Goal: Task Accomplishment & Management: Use online tool/utility

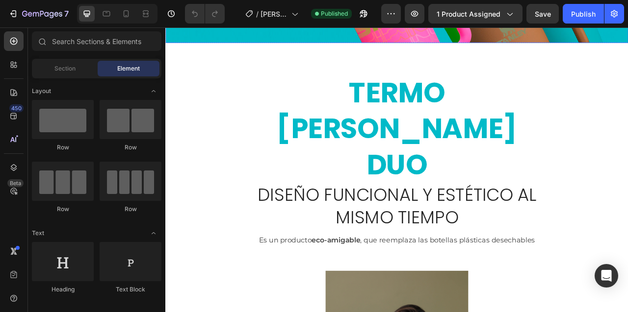
scroll to position [421, 0]
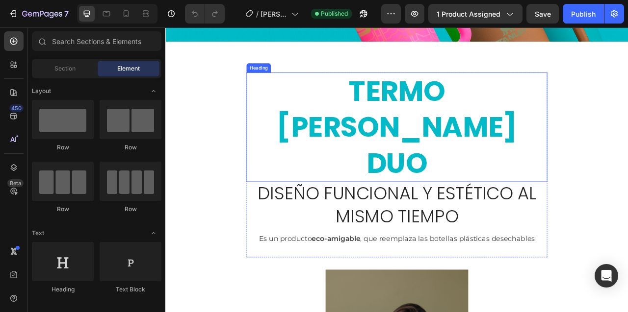
click at [458, 113] on h2 "TERMO STANLEY DUO" at bounding box center [459, 155] width 382 height 140
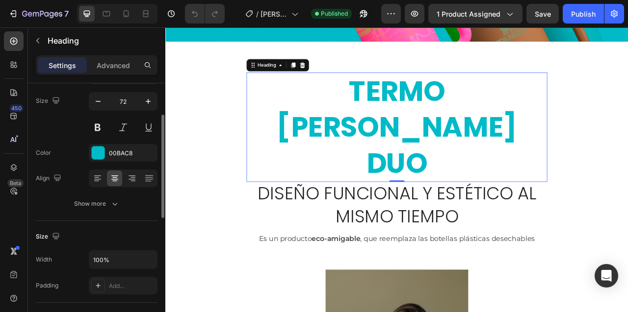
scroll to position [75, 0]
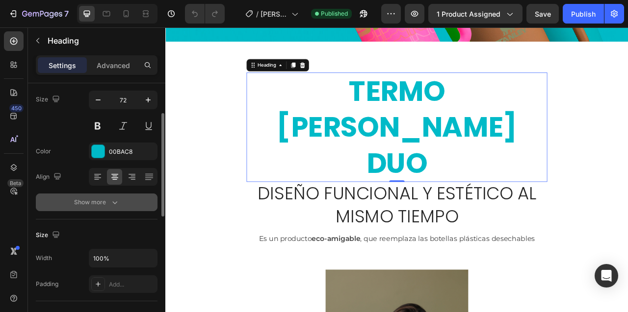
click at [112, 204] on icon "button" at bounding box center [115, 203] width 10 height 10
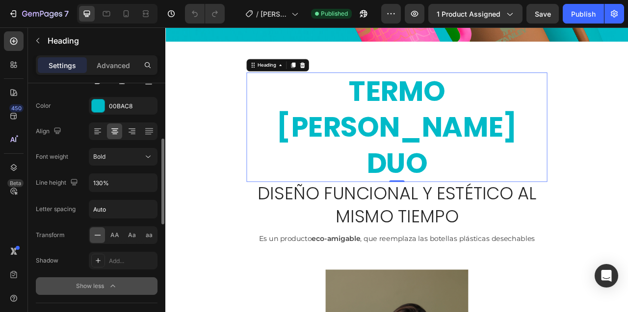
scroll to position [132, 0]
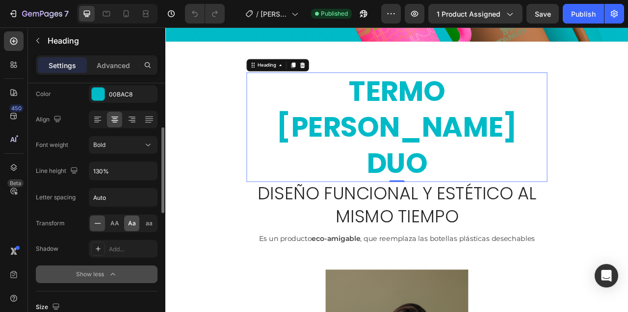
click at [130, 223] on span "Aa" at bounding box center [132, 223] width 8 height 9
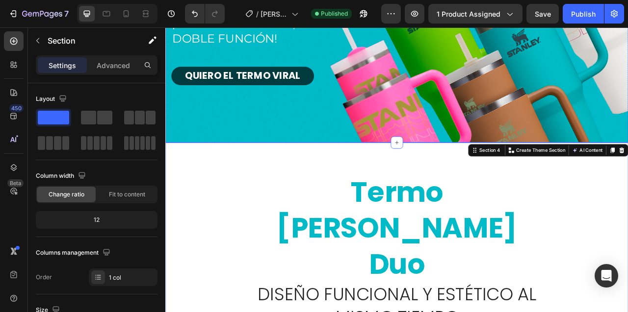
scroll to position [346, 0]
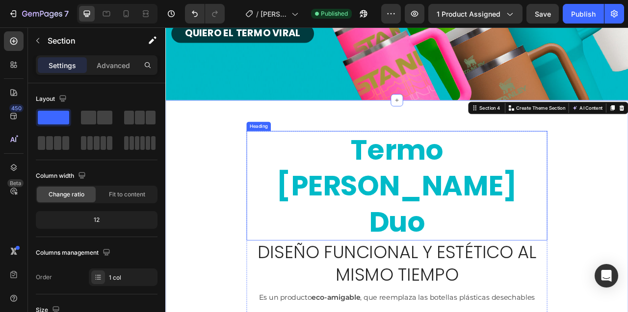
click at [403, 192] on h2 "termo [PERSON_NAME] duo" at bounding box center [459, 229] width 382 height 140
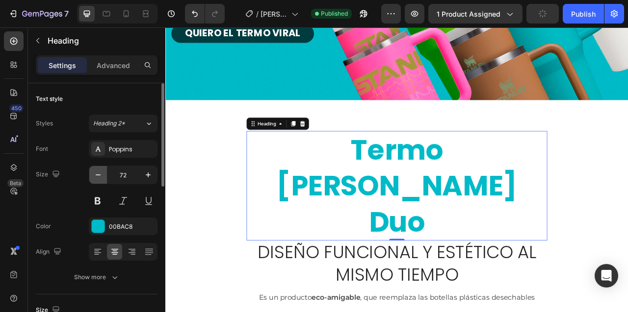
click at [97, 180] on button "button" at bounding box center [98, 175] width 18 height 18
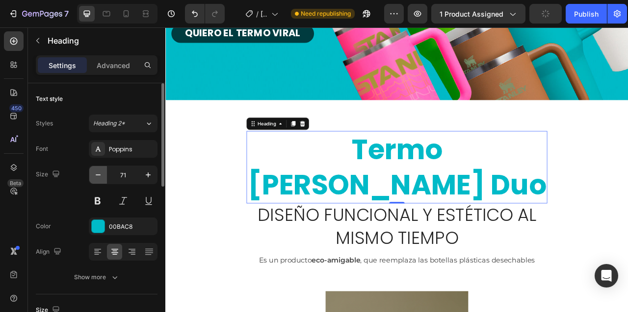
click at [97, 180] on button "button" at bounding box center [98, 175] width 18 height 18
type input "70"
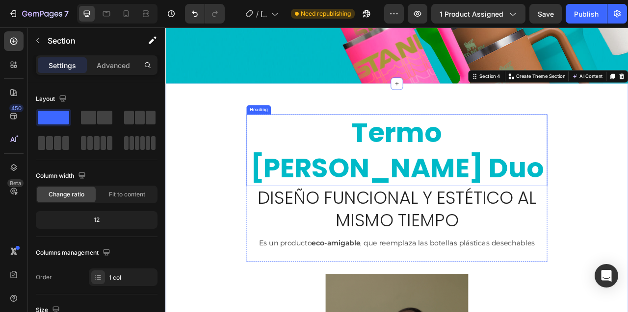
scroll to position [368, 0]
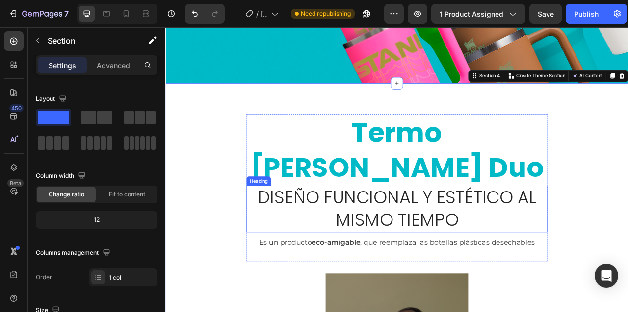
click at [371, 229] on h2 "Diseño funcional y estético al mismo tiempo" at bounding box center [459, 258] width 359 height 59
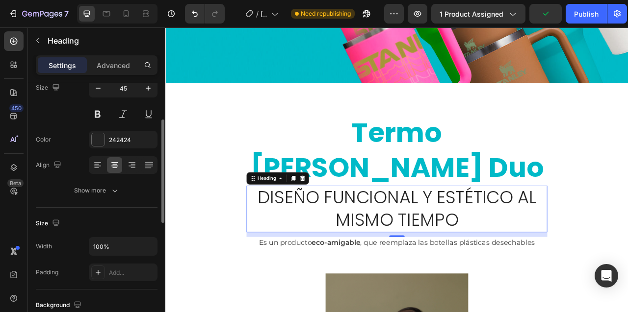
scroll to position [88, 0]
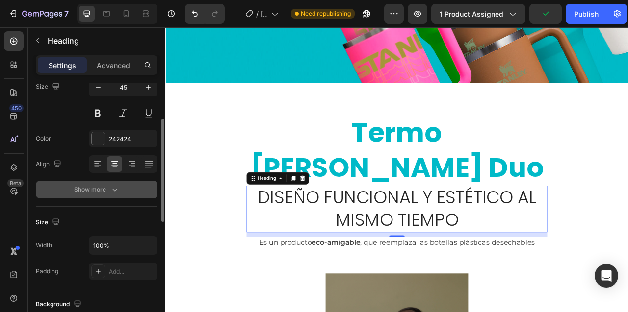
click at [79, 190] on div "Show more" at bounding box center [97, 190] width 46 height 10
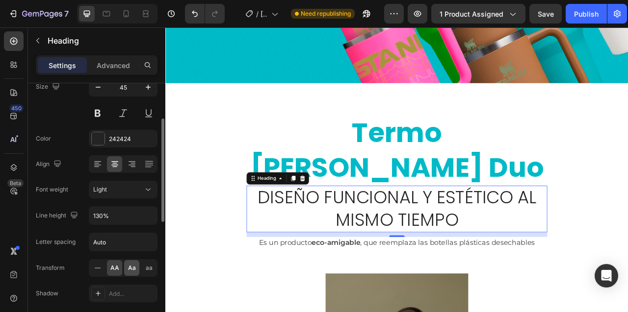
click at [132, 269] on span "Aa" at bounding box center [132, 268] width 8 height 9
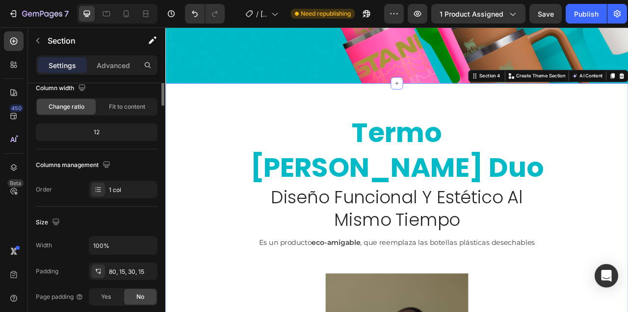
scroll to position [0, 0]
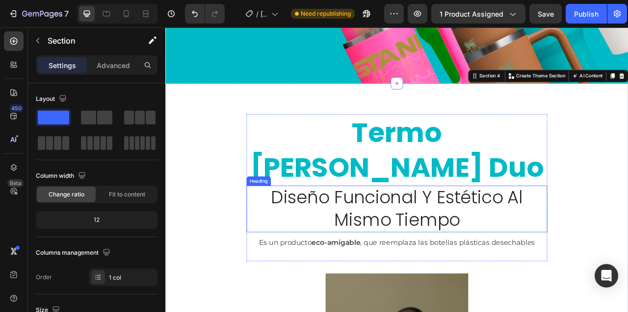
click at [500, 229] on h2 "diseño funcional y estético al mismo tiempo" at bounding box center [459, 258] width 359 height 59
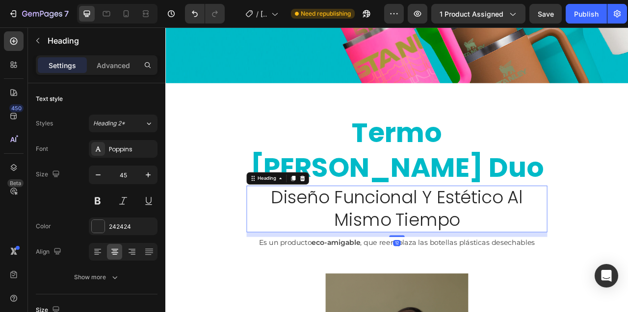
click at [500, 229] on h2 "diseño funcional y estético al mismo tiempo" at bounding box center [459, 258] width 359 height 59
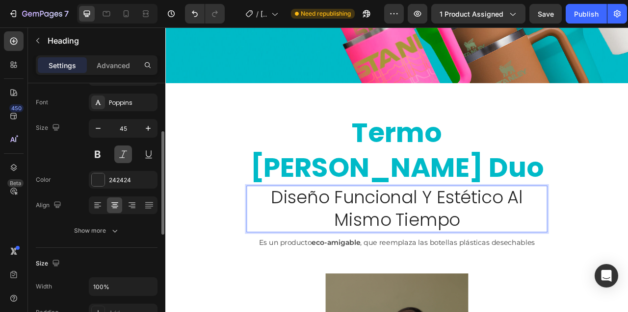
scroll to position [68, 0]
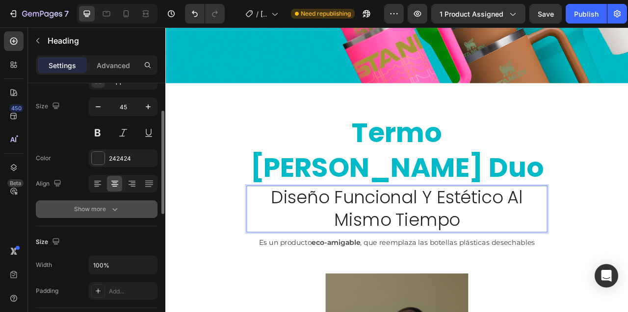
click at [106, 204] on div "Show more" at bounding box center [97, 209] width 46 height 10
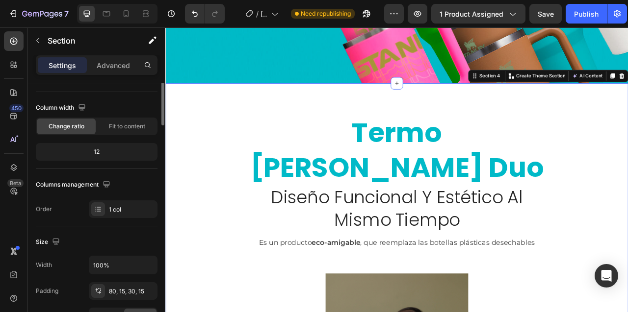
scroll to position [0, 0]
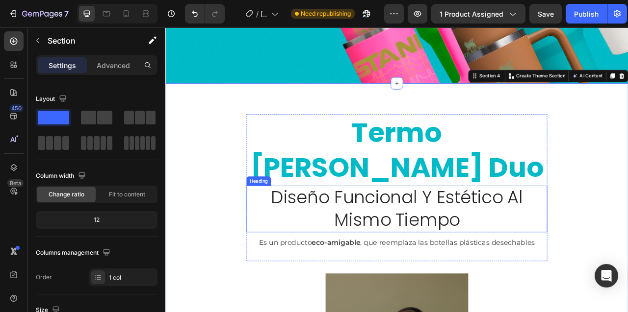
click at [331, 230] on p "diseño funcional y estético al mismo tiempo" at bounding box center [459, 258] width 357 height 57
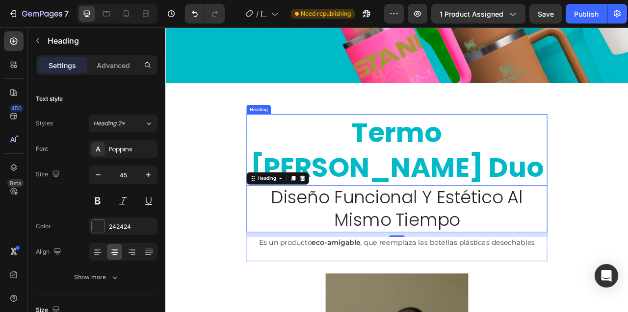
click at [402, 161] on h2 "termo [PERSON_NAME] duo" at bounding box center [459, 183] width 382 height 91
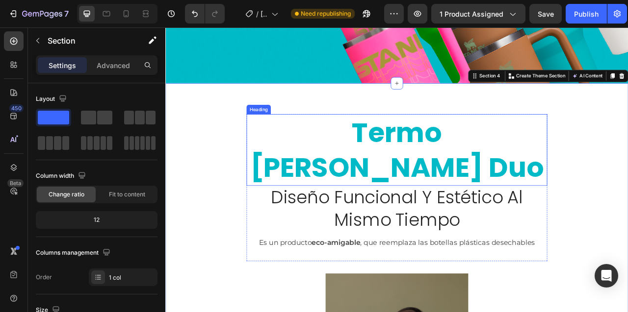
scroll to position [413, 0]
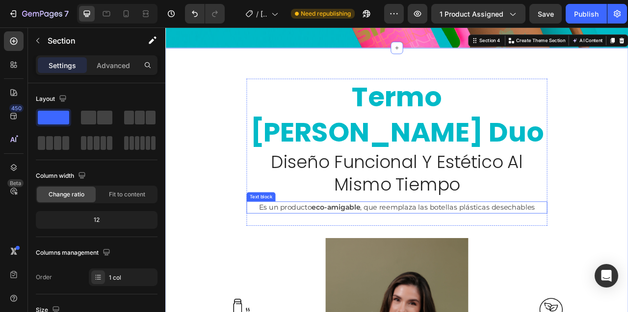
click at [412, 251] on strong "eco-amigable" at bounding box center [382, 256] width 62 height 11
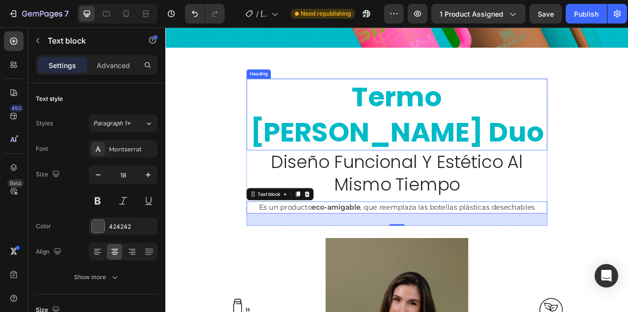
click at [291, 91] on div "Heading" at bounding box center [283, 87] width 31 height 12
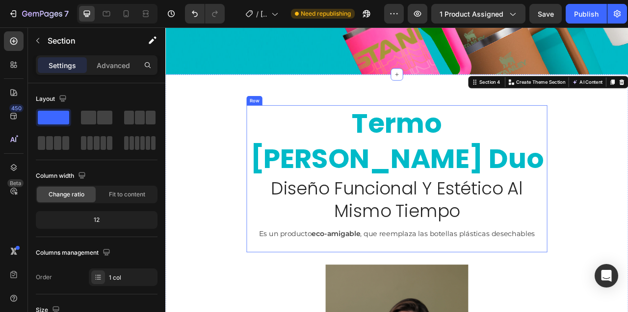
scroll to position [380, 0]
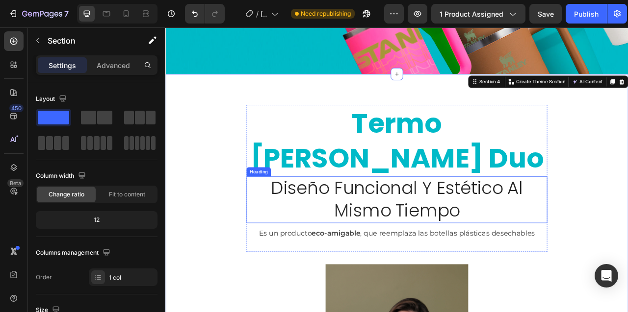
click at [502, 218] on p "diseño funcional y estético al mismo tiempo" at bounding box center [459, 246] width 357 height 57
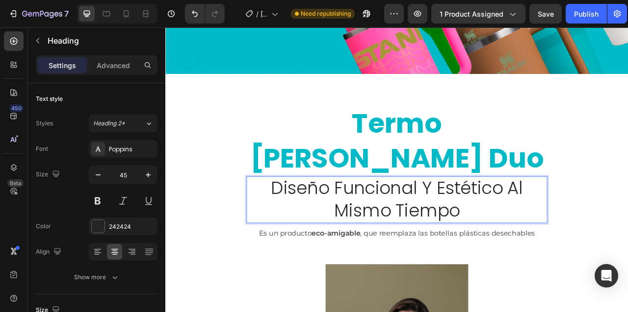
click at [502, 218] on p "diseño funcional y estético al mismo tiempo" at bounding box center [459, 246] width 357 height 57
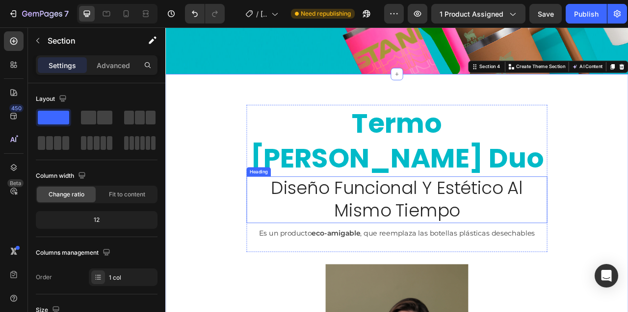
click at [303, 218] on p "diseño funcional y estético al mismo tiempo" at bounding box center [459, 246] width 357 height 57
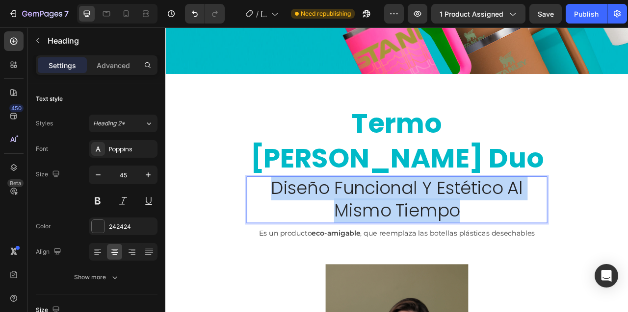
drag, startPoint x: 303, startPoint y: 189, endPoint x: 547, endPoint y: 220, distance: 246.6
click at [547, 220] on p "diseño funcional y estético al mismo tiempo" at bounding box center [459, 246] width 357 height 57
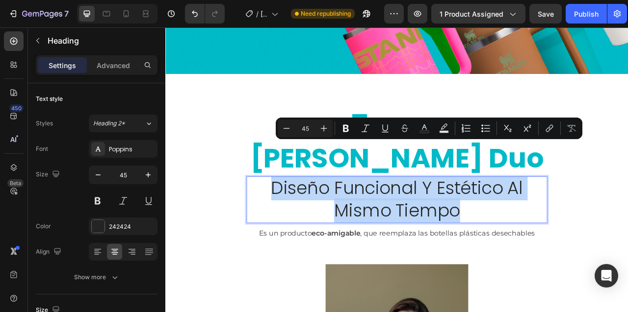
click at [507, 218] on p "diseño funcional y estético al mismo tiempo" at bounding box center [459, 246] width 357 height 57
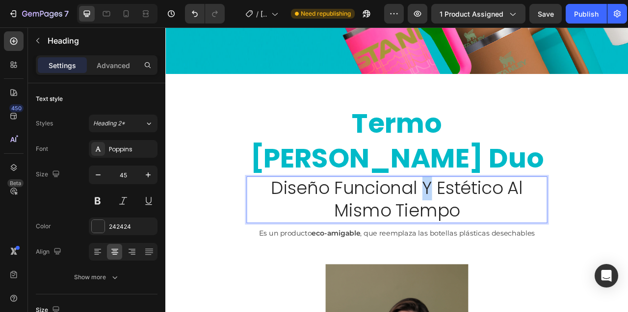
drag, startPoint x: 500, startPoint y: 189, endPoint x: 494, endPoint y: 190, distance: 6.4
click at [494, 218] on p "diseño funcional y estético al mismo tiempo" at bounding box center [459, 246] width 357 height 57
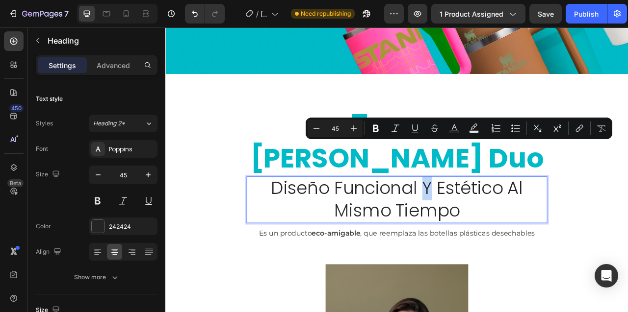
click at [421, 218] on p "diseño funcional y estético al mismo tiempo" at bounding box center [459, 246] width 357 height 57
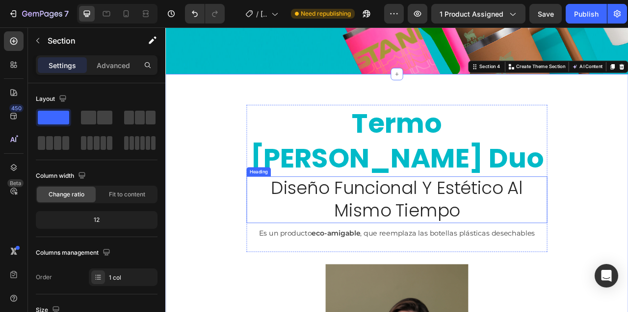
click at [319, 218] on p "diseño funcional y estético al mismo tiempo" at bounding box center [459, 246] width 357 height 57
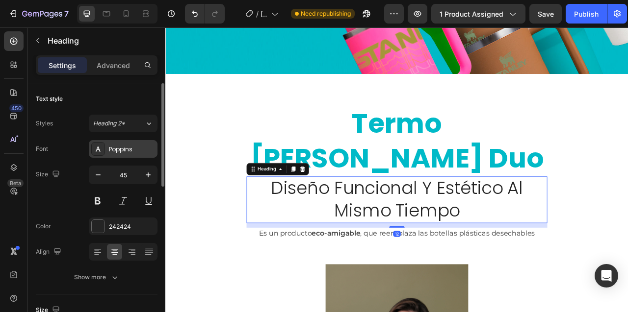
click at [125, 151] on div "Poppins" at bounding box center [132, 149] width 46 height 9
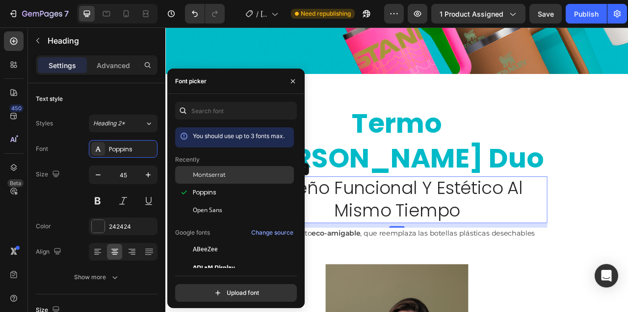
click at [192, 173] on div at bounding box center [184, 175] width 18 height 18
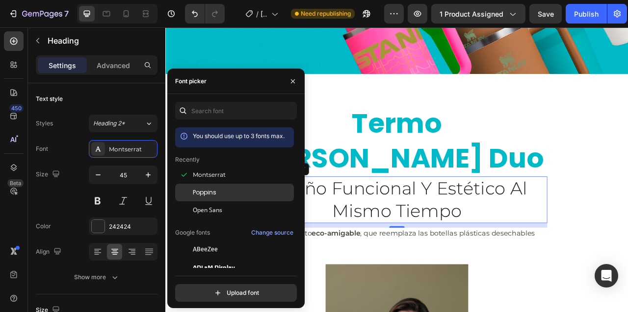
click at [204, 191] on span "Poppins" at bounding box center [205, 192] width 24 height 9
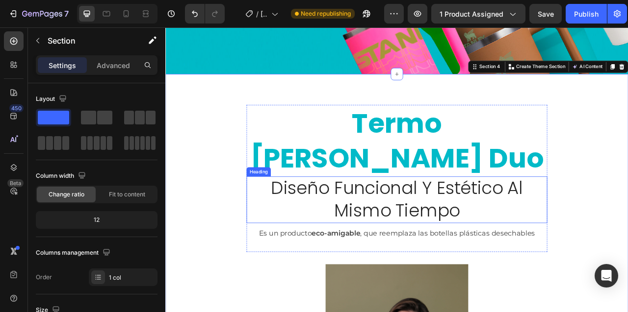
click at [485, 218] on p "diseño funcional y estético al mismo tiempo" at bounding box center [459, 246] width 357 height 57
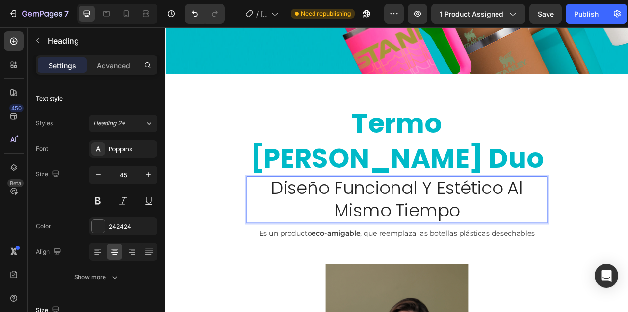
click at [534, 220] on p "diseño funcional y estético al mismo tiempo" at bounding box center [459, 246] width 357 height 57
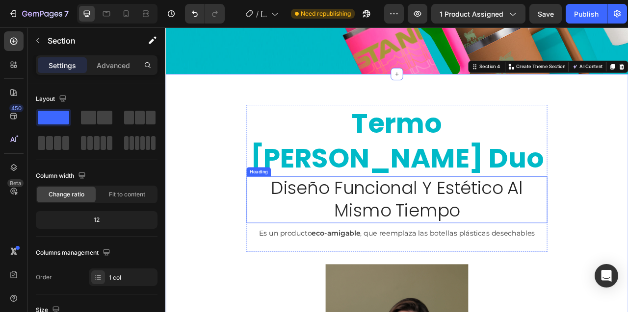
click at [333, 218] on p "Diseño funcional y estético al mismo tiempo" at bounding box center [459, 246] width 357 height 57
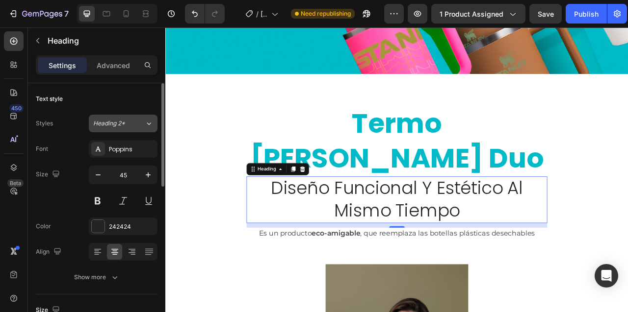
click at [148, 122] on icon at bounding box center [149, 124] width 8 height 10
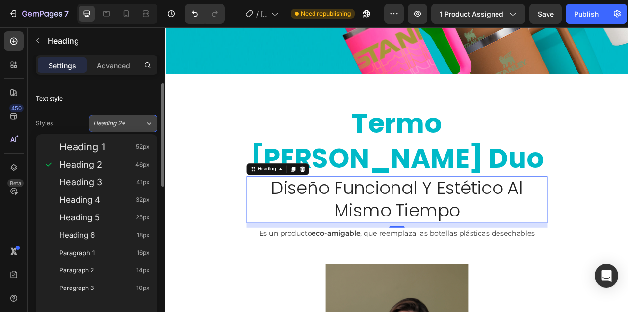
click at [148, 122] on icon at bounding box center [149, 124] width 8 height 10
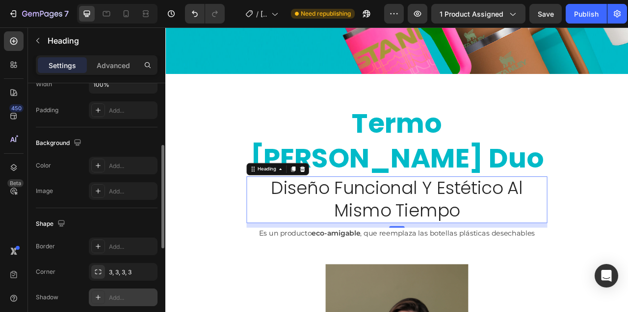
scroll to position [213, 0]
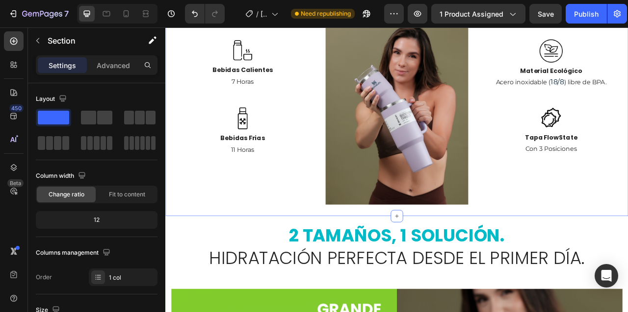
scroll to position [799, 0]
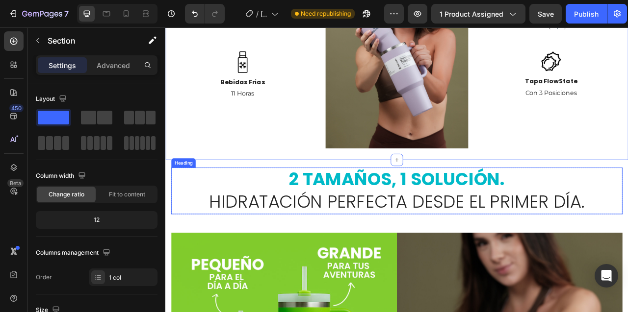
click at [383, 205] on strong "2 tamaños, 1 solución." at bounding box center [459, 220] width 275 height 31
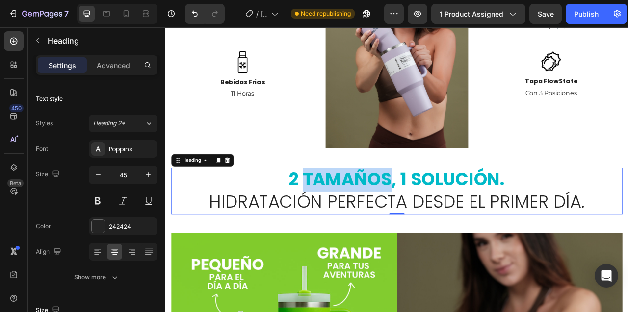
click at [399, 205] on strong "2 tamaños, 1 solución." at bounding box center [459, 220] width 275 height 31
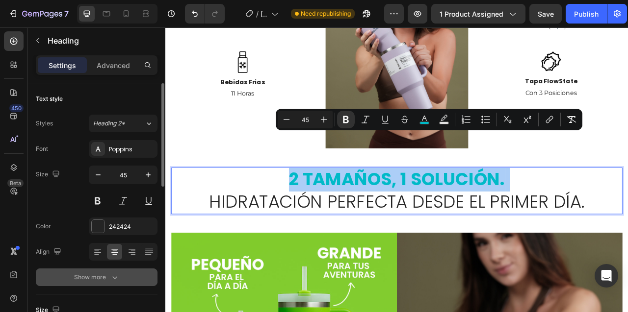
click at [112, 278] on icon "button" at bounding box center [115, 278] width 10 height 10
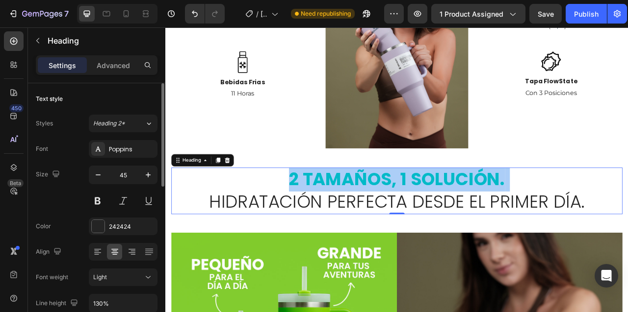
scroll to position [83, 0]
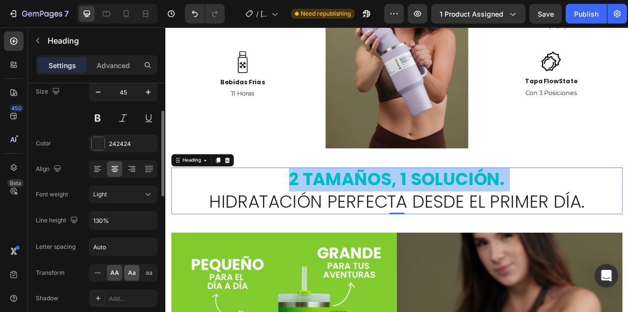
click at [130, 272] on span "Aa" at bounding box center [132, 273] width 8 height 9
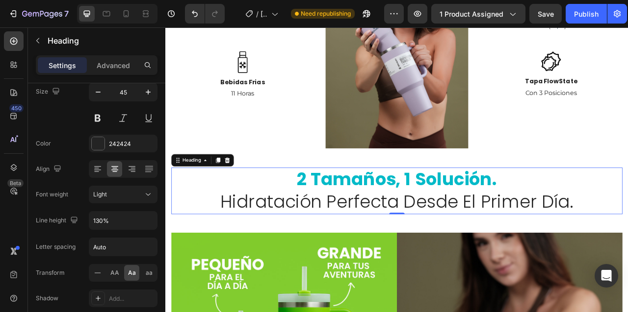
click at [384, 205] on strong "2 tamaños, 1 solución." at bounding box center [459, 220] width 255 height 31
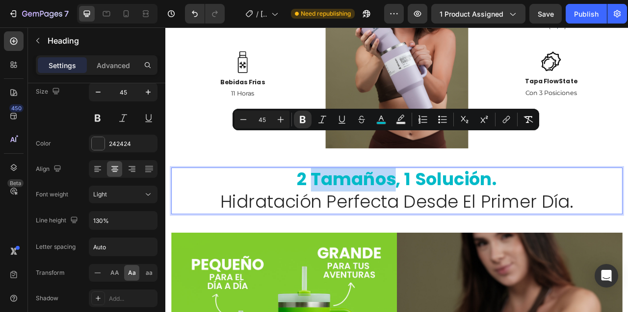
click at [384, 205] on strong "2 tamaños, 1 solución." at bounding box center [459, 220] width 255 height 31
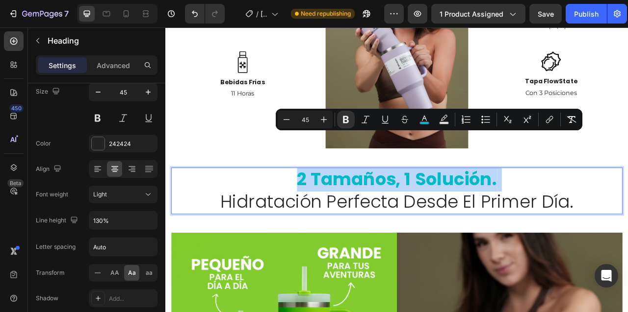
click at [590, 207] on p "2 tamaños, 1 solución. Hidratación perfecta desde el primer día." at bounding box center [459, 235] width 548 height 57
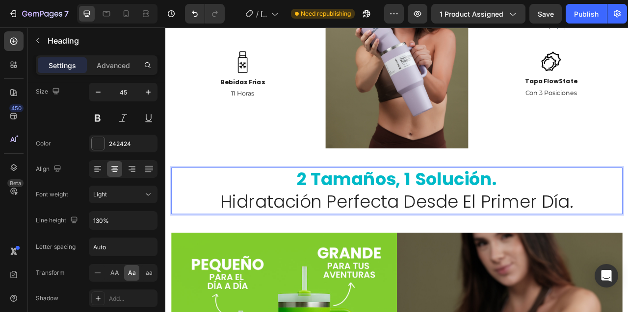
click at [481, 205] on strong "2 tamaños, 1 solución." at bounding box center [459, 220] width 255 height 31
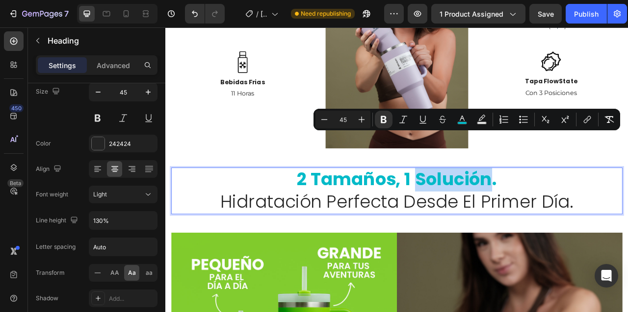
click at [481, 205] on strong "2 tamaños, 1 solución." at bounding box center [459, 220] width 255 height 31
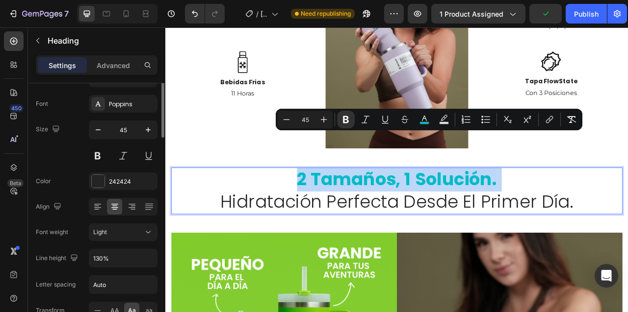
scroll to position [0, 0]
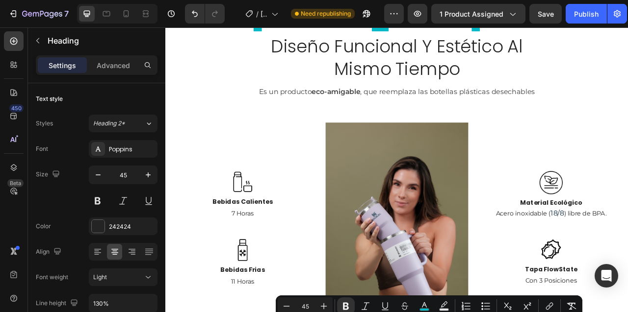
type input "16"
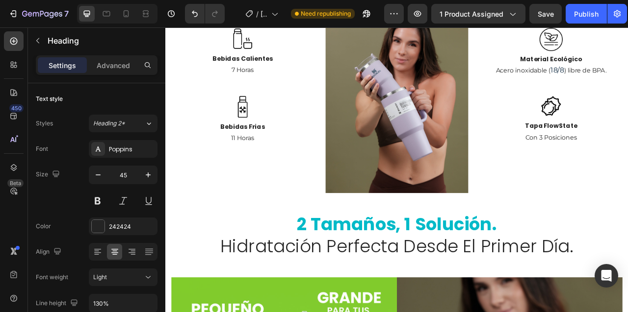
scroll to position [794, 0]
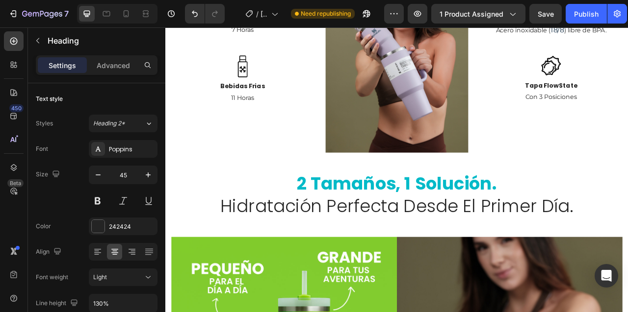
click at [380, 211] on strong "2 tamaños, 1 solución." at bounding box center [459, 226] width 255 height 31
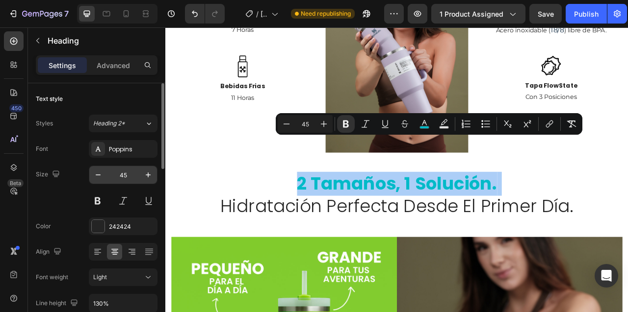
click at [122, 174] on input "45" at bounding box center [123, 175] width 32 height 18
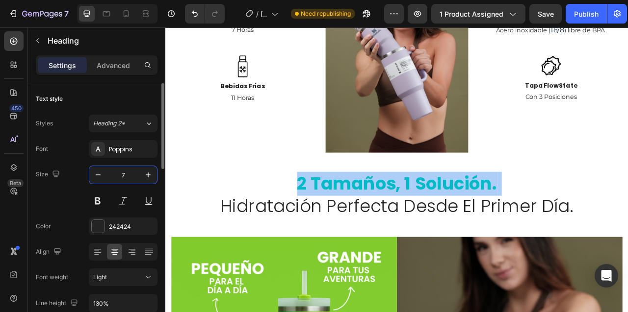
type input "70"
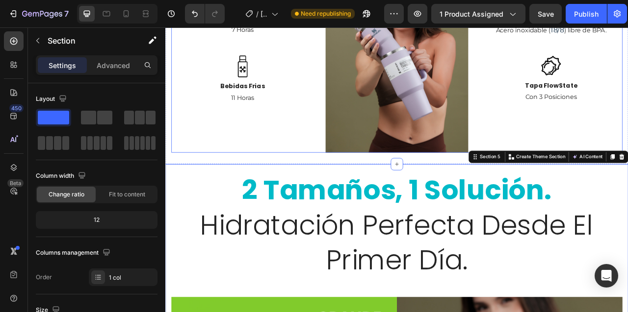
click at [307, 127] on div "Image Bebidas Calientes Text block 7 Horas Text block Row Image Bebidas Frias T…" at bounding box center [263, 51] width 181 height 272
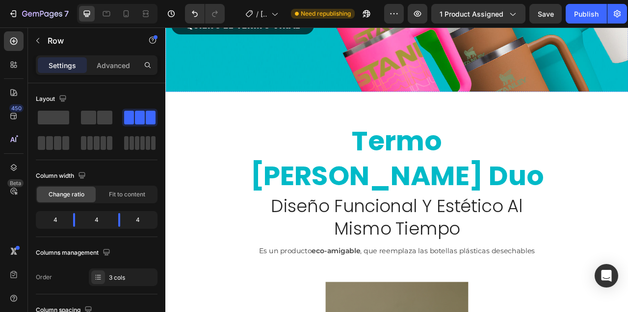
scroll to position [325, 0]
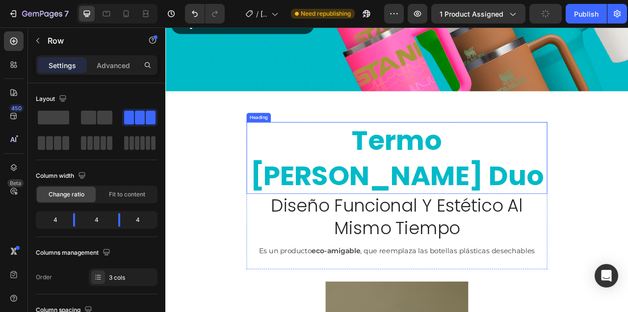
click at [408, 177] on h2 "termo [PERSON_NAME] duo" at bounding box center [459, 193] width 382 height 91
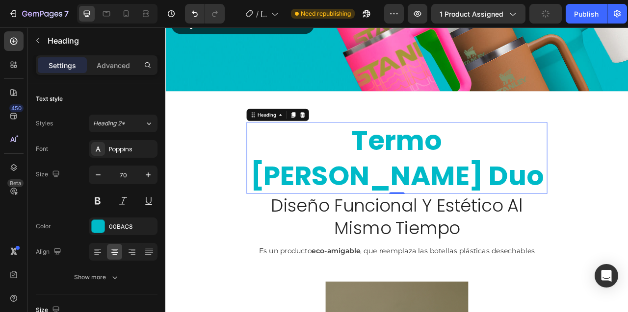
click at [408, 177] on h2 "termo [PERSON_NAME] duo" at bounding box center [459, 193] width 382 height 91
click at [408, 177] on p "termo [PERSON_NAME] duo" at bounding box center [459, 193] width 381 height 89
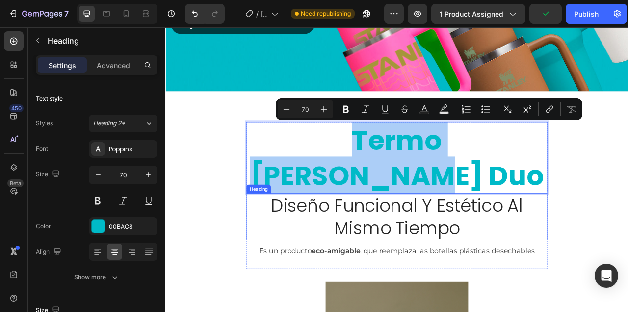
click at [391, 239] on h2 "diseño funcional y estético al mismo tiempo" at bounding box center [459, 268] width 359 height 59
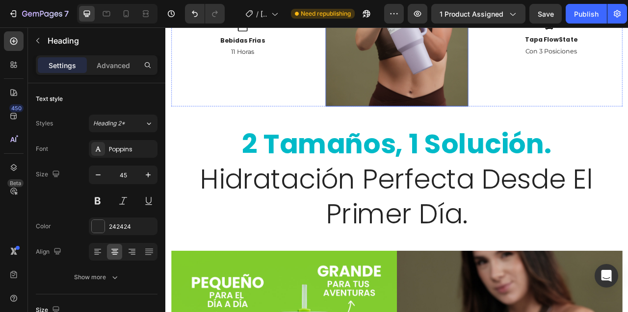
scroll to position [823, 0]
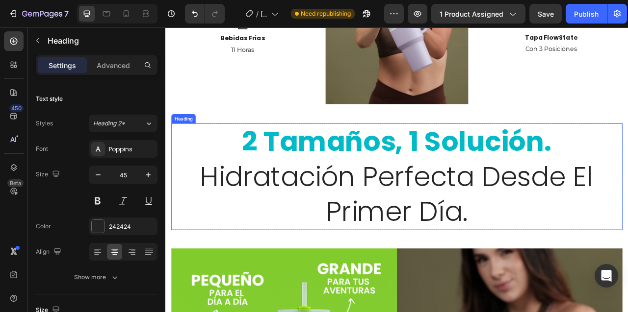
click at [367, 180] on h2 "2 tamaños, 1 solución. hidratación perfecta desde el primer día." at bounding box center [459, 218] width 550 height 136
click at [218, 176] on h2 "2 tamaños, 1 solución. hidratación perfecta desde el primer día." at bounding box center [459, 218] width 550 height 136
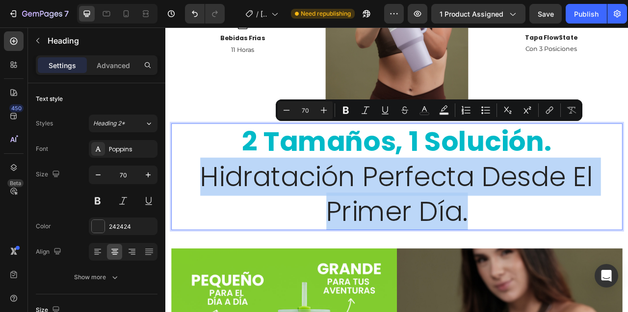
drag, startPoint x: 218, startPoint y: 176, endPoint x: 547, endPoint y: 228, distance: 333.0
click at [547, 228] on p "2 tamaños, 1 solución. hidratación perfecta desde el primer día." at bounding box center [459, 218] width 548 height 134
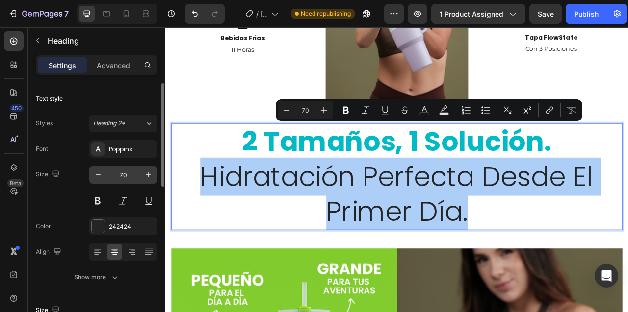
click at [123, 174] on input "70" at bounding box center [123, 175] width 32 height 18
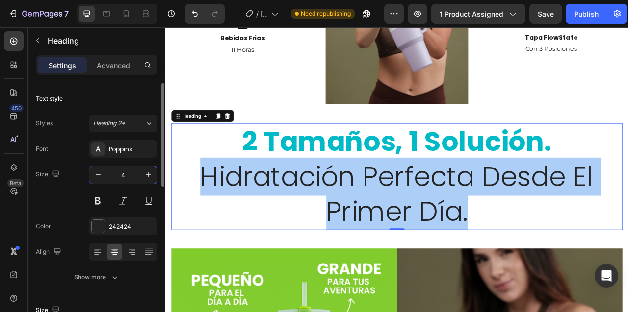
type input "45"
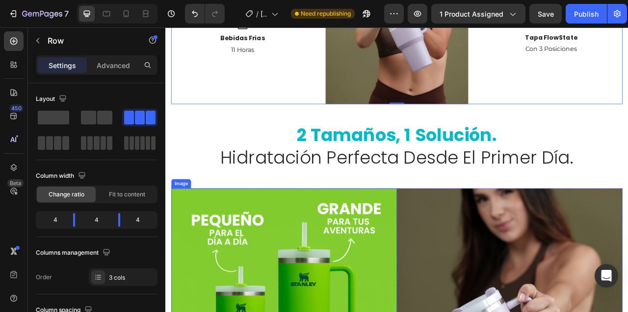
scroll to position [759, 0]
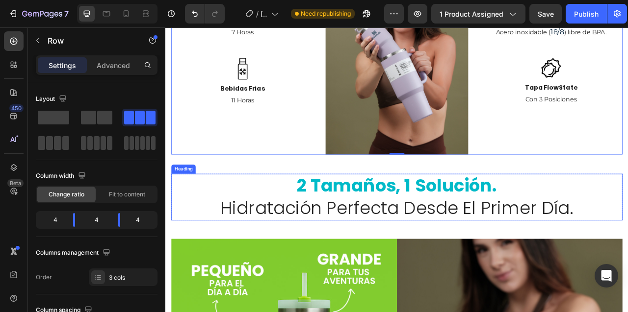
click at [416, 213] on strong "2 tamaños, 1 solución." at bounding box center [459, 228] width 255 height 31
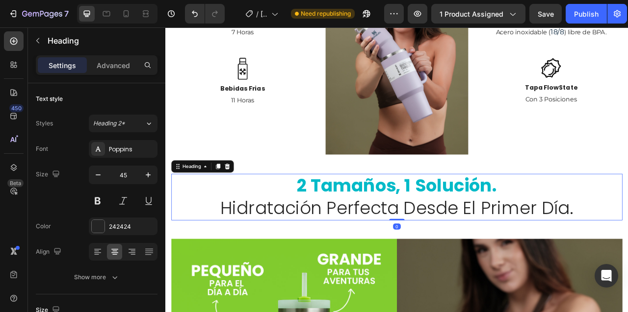
click at [416, 213] on strong "2 tamaños, 1 solución." at bounding box center [459, 228] width 255 height 31
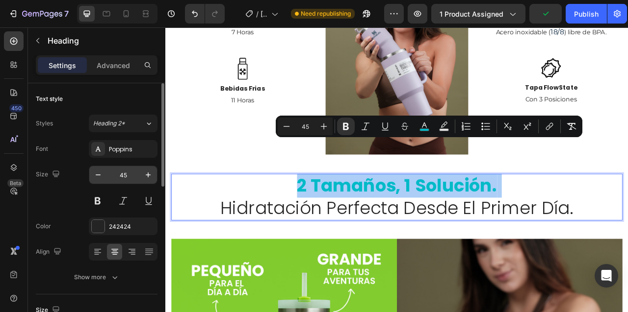
click at [124, 177] on input "45" at bounding box center [123, 175] width 32 height 18
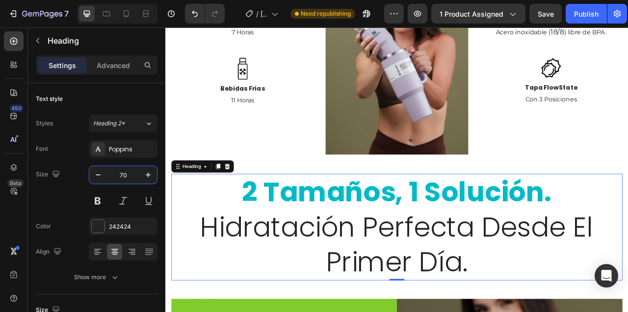
type input "70"
click at [293, 269] on p "2 tamaños, 1 solución. hidratación perfecta desde el primer día." at bounding box center [459, 282] width 548 height 134
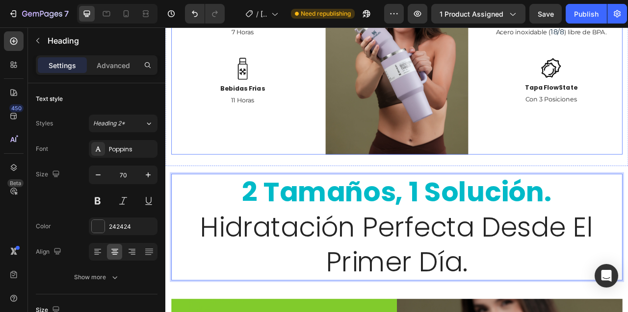
click at [287, 128] on div "Image Bebidas Calientes Text block 7 Horas Text block Row Image Bebidas Frias T…" at bounding box center [263, 53] width 181 height 272
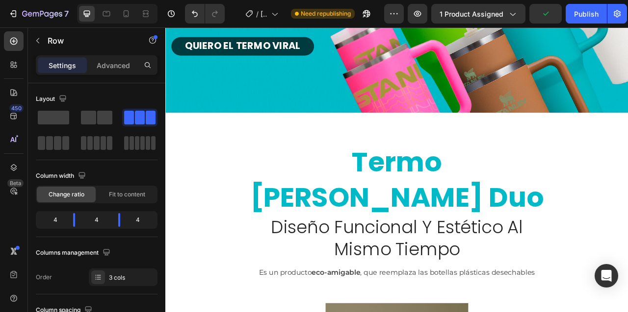
scroll to position [363, 0]
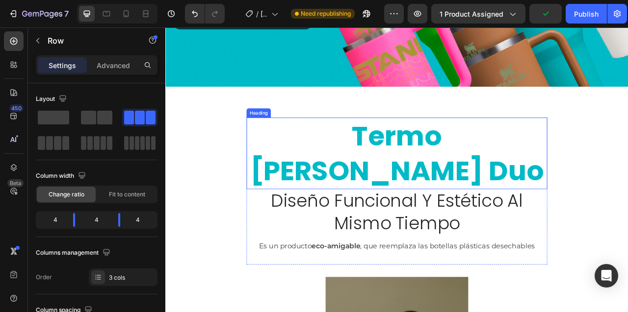
click at [417, 176] on h2 "termo [PERSON_NAME] duo" at bounding box center [459, 187] width 382 height 91
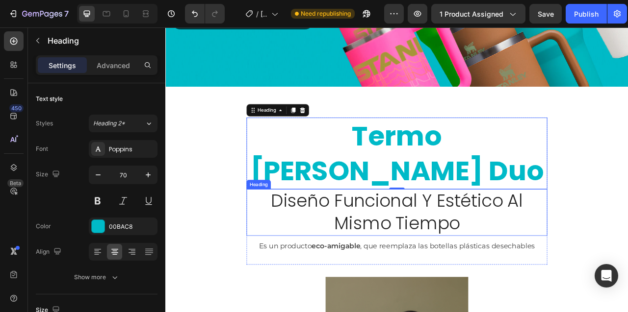
click at [407, 233] on h2 "diseño funcional y estético al mismo tiempo" at bounding box center [459, 262] width 359 height 59
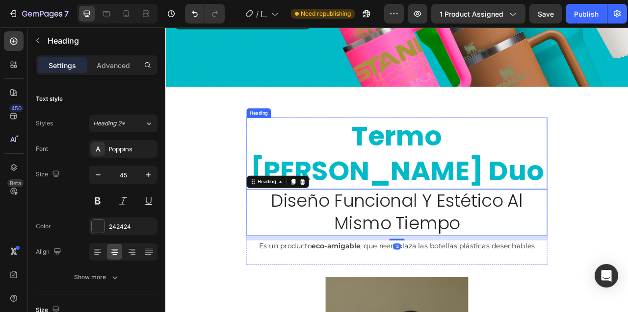
click at [301, 152] on h2 "termo [PERSON_NAME] duo" at bounding box center [459, 187] width 382 height 91
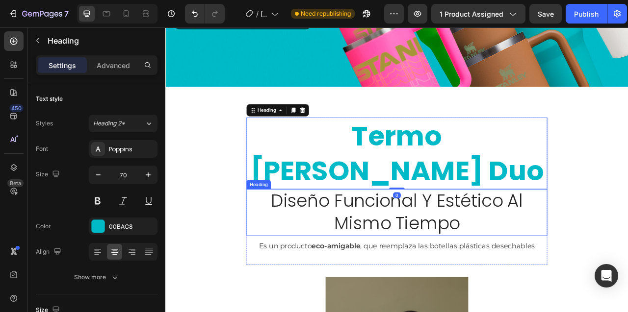
click at [304, 233] on h2 "diseño funcional y estético al mismo tiempo" at bounding box center [459, 262] width 359 height 59
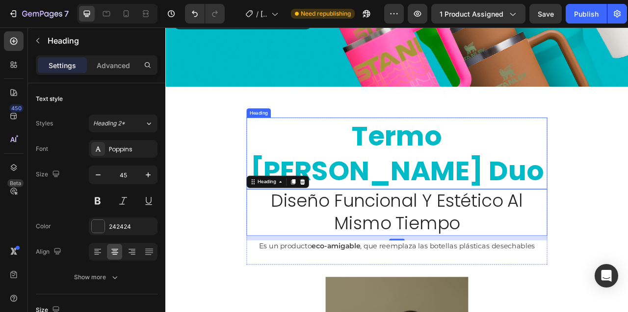
click at [283, 136] on div "Heading" at bounding box center [283, 136] width 27 height 9
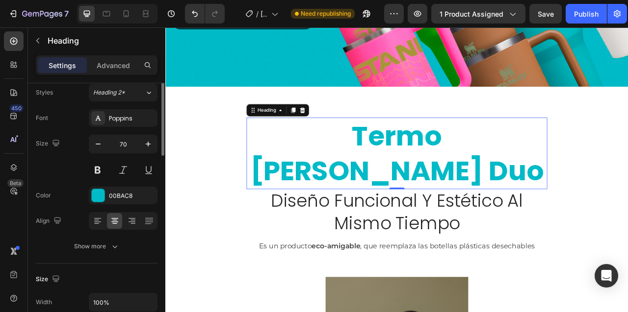
scroll to position [0, 0]
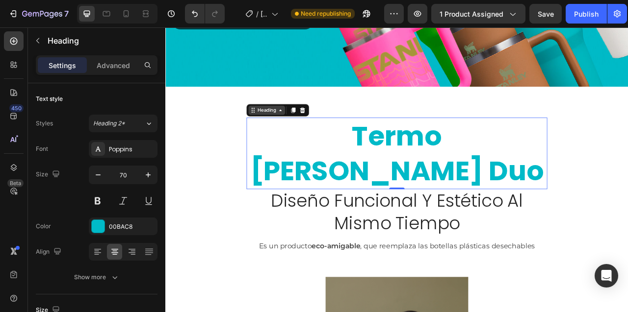
click at [306, 133] on div "Heading" at bounding box center [293, 132] width 27 height 9
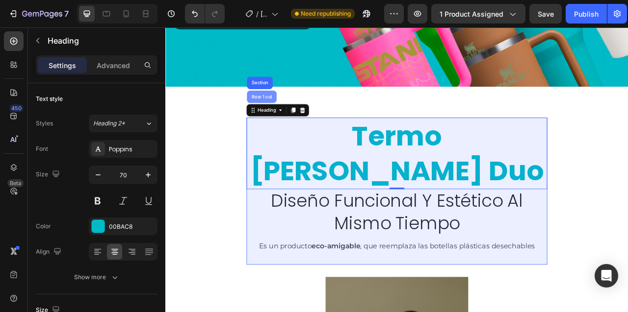
click at [292, 117] on div "Row 1 col" at bounding box center [288, 116] width 30 height 6
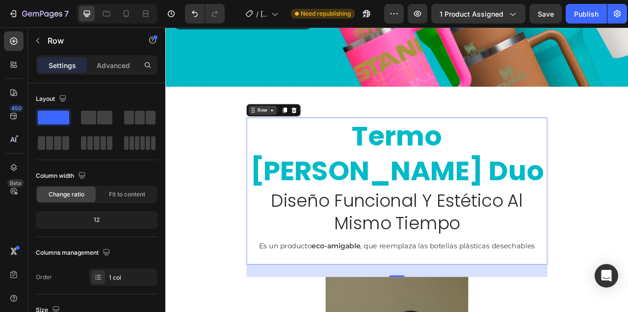
click at [298, 137] on div "Row" at bounding box center [289, 133] width 36 height 12
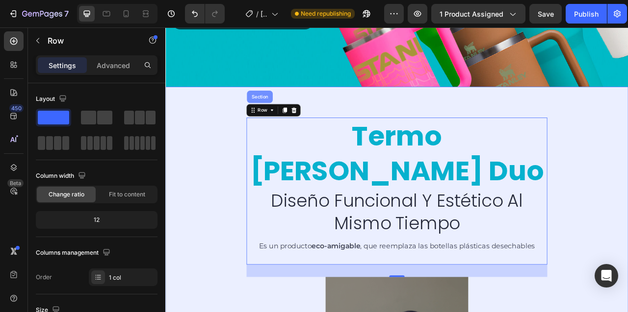
click at [287, 114] on div "Section" at bounding box center [285, 116] width 25 height 6
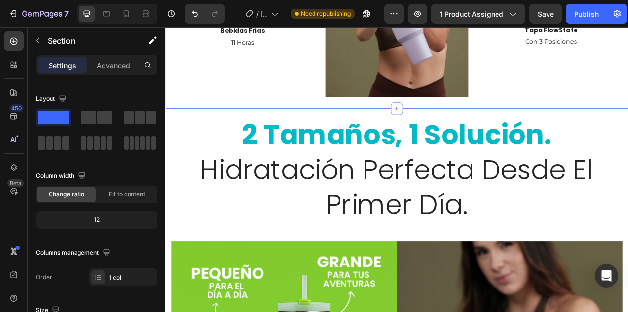
scroll to position [864, 0]
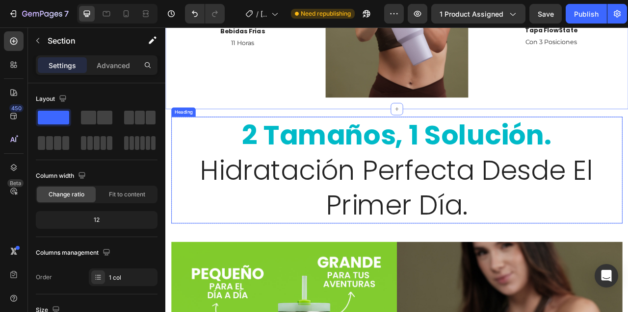
click at [324, 140] on strong "2 tamaños, 1 solución." at bounding box center [460, 164] width 394 height 49
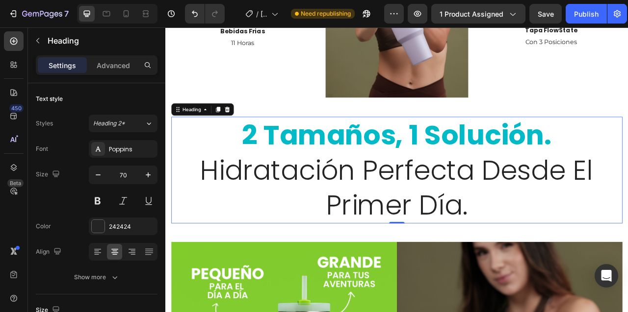
click at [550, 218] on h2 "2 tamaños, 1 solución. hidratación perfecta desde el primer día." at bounding box center [459, 209] width 550 height 136
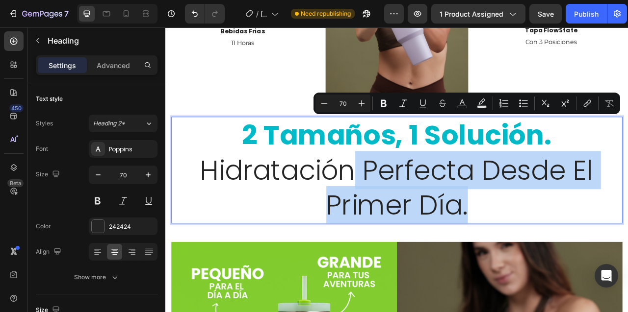
drag, startPoint x: 550, startPoint y: 218, endPoint x: 406, endPoint y: 162, distance: 155.1
click at [406, 162] on p "2 tamaños, 1 solución. hidratación perfecta desde el primer día." at bounding box center [459, 209] width 548 height 134
click at [414, 183] on p "2 tamaños, 1 solución. hidratación perfecta desde el primer día." at bounding box center [459, 209] width 548 height 134
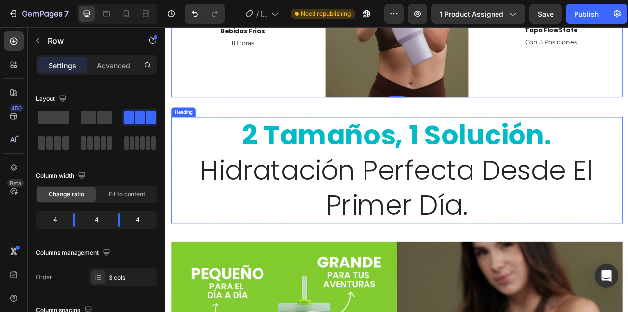
click at [325, 140] on strong "2 tamaños, 1 solución." at bounding box center [460, 164] width 394 height 49
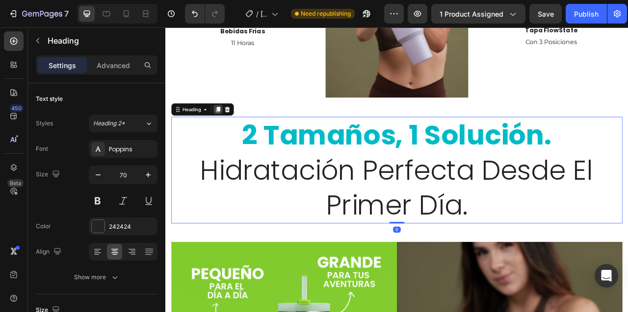
click at [232, 128] on icon at bounding box center [231, 131] width 5 height 7
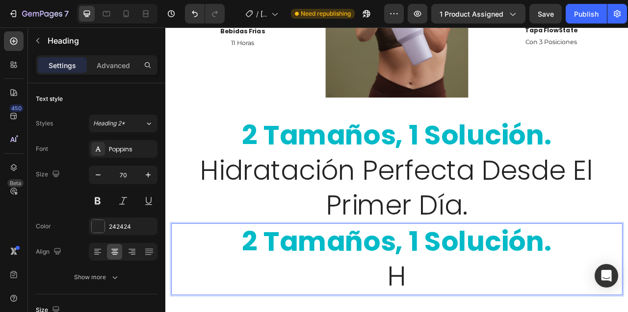
scroll to position [0, 0]
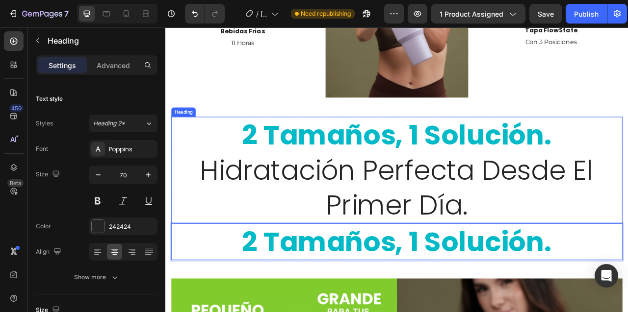
click at [229, 199] on p "⁠⁠⁠⁠⁠⁠⁠ 2 tamaños, 1 solución. hidratación perfecta desde el primer día." at bounding box center [459, 209] width 548 height 134
click at [274, 276] on strong "2 tamaños, 1 solución." at bounding box center [460, 300] width 394 height 49
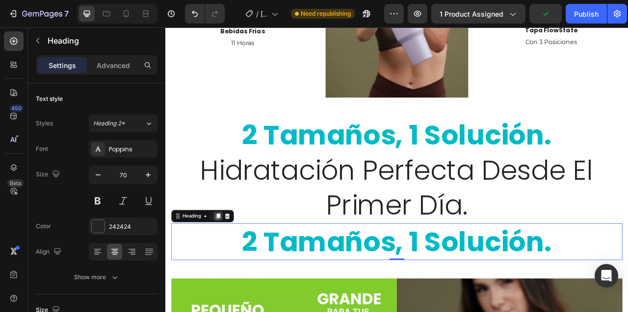
click at [235, 264] on icon at bounding box center [232, 268] width 8 height 8
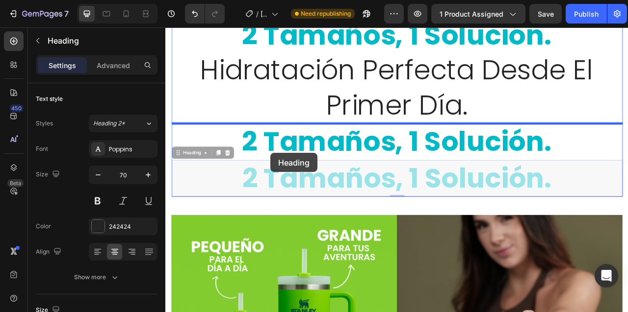
scroll to position [957, 0]
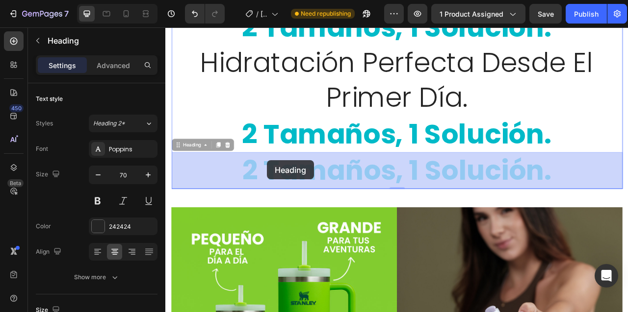
drag, startPoint x: 200, startPoint y: 271, endPoint x: 294, endPoint y: 197, distance: 120.2
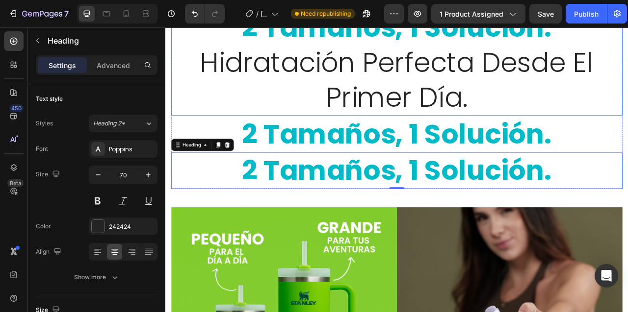
click at [211, 132] on p "⁠⁠⁠⁠⁠⁠⁠ 2 tamaños, 1 solución. hidratación perfecta desde el primer día." at bounding box center [459, 72] width 548 height 134
click at [237, 173] on p "⁠⁠⁠⁠⁠⁠⁠ 2 tamaños, 1 solución." at bounding box center [459, 163] width 548 height 45
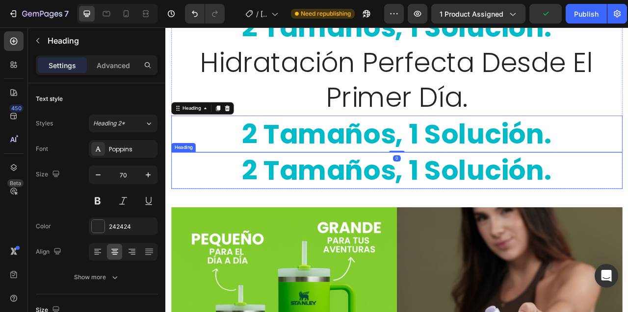
click at [229, 204] on h2 "2 tamaños, 1 solución." at bounding box center [459, 209] width 550 height 47
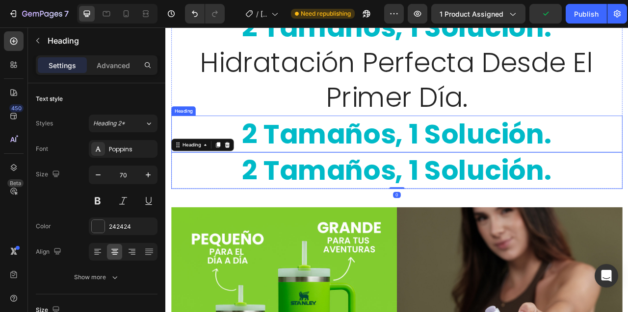
click at [224, 154] on p "⁠⁠⁠⁠⁠⁠⁠ 2 tamaños, 1 solución." at bounding box center [459, 163] width 548 height 45
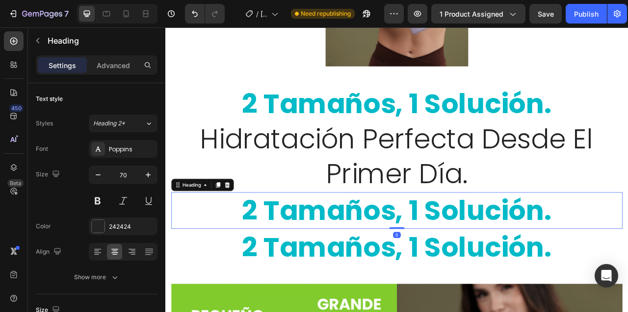
scroll to position [903, 0]
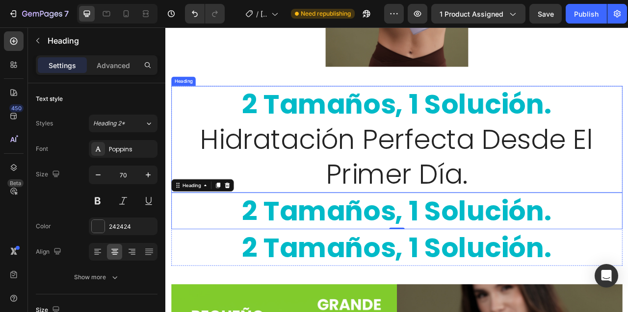
click at [225, 127] on p "⁠⁠⁠⁠⁠⁠⁠ 2 tamaños, 1 solución. hidratación perfecta desde el primer día." at bounding box center [459, 170] width 548 height 134
click at [212, 128] on p "2 tamaños, 1 solución. hidratación perfecta desde el primer día." at bounding box center [459, 170] width 548 height 134
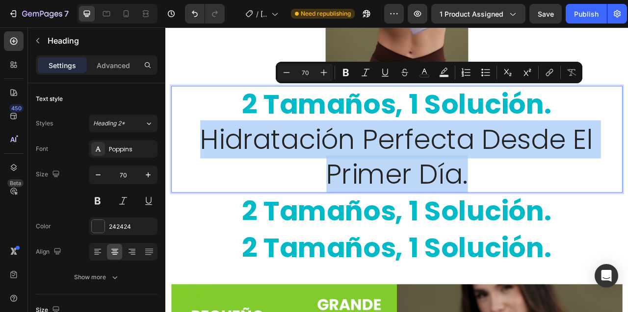
drag, startPoint x: 212, startPoint y: 128, endPoint x: 555, endPoint y: 162, distance: 343.9
click at [555, 162] on p "2 tamaños, 1 solución. hidratación perfecta desde el primer día." at bounding box center [459, 170] width 548 height 134
copy p "hidratación perfecta desde el primer día."
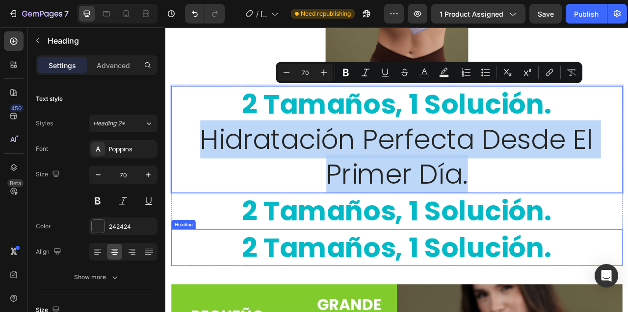
click at [408, 283] on strong "2 tamaños, 1 solución." at bounding box center [460, 307] width 394 height 49
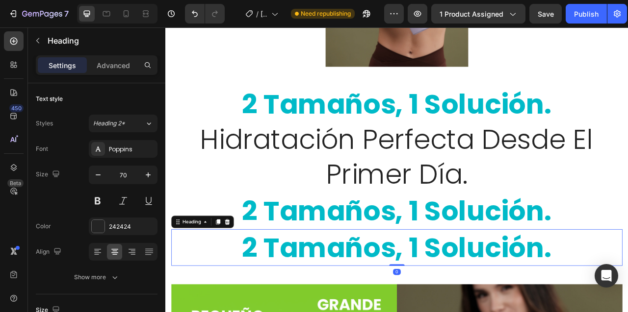
click at [408, 283] on strong "2 tamaños, 1 solución." at bounding box center [460, 307] width 394 height 49
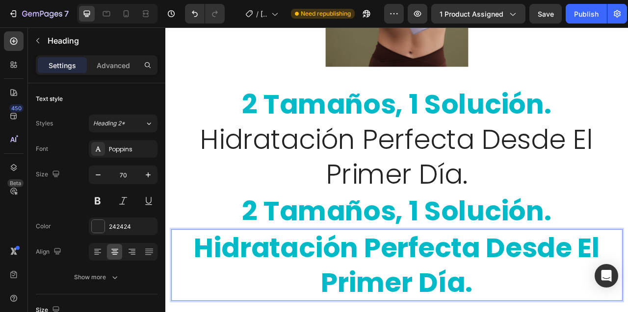
scroll to position [0, 0]
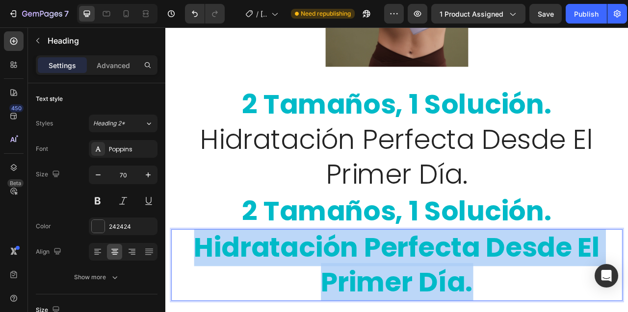
drag, startPoint x: 560, startPoint y: 316, endPoint x: 198, endPoint y: 255, distance: 367.0
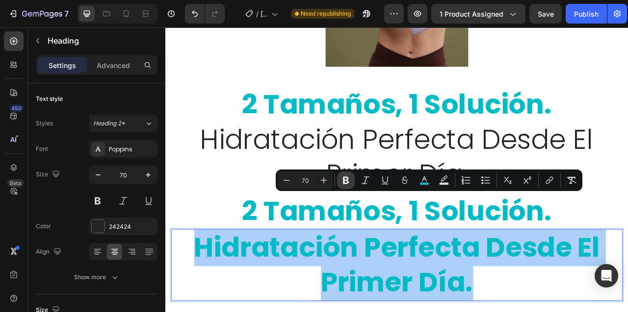
click at [346, 179] on icon "Editor contextual toolbar" at bounding box center [346, 181] width 10 height 10
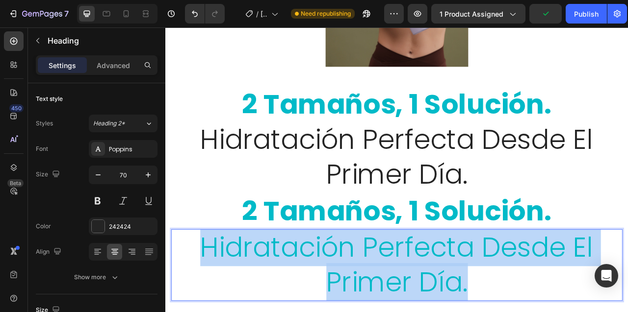
drag, startPoint x: 212, startPoint y: 263, endPoint x: 549, endPoint y: 325, distance: 342.9
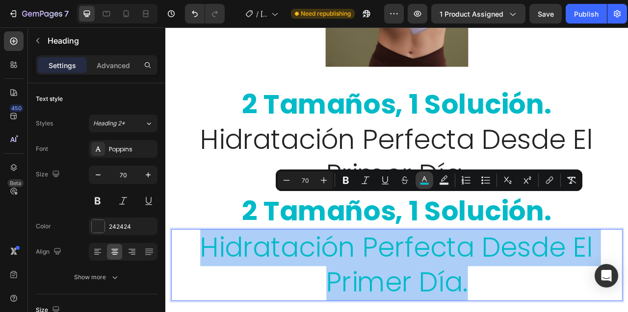
click at [425, 180] on icon "Editor contextual toolbar" at bounding box center [424, 179] width 5 height 5
type input "00BAC8"
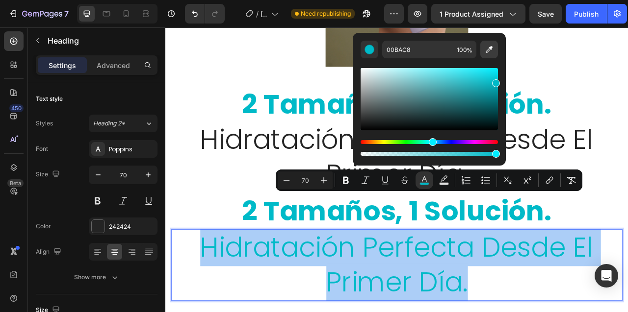
click at [488, 51] on icon "Editor contextual toolbar" at bounding box center [488, 49] width 7 height 7
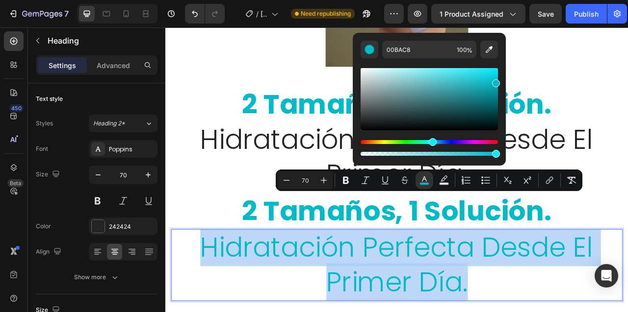
type input "242424"
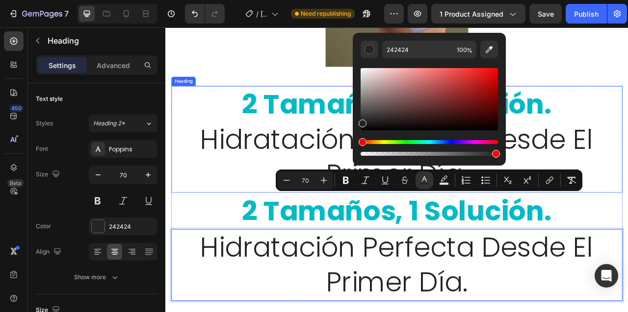
click at [235, 161] on p "⁠⁠⁠⁠⁠⁠⁠ 2 tamaños, 1 solución. hidratación perfecta desde el primer día." at bounding box center [459, 170] width 548 height 134
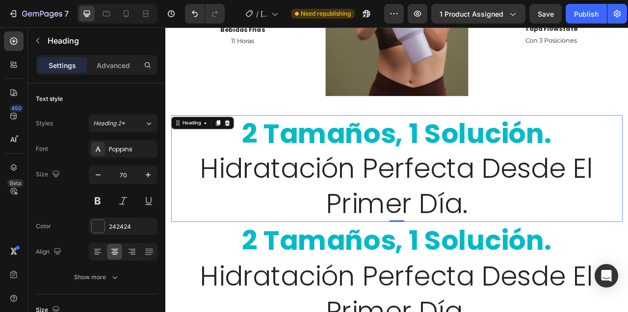
scroll to position [862, 0]
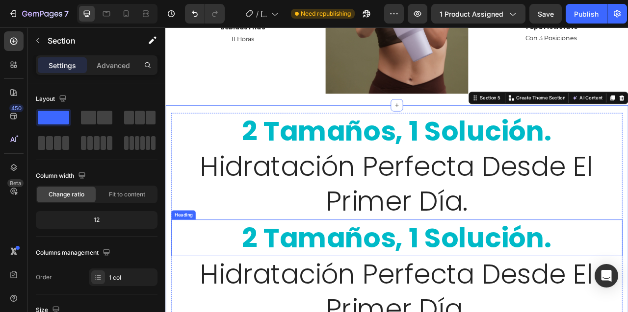
scroll to position [868, 0]
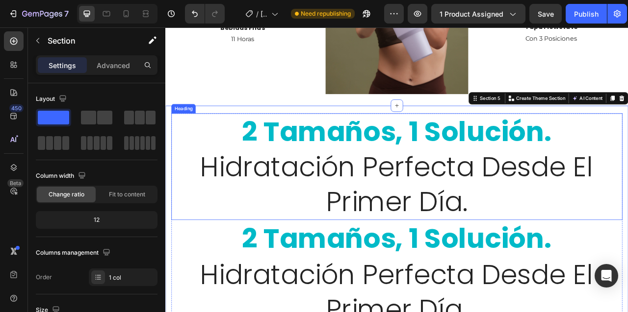
click at [375, 136] on strong "2 tamaños, 1 solución." at bounding box center [460, 160] width 394 height 49
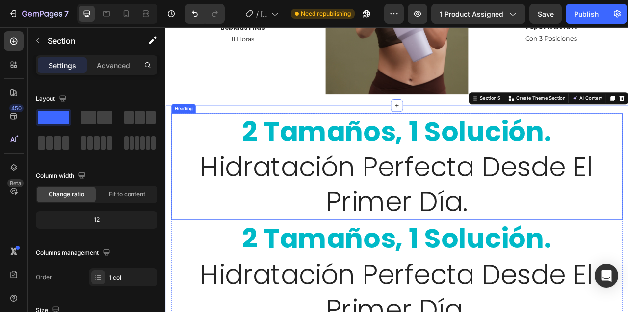
click at [627, 138] on p "⁠⁠⁠⁠⁠⁠⁠ 2 tamaños, 1 solución. hidratación perfecta desde el primer día." at bounding box center [459, 205] width 548 height 134
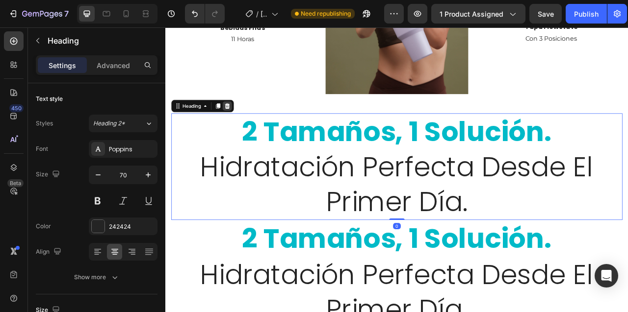
click at [243, 124] on icon at bounding box center [244, 128] width 8 height 8
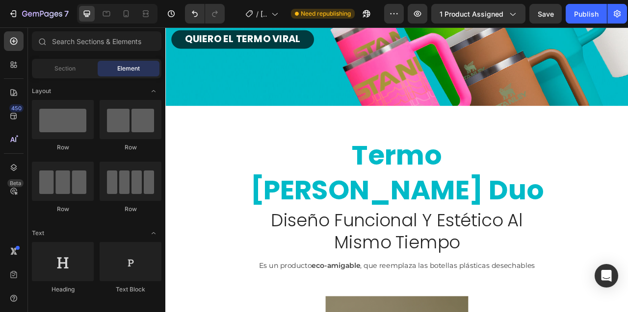
scroll to position [352, 0]
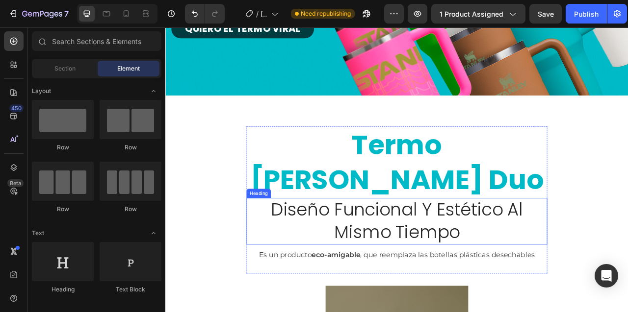
click at [409, 245] on h2 "diseño funcional y estético al mismo tiempo" at bounding box center [459, 274] width 359 height 59
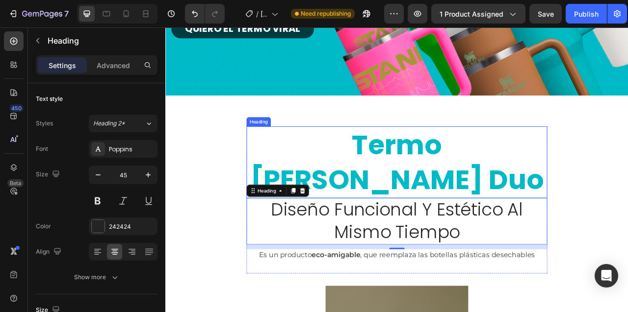
click at [341, 156] on h2 "termo [PERSON_NAME] duo" at bounding box center [459, 198] width 382 height 91
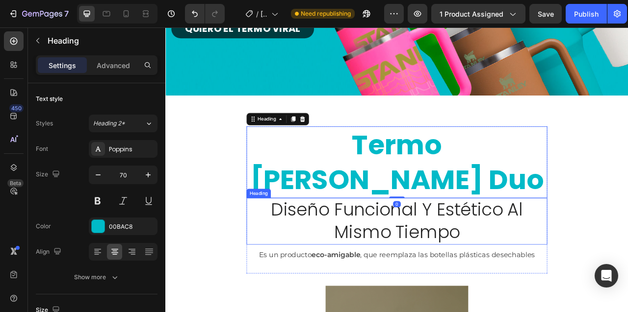
click at [286, 245] on h2 "diseño funcional y estético al mismo tiempo" at bounding box center [459, 274] width 359 height 59
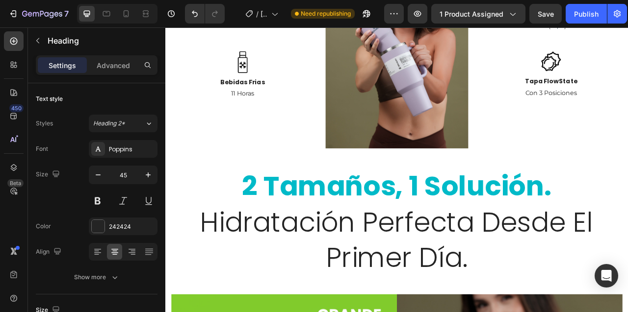
scroll to position [833, 0]
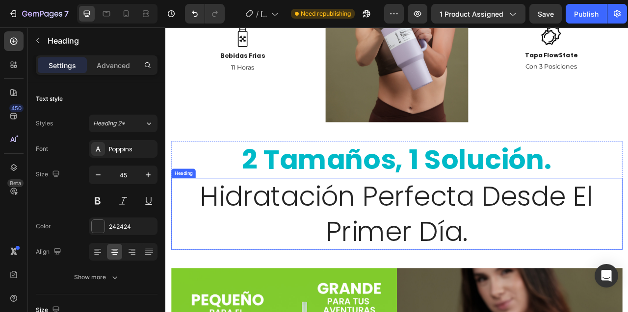
click at [425, 218] on span "hidratación perfecta desde el primer día." at bounding box center [459, 264] width 500 height 93
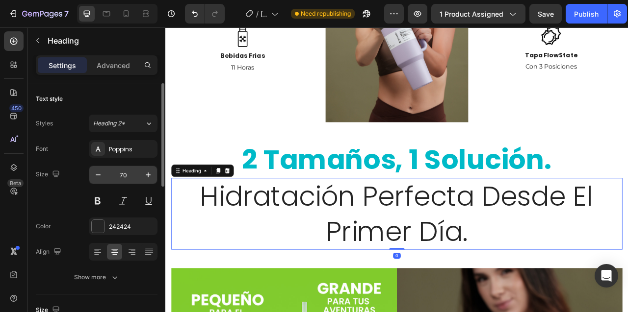
click at [122, 173] on input "70" at bounding box center [123, 175] width 32 height 18
type input "45"
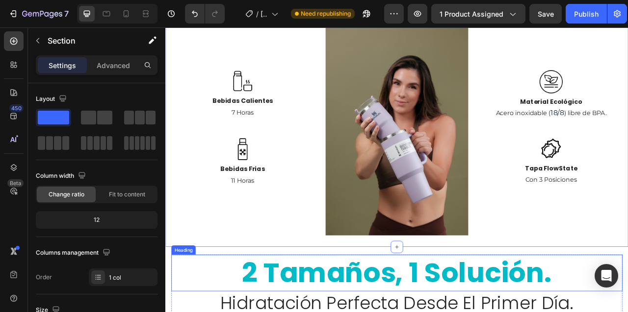
scroll to position [768, 0]
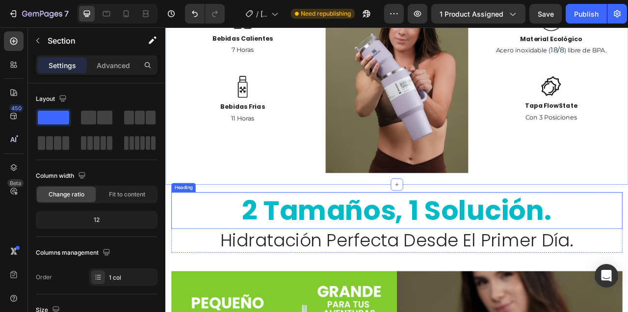
click at [402, 236] on strong "2 tamaños, 1 solución." at bounding box center [460, 260] width 394 height 49
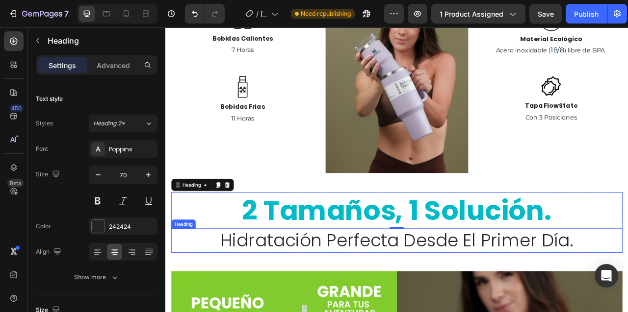
click at [374, 283] on span "hidratación perfecta desde el primer día." at bounding box center [459, 298] width 449 height 31
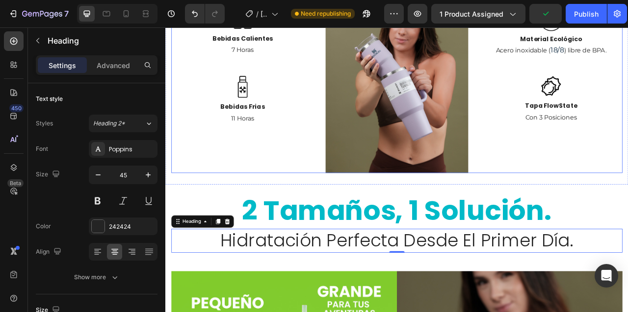
click at [243, 159] on div "Image Bebidas Calientes Text block 7 Horas Text block Row Image Bebidas Frias T…" at bounding box center [263, 77] width 181 height 272
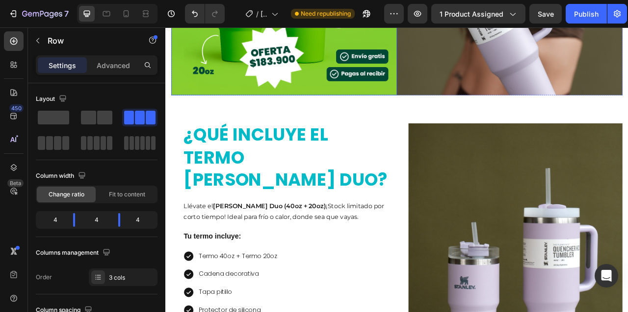
scroll to position [1236, 0]
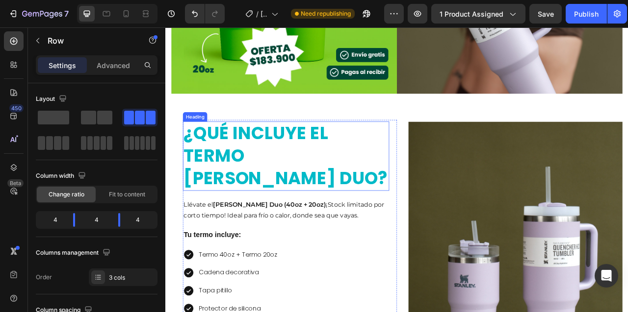
click at [291, 181] on h2 "¿QUÉ INCLUYE EL TERMO [PERSON_NAME] DUO?" at bounding box center [318, 191] width 262 height 88
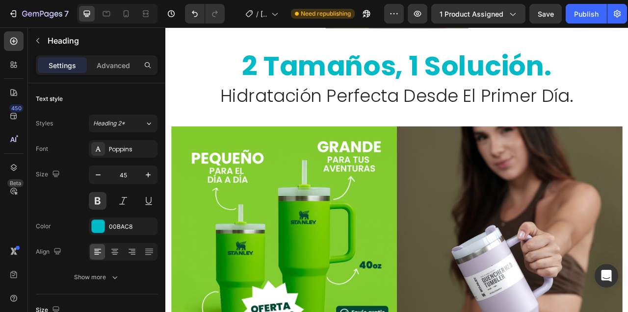
scroll to position [854, 0]
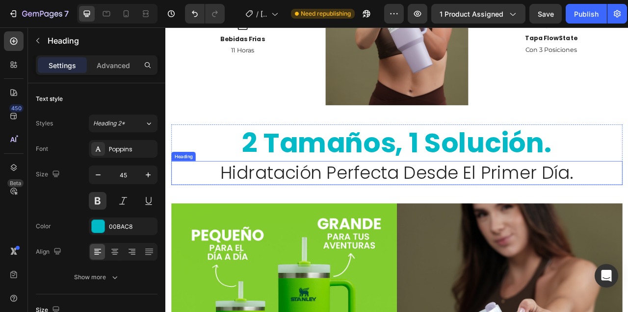
click at [371, 197] on span "hidratación perfecta desde el primer día." at bounding box center [459, 212] width 449 height 31
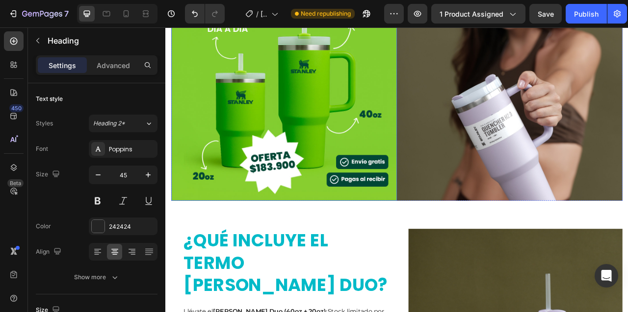
scroll to position [1173, 0]
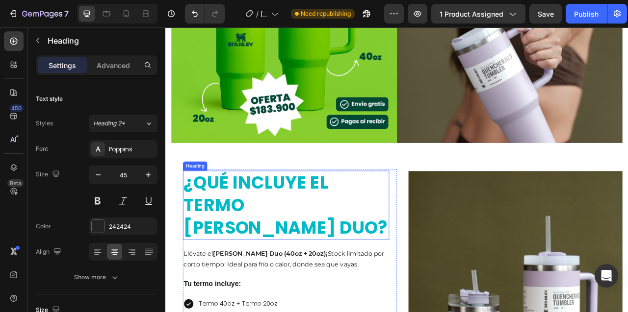
click at [296, 246] on h2 "¿QUÉ INCLUYE EL TERMO [PERSON_NAME] DUO?" at bounding box center [318, 254] width 262 height 88
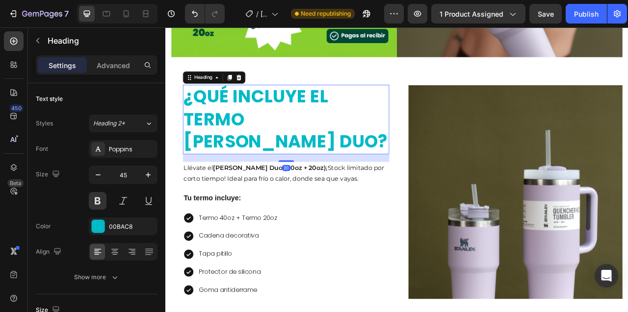
scroll to position [1291, 0]
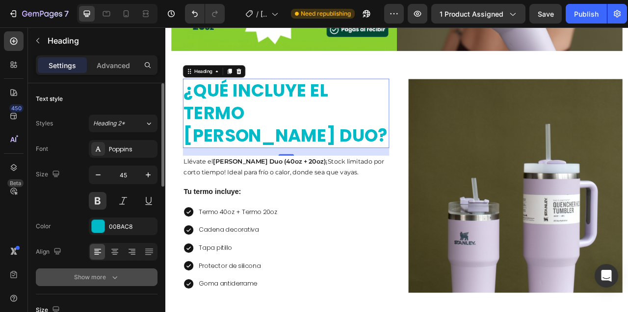
click at [114, 275] on icon "button" at bounding box center [115, 278] width 10 height 10
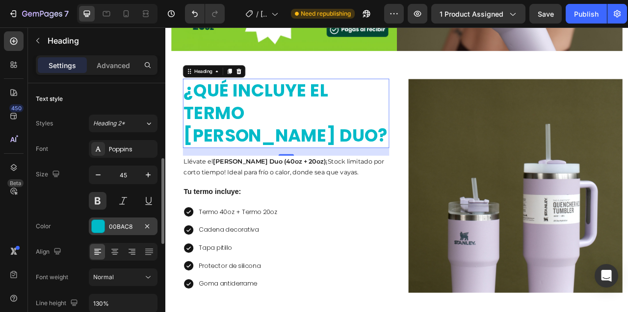
scroll to position [92, 0]
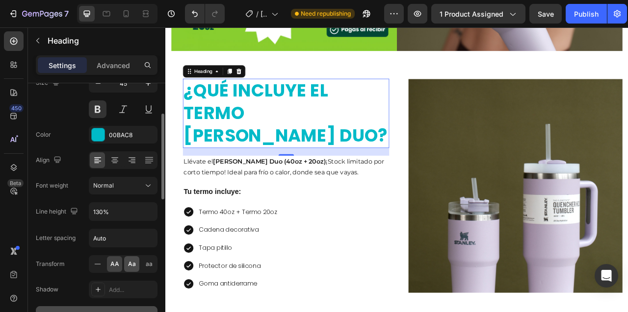
click at [134, 266] on span "Aa" at bounding box center [132, 264] width 8 height 9
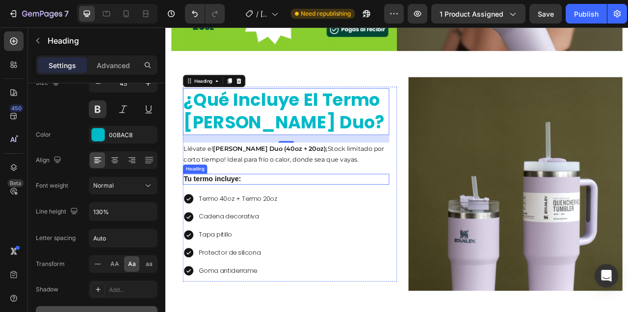
click at [406, 218] on h2 "Tu termo incluye:" at bounding box center [318, 220] width 262 height 13
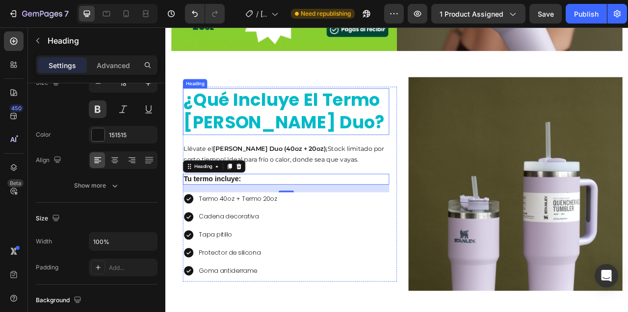
click at [344, 125] on h2 "¿qué incluye el termo [PERSON_NAME] duo?" at bounding box center [318, 134] width 262 height 59
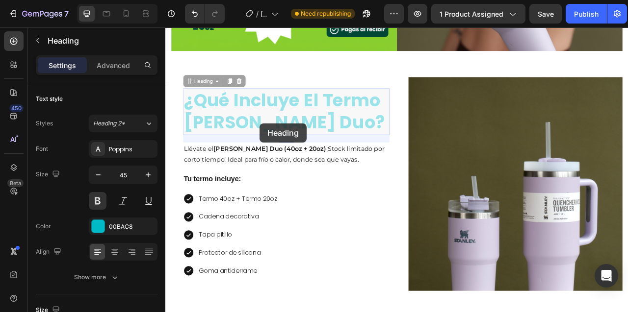
scroll to position [1278, 0]
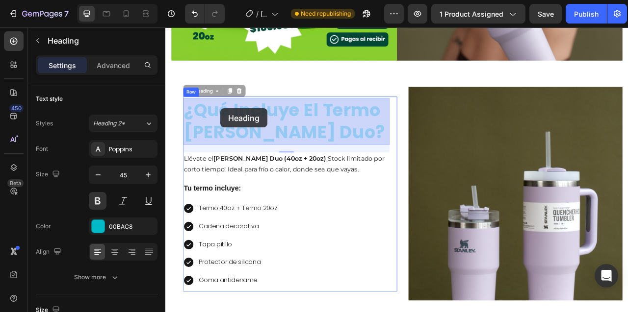
drag, startPoint x: 333, startPoint y: 152, endPoint x: 235, endPoint y: 130, distance: 100.9
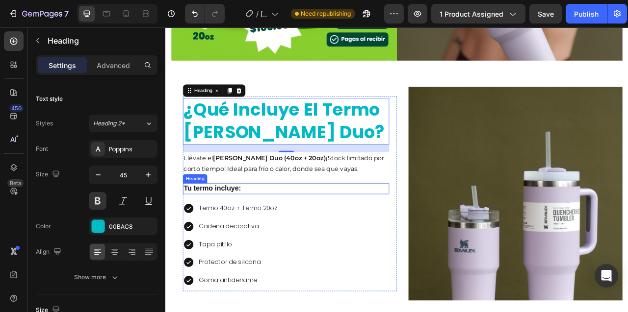
click at [393, 233] on h2 "Tu termo incluye:" at bounding box center [318, 232] width 262 height 13
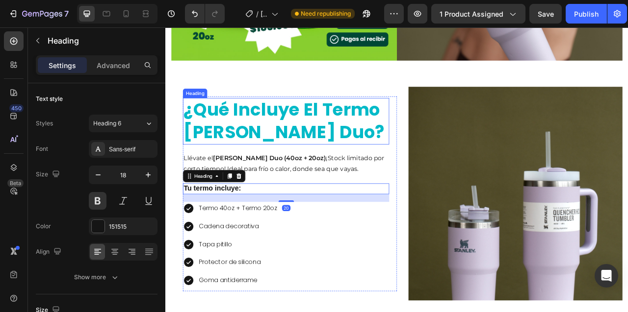
click at [319, 156] on p "¿qué incluye el termo [PERSON_NAME] duo?" at bounding box center [318, 146] width 260 height 57
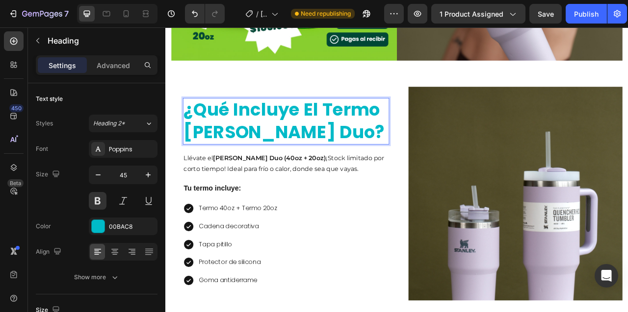
click at [332, 163] on p "¿qué incluye el termo [PERSON_NAME] duo?" at bounding box center [318, 146] width 260 height 57
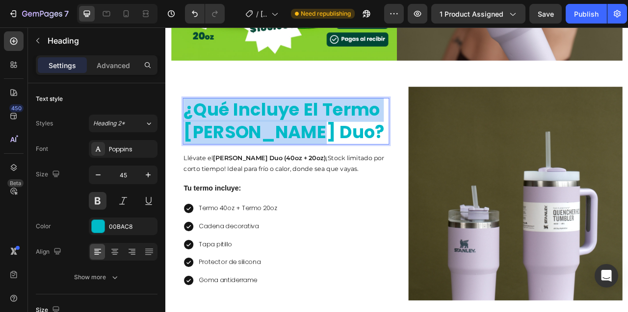
drag, startPoint x: 332, startPoint y: 163, endPoint x: 187, endPoint y: 127, distance: 149.5
click at [187, 127] on h2 "¿qué incluye el termo [PERSON_NAME] duo?" at bounding box center [318, 146] width 262 height 59
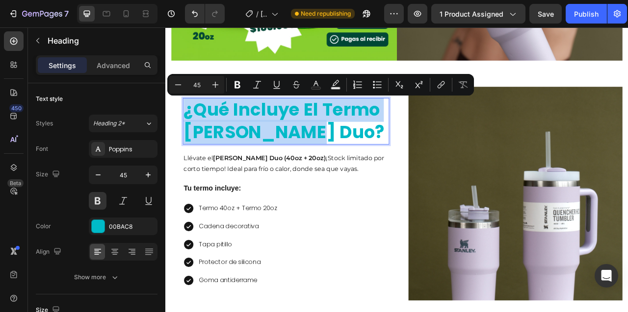
click at [340, 169] on p "¿qué incluye el termo [PERSON_NAME] duo?" at bounding box center [318, 146] width 260 height 57
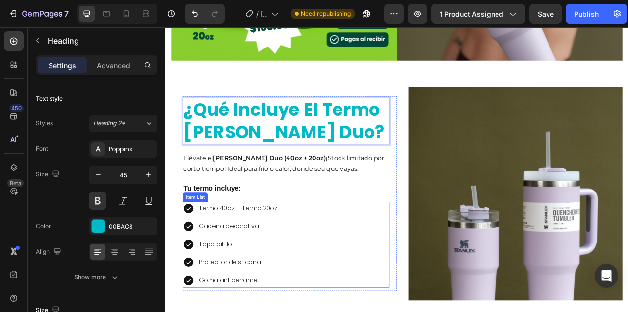
click at [358, 275] on div "Termo 40oz + Termo 20oz Cadena decorativa Tapa pitillo Protector de silicona Go…" at bounding box center [318, 304] width 262 height 109
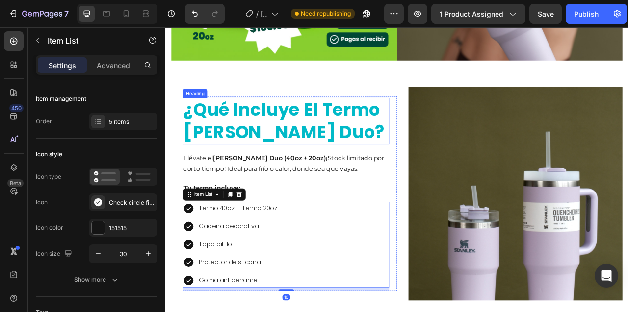
click at [365, 153] on p "¿qué incluye el termo [PERSON_NAME] duo?" at bounding box center [318, 146] width 260 height 57
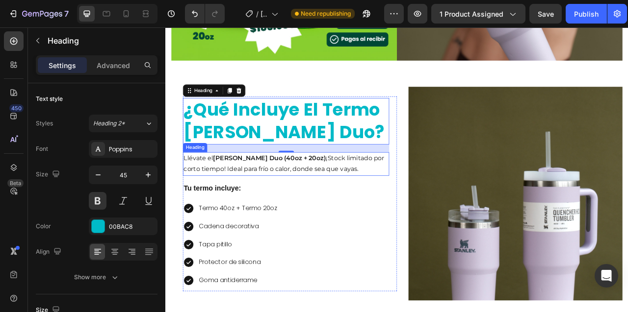
click at [345, 199] on h2 "Llévate el Termo [PERSON_NAME] Duo (40oz + 20oz) ¡Stock limitado por corto tiem…" at bounding box center [318, 201] width 262 height 30
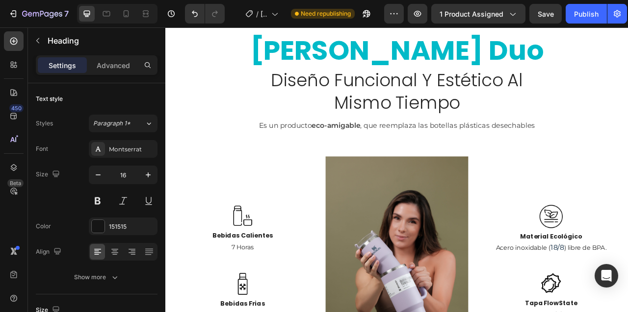
scroll to position [516, 0]
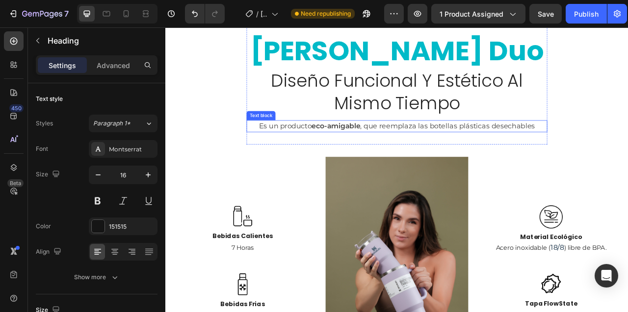
click at [336, 147] on p "Es un producto eco-amigable , que reemplaza las botellas plásticas desechables" at bounding box center [459, 153] width 381 height 13
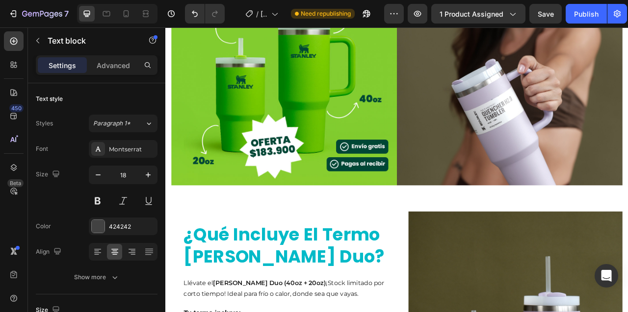
scroll to position [1234, 0]
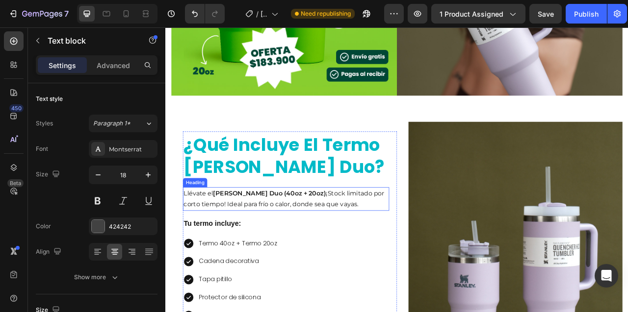
click at [283, 242] on strong "[PERSON_NAME] Duo (40oz + 20oz)" at bounding box center [298, 238] width 144 height 9
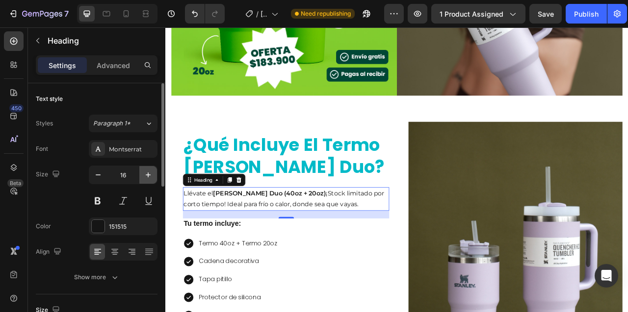
click at [146, 172] on icon "button" at bounding box center [148, 175] width 10 height 10
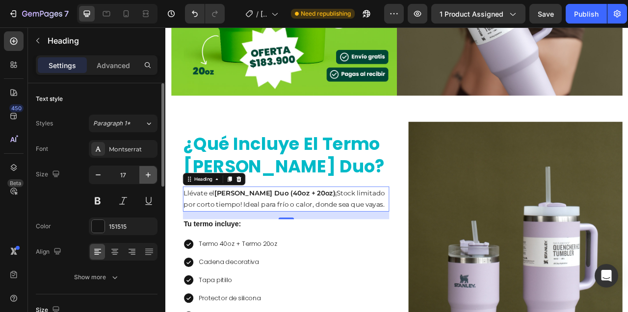
click at [146, 172] on icon "button" at bounding box center [148, 175] width 10 height 10
type input "18"
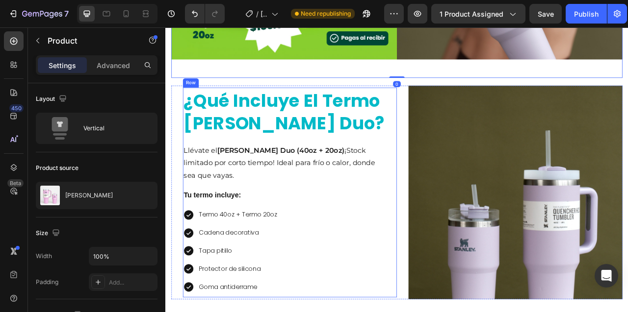
scroll to position [1337, 0]
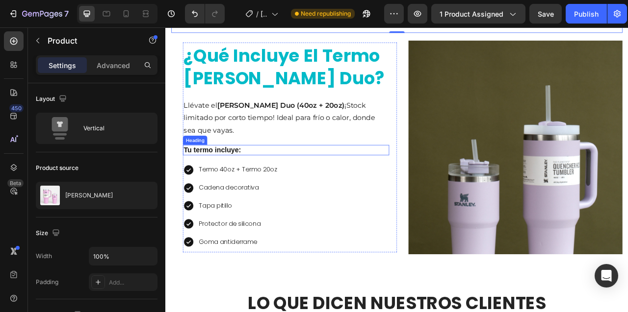
click at [255, 183] on h2 "Tu termo incluye:" at bounding box center [318, 183] width 262 height 13
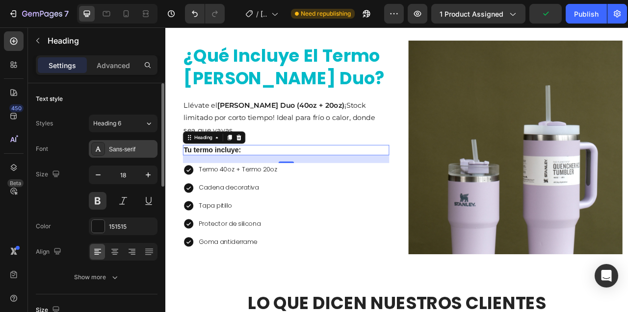
click at [122, 150] on div "Sans-serif" at bounding box center [132, 149] width 46 height 9
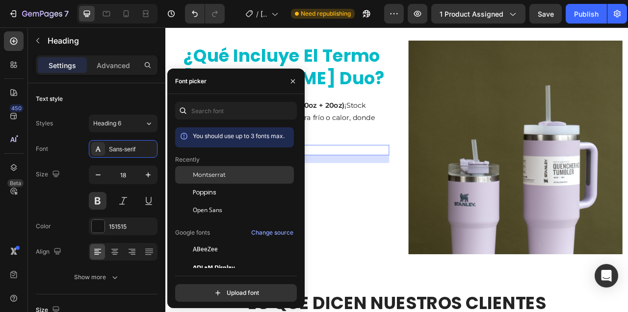
click at [229, 178] on div "Montserrat" at bounding box center [242, 175] width 99 height 9
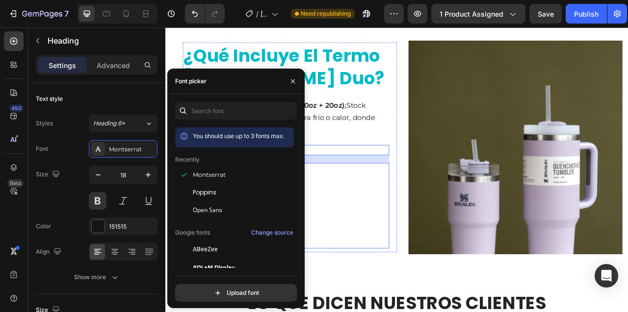
click at [398, 231] on div "Termo 40oz + Termo 20oz Cadena decorativa Tapa pitillo Protector de silicona Go…" at bounding box center [318, 254] width 262 height 109
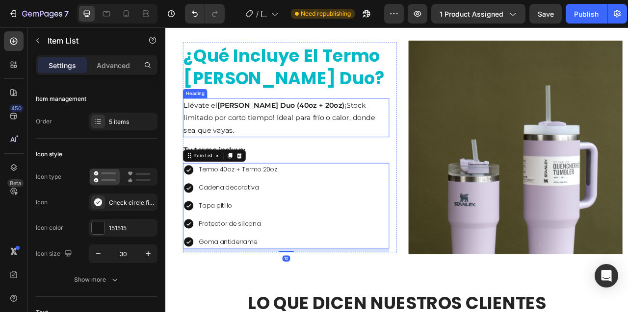
click at [344, 142] on h2 "Llévate el Termo [PERSON_NAME] Duo (40oz + 20oz) ¡Stock limitado por corto tiem…" at bounding box center [318, 143] width 262 height 50
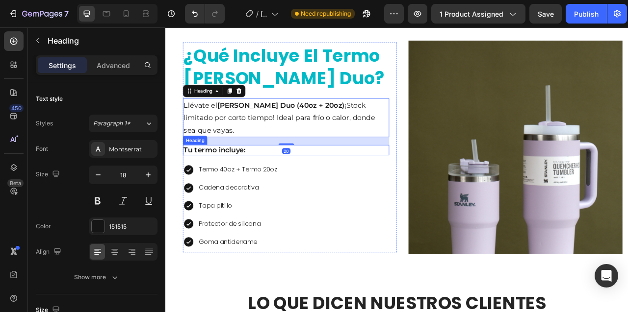
click at [257, 189] on h2 "Tu termo incluye:" at bounding box center [318, 183] width 262 height 13
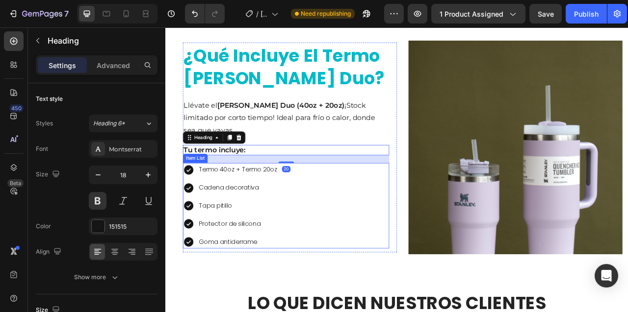
click at [254, 215] on p "Termo 40oz + Termo 20oz" at bounding box center [257, 209] width 100 height 14
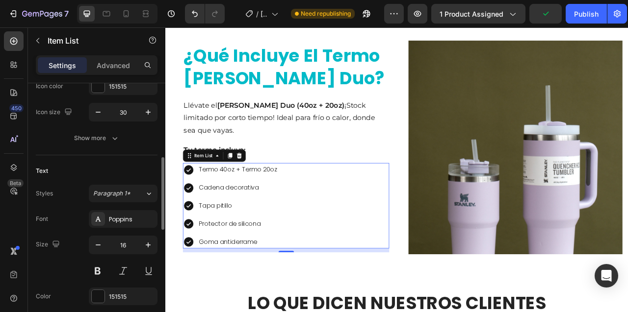
scroll to position [169, 0]
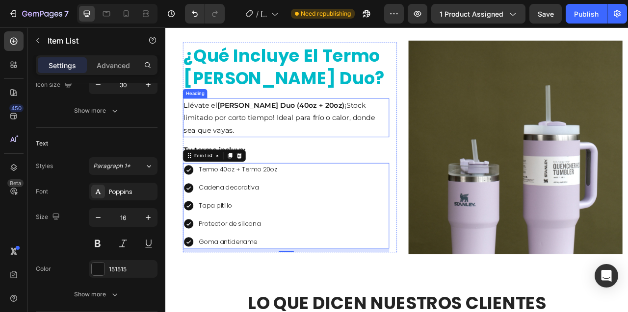
click at [261, 141] on h2 "Llévate el Termo [PERSON_NAME] Duo (40oz + 20oz) ¡Stock limitado por corto tiem…" at bounding box center [318, 143] width 262 height 50
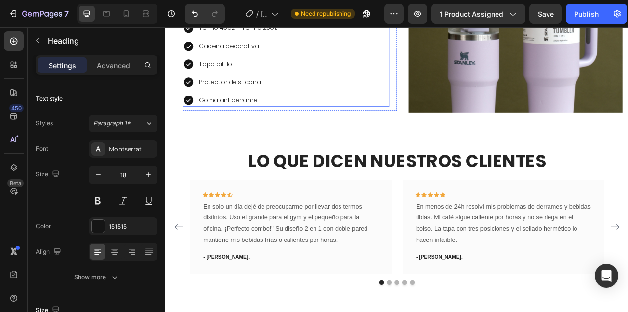
scroll to position [1563, 0]
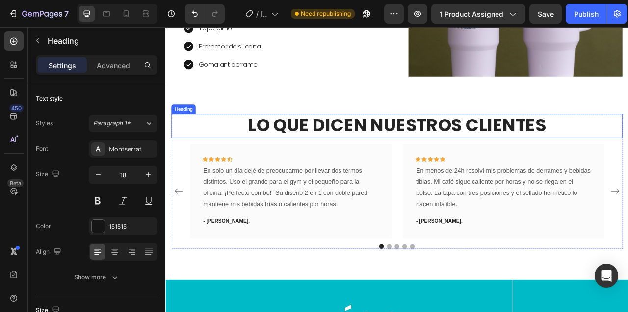
click at [368, 153] on h2 "Lo que dicen nuestros clientes" at bounding box center [460, 152] width 574 height 31
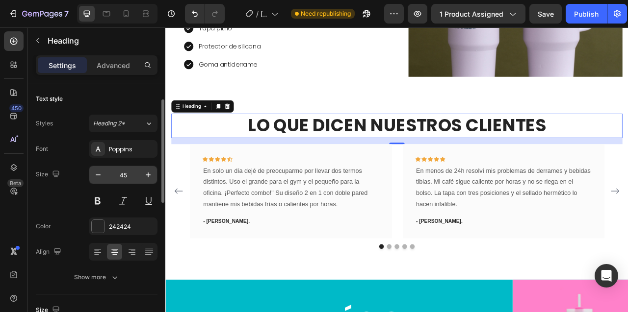
scroll to position [102, 0]
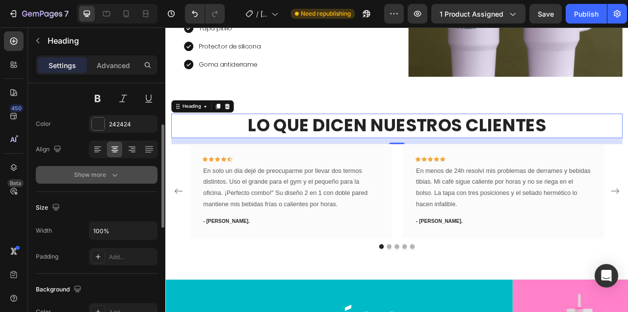
click at [112, 173] on icon "button" at bounding box center [115, 175] width 10 height 10
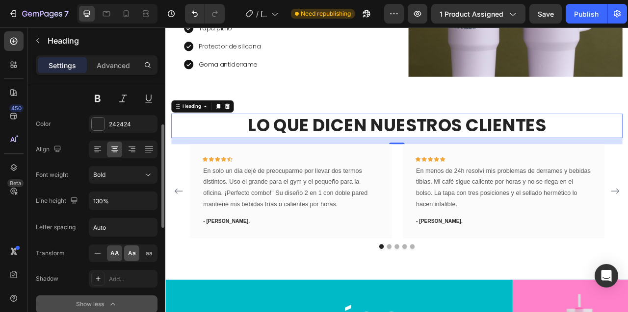
click at [130, 255] on span "Aa" at bounding box center [132, 253] width 8 height 9
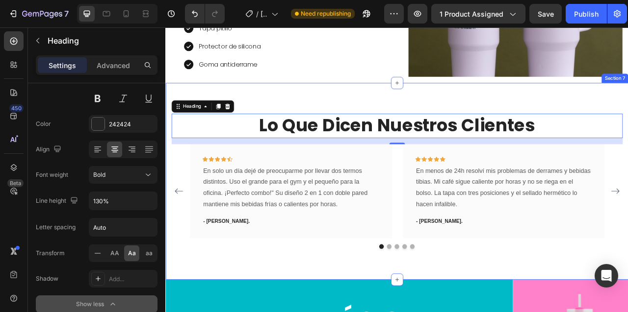
click at [352, 99] on div "lo que dicen nuestros clientes Heading 16 Icon Icon Icon Icon Icon Row En solo …" at bounding box center [459, 223] width 588 height 251
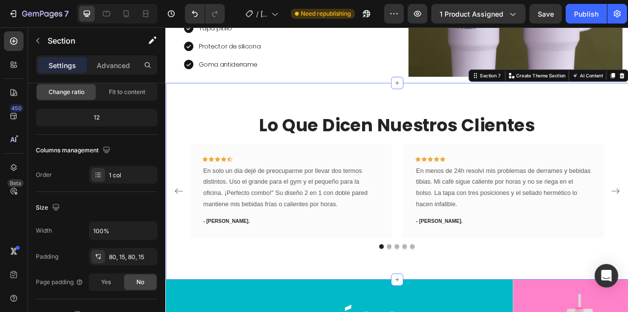
scroll to position [0, 0]
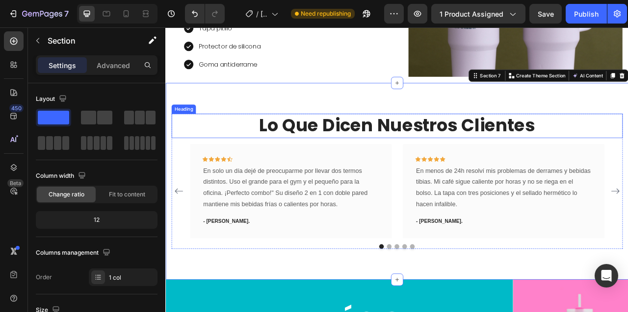
click at [341, 157] on h2 "lo que dicen nuestros clientes" at bounding box center [460, 152] width 574 height 31
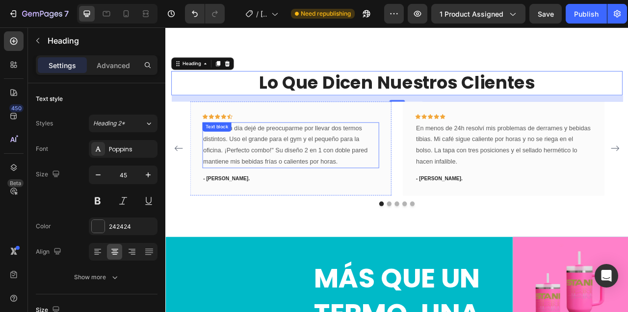
scroll to position [1647, 0]
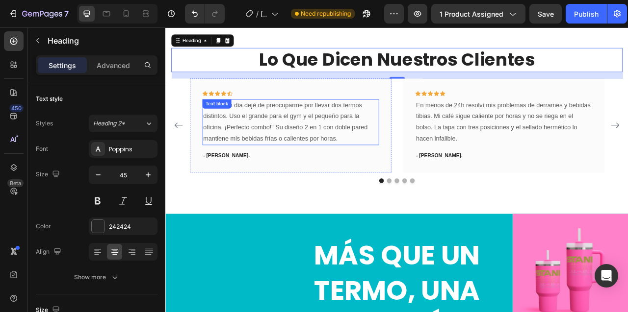
click at [308, 148] on p "En solo un día dejé de preocuparme por llevar dos termos distintos. Uso el gran…" at bounding box center [324, 148] width 223 height 56
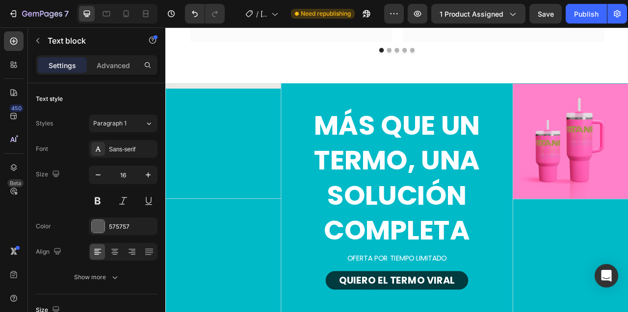
scroll to position [1904, 0]
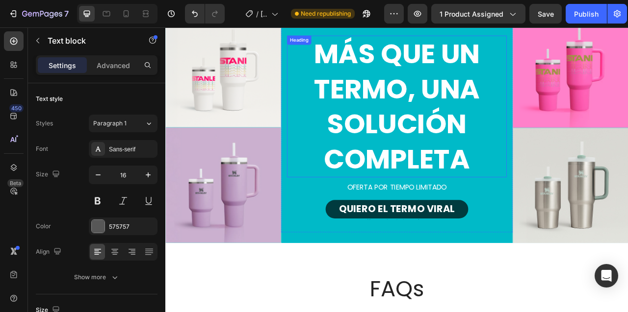
click at [449, 107] on strong "Más que un termo, una solución completa" at bounding box center [459, 128] width 211 height 182
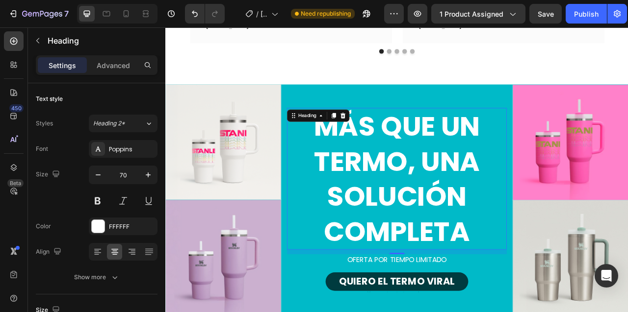
scroll to position [1883, 0]
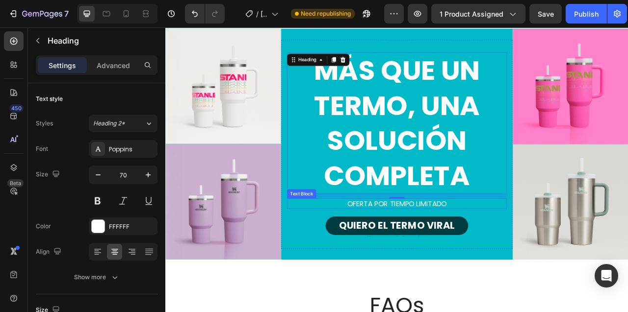
click at [415, 252] on p "Oferta por tiempo limitado" at bounding box center [460, 251] width 278 height 11
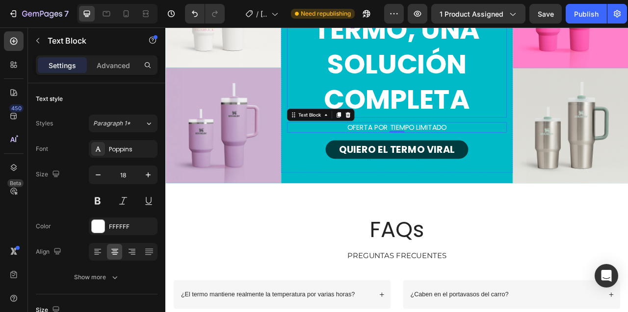
scroll to position [2092, 0]
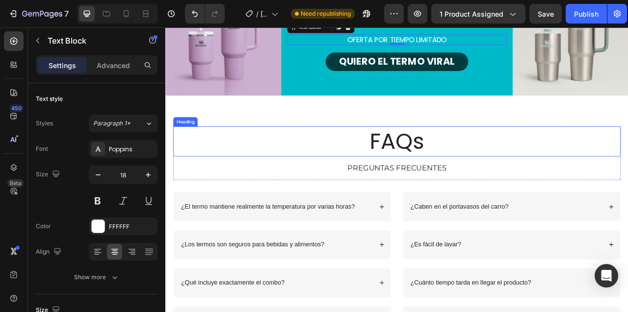
click at [437, 176] on h2 "FAQs" at bounding box center [459, 172] width 569 height 38
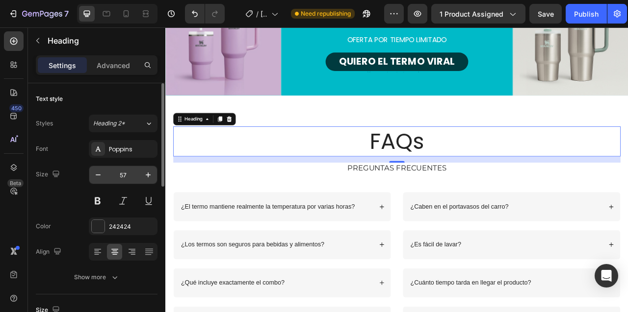
click at [123, 178] on input "57" at bounding box center [123, 175] width 32 height 18
type input "70"
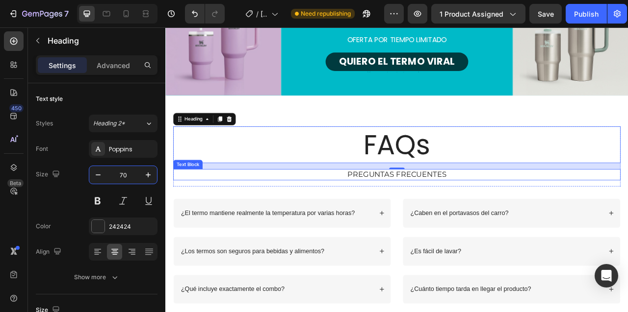
click at [411, 212] on p "PREGUNTAS FRECUENTES" at bounding box center [459, 215] width 567 height 12
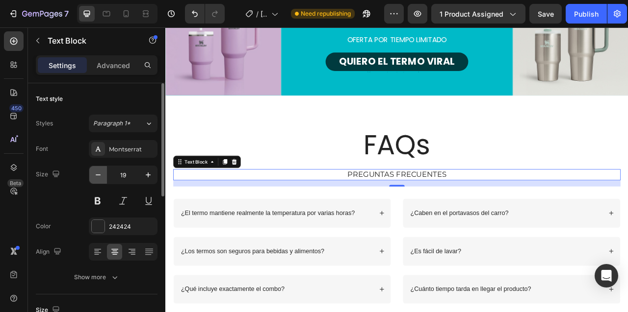
click at [102, 177] on icon "button" at bounding box center [98, 175] width 10 height 10
type input "18"
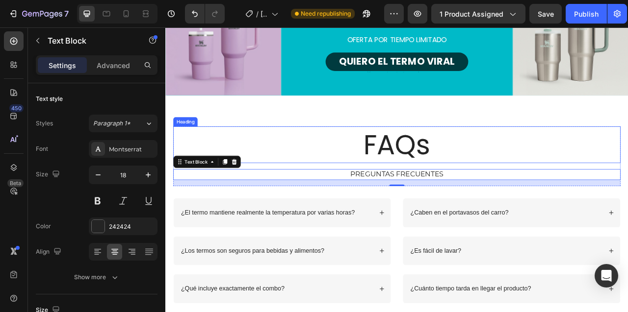
click at [296, 158] on h2 "FAQs" at bounding box center [459, 176] width 569 height 47
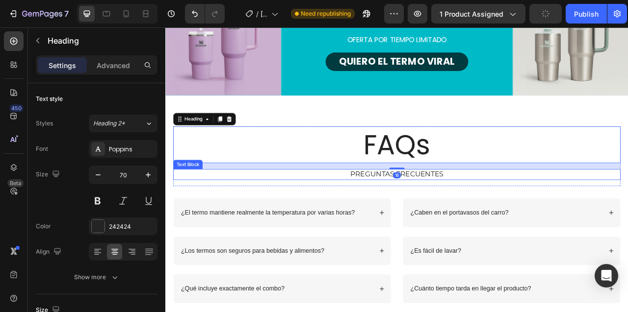
click at [408, 211] on p "PREGUNTAS FRECUENTES" at bounding box center [459, 214] width 567 height 11
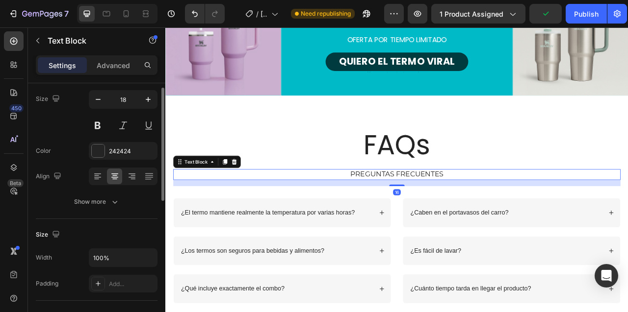
scroll to position [77, 0]
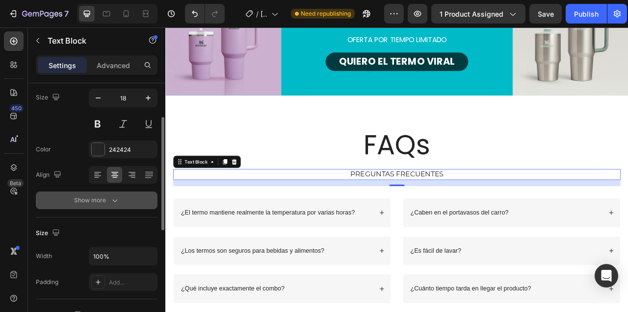
click at [117, 199] on icon "button" at bounding box center [115, 201] width 10 height 10
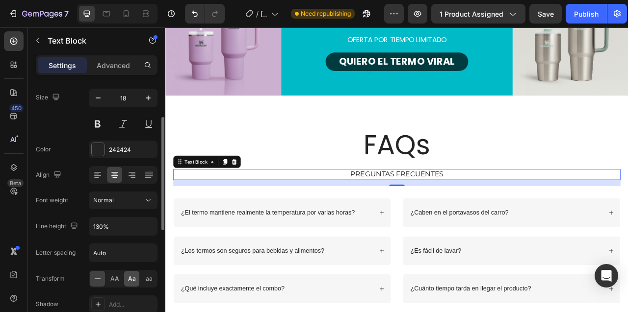
click at [131, 279] on span "Aa" at bounding box center [132, 279] width 8 height 9
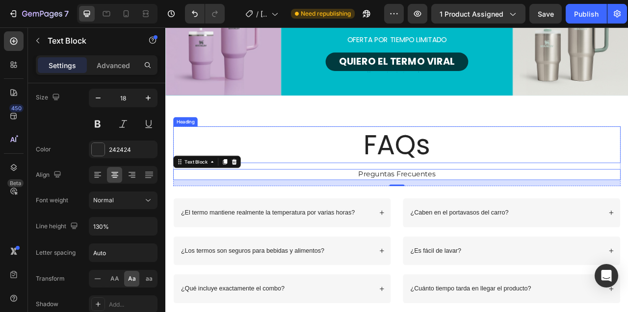
click at [310, 159] on h2 "FAQs" at bounding box center [459, 176] width 569 height 47
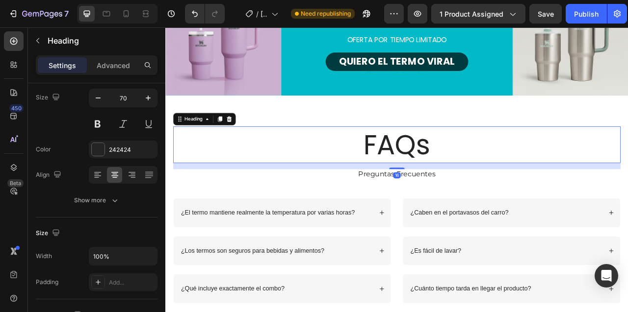
scroll to position [0, 0]
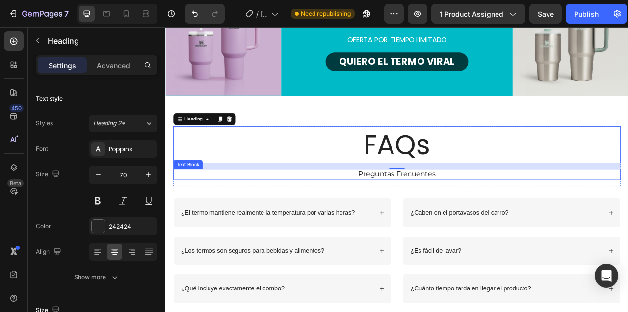
click at [417, 215] on p "preguntas frecuentes" at bounding box center [459, 214] width 567 height 11
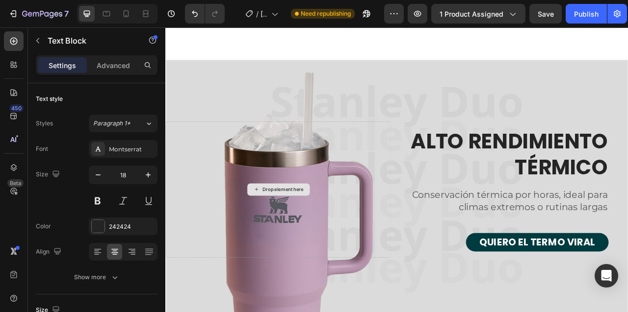
scroll to position [2491, 0]
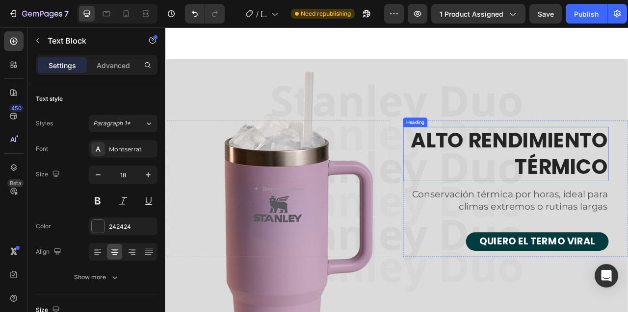
click at [528, 173] on h2 "ALTO RENDIMIENTO TÉRMICO" at bounding box center [597, 189] width 261 height 70
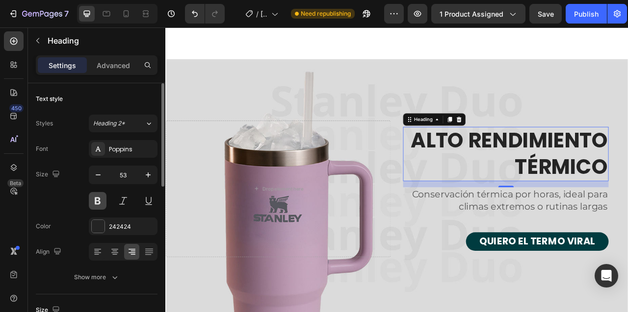
scroll to position [68, 0]
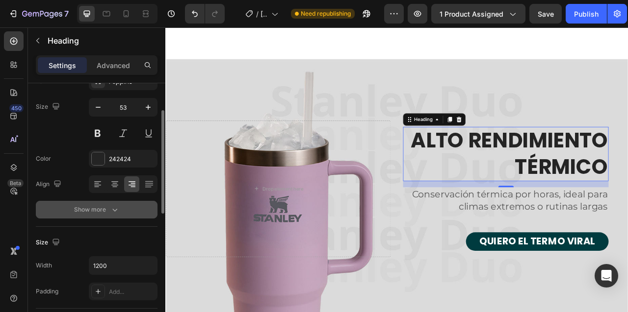
click at [111, 209] on icon "button" at bounding box center [115, 210] width 10 height 10
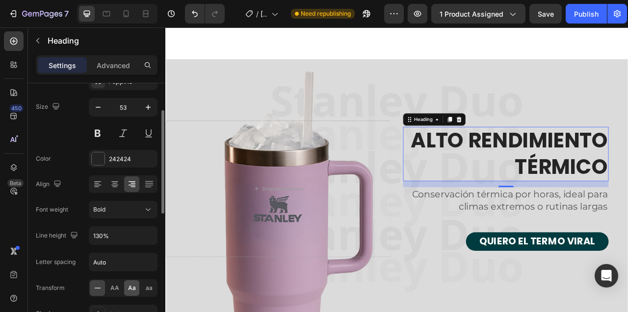
click at [130, 286] on span "Aa" at bounding box center [132, 288] width 8 height 9
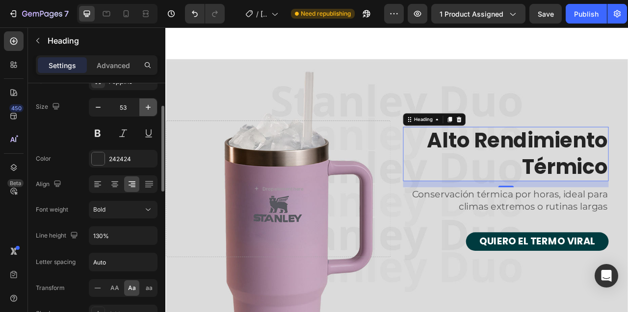
click at [148, 108] on icon "button" at bounding box center [148, 107] width 5 height 5
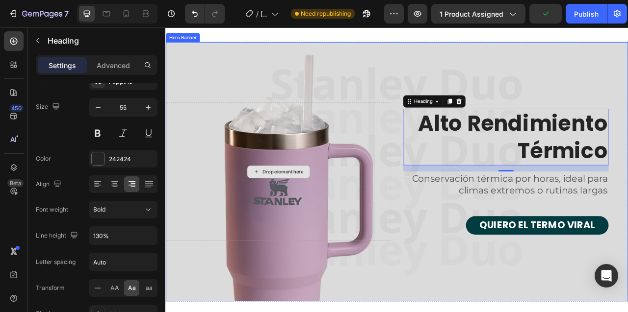
scroll to position [2511, 0]
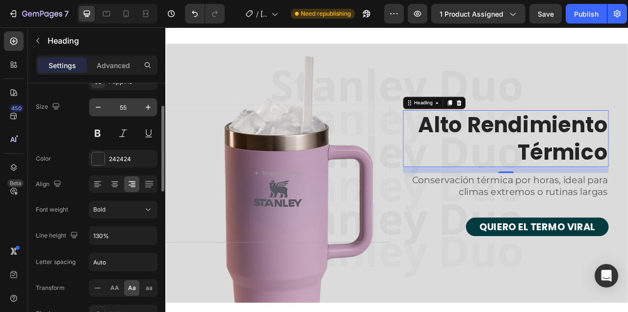
click at [122, 108] on input "55" at bounding box center [123, 108] width 32 height 18
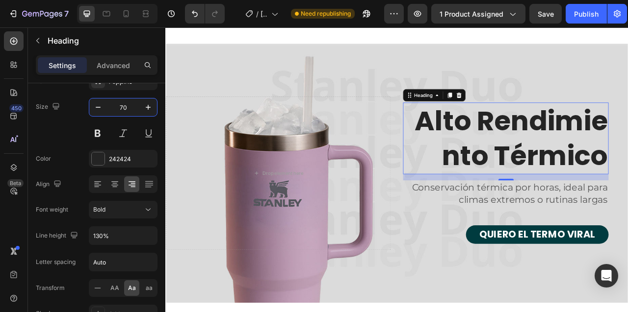
type input "70"
click at [564, 144] on h2 "alto rendimiento térmico" at bounding box center [597, 168] width 261 height 91
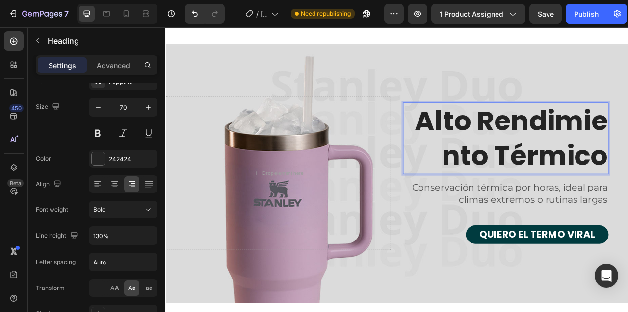
scroll to position [2489, 0]
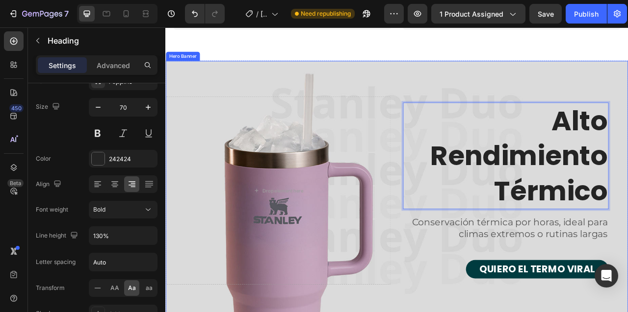
click at [509, 78] on div "Overlay" at bounding box center [459, 235] width 587 height 331
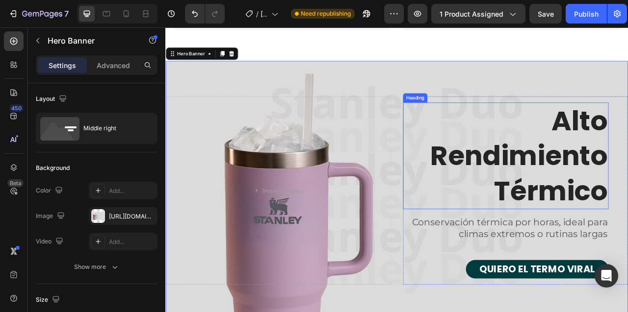
scroll to position [2577, 0]
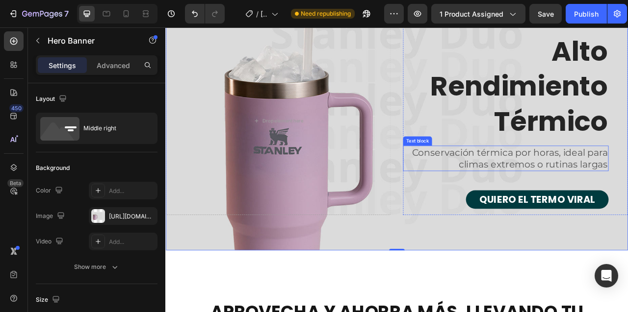
click at [517, 189] on p "Conservación térmica por horas, ideal para climas extremos o rutinas largas" at bounding box center [597, 194] width 259 height 30
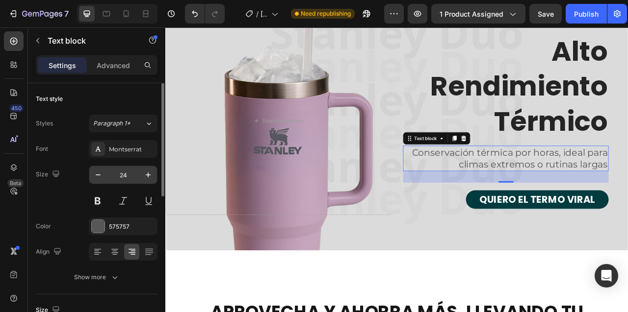
click at [121, 177] on input "24" at bounding box center [123, 175] width 32 height 18
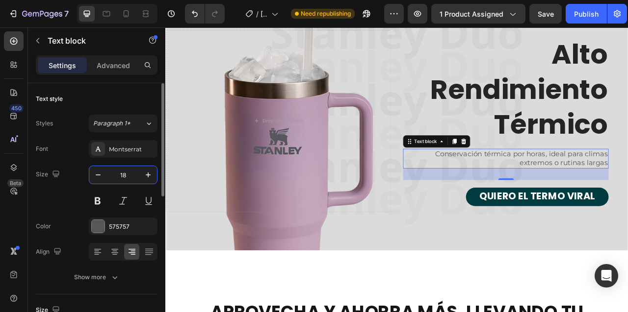
click at [122, 176] on input "18" at bounding box center [123, 175] width 32 height 18
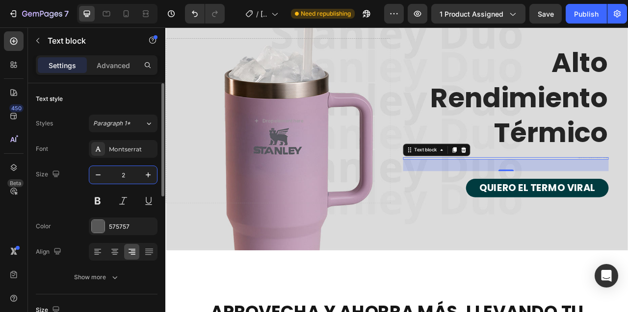
type input "24"
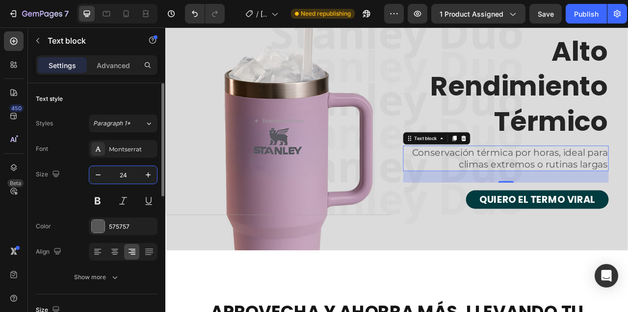
click at [122, 176] on input "24" at bounding box center [123, 175] width 32 height 18
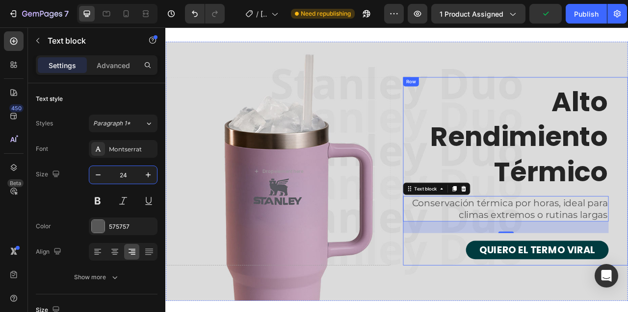
scroll to position [2513, 0]
click at [588, 169] on p "alto rendimiento térmico" at bounding box center [597, 167] width 259 height 134
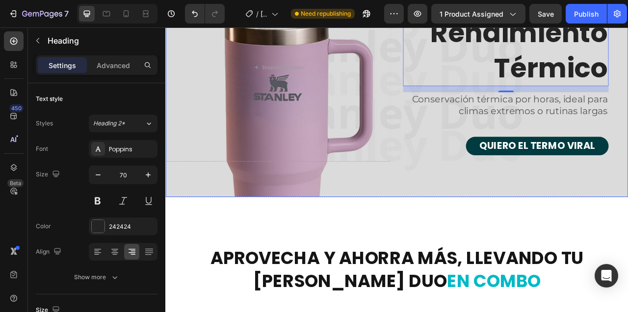
scroll to position [2751, 0]
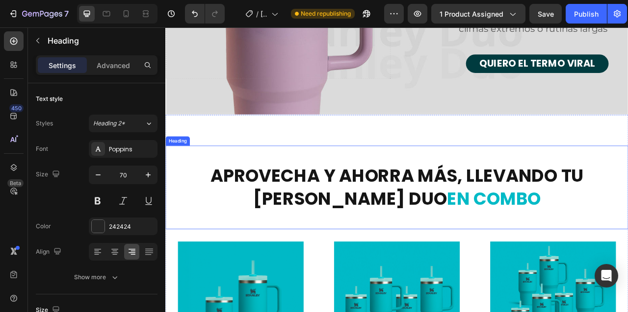
click at [395, 221] on h2 "APROVECHA Y AHORRA MÁS, LLEVANDO TU [PERSON_NAME] DUO EN COMBO" at bounding box center [459, 231] width 541 height 59
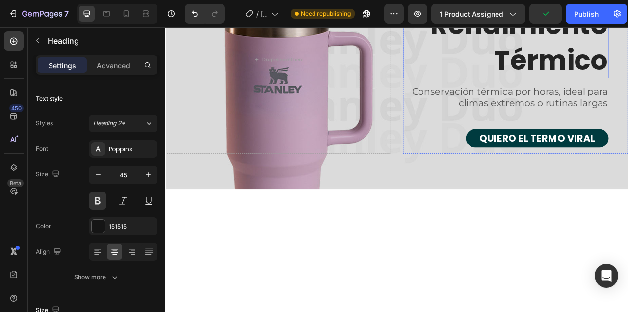
scroll to position [2496, 0]
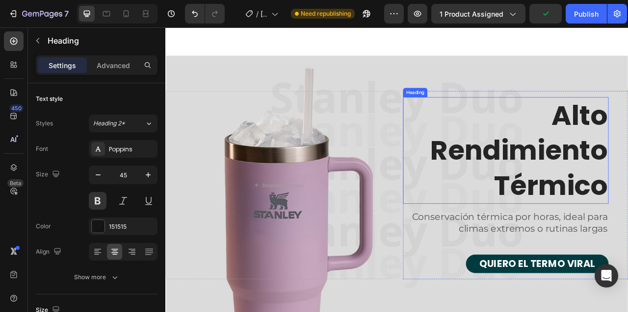
click at [546, 187] on p "alto rendimiento térmico" at bounding box center [597, 184] width 259 height 134
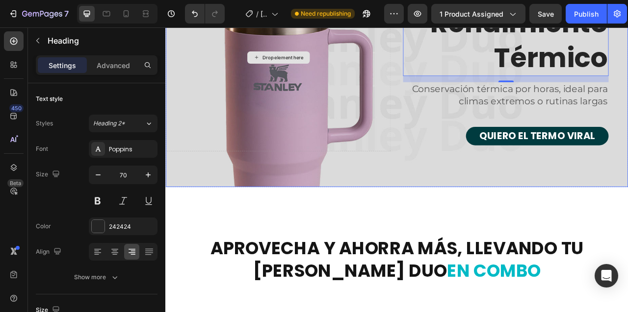
scroll to position [2730, 0]
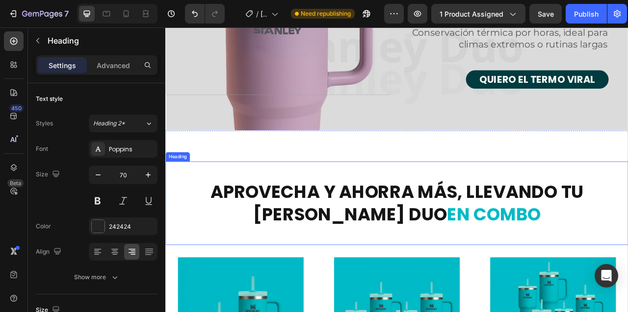
click at [417, 235] on h2 "APROVECHA Y AHORRA MÁS, LLEVANDO TU [PERSON_NAME] DUO EN COMBO" at bounding box center [459, 251] width 541 height 59
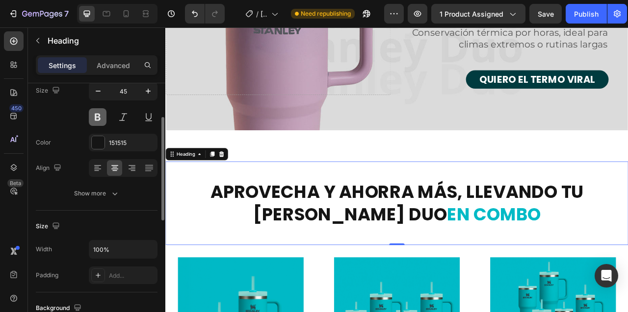
scroll to position [84, 0]
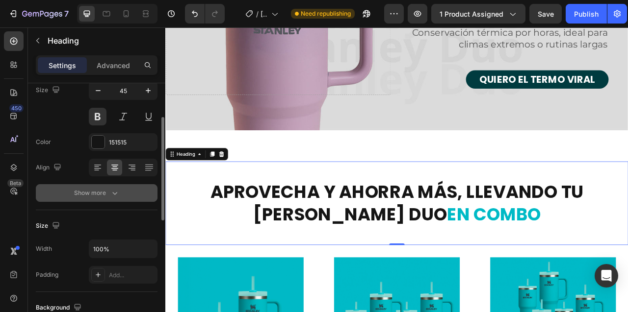
click at [114, 196] on icon "button" at bounding box center [115, 193] width 10 height 10
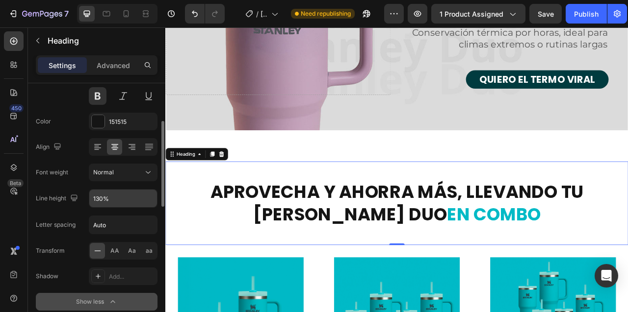
scroll to position [107, 0]
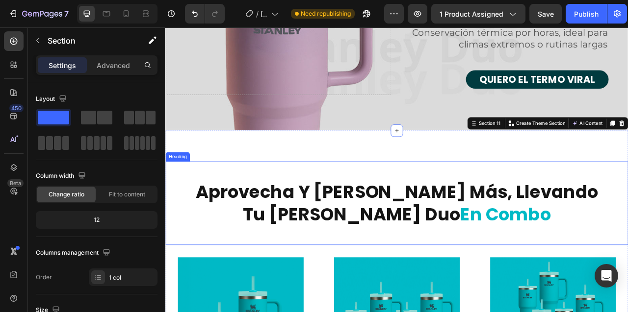
click at [369, 235] on h2 "aprovecha y [PERSON_NAME] más, llevando tu [PERSON_NAME] duo en combo" at bounding box center [459, 251] width 541 height 59
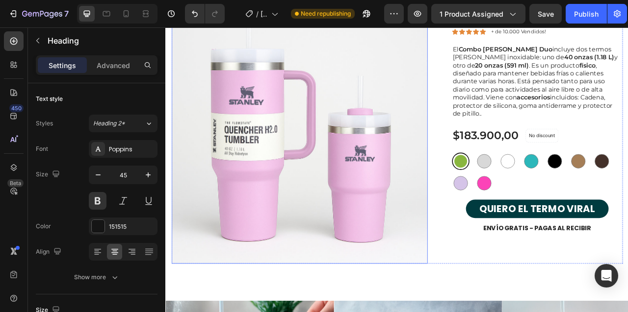
scroll to position [3442, 0]
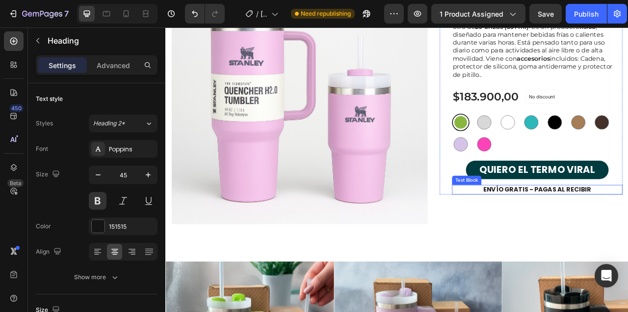
click at [572, 229] on p "ENVÍO GRATIS - PAGAS AL RECIBIR" at bounding box center [638, 234] width 215 height 10
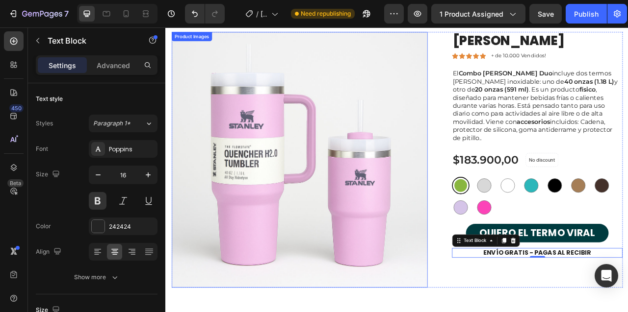
scroll to position [3358, 0]
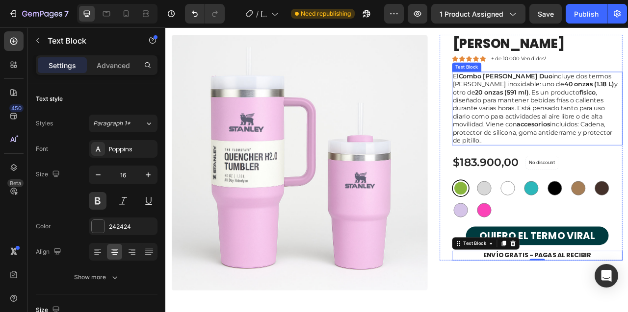
click at [563, 132] on p "El Combo Termo [PERSON_NAME] Duo incluye dos termos [PERSON_NAME] inoxidable: u…" at bounding box center [638, 131] width 215 height 92
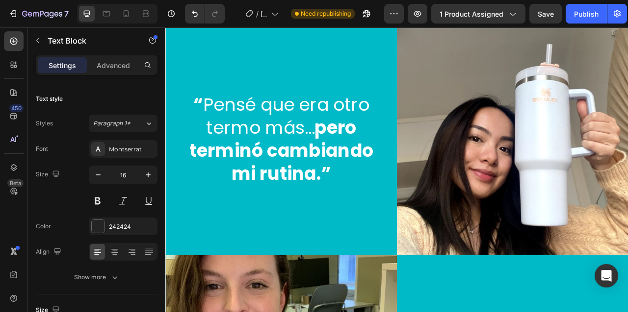
scroll to position [3999, 0]
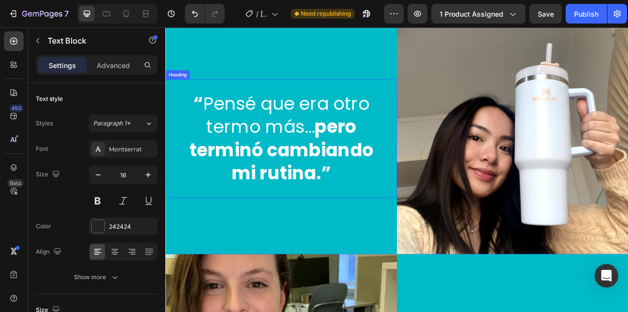
click at [297, 157] on h2 "“ Pensé que era otro termo más… pero terminó cambiando mi rutina.”" at bounding box center [312, 168] width 263 height 119
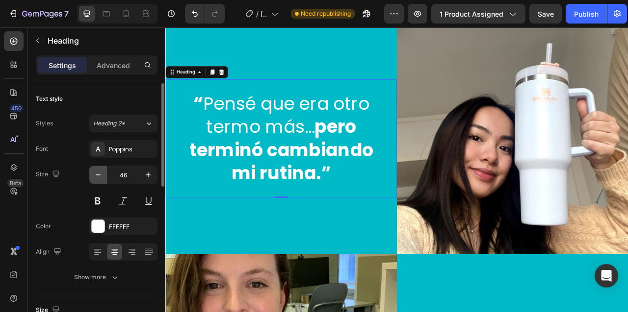
click at [98, 176] on icon "button" at bounding box center [98, 175] width 10 height 10
type input "45"
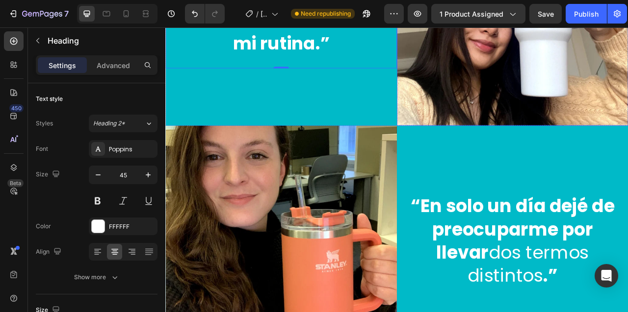
scroll to position [4243, 0]
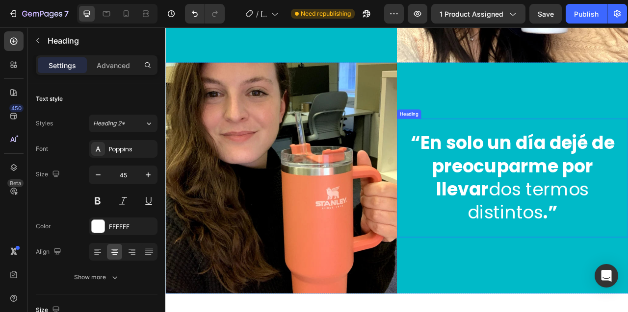
click at [584, 208] on strong "“En solo un día dejé de preocuparme por llevar" at bounding box center [606, 204] width 259 height 90
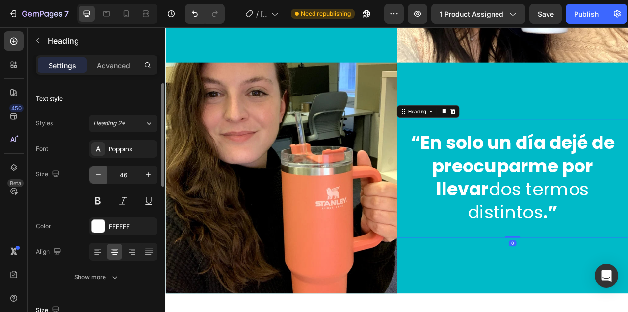
click at [102, 177] on icon "button" at bounding box center [98, 175] width 10 height 10
type input "45"
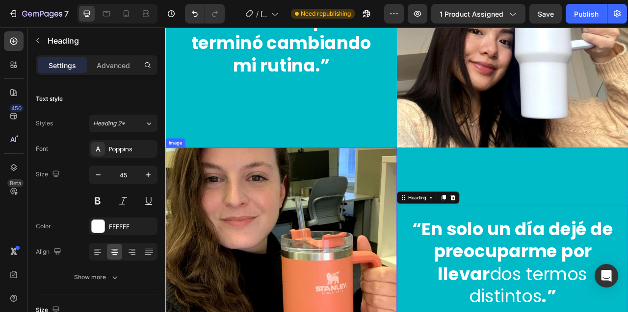
scroll to position [4080, 0]
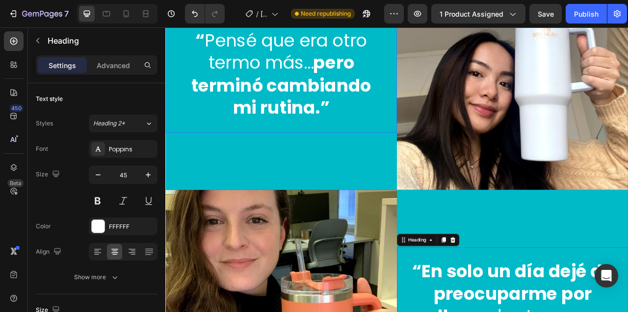
click at [304, 78] on h2 "“ Pensé que era otro termo más… pero terminó cambiando mi rutina.”" at bounding box center [312, 87] width 263 height 117
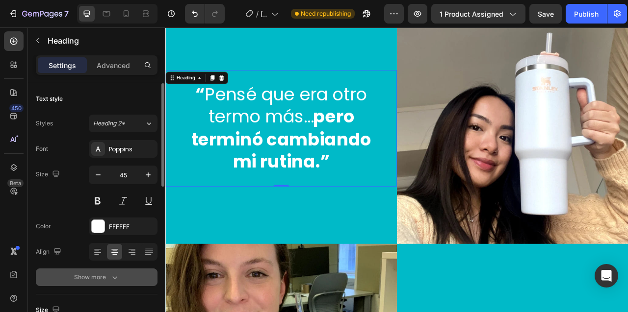
click at [103, 279] on div "Show more" at bounding box center [97, 278] width 46 height 10
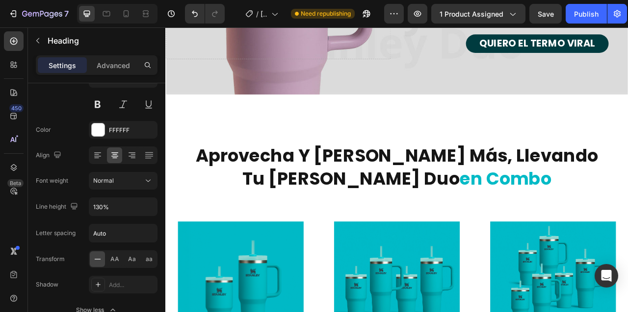
scroll to position [2774, 0]
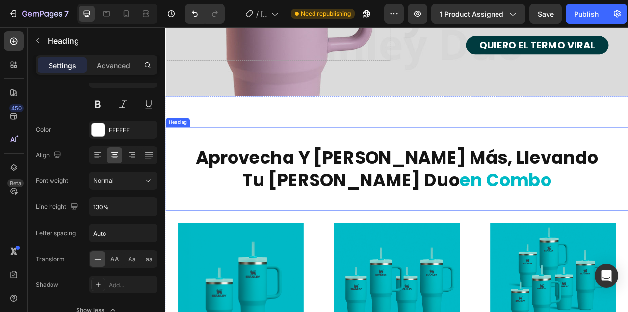
click at [398, 195] on h2 "aprovecha y [PERSON_NAME] más, llevando tu [PERSON_NAME] duo en combo" at bounding box center [459, 207] width 541 height 59
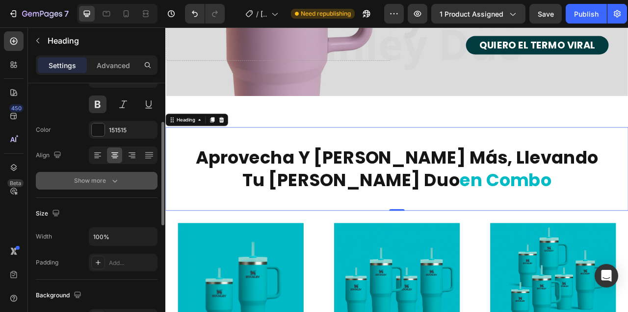
click at [112, 178] on icon "button" at bounding box center [115, 181] width 10 height 10
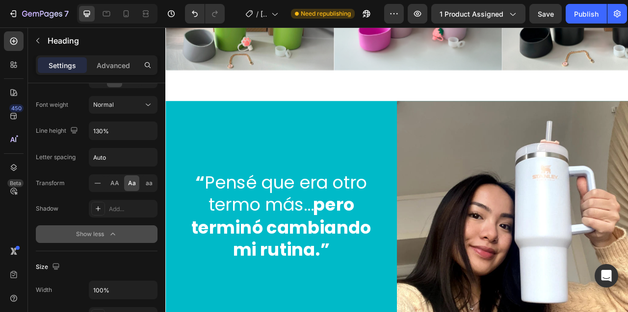
scroll to position [3947, 0]
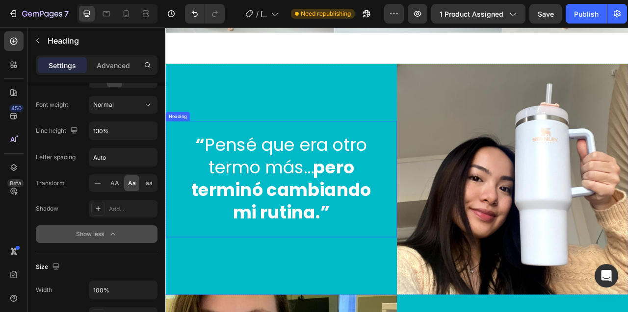
click at [299, 209] on h2 "“ Pensé que era otro termo más… pero terminó cambiando mi rutina.”" at bounding box center [312, 220] width 263 height 117
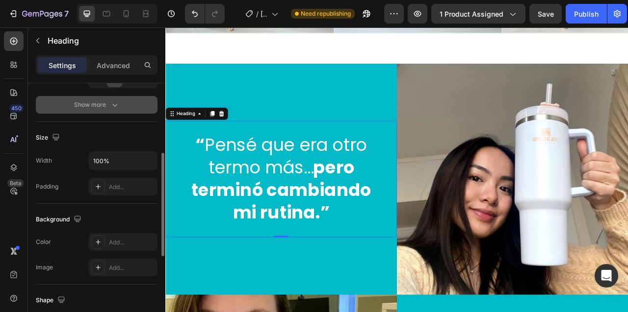
click at [113, 106] on icon "button" at bounding box center [115, 105] width 10 height 10
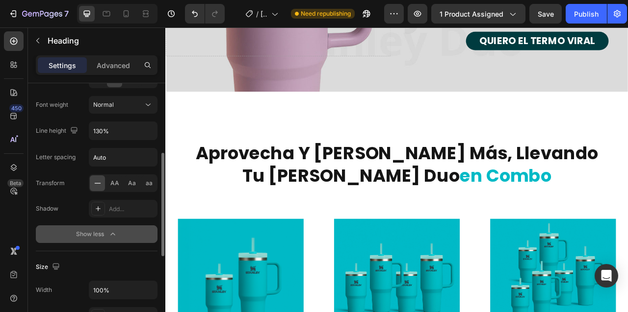
scroll to position [2770, 0]
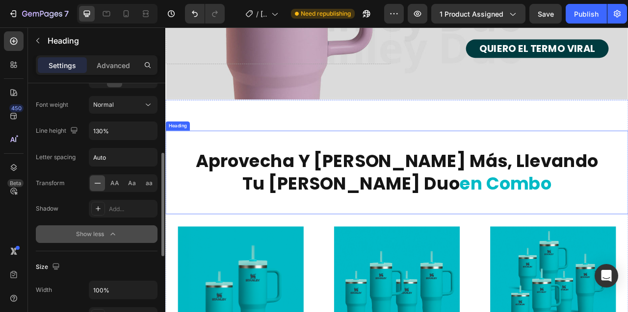
click at [418, 203] on h2 "aprovecha y [PERSON_NAME] más, llevando tu [PERSON_NAME] duo en combo" at bounding box center [459, 211] width 541 height 59
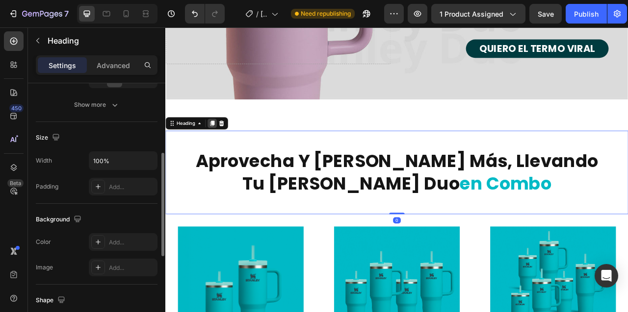
click at [227, 150] on icon at bounding box center [224, 150] width 5 height 7
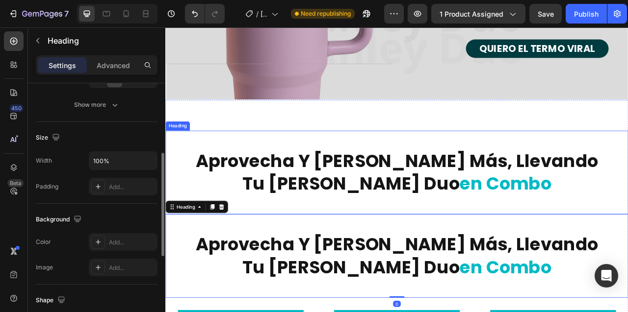
scroll to position [2818, 0]
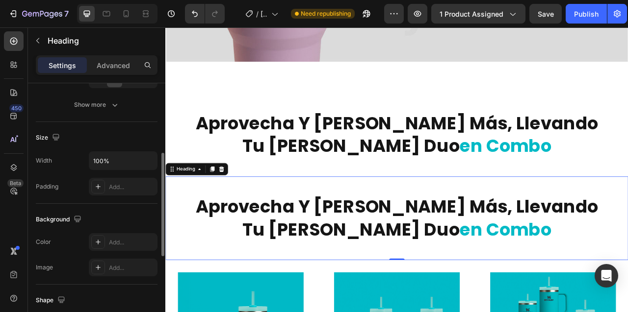
click at [277, 239] on div "aprovecha y [PERSON_NAME] más, llevando tu [PERSON_NAME] duo en combo Heading 0" at bounding box center [459, 270] width 588 height 106
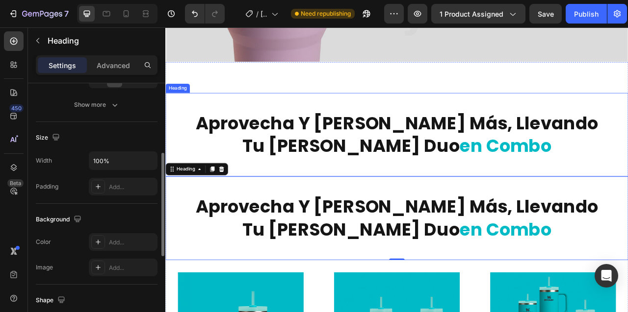
click at [221, 132] on div "aprovecha y [PERSON_NAME] más, llevando tu [PERSON_NAME] duo en combo Heading" at bounding box center [459, 164] width 588 height 106
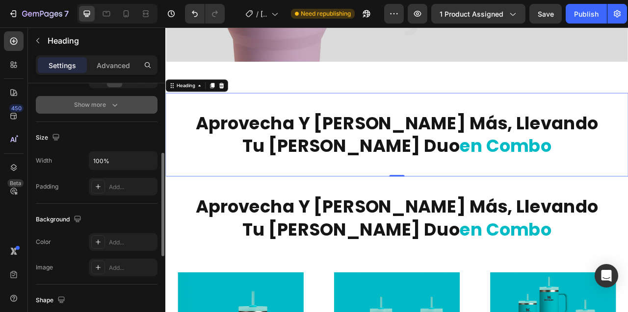
click at [112, 105] on icon "button" at bounding box center [115, 105] width 10 height 10
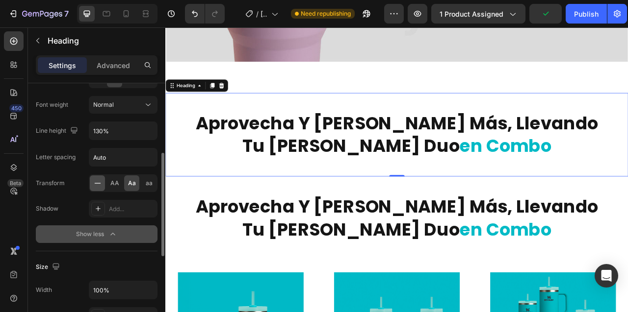
click at [97, 185] on icon at bounding box center [98, 183] width 10 height 10
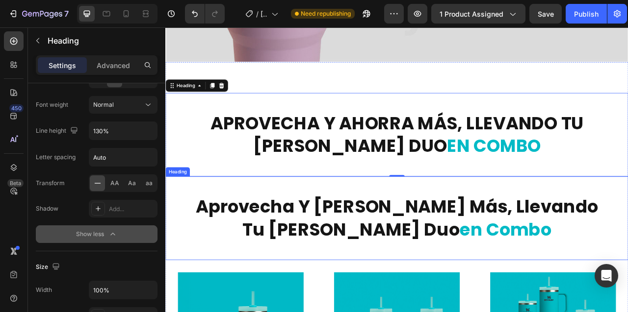
click at [252, 242] on h2 "aprovecha y [PERSON_NAME] más, llevando tu [PERSON_NAME] duo en combo" at bounding box center [459, 270] width 541 height 59
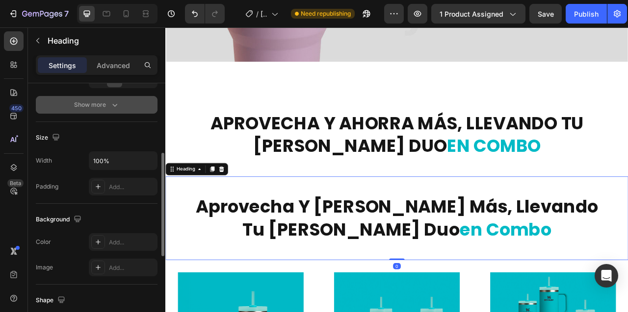
click at [113, 106] on icon "button" at bounding box center [115, 105] width 10 height 10
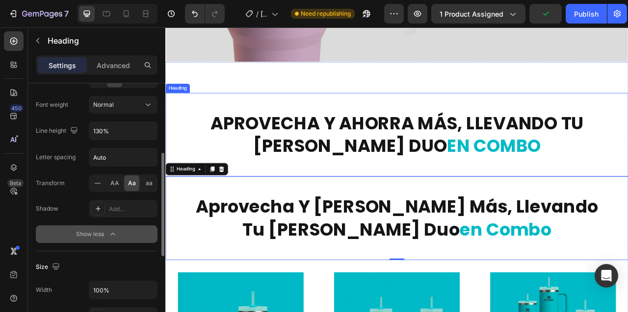
click at [365, 157] on h2 "APROVECHA Y AHORRA MÁS, LLEVANDO TU [PERSON_NAME] DUO EN COMBO" at bounding box center [459, 163] width 541 height 59
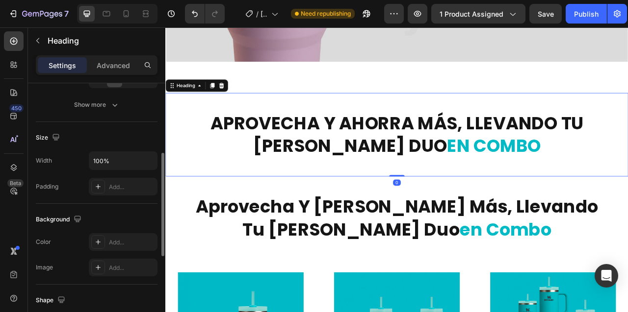
click at [248, 152] on h2 "APROVECHA Y AHORRA MÁS, LLEVANDO TU [PERSON_NAME] DUO EN COMBO" at bounding box center [459, 163] width 541 height 59
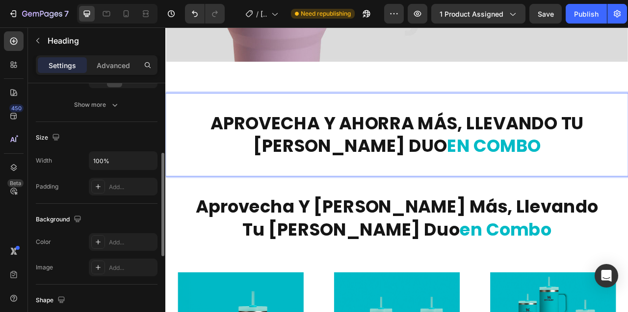
click at [248, 152] on p "APROVECHA Y AHORRA MÁS, LLEVANDO TU [PERSON_NAME] DUO EN COMBO" at bounding box center [459, 163] width 539 height 57
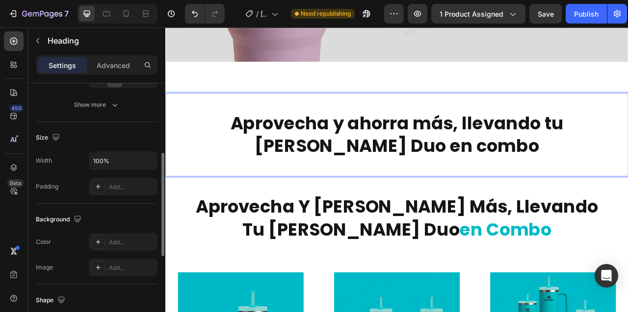
click at [355, 151] on p "Aprovecha y ahorra más, llevando tu [PERSON_NAME] Duo en combo" at bounding box center [459, 163] width 539 height 57
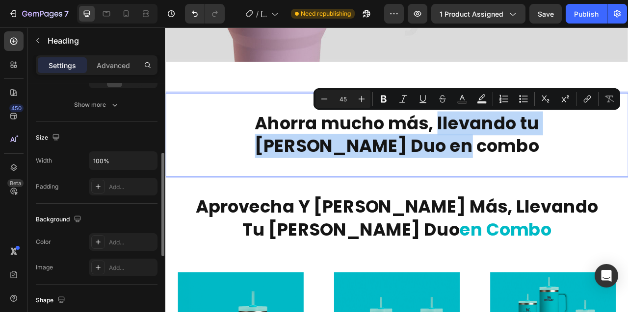
drag, startPoint x: 427, startPoint y: 152, endPoint x: 497, endPoint y: 179, distance: 74.9
click at [497, 179] on p "Ahorra mucho más, llevando tu [PERSON_NAME] Duo en combo" at bounding box center [459, 163] width 539 height 57
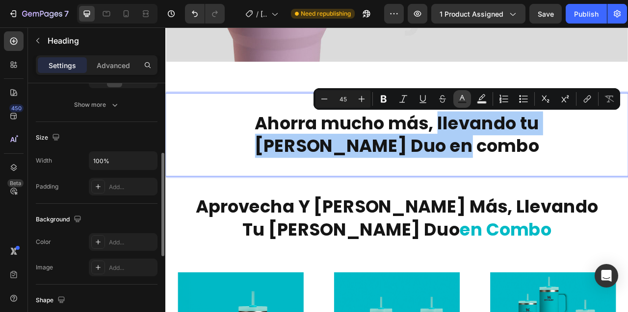
click at [461, 98] on icon "Editor contextual toolbar" at bounding box center [461, 97] width 5 height 5
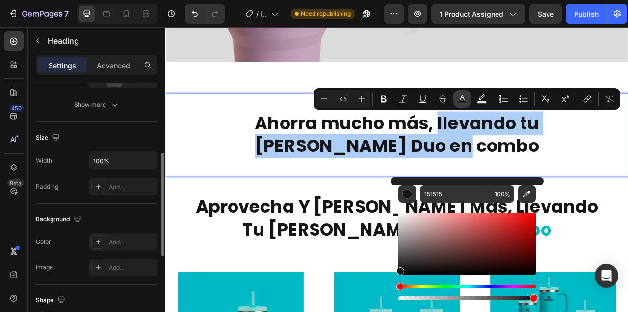
click at [461, 101] on icon "Editor contextual toolbar" at bounding box center [462, 99] width 10 height 10
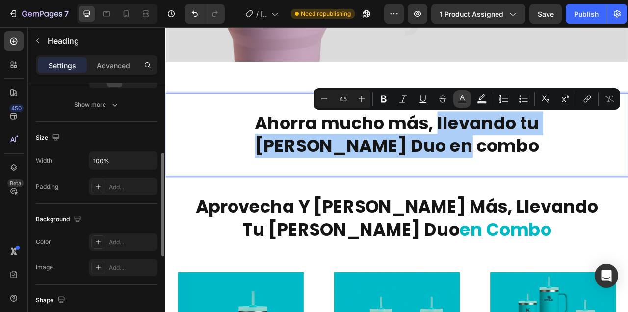
click at [461, 101] on icon "Editor contextual toolbar" at bounding box center [462, 99] width 10 height 10
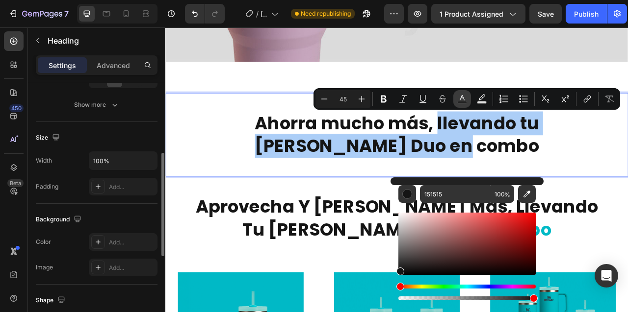
click at [461, 100] on icon "Editor contextual toolbar" at bounding box center [462, 99] width 10 height 10
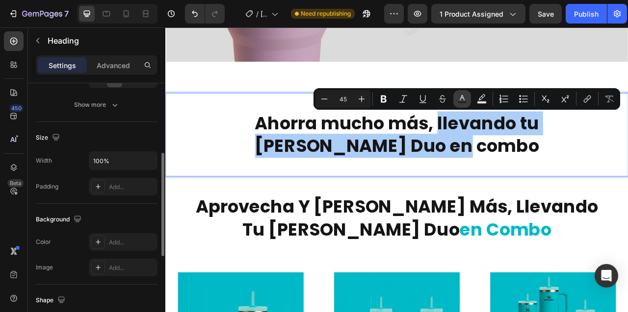
click at [461, 100] on icon "Editor contextual toolbar" at bounding box center [462, 99] width 10 height 10
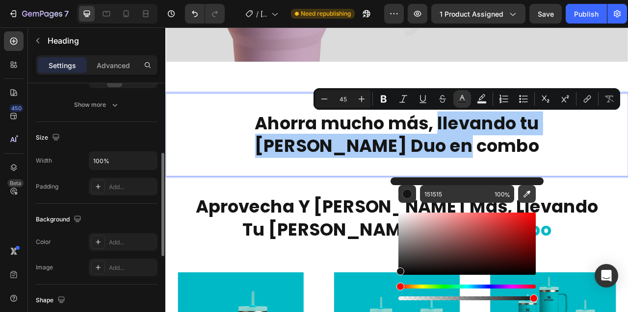
click at [528, 193] on icon "Editor contextual toolbar" at bounding box center [526, 194] width 7 height 7
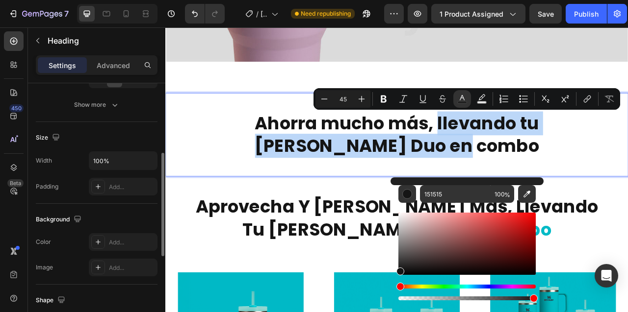
type input "01B9C5"
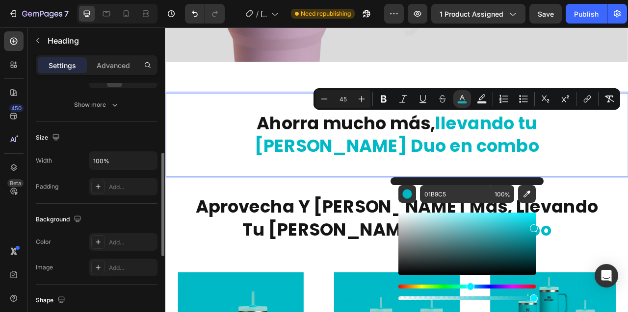
click at [305, 189] on p "Ahorra mucho más, llevando tu [PERSON_NAME] Duo en combo" at bounding box center [459, 163] width 539 height 57
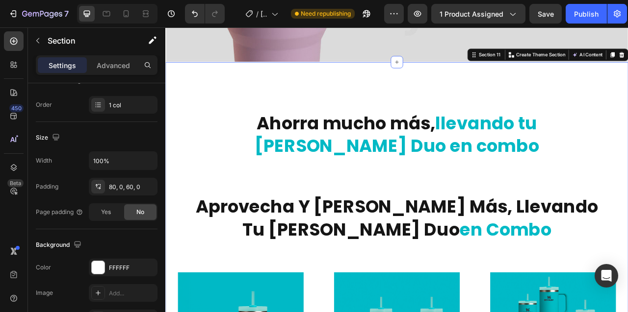
scroll to position [0, 0]
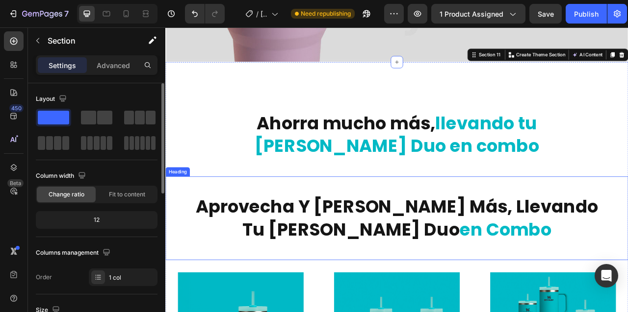
click at [356, 227] on div "aprovecha y [PERSON_NAME] más, llevando tu [PERSON_NAME] duo en combo Heading" at bounding box center [459, 270] width 588 height 106
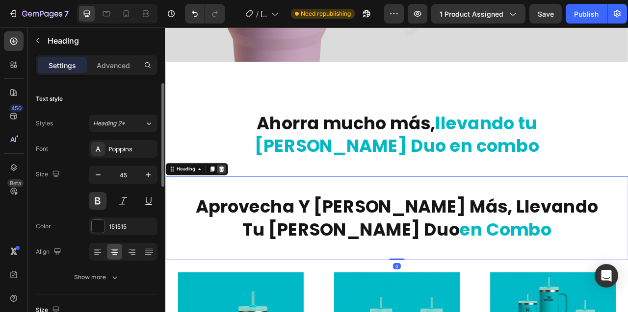
click at [238, 209] on icon at bounding box center [236, 208] width 8 height 8
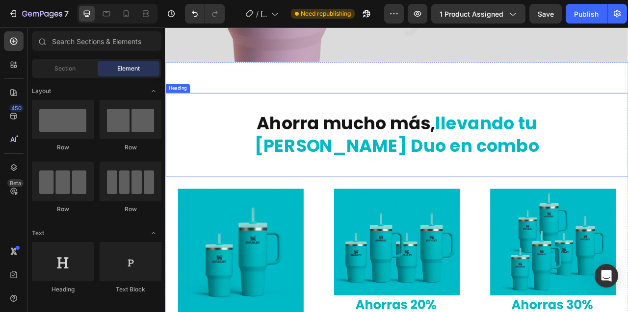
click at [363, 130] on div "Ahorra mucho más, llevando tu [PERSON_NAME] Duo en combo Heading" at bounding box center [459, 164] width 588 height 106
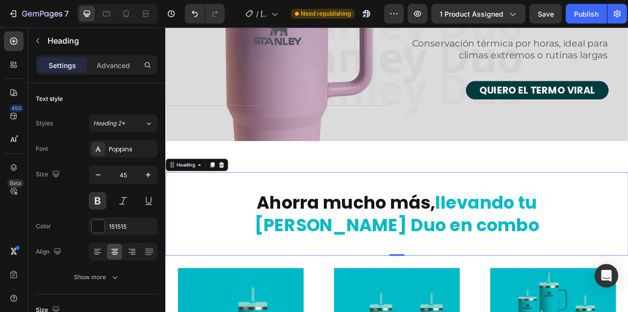
scroll to position [2717, 0]
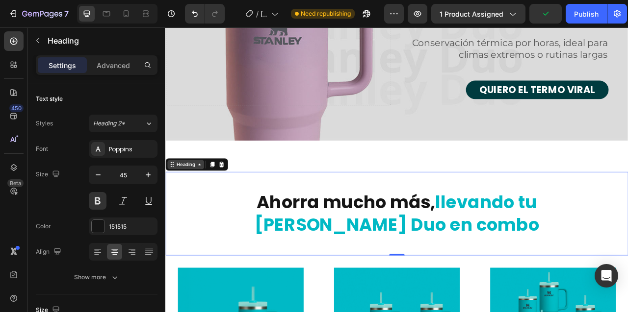
click at [188, 204] on div "Heading" at bounding box center [191, 202] width 27 height 9
click at [213, 204] on div "Heading" at bounding box center [191, 202] width 47 height 12
click at [205, 201] on icon at bounding box center [208, 202] width 8 height 8
click at [186, 203] on div "Heading" at bounding box center [191, 202] width 27 height 9
click at [116, 65] on p "Advanced" at bounding box center [113, 65] width 33 height 10
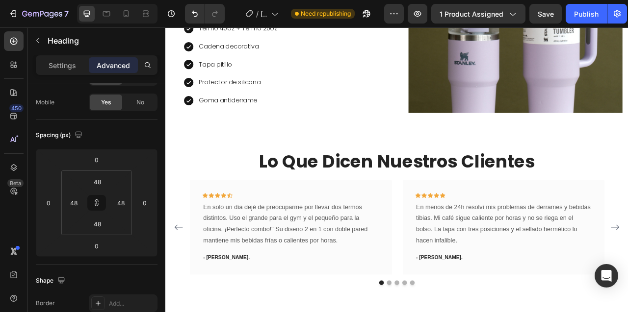
scroll to position [1516, 0]
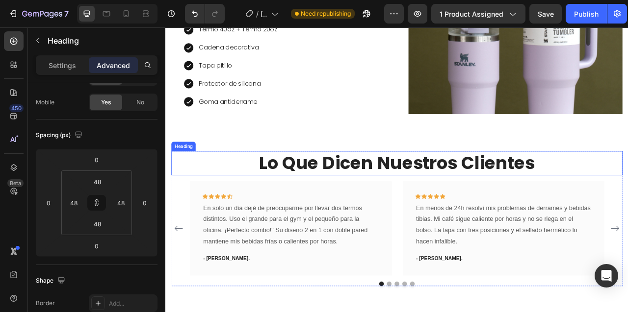
click at [403, 202] on h2 "lo que dicen nuestros clientes" at bounding box center [460, 200] width 574 height 31
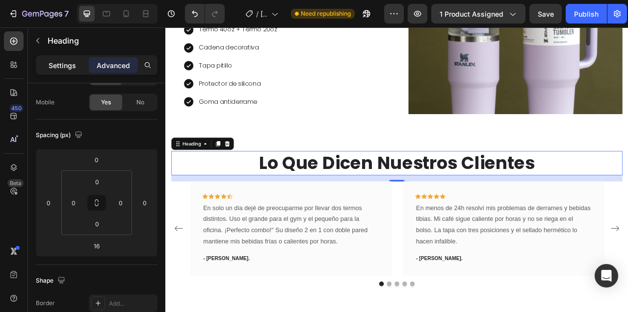
click at [54, 63] on p "Settings" at bounding box center [62, 65] width 27 height 10
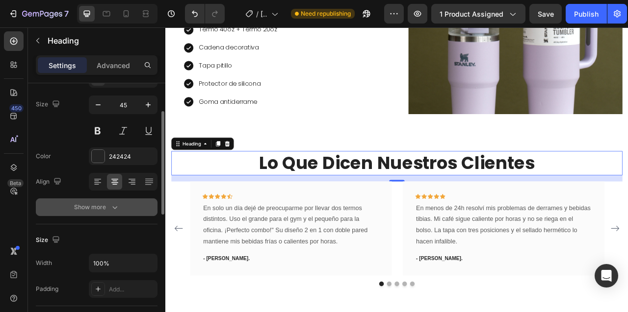
click at [102, 206] on div "Show more" at bounding box center [97, 208] width 46 height 10
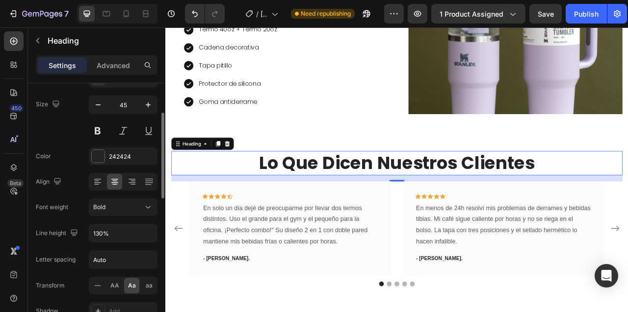
scroll to position [133, 0]
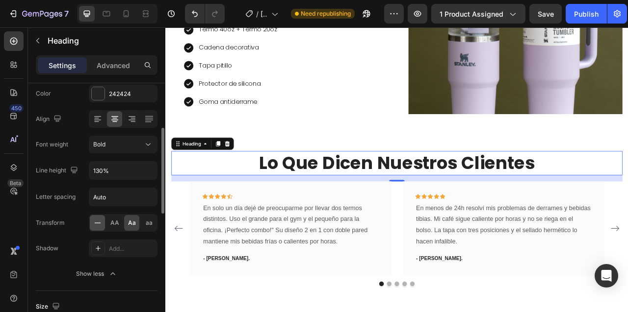
click at [99, 222] on icon at bounding box center [98, 223] width 10 height 10
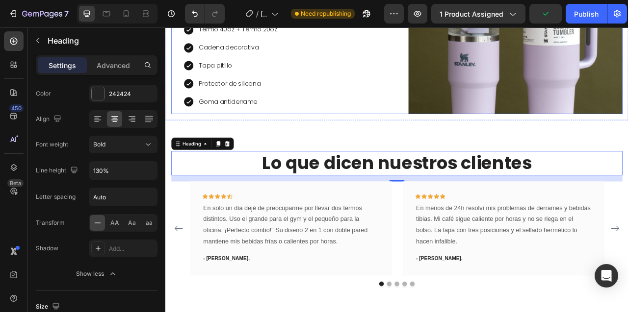
click at [357, 137] on div "Heading ¿qué incluye el termo [PERSON_NAME] duo? Heading Llévate el Termo [PERS…" at bounding box center [323, 2] width 272 height 272
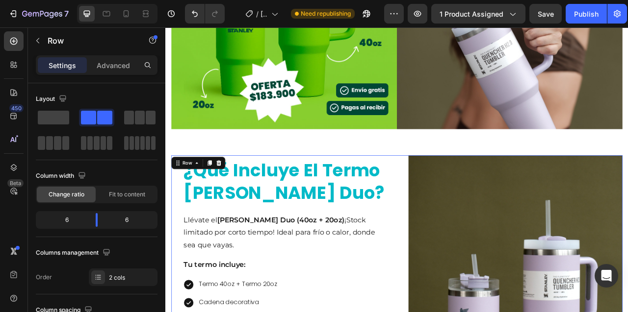
scroll to position [1194, 0]
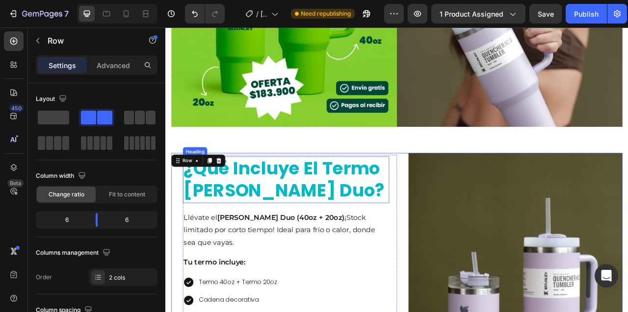
click at [323, 217] on h2 "¿qué incluye el termo [PERSON_NAME] duo?" at bounding box center [318, 221] width 262 height 59
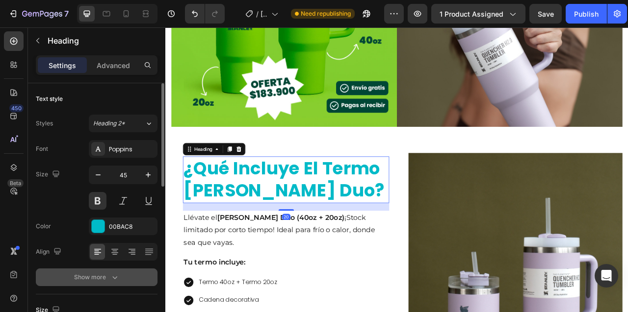
click at [116, 279] on icon "button" at bounding box center [115, 278] width 10 height 10
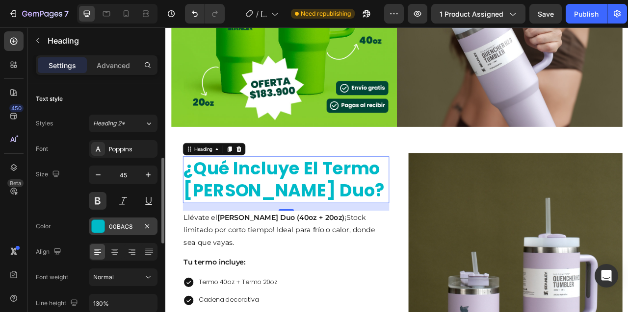
scroll to position [84, 0]
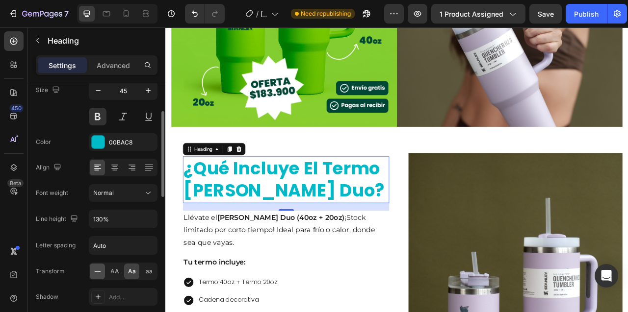
click at [96, 275] on icon at bounding box center [98, 272] width 10 height 10
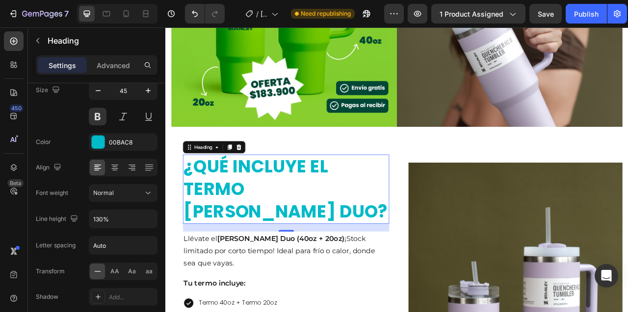
click at [202, 212] on h2 "¿QUÉ INCLUYE EL TERMO [PERSON_NAME] DUO?" at bounding box center [318, 233] width 262 height 88
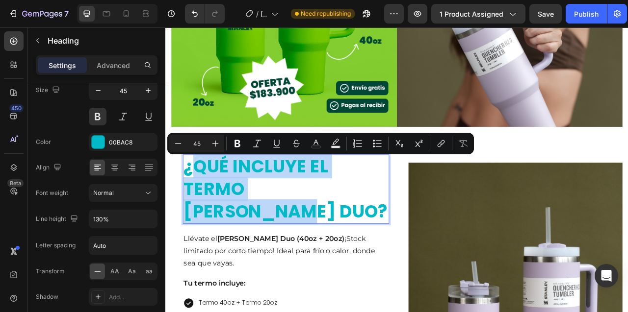
drag, startPoint x: 202, startPoint y: 212, endPoint x: 414, endPoint y: 239, distance: 213.6
click at [414, 239] on p "¿QUÉ INCLUYE EL TERMO [PERSON_NAME] DUO?" at bounding box center [318, 233] width 260 height 86
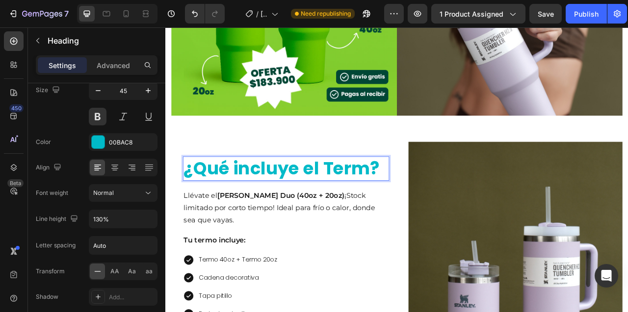
scroll to position [1194, 0]
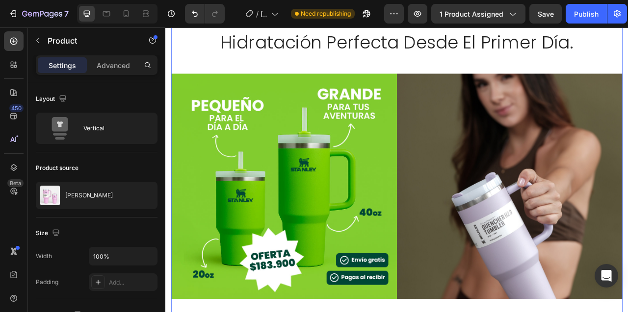
scroll to position [790, 0]
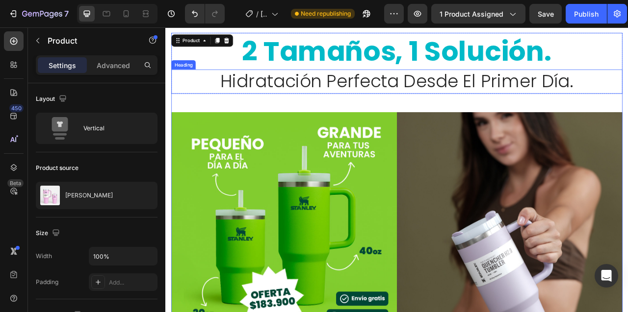
click at [373, 111] on span "hidratación perfecta desde el primer día." at bounding box center [459, 95] width 449 height 31
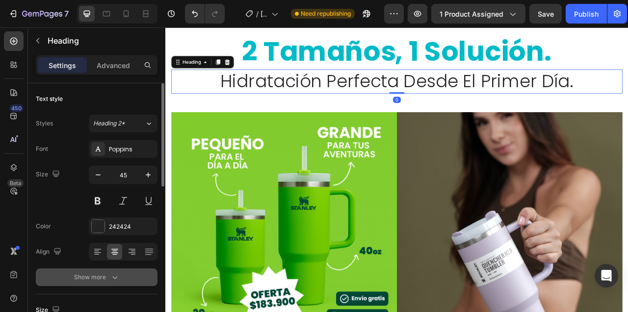
click at [116, 274] on icon "button" at bounding box center [115, 278] width 10 height 10
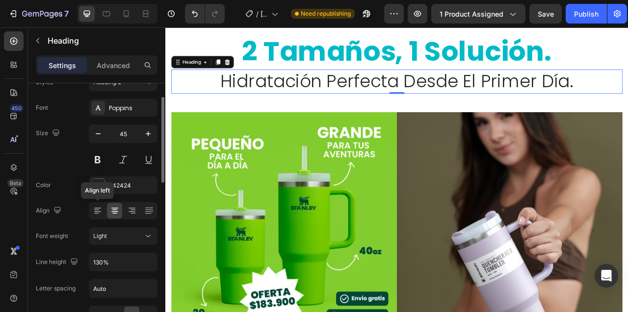
scroll to position [64, 0]
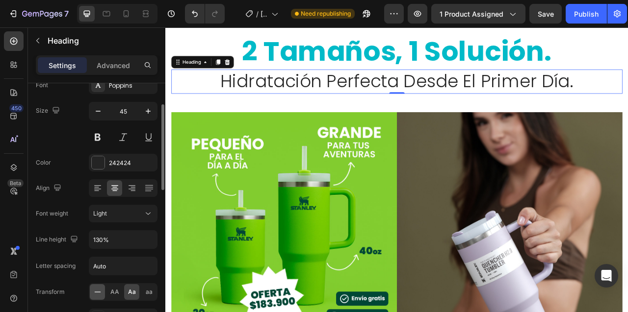
click at [95, 291] on icon at bounding box center [98, 292] width 10 height 10
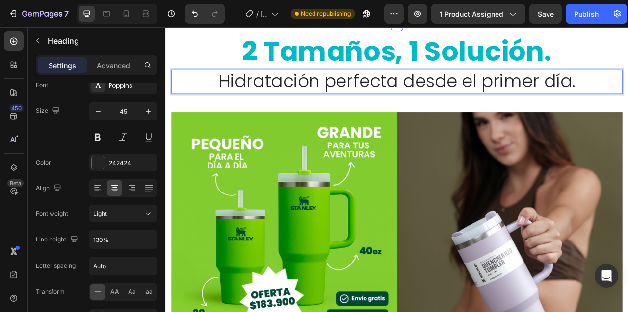
click at [235, 165] on div "2 tamaños, 1 solución. Heading Hidratación perfecta desde el primer día. Headin…" at bounding box center [459, 240] width 588 height 431
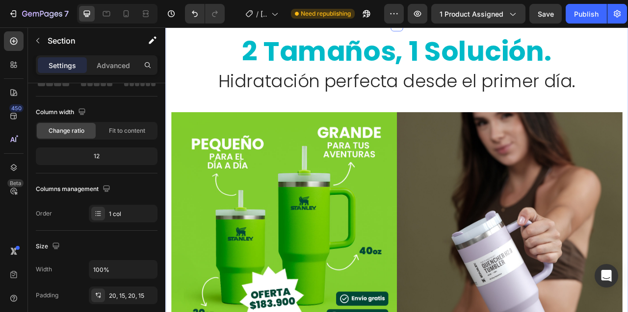
scroll to position [0, 0]
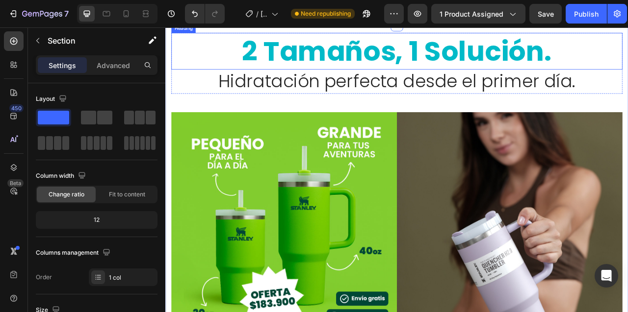
click at [300, 82] on strong "2 tamaños, 1 solución." at bounding box center [460, 57] width 394 height 49
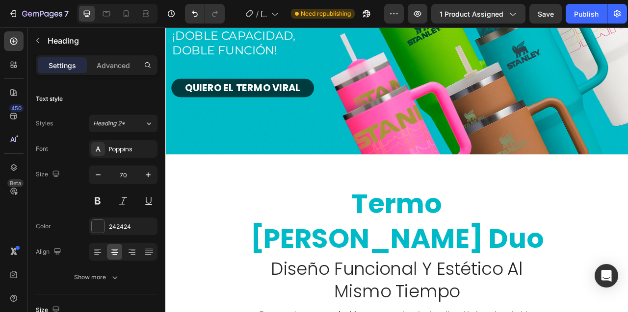
scroll to position [255, 0]
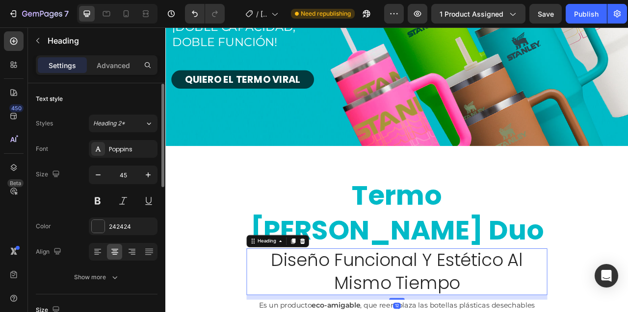
scroll to position [65, 0]
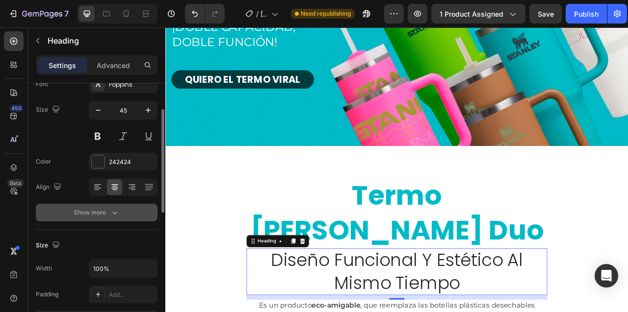
click at [111, 214] on icon "button" at bounding box center [115, 213] width 10 height 10
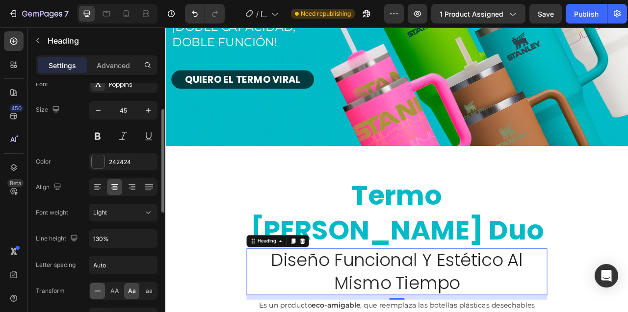
click at [98, 290] on icon at bounding box center [98, 291] width 10 height 10
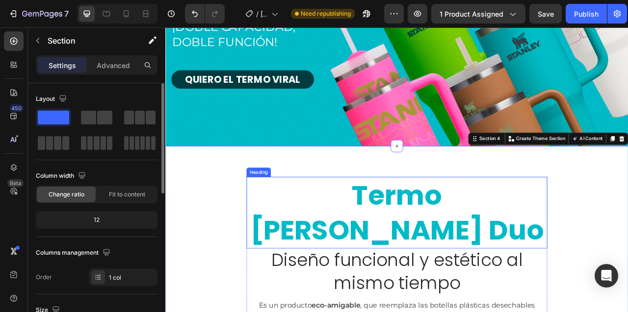
scroll to position [334, 0]
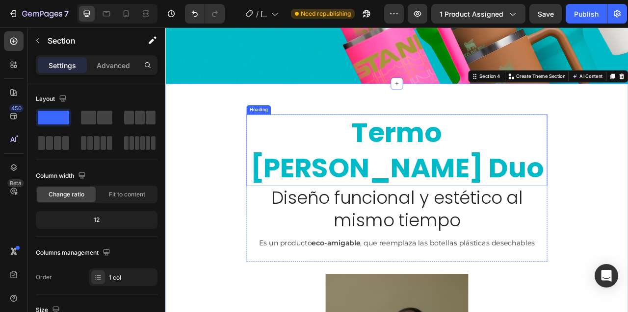
click at [274, 151] on h2 "termo [PERSON_NAME] duo" at bounding box center [459, 183] width 382 height 91
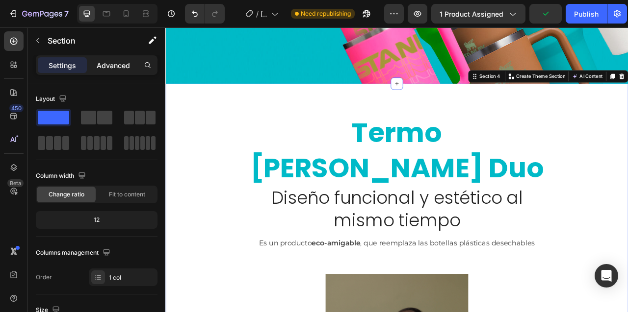
click at [106, 66] on p "Advanced" at bounding box center [113, 65] width 33 height 10
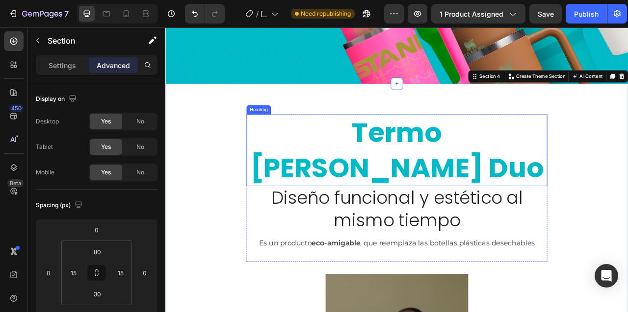
click at [282, 132] on div "Heading" at bounding box center [283, 132] width 27 height 9
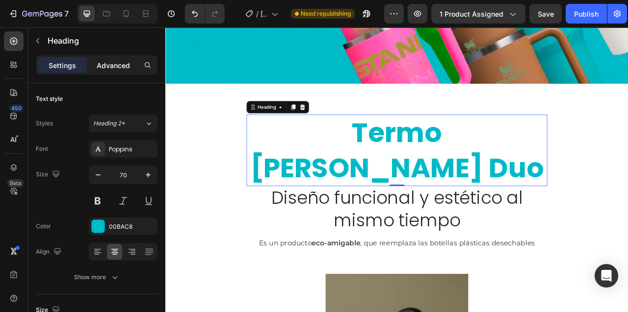
click at [115, 68] on p "Advanced" at bounding box center [113, 65] width 33 height 10
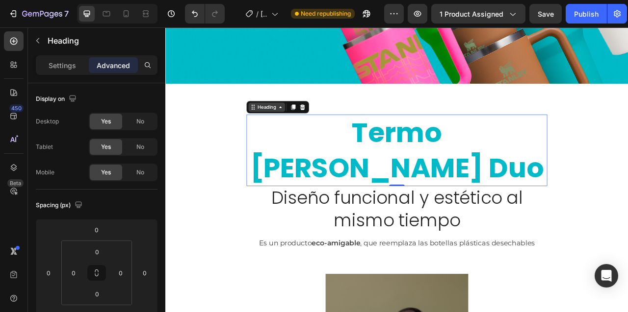
click at [298, 130] on div "Heading" at bounding box center [293, 129] width 27 height 9
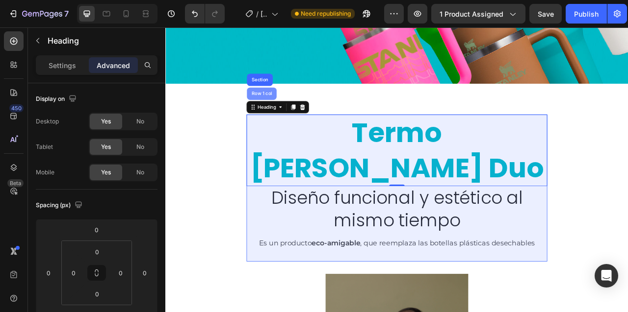
click at [289, 113] on div "Row 1 col" at bounding box center [288, 112] width 30 height 6
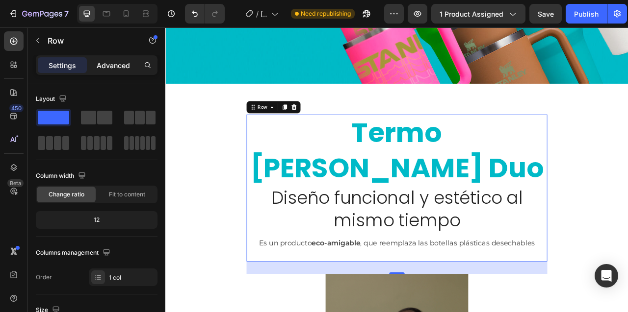
click at [107, 60] on p "Advanced" at bounding box center [113, 65] width 33 height 10
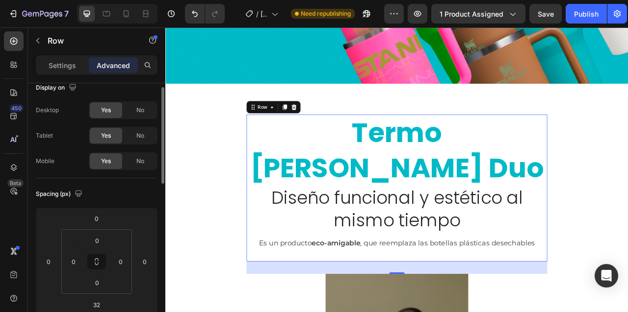
scroll to position [0, 0]
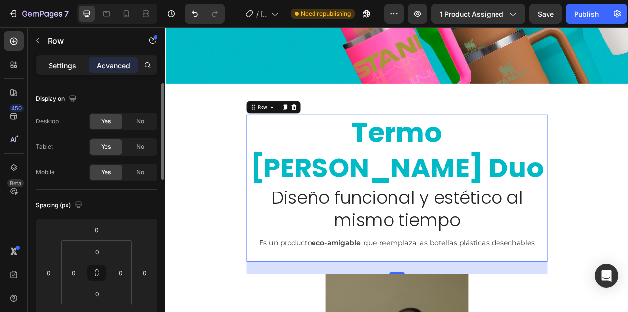
click at [57, 69] on p "Settings" at bounding box center [62, 65] width 27 height 10
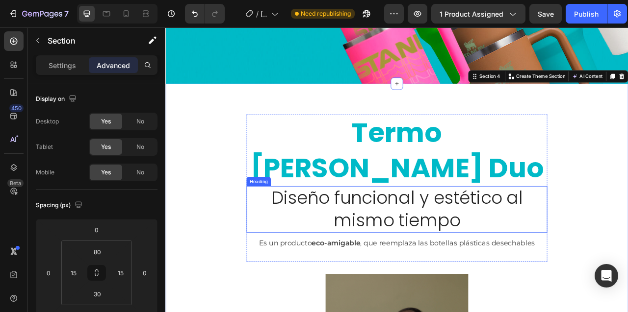
click at [316, 229] on h2 "Diseño funcional y estético al mismo tiempo" at bounding box center [459, 258] width 359 height 59
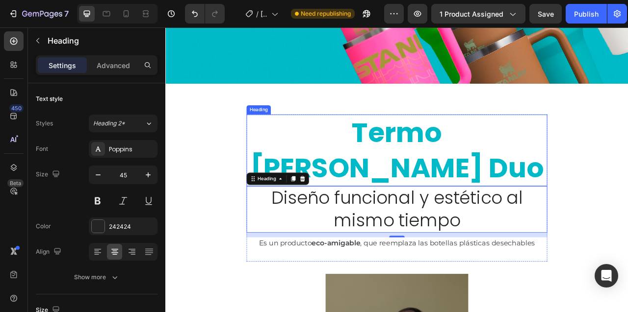
click at [300, 155] on h2 "termo [PERSON_NAME] duo" at bounding box center [459, 183] width 382 height 91
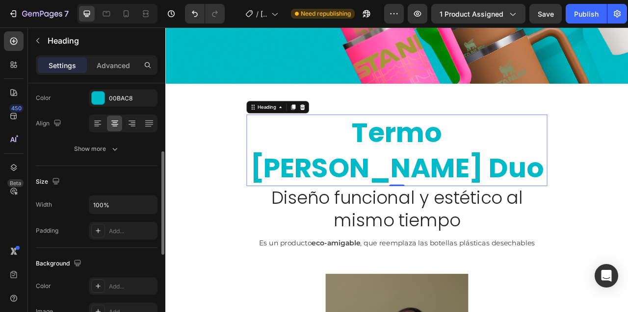
scroll to position [144, 0]
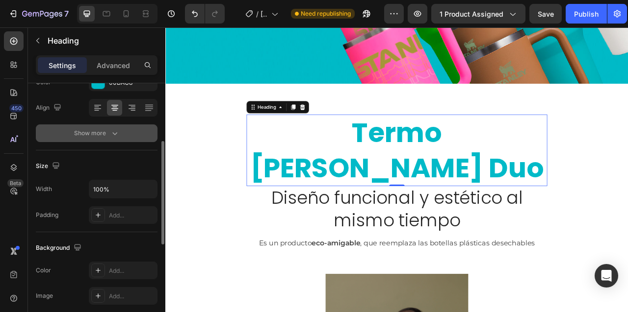
click at [108, 134] on div "Show more" at bounding box center [97, 133] width 46 height 10
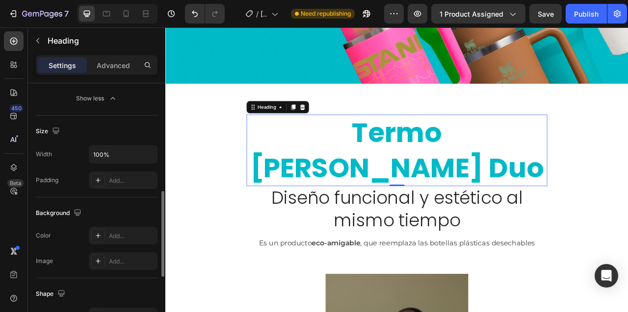
scroll to position [307, 0]
click at [311, 131] on icon at bounding box center [311, 129] width 8 height 8
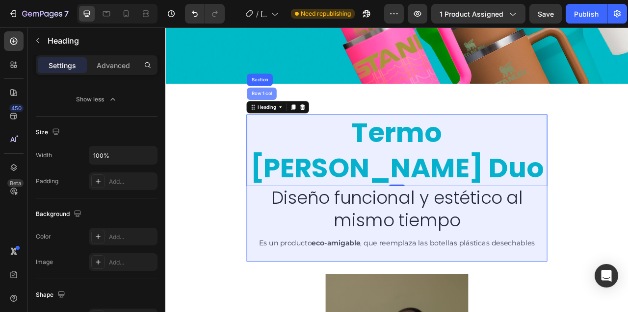
click at [296, 113] on div "Row 1 col" at bounding box center [288, 112] width 30 height 6
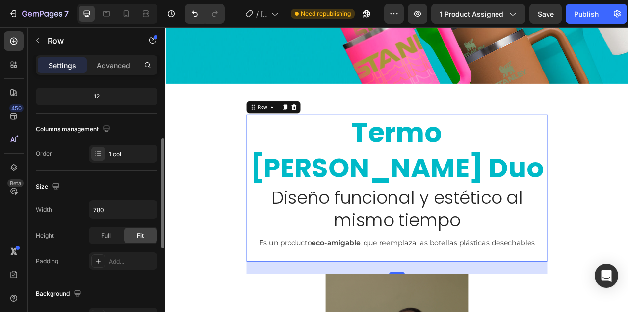
scroll to position [160, 0]
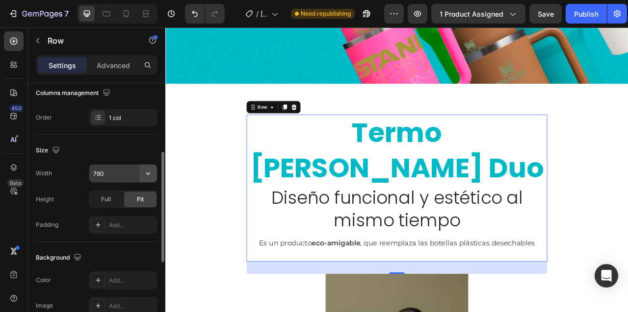
click at [148, 173] on icon "button" at bounding box center [148, 174] width 10 height 10
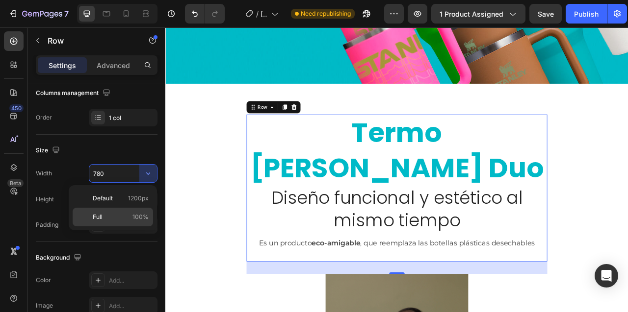
click at [118, 220] on p "Full 100%" at bounding box center [121, 217] width 56 height 9
type input "100%"
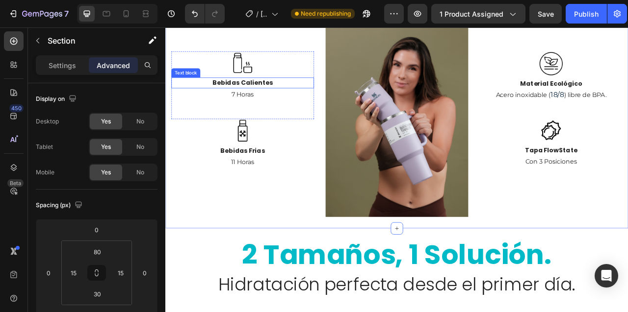
scroll to position [701, 0]
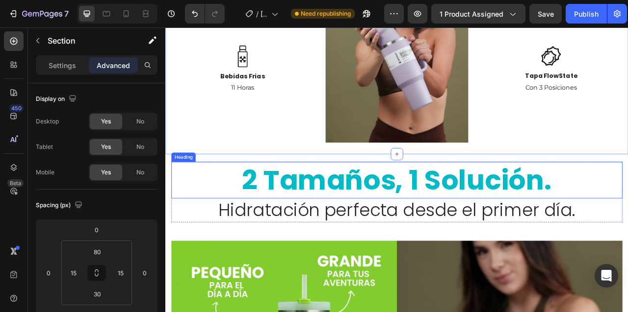
click at [192, 192] on div "Heading" at bounding box center [188, 192] width 27 height 9
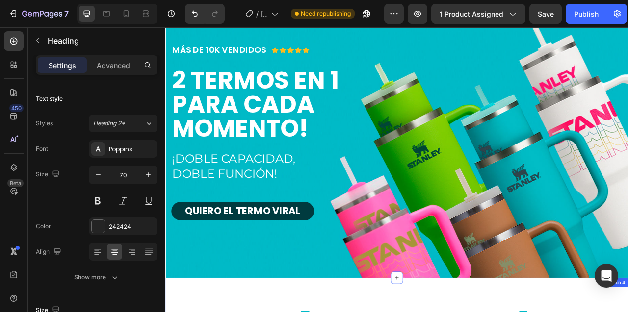
scroll to position [40, 0]
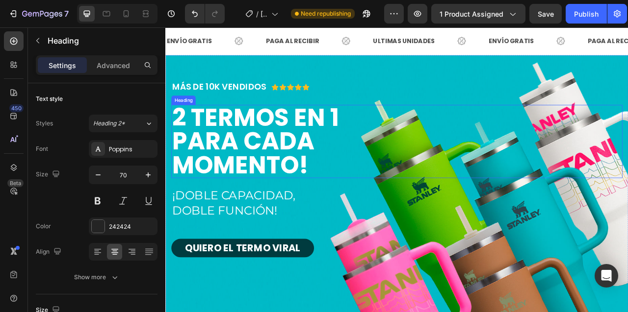
click at [279, 146] on h2 "2 termos en 1 para cada momento!" at bounding box center [316, 172] width 287 height 93
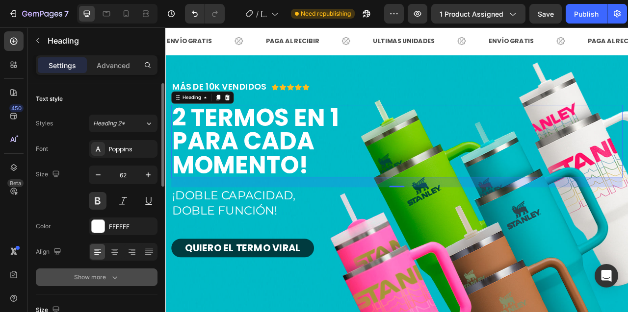
click at [108, 276] on div "Show more" at bounding box center [97, 278] width 46 height 10
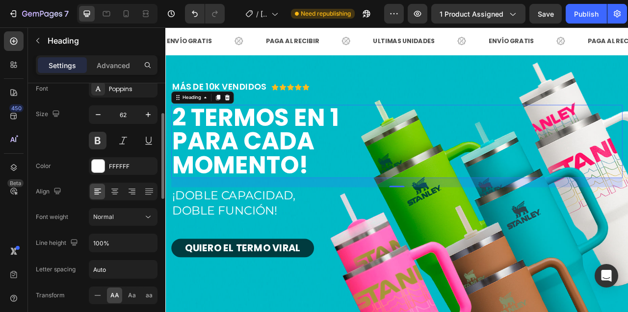
scroll to position [84, 0]
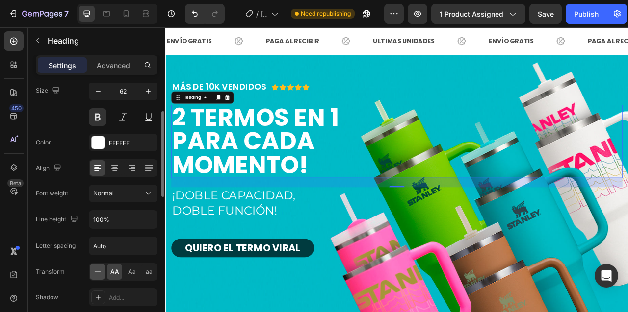
click at [100, 274] on icon at bounding box center [98, 272] width 10 height 10
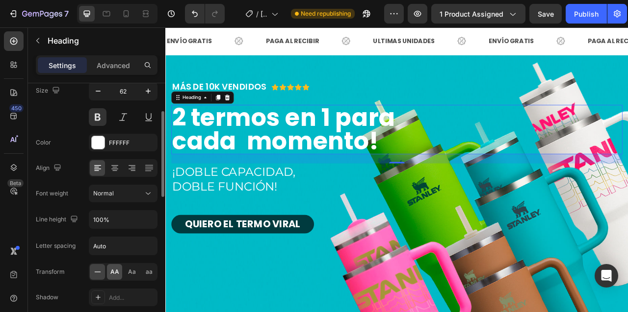
click at [116, 274] on span "AA" at bounding box center [114, 272] width 9 height 9
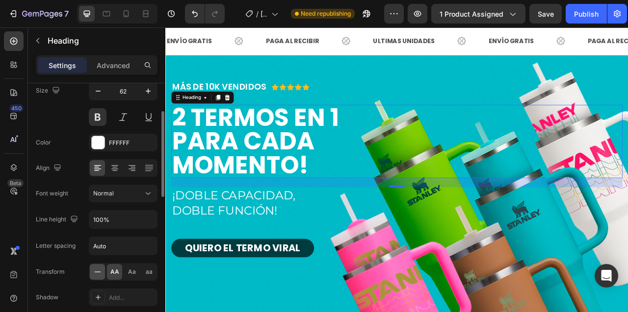
click at [101, 272] on icon at bounding box center [98, 272] width 10 height 10
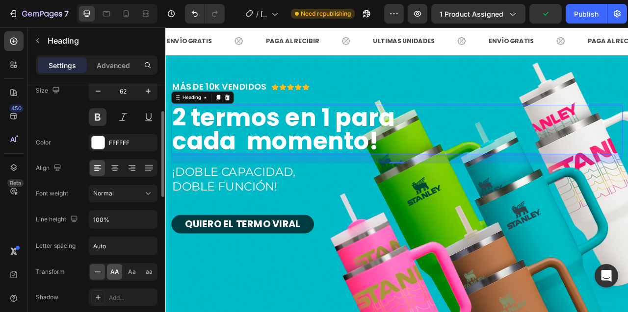
click at [115, 273] on span "AA" at bounding box center [114, 272] width 9 height 9
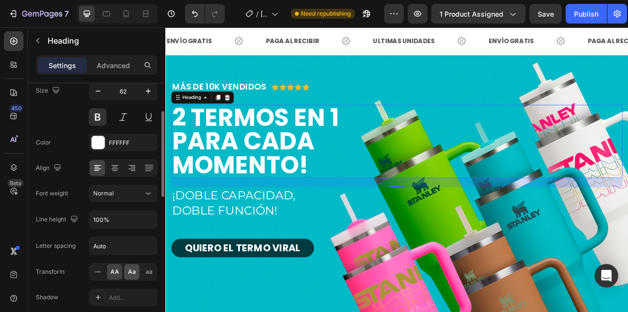
click at [132, 272] on span "Aa" at bounding box center [132, 272] width 8 height 9
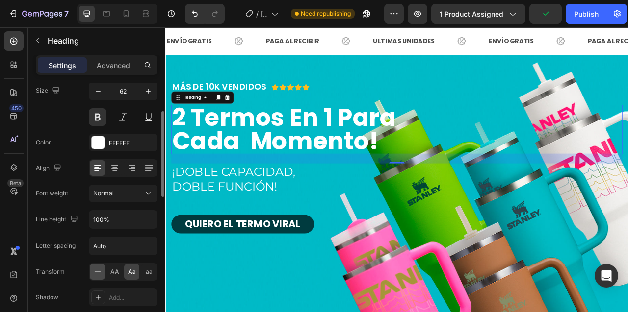
click at [98, 275] on icon at bounding box center [98, 272] width 10 height 10
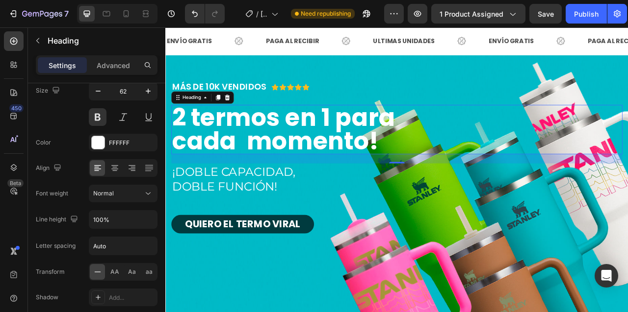
click at [210, 144] on h2 "2 termos en 1 para cada momento!" at bounding box center [316, 157] width 287 height 63
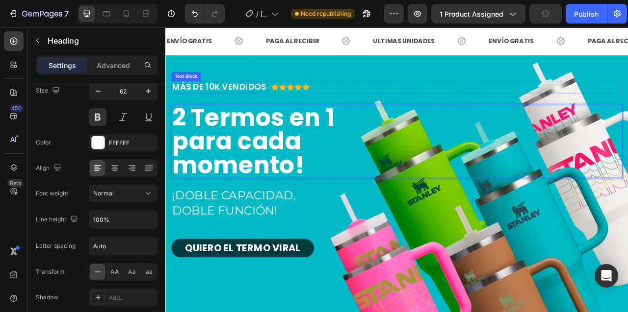
click at [258, 106] on p "MÁS DE 10K VENDIDOS" at bounding box center [234, 104] width 120 height 14
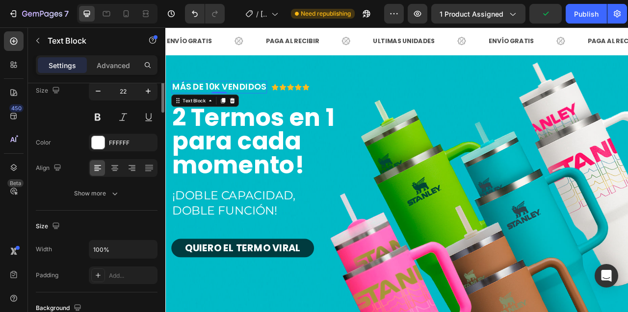
scroll to position [0, 0]
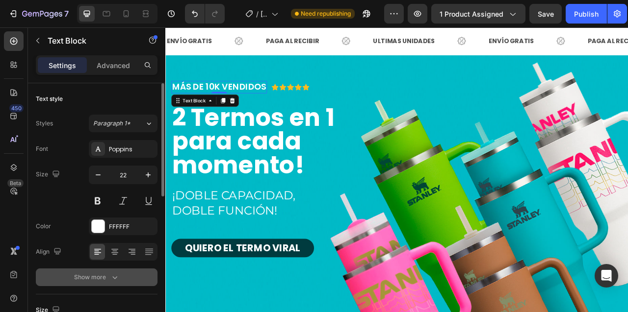
click at [108, 271] on button "Show more" at bounding box center [97, 278] width 122 height 18
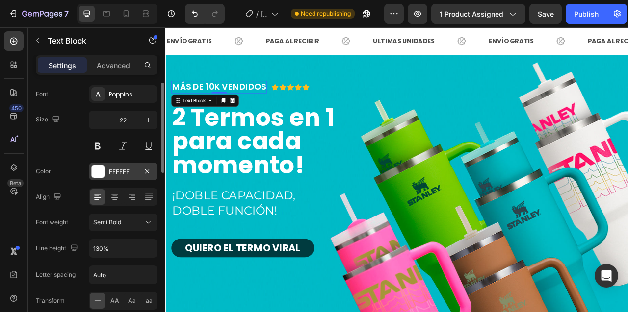
scroll to position [56, 0]
click at [128, 299] on span "Aa" at bounding box center [132, 300] width 8 height 9
click at [100, 302] on icon at bounding box center [98, 300] width 10 height 10
click at [205, 104] on p "MÁS DE 10K VENDIDOS" at bounding box center [234, 104] width 120 height 14
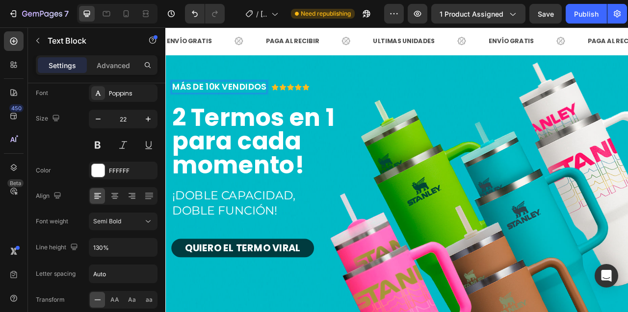
click at [212, 105] on p "MÁS DE 10K VENDIDOS" at bounding box center [234, 104] width 120 height 14
click at [387, 113] on div "Más de 10K vendidos Text Block 0 Icon Icon Icon Icon Icon Icon List Row 2 Termo…" at bounding box center [460, 208] width 574 height 225
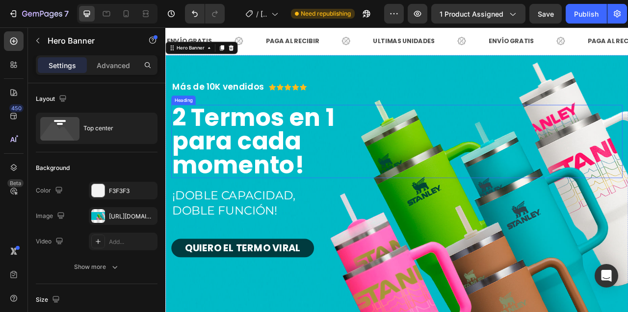
scroll to position [84, 0]
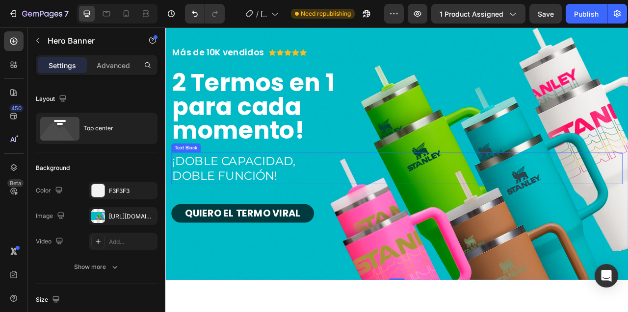
click at [267, 209] on p "¡doble capacidad, doble Función!" at bounding box center [259, 207] width 170 height 38
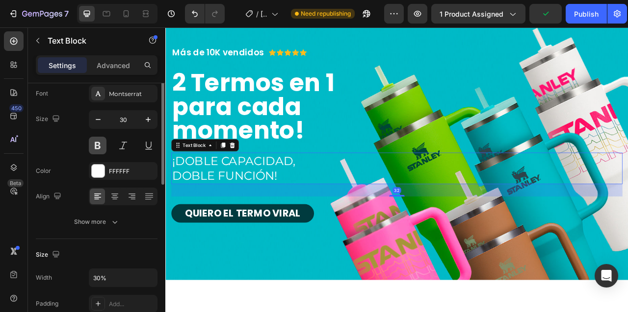
scroll to position [56, 0]
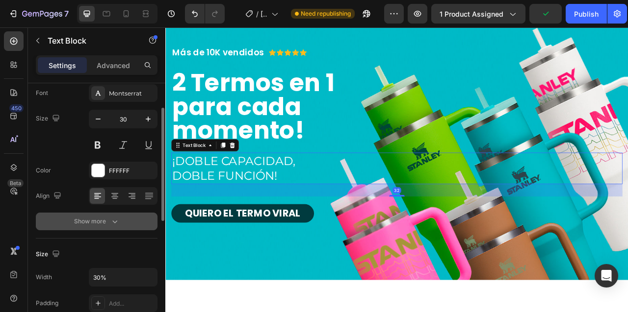
click at [108, 225] on div "Show more" at bounding box center [97, 222] width 46 height 10
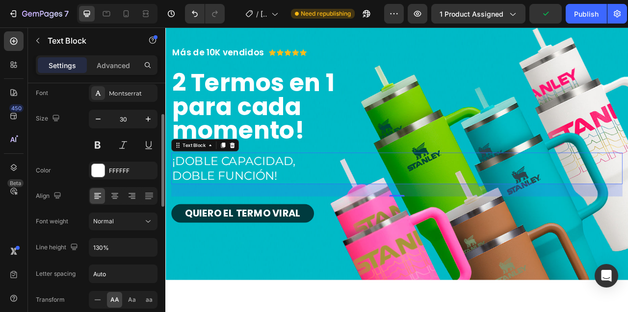
scroll to position [100, 0]
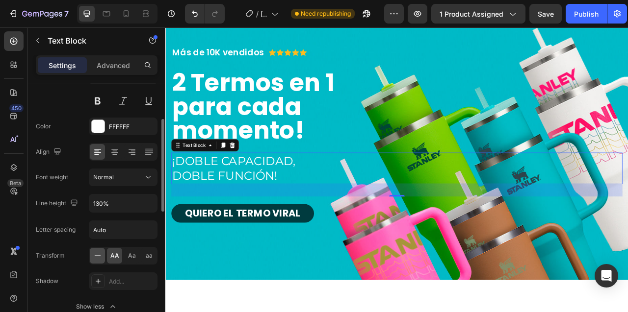
click at [95, 256] on icon at bounding box center [98, 256] width 10 height 10
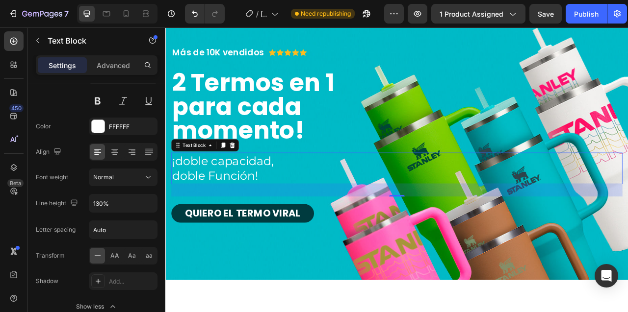
click at [187, 196] on p "¡doble capacidad, doble Función!" at bounding box center [259, 207] width 170 height 38
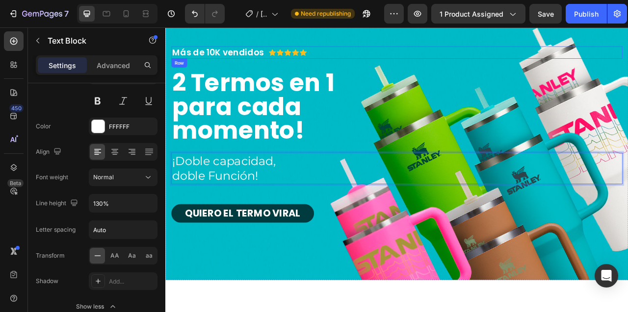
click at [395, 54] on div "Más de 10K vendidos Text Block Icon Icon Icon Icon Icon Icon List Row" at bounding box center [460, 59] width 574 height 16
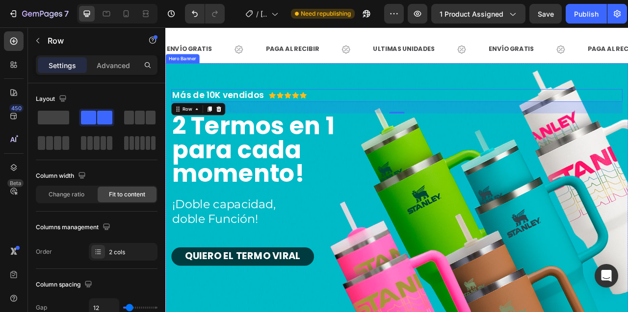
scroll to position [117, 0]
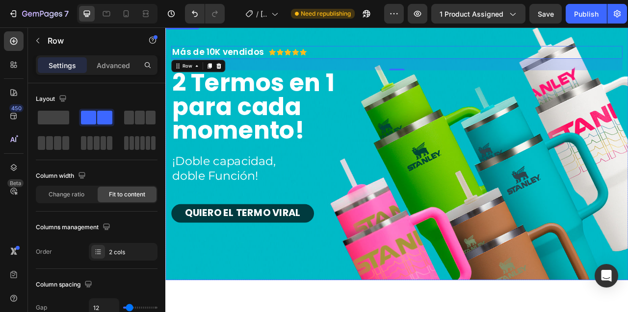
click at [344, 312] on div "Background Image" at bounding box center [459, 183] width 588 height 331
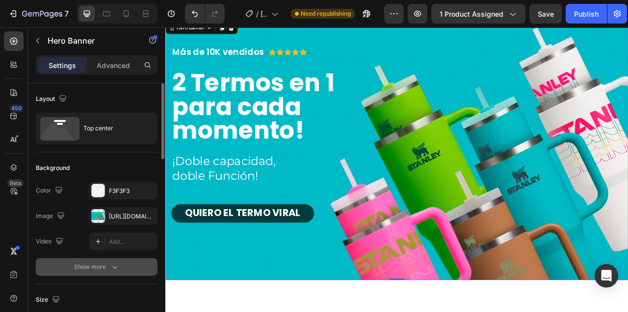
click at [117, 270] on icon "button" at bounding box center [115, 267] width 10 height 10
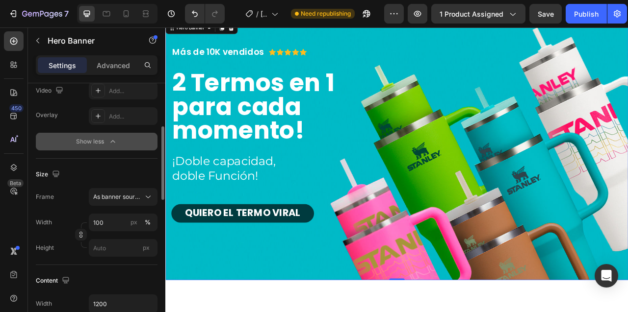
scroll to position [165, 0]
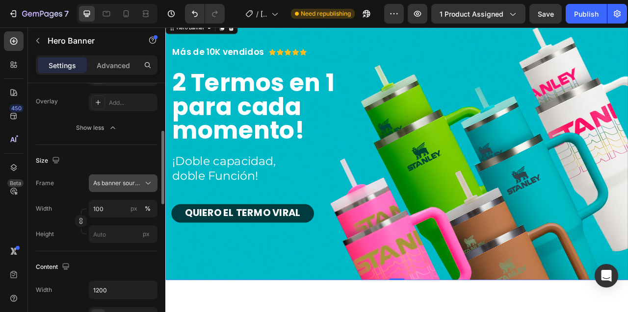
click at [122, 184] on span "As banner source" at bounding box center [117, 183] width 48 height 9
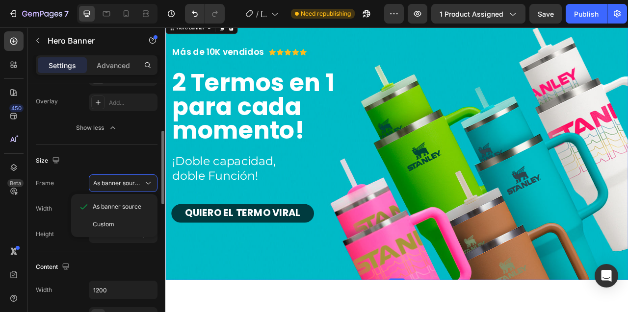
click at [75, 154] on div "Size" at bounding box center [97, 161] width 122 height 16
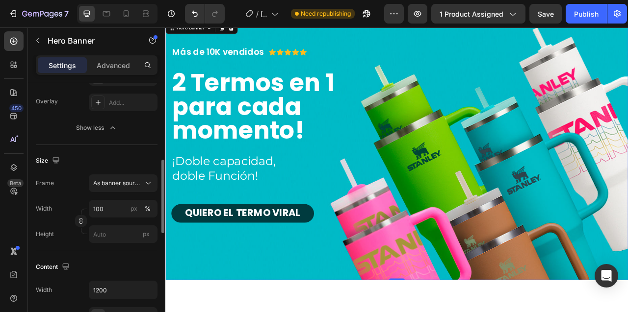
scroll to position [266, 0]
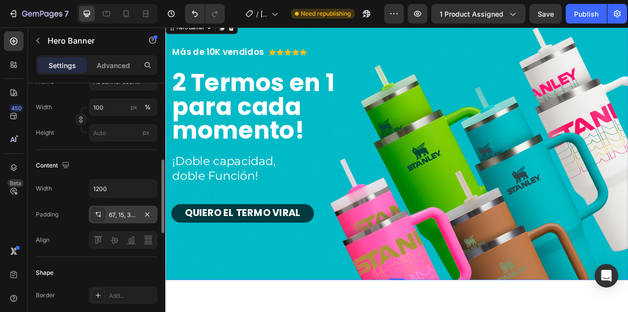
click at [124, 221] on div "67, 15, 32, 15" at bounding box center [123, 215] width 69 height 18
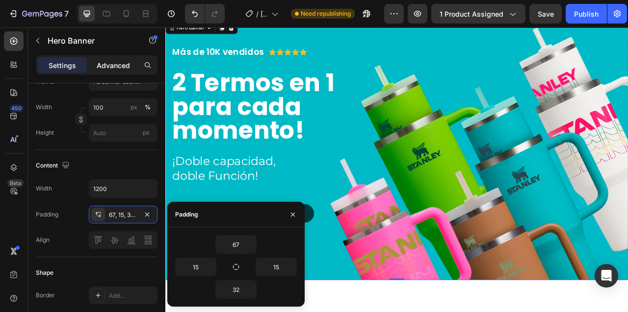
click at [109, 66] on p "Advanced" at bounding box center [113, 65] width 33 height 10
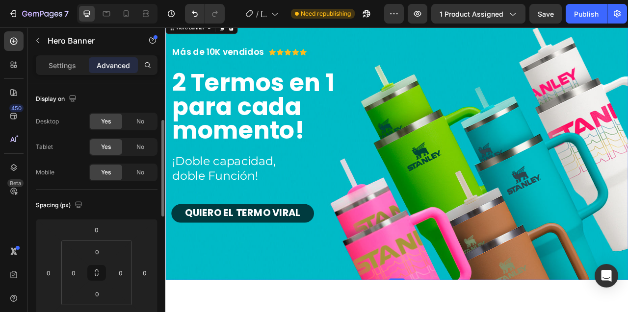
scroll to position [88, 0]
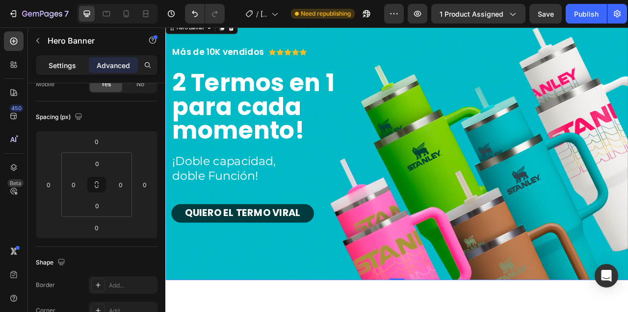
click at [51, 63] on p "Settings" at bounding box center [62, 65] width 27 height 10
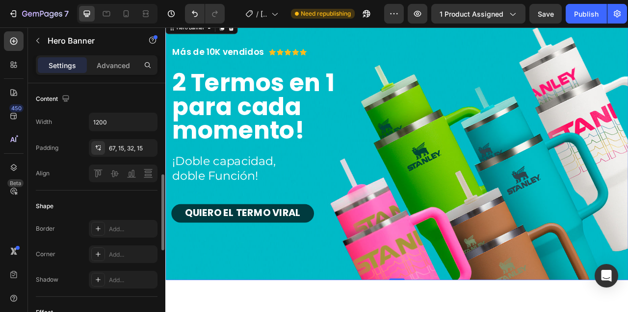
scroll to position [295, 0]
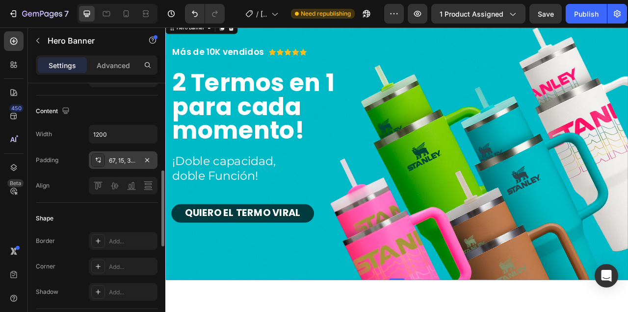
click at [133, 160] on div "67, 15, 32, 15" at bounding box center [123, 160] width 28 height 9
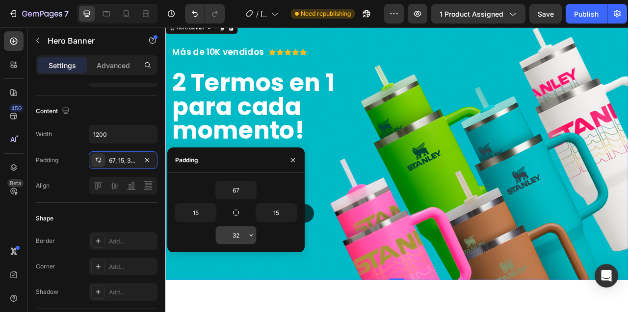
click at [235, 240] on input "32" at bounding box center [236, 236] width 40 height 18
click at [238, 189] on input "67" at bounding box center [236, 190] width 40 height 18
click at [233, 237] on input "0" at bounding box center [236, 236] width 40 height 18
type input "30"
click at [234, 182] on input "67" at bounding box center [236, 190] width 40 height 18
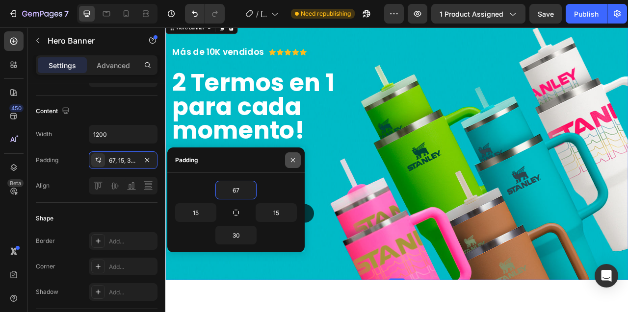
click at [293, 161] on icon "button" at bounding box center [293, 160] width 8 height 8
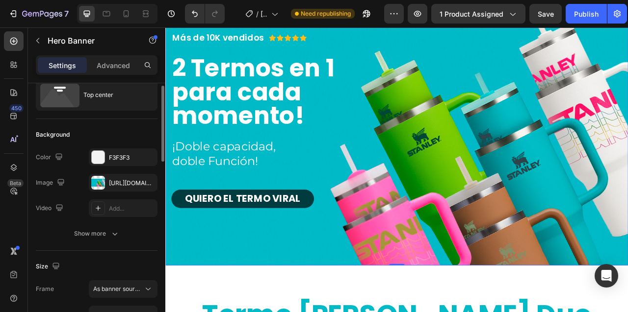
scroll to position [25, 0]
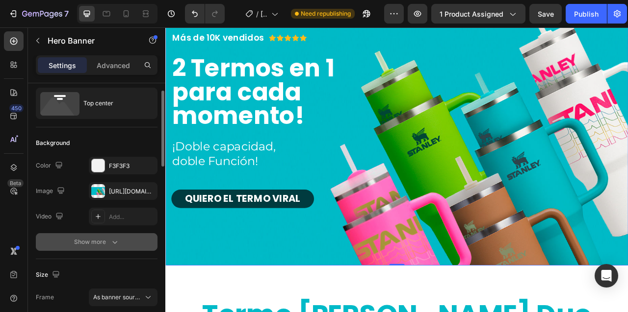
click at [91, 237] on div "Show more" at bounding box center [97, 242] width 46 height 10
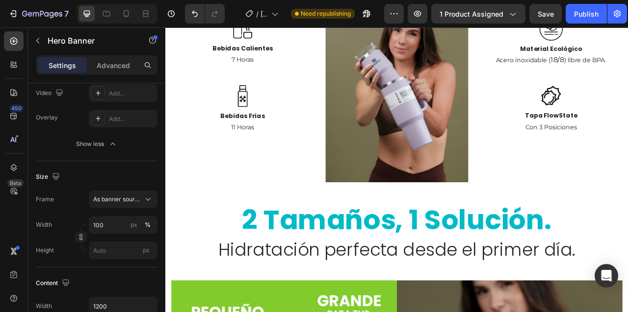
scroll to position [732, 0]
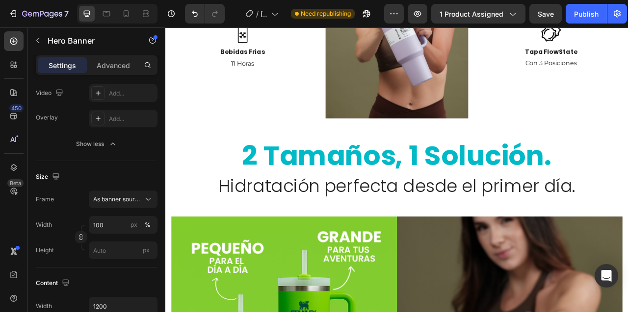
click at [450, 187] on strong "2 tamaños, 1 solución." at bounding box center [460, 191] width 394 height 49
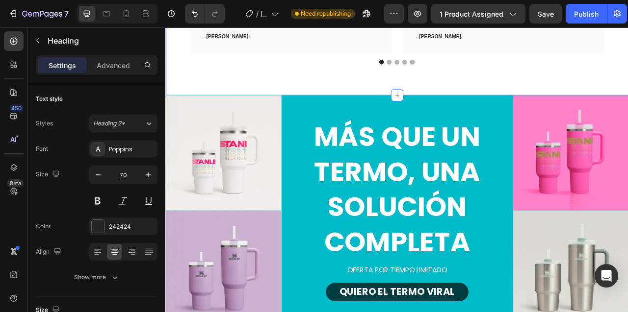
scroll to position [1774, 0]
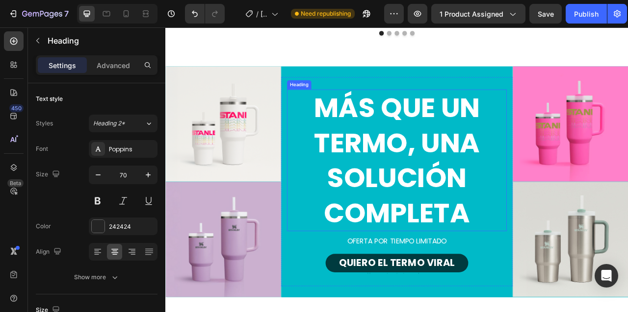
click at [420, 182] on strong "Más que un termo, una solución completa" at bounding box center [459, 196] width 211 height 182
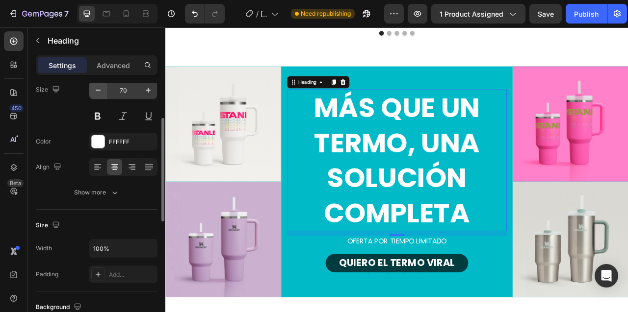
scroll to position [85, 0]
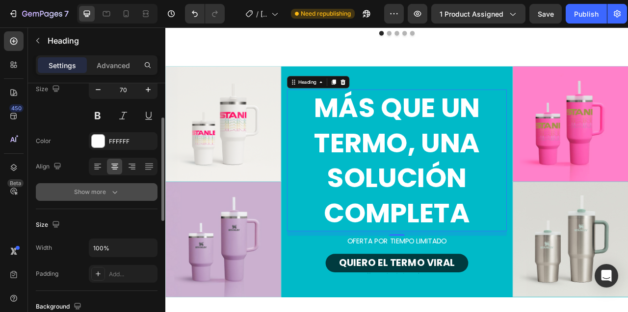
click at [103, 194] on div "Show more" at bounding box center [97, 192] width 46 height 10
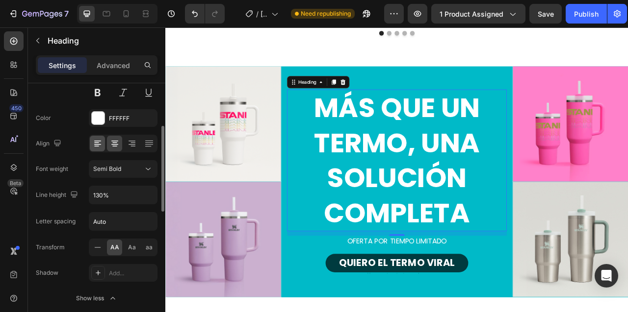
scroll to position [114, 0]
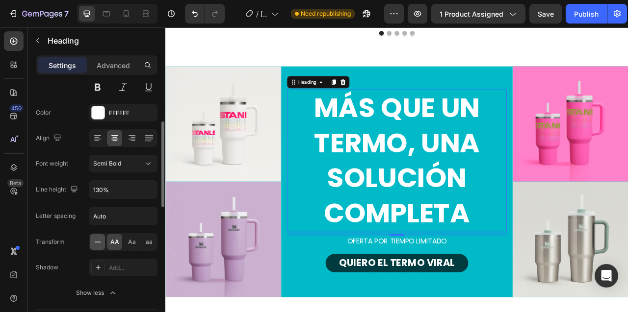
click at [98, 244] on icon at bounding box center [98, 242] width 10 height 10
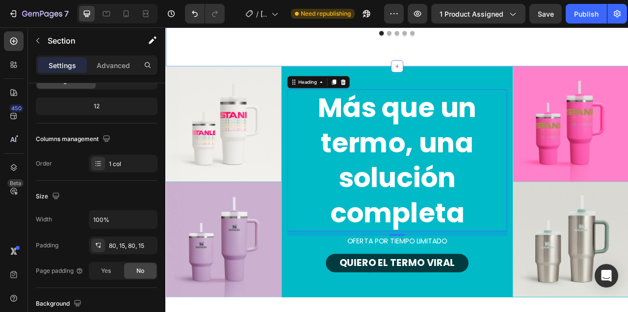
scroll to position [0, 0]
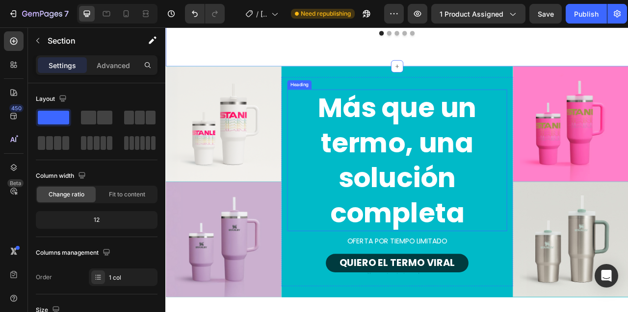
click at [429, 178] on strong "Más que un termo, una solución completa" at bounding box center [459, 196] width 202 height 182
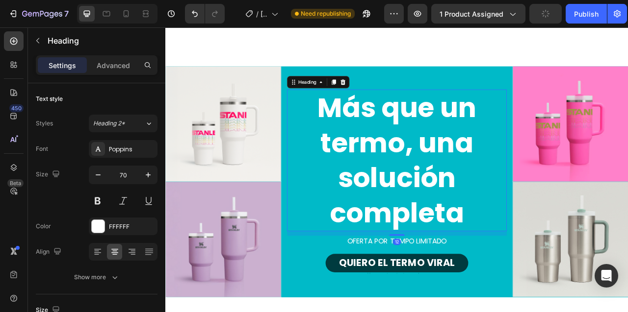
scroll to position [1832, 0]
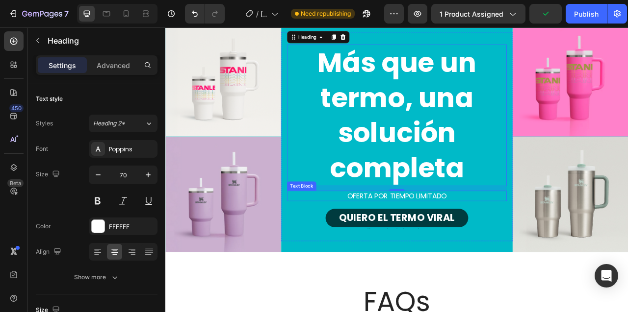
click at [414, 245] on p "Oferta por tiempo limitado" at bounding box center [460, 241] width 278 height 11
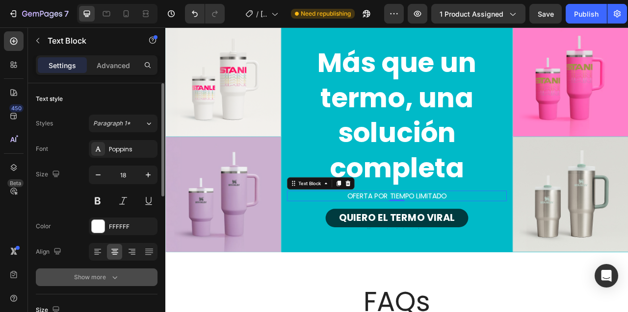
click at [107, 276] on div "Show more" at bounding box center [97, 278] width 46 height 10
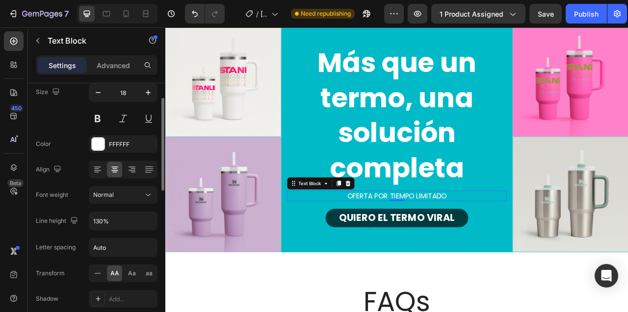
scroll to position [86, 0]
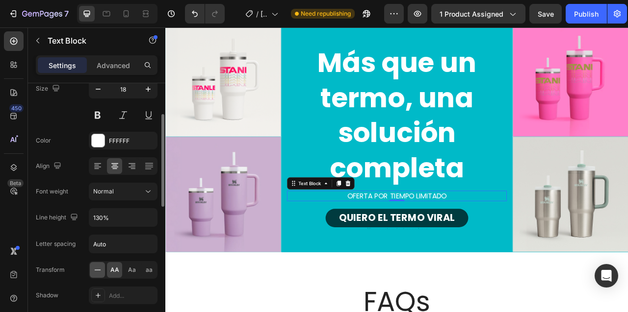
click at [97, 271] on icon at bounding box center [98, 270] width 10 height 10
click at [345, 151] on h2 "Más que un termo, una solución completa" at bounding box center [460, 139] width 280 height 180
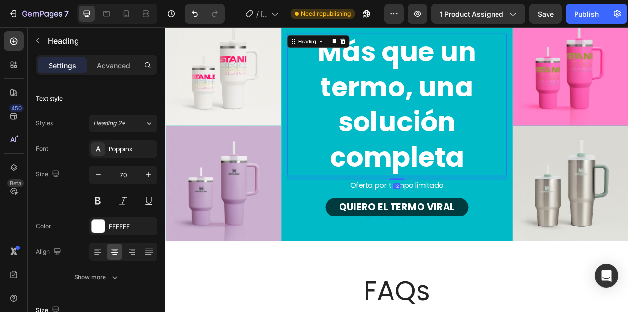
scroll to position [1812, 0]
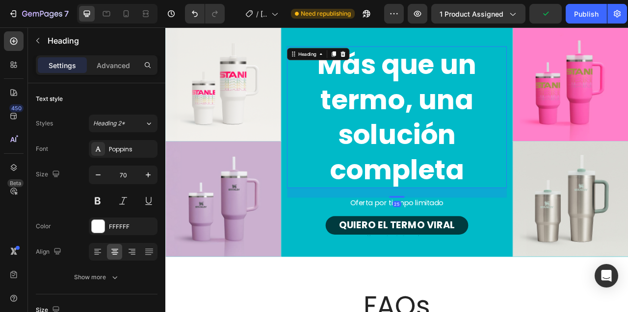
drag, startPoint x: 458, startPoint y: 240, endPoint x: 461, endPoint y: 247, distance: 7.2
click at [461, 247] on div "Más que un termo, una solución completa Heading 25 Oferta por tiempo limitado T…" at bounding box center [460, 171] width 280 height 241
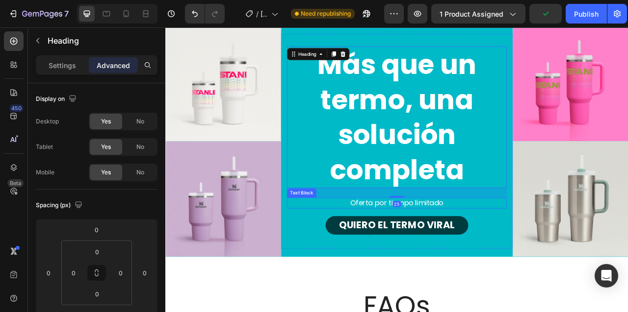
click at [335, 261] on div "QUIERO EL TERMO VIRAL Button" at bounding box center [460, 274] width 280 height 33
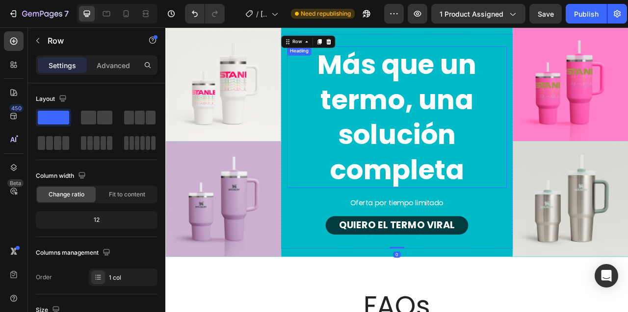
click at [393, 197] on strong "Más que un termo, una solución completa" at bounding box center [459, 142] width 202 height 182
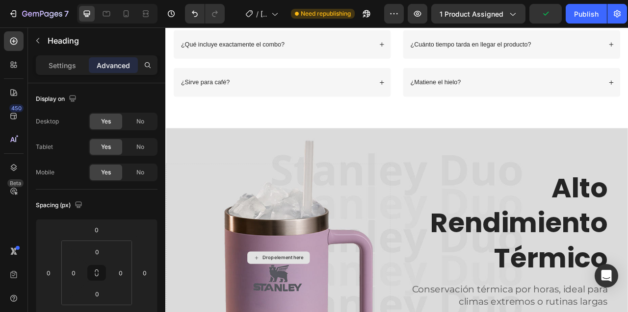
scroll to position [2396, 0]
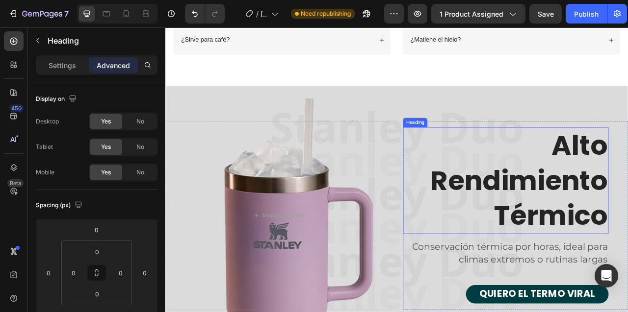
click at [544, 225] on h2 "alto rendimiento térmico" at bounding box center [597, 222] width 261 height 136
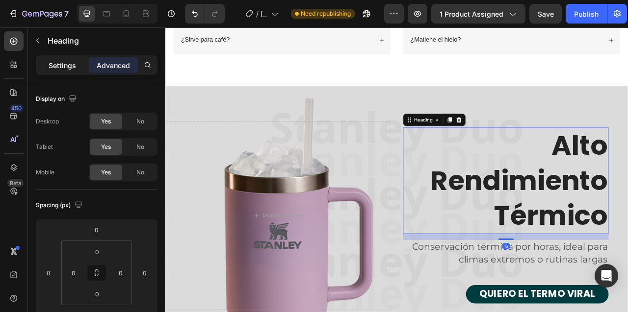
click at [62, 67] on p "Settings" at bounding box center [62, 65] width 27 height 10
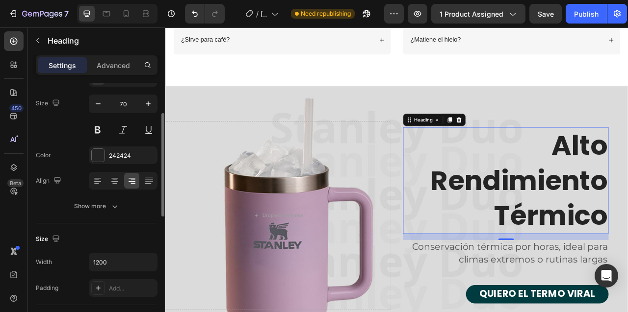
scroll to position [72, 0]
click at [102, 209] on div "Show more" at bounding box center [97, 206] width 46 height 10
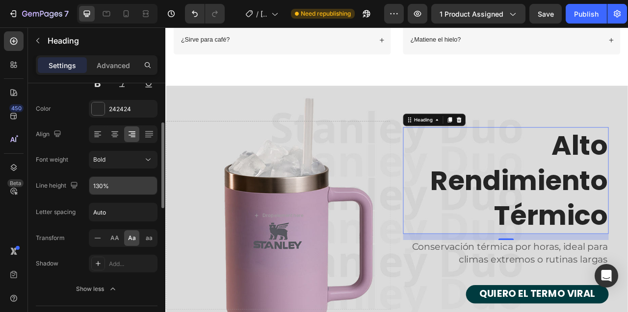
scroll to position [130, 0]
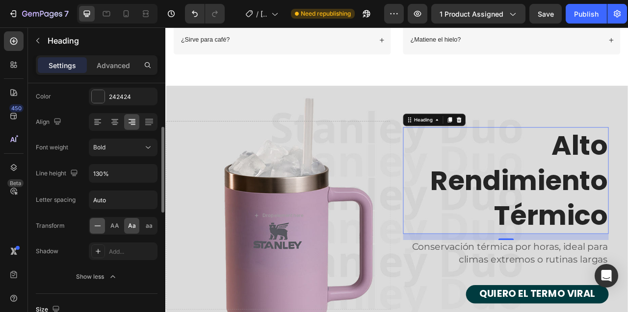
click at [98, 227] on icon at bounding box center [98, 226] width 10 height 10
click at [627, 175] on h2 "alto rendimiento térmico" at bounding box center [597, 222] width 261 height 136
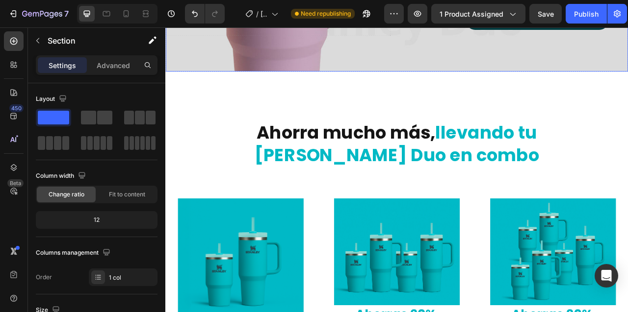
scroll to position [2745, 0]
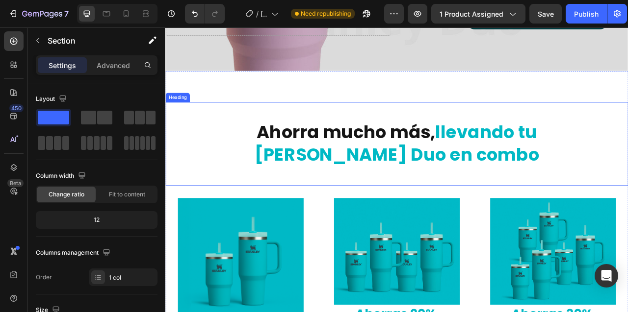
click at [373, 167] on h2 "Ahorra mucho más, llevando tu [PERSON_NAME] Duo en combo" at bounding box center [459, 175] width 541 height 59
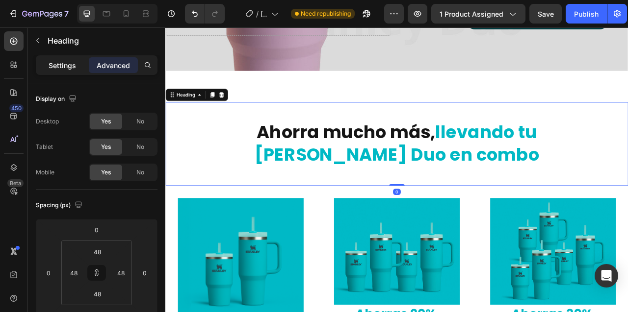
click at [57, 66] on p "Settings" at bounding box center [62, 65] width 27 height 10
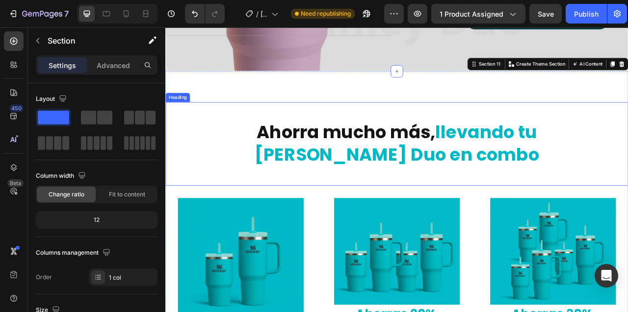
click at [468, 163] on span "llevando tu [PERSON_NAME] Duo en combo" at bounding box center [459, 176] width 361 height 60
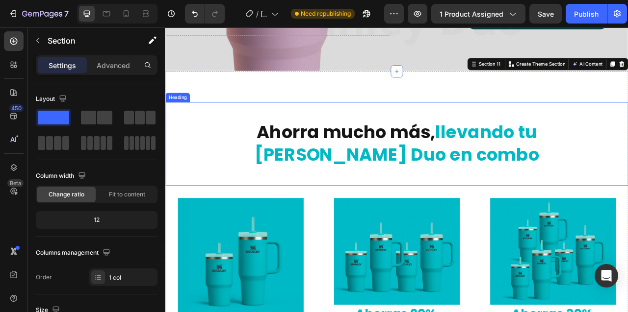
click at [441, 166] on span "llevando tu [PERSON_NAME] Duo en combo" at bounding box center [459, 176] width 361 height 60
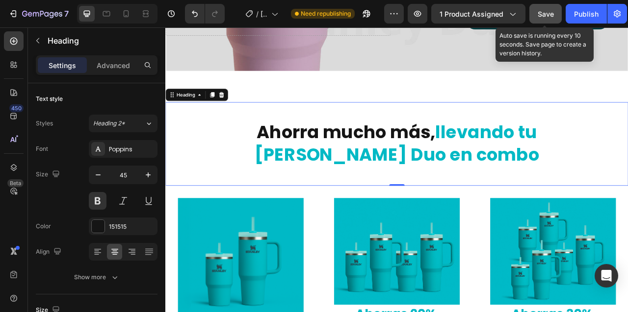
click at [541, 12] on span "Save" at bounding box center [545, 14] width 16 height 8
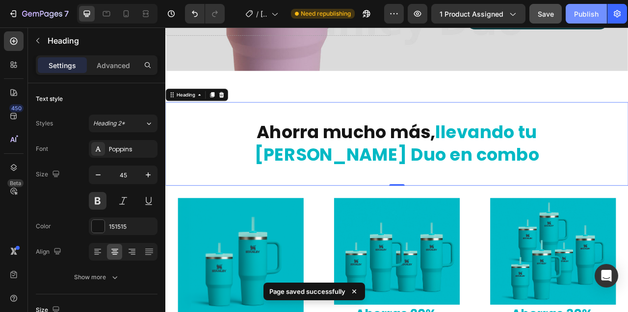
click at [584, 16] on div "Publish" at bounding box center [586, 14] width 25 height 10
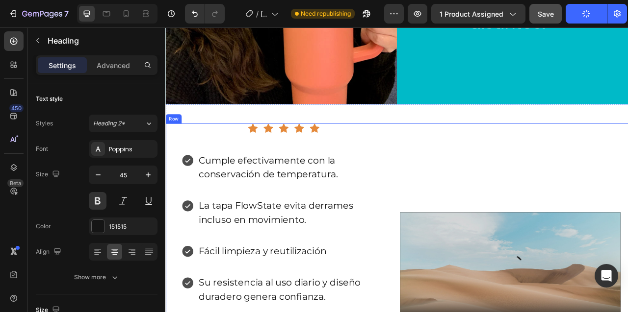
scroll to position [4528, 0]
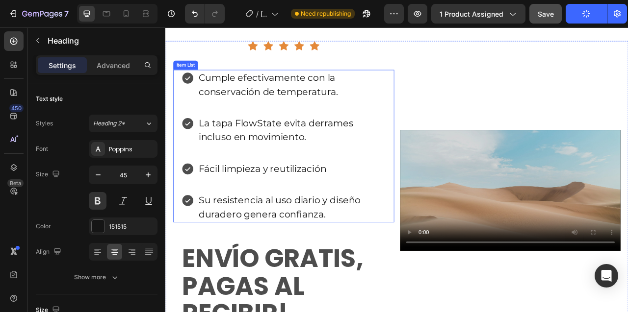
click at [322, 118] on p "Cumple efectivamente con la conservación de temperatura." at bounding box center [325, 100] width 237 height 35
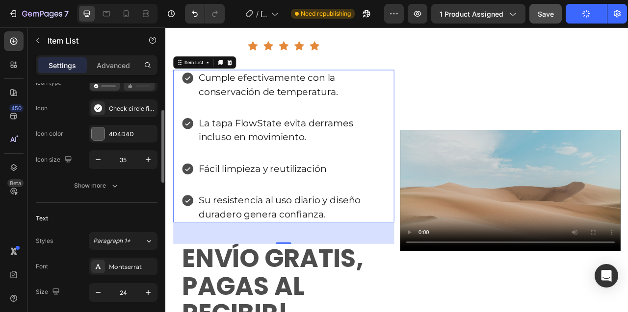
scroll to position [95, 0]
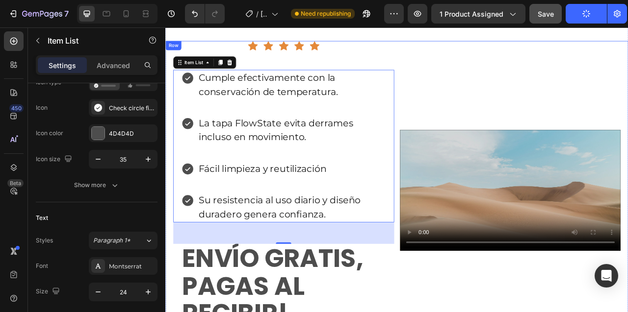
click at [312, 78] on div "Icon Icon Icon Icon Icon Icon List Cumple efectivamente con la conservación de …" at bounding box center [315, 235] width 281 height 381
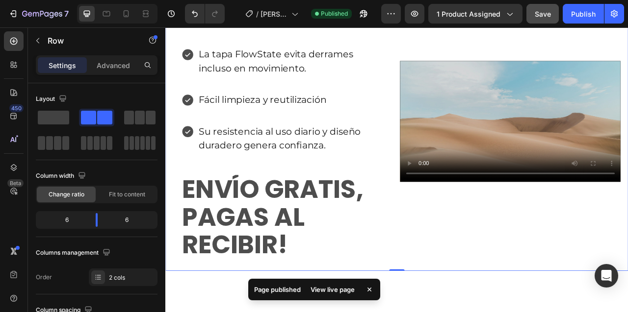
scroll to position [4683, 0]
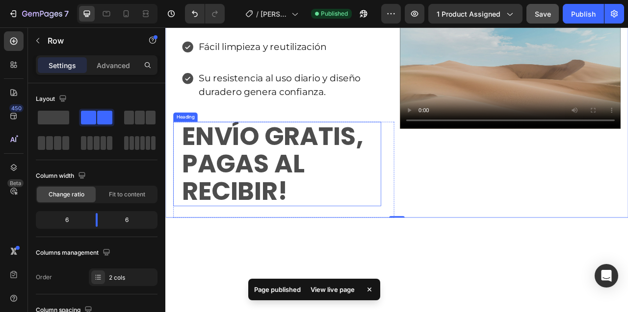
click at [264, 249] on h2 "ENVÍO GRATIS, PAGAS AL RECIBIR!" at bounding box center [312, 201] width 255 height 107
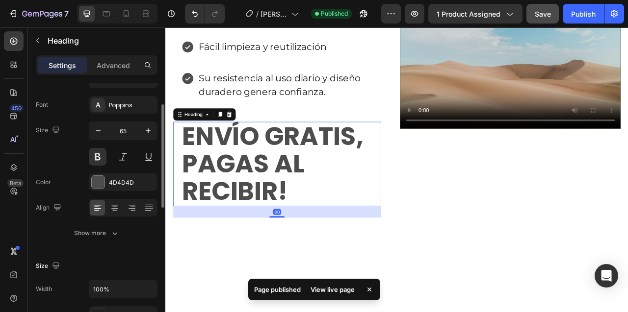
scroll to position [49, 0]
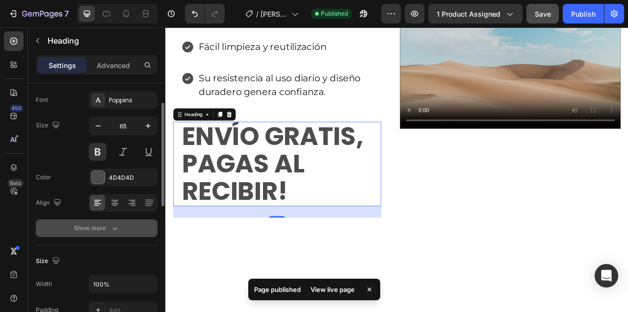
click at [114, 229] on icon "button" at bounding box center [115, 229] width 10 height 10
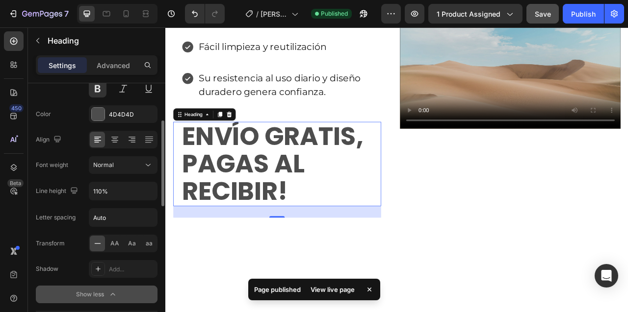
scroll to position [120, 0]
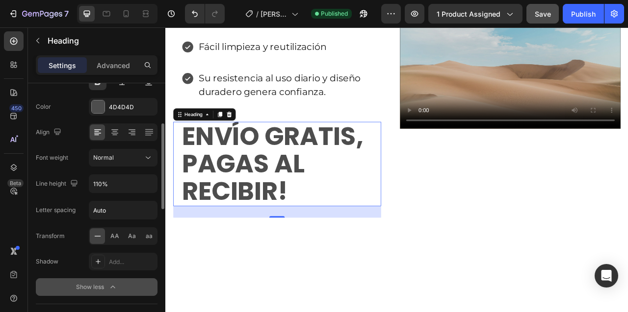
click at [96, 239] on icon at bounding box center [98, 236] width 10 height 10
click at [306, 255] on h2 "ENVÍO GRATIS, PAGAS AL RECIBIR!" at bounding box center [312, 201] width 255 height 107
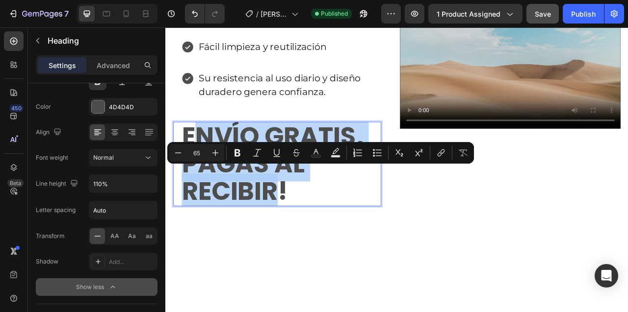
drag, startPoint x: 306, startPoint y: 297, endPoint x: 210, endPoint y: 226, distance: 118.9
click at [210, 226] on p "ENVÍO GRATIS, PAGAS AL RECIBIR!" at bounding box center [312, 201] width 253 height 105
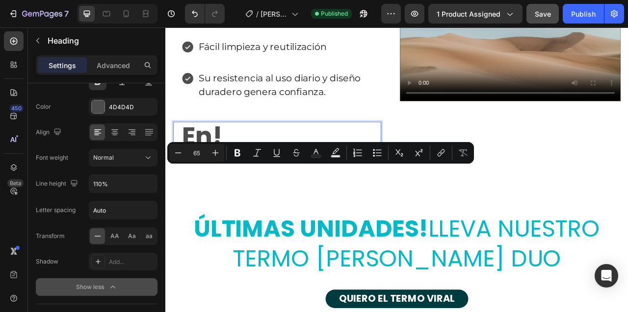
scroll to position [4718, 0]
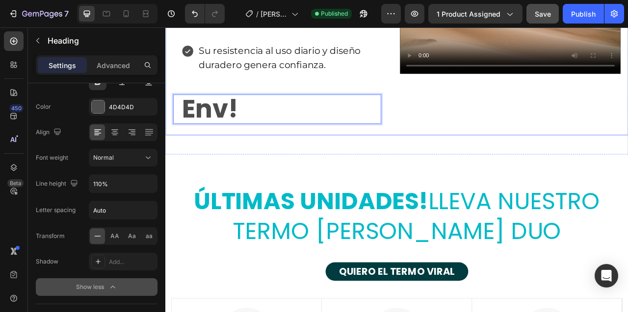
click at [252, 165] on div "Icon Icon Icon Icon Icon Icon List Cumple efectivamente con la conservación de …" at bounding box center [315, 9] width 281 height 310
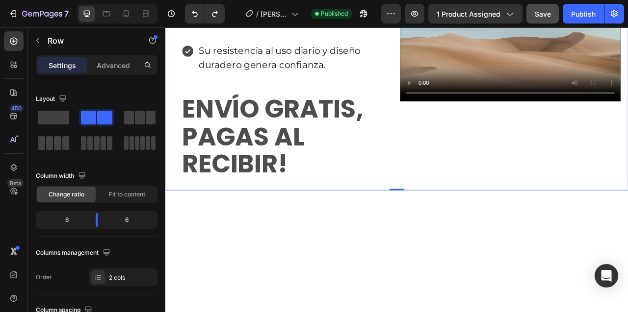
scroll to position [4683, 0]
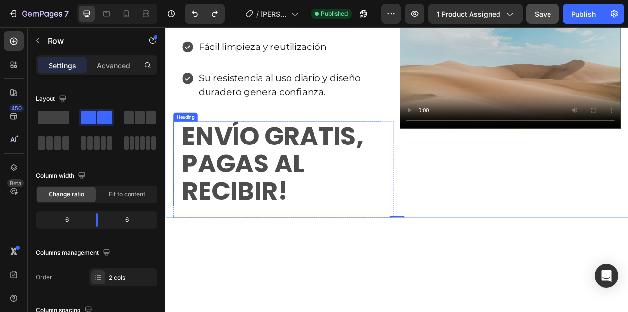
click at [242, 251] on h2 "ENVÍO GRATIS, PAGAS AL RECIBIR!" at bounding box center [312, 201] width 255 height 107
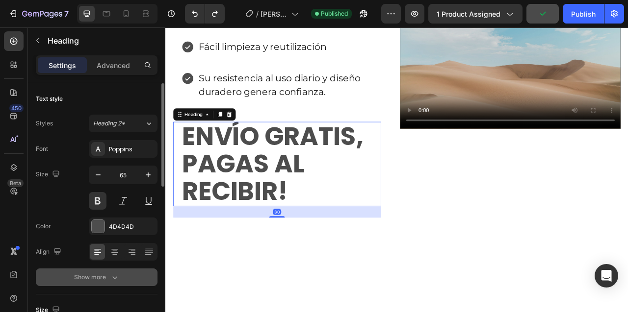
click at [111, 278] on icon "button" at bounding box center [115, 278] width 10 height 10
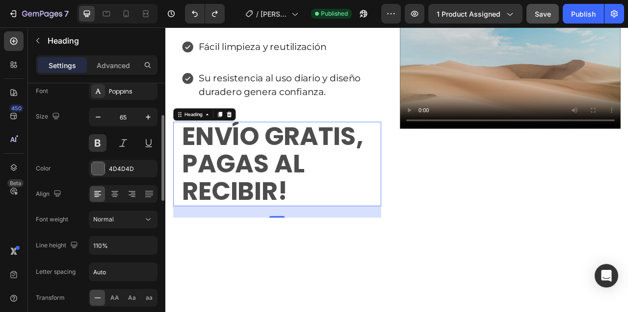
scroll to position [67, 0]
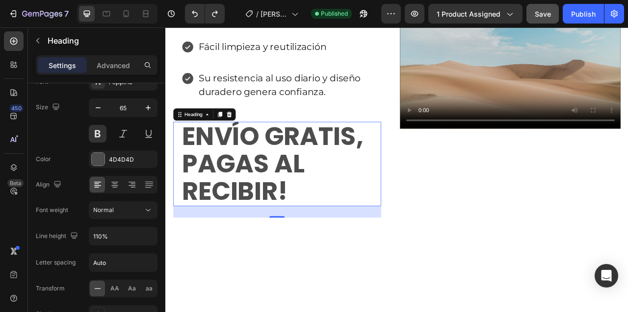
click at [309, 255] on h2 "ENVÍO GRATIS, PAGAS AL RECIBIR!" at bounding box center [312, 201] width 255 height 107
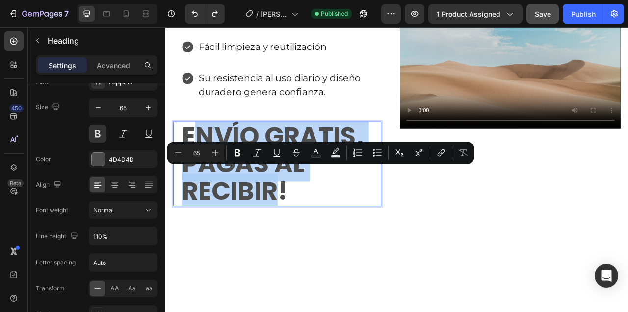
drag, startPoint x: 308, startPoint y: 296, endPoint x: 210, endPoint y: 234, distance: 115.9
click at [210, 234] on p "ENVÍO GRATIS, PAGAS AL RECIBIR!" at bounding box center [312, 201] width 253 height 105
click at [280, 223] on p "ENVÍO GRATIS, PAGAS AL RECIBIR!" at bounding box center [312, 201] width 253 height 105
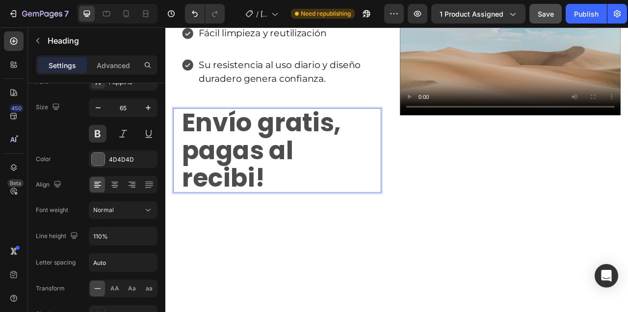
scroll to position [4683, 0]
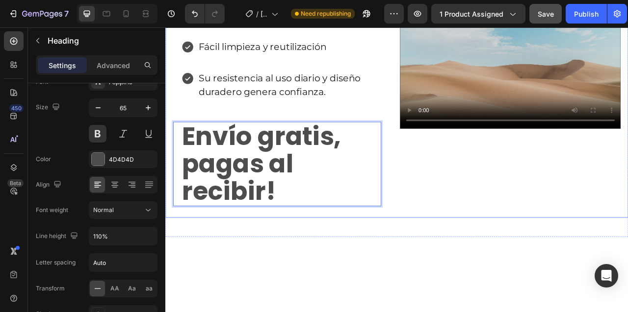
click at [395, 184] on div "Icon Icon Icon Icon Icon Icon List Cumple efectivamente con la conservación de …" at bounding box center [315, 79] width 281 height 381
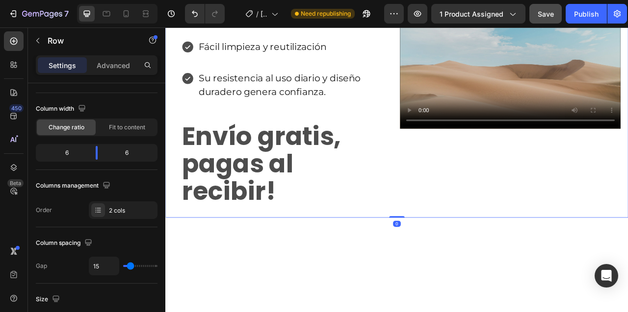
scroll to position [0, 0]
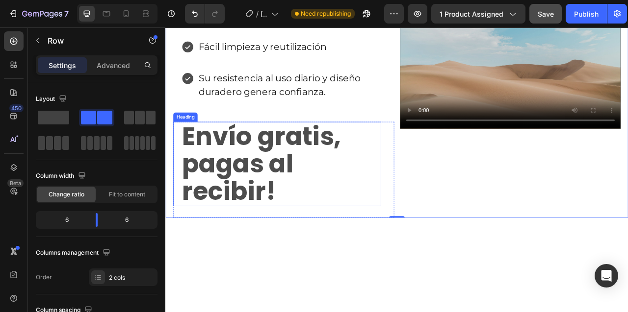
click at [301, 221] on p "Envío gratis, pagas al recibir!" at bounding box center [312, 201] width 253 height 105
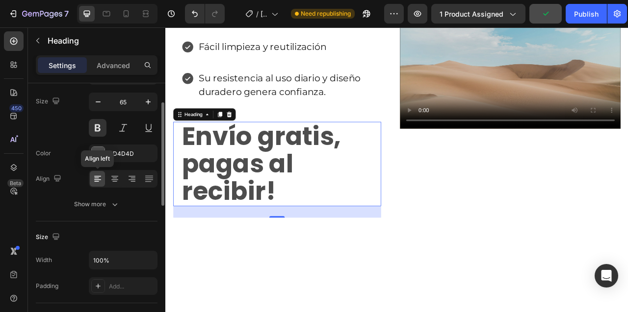
scroll to position [74, 0]
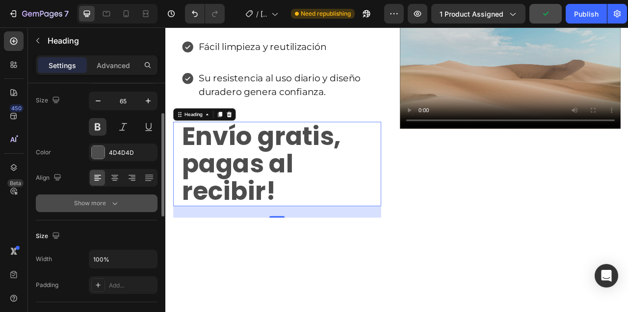
click at [100, 206] on div "Show more" at bounding box center [97, 204] width 46 height 10
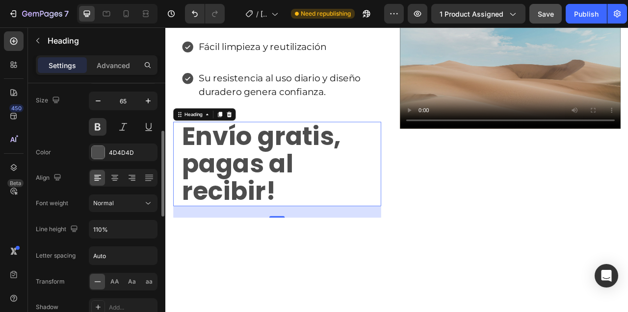
scroll to position [112, 0]
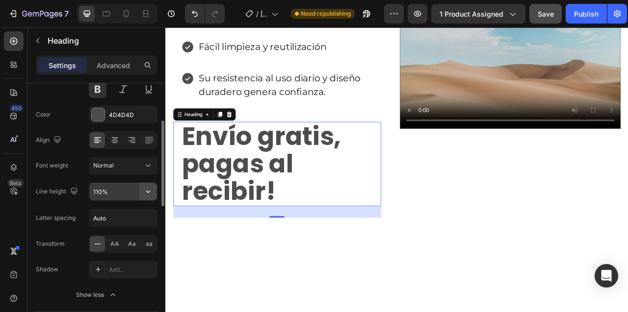
click at [149, 192] on icon "button" at bounding box center [148, 192] width 10 height 10
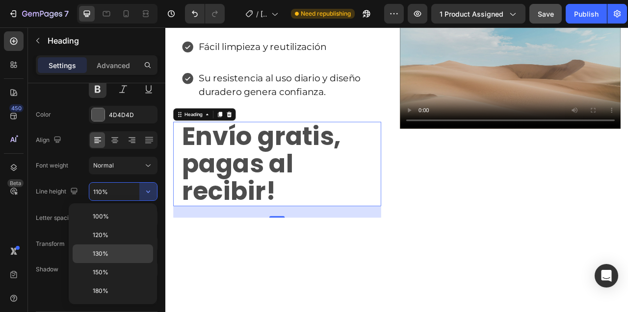
click at [110, 255] on p "130%" at bounding box center [121, 254] width 56 height 9
type input "130%"
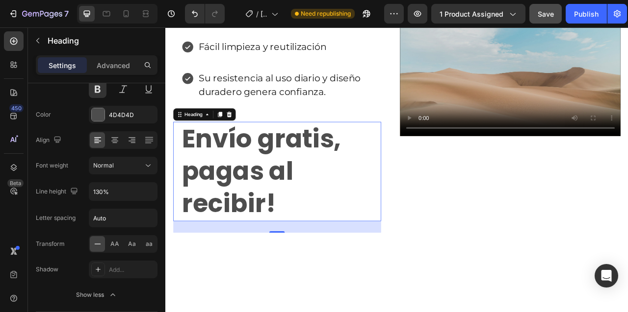
scroll to position [4673, 0]
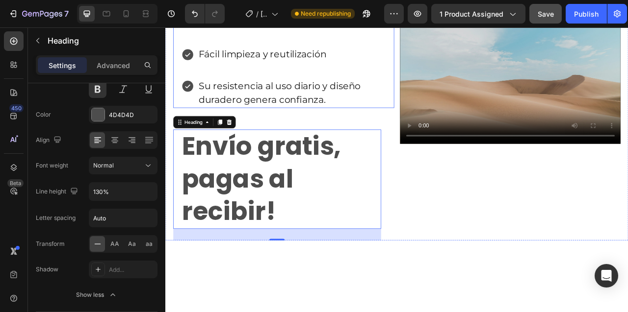
click at [407, 72] on div "Fácil limpieza y reutilización" at bounding box center [326, 61] width 240 height 21
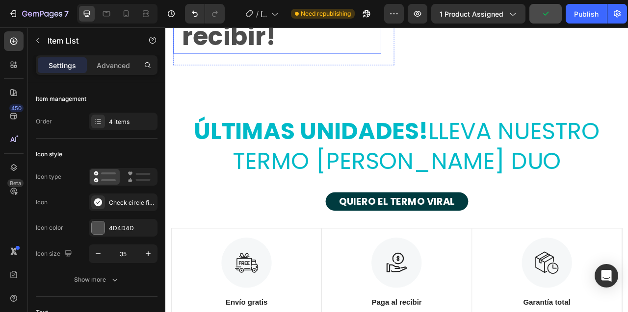
scroll to position [4953, 0]
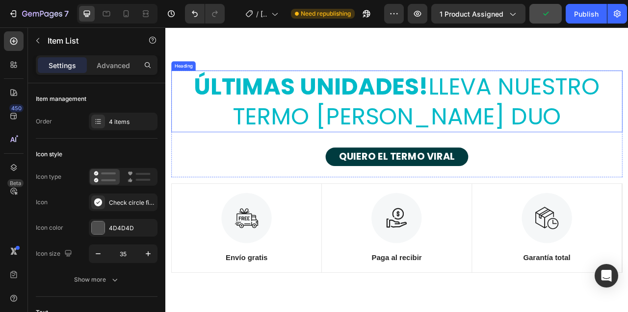
click at [365, 123] on strong "ÚLTIMAS UNIDADES!" at bounding box center [351, 102] width 298 height 41
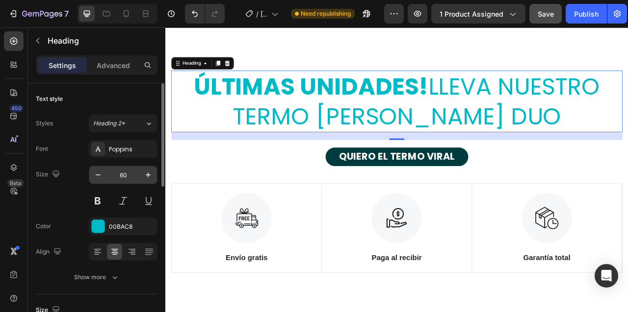
click at [124, 177] on input "60" at bounding box center [123, 175] width 32 height 18
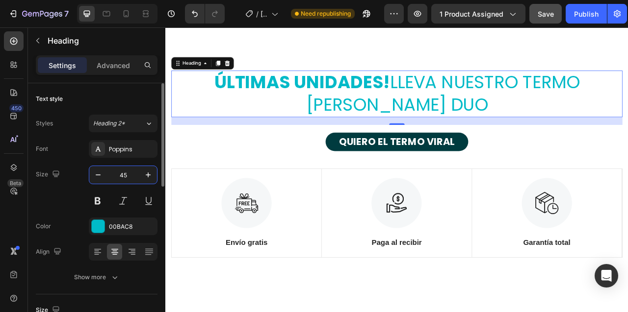
click at [122, 178] on input "45" at bounding box center [123, 175] width 32 height 18
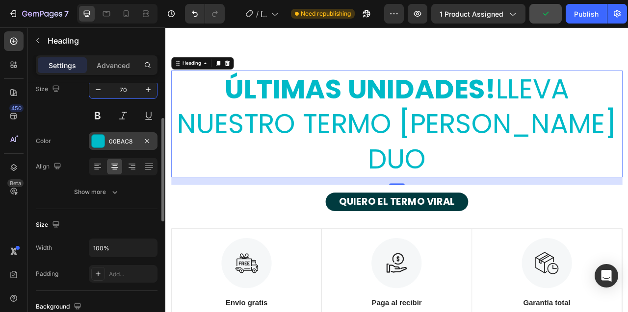
scroll to position [86, 0]
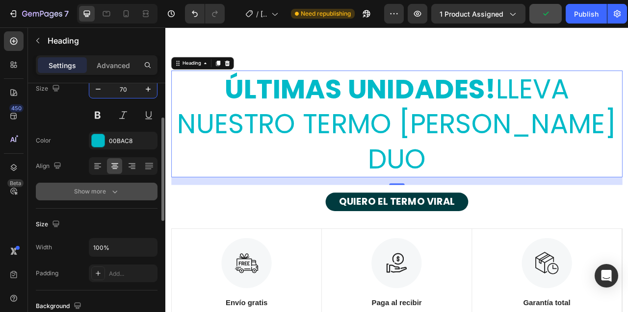
type input "70"
click at [111, 197] on button "Show more" at bounding box center [97, 192] width 122 height 18
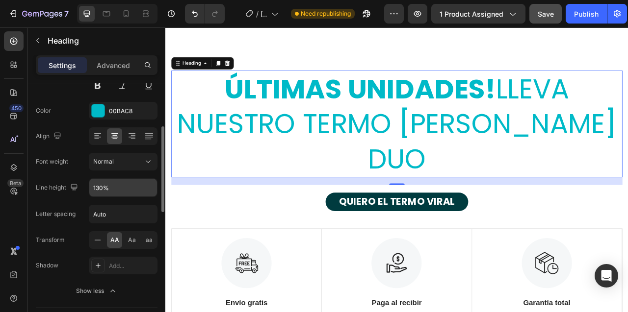
scroll to position [120, 0]
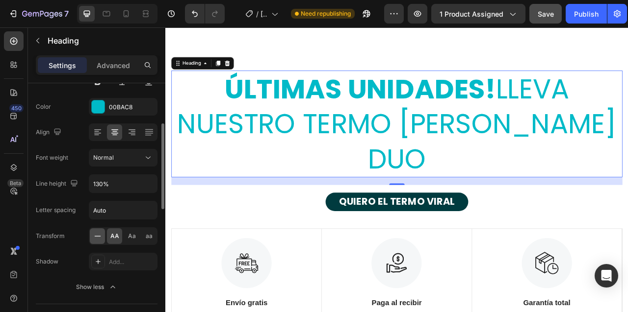
click at [96, 235] on icon at bounding box center [98, 236] width 10 height 10
click at [235, 76] on icon at bounding box center [231, 73] width 5 height 7
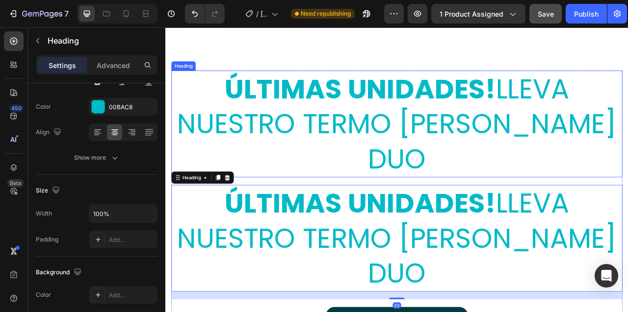
click at [540, 130] on strong "ÚLTIMAS UNIDADES!" at bounding box center [413, 105] width 345 height 49
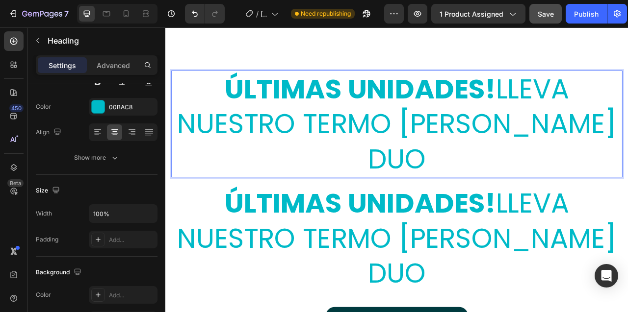
click at [565, 130] on strong "ÚLTIMAS UNIDADES!" at bounding box center [413, 105] width 345 height 49
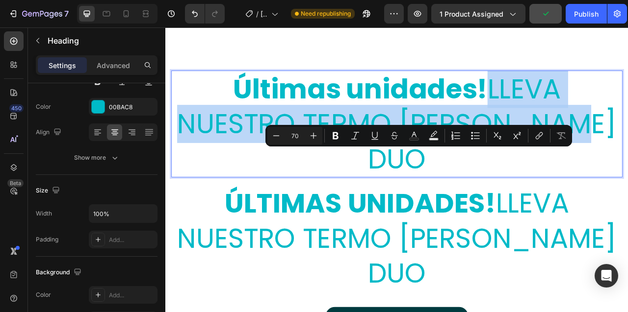
drag, startPoint x: 582, startPoint y: 207, endPoint x: 705, endPoint y: 264, distance: 136.2
click at [627, 217] on p "Últimas unidades! LLEVA NUESTRO TERMO [PERSON_NAME] DUO" at bounding box center [460, 150] width 572 height 134
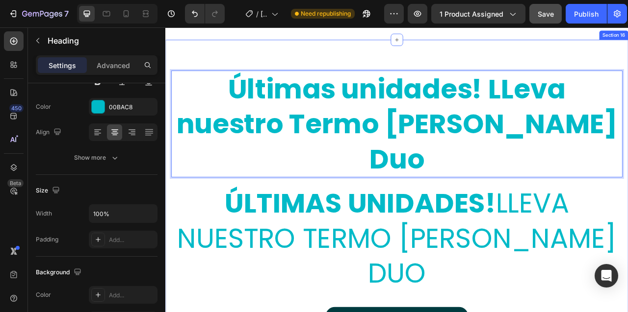
click at [394, 149] on div "Últimas unidades! LLeva nuestro Termo [PERSON_NAME] Duo Heading 20 ÚLTIMAS UNID…" at bounding box center [459, 309] width 588 height 533
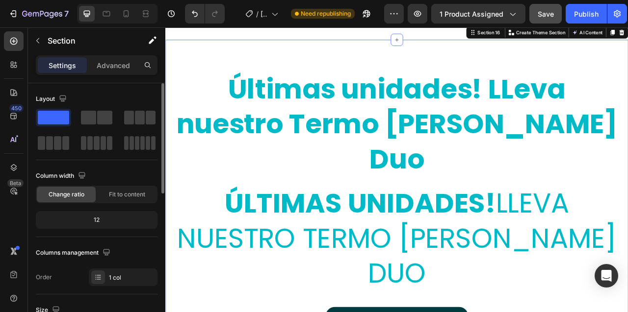
scroll to position [5028, 0]
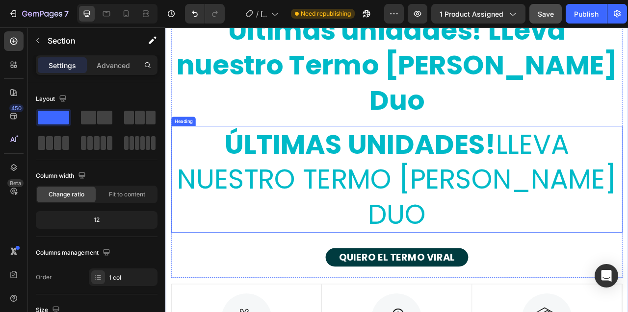
click at [387, 201] on strong "ÚLTIMAS UNIDADES!" at bounding box center [413, 176] width 345 height 49
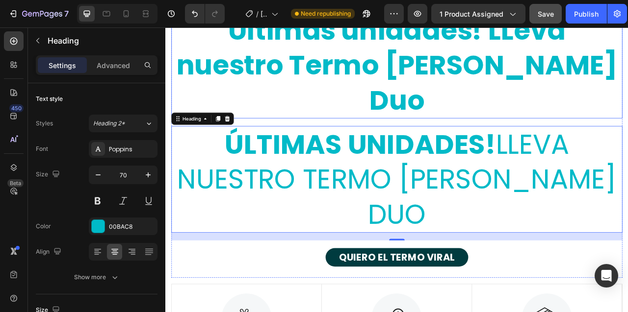
click at [607, 144] on strong "Últimas unidades! LLeva nuestro Termo [PERSON_NAME] Duo" at bounding box center [459, 75] width 561 height 138
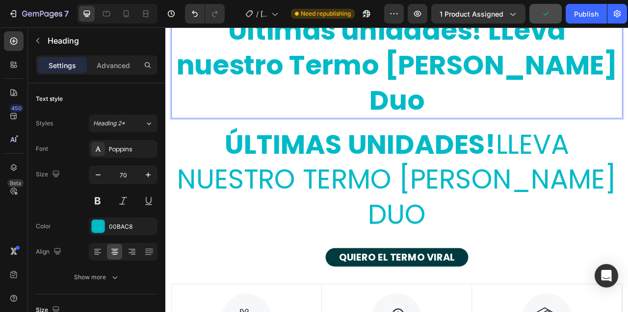
click at [614, 144] on strong "Últimas unidades! LLeva nuestro Termo [PERSON_NAME] Duo" at bounding box center [459, 75] width 561 height 138
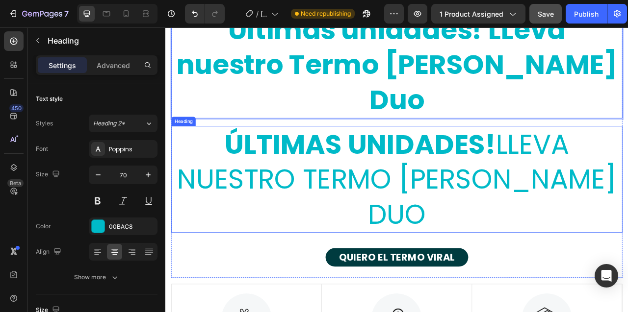
click at [372, 201] on strong "ÚLTIMAS UNIDADES!" at bounding box center [413, 176] width 345 height 49
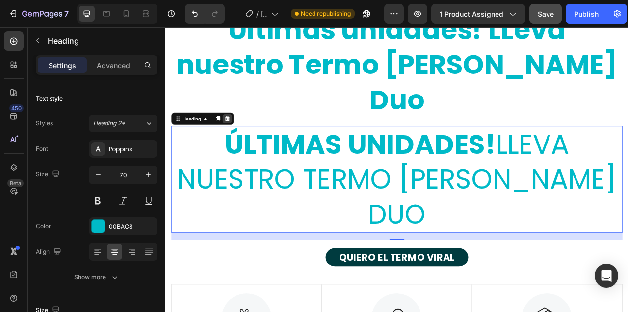
click at [245, 147] on icon at bounding box center [244, 143] width 6 height 7
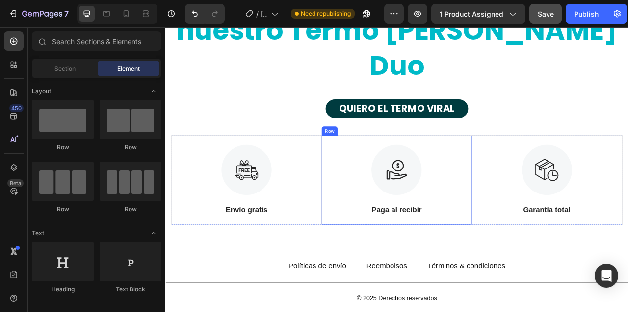
scroll to position [5168, 0]
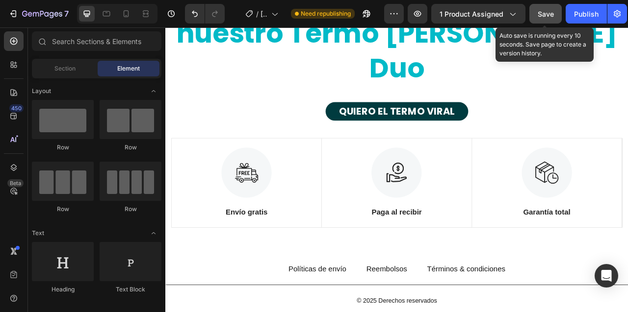
click at [538, 15] on span "Save" at bounding box center [545, 14] width 16 height 8
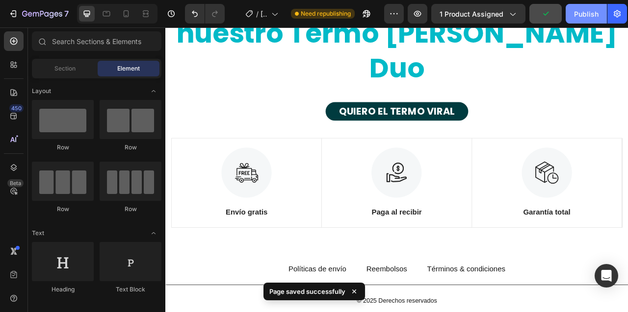
click at [579, 15] on div "Publish" at bounding box center [586, 14] width 25 height 10
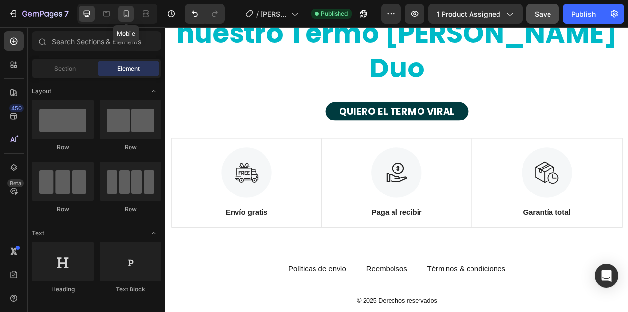
click at [127, 16] on icon at bounding box center [126, 14] width 10 height 10
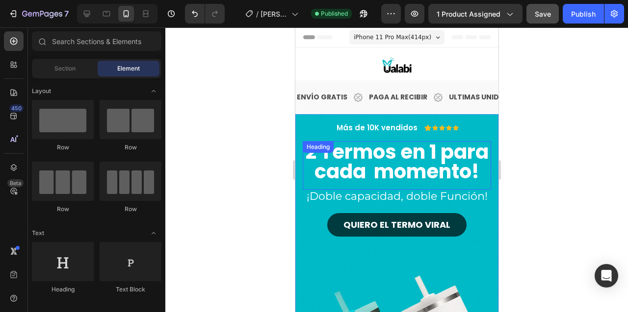
click at [376, 167] on h2 "2 Termos en 1 para cada momento!" at bounding box center [396, 161] width 188 height 41
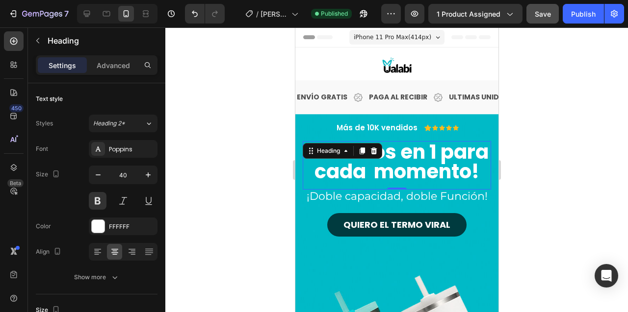
click at [237, 174] on div at bounding box center [396, 169] width 462 height 285
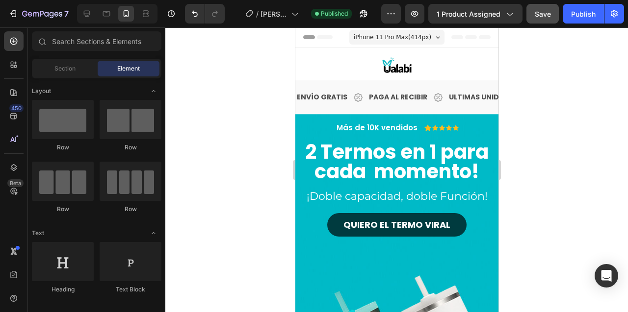
click at [245, 192] on div at bounding box center [396, 169] width 462 height 285
click at [391, 170] on h2 "2 Termos en 1 para cada momento!" at bounding box center [396, 161] width 188 height 41
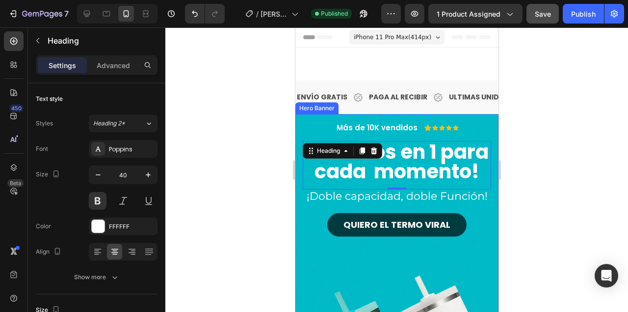
scroll to position [59, 0]
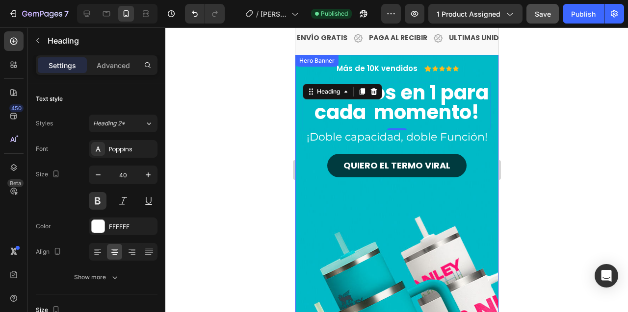
click at [298, 74] on div "Más de 10K vendidos Text Block Icon Icon Icon Icon Icon Icon List Row 2 Termos …" at bounding box center [396, 120] width 203 height 130
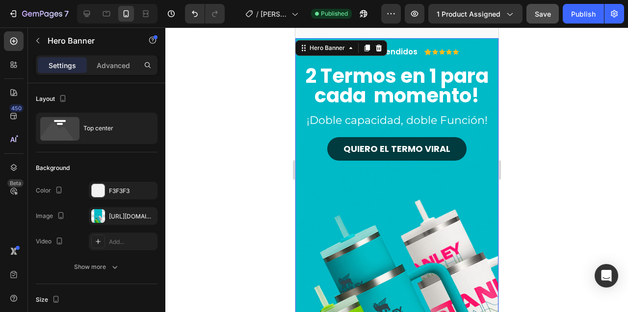
scroll to position [59, 0]
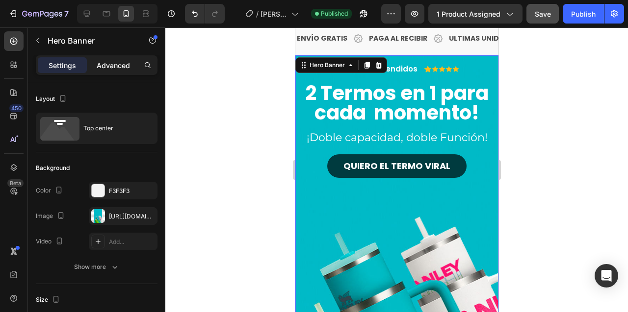
click at [116, 62] on p "Advanced" at bounding box center [113, 65] width 33 height 10
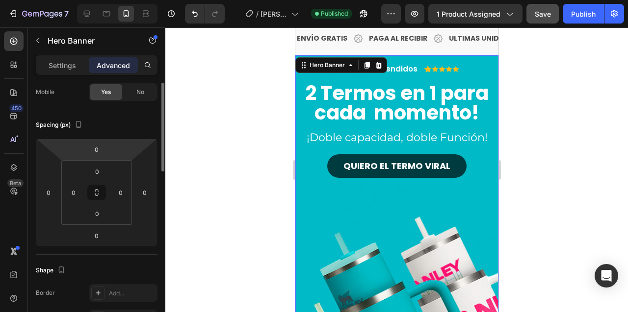
scroll to position [52, 0]
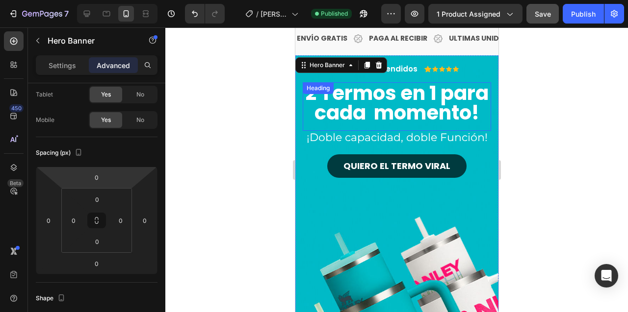
click at [316, 100] on h2 "2 Termos en 1 para cada momento!" at bounding box center [396, 102] width 188 height 41
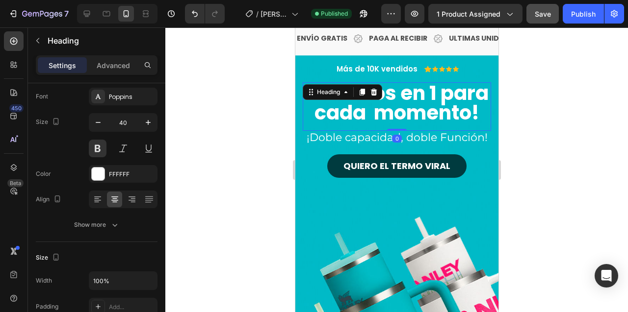
scroll to position [0, 0]
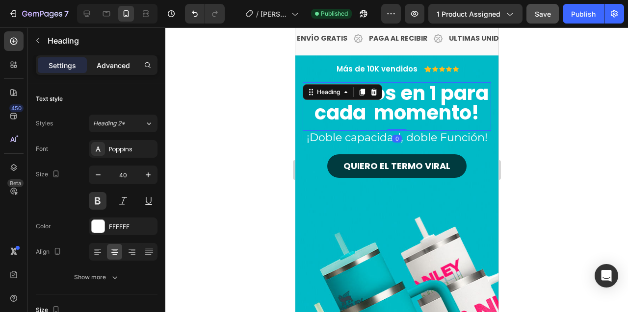
click at [121, 62] on p "Advanced" at bounding box center [113, 65] width 33 height 10
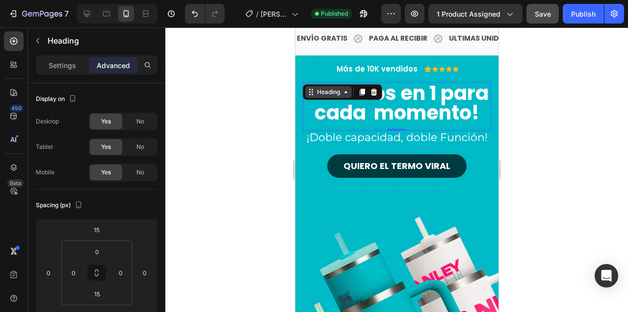
click at [345, 92] on icon at bounding box center [345, 92] width 8 height 8
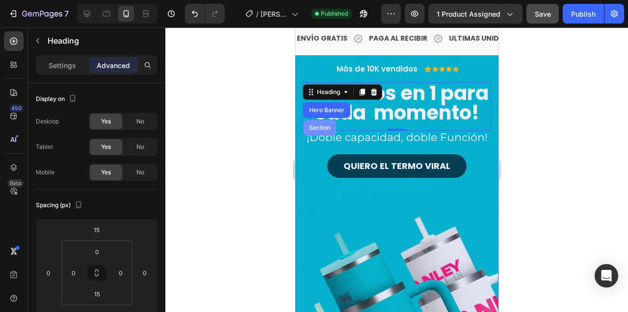
click at [320, 129] on div "Section" at bounding box center [318, 128] width 25 height 6
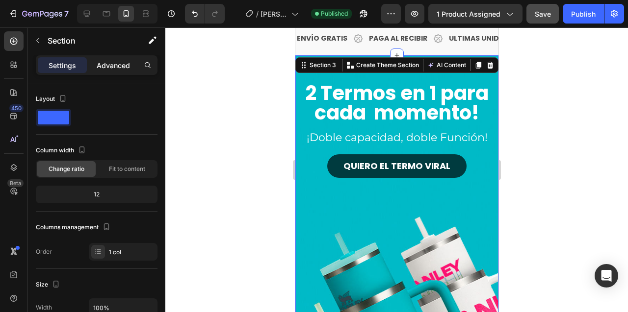
click at [118, 63] on p "Advanced" at bounding box center [113, 65] width 33 height 10
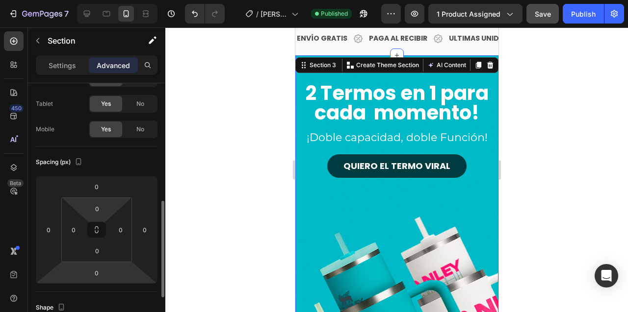
scroll to position [120, 0]
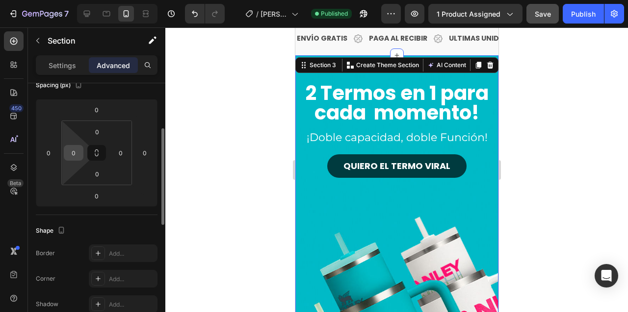
click at [72, 157] on input "0" at bounding box center [73, 153] width 15 height 15
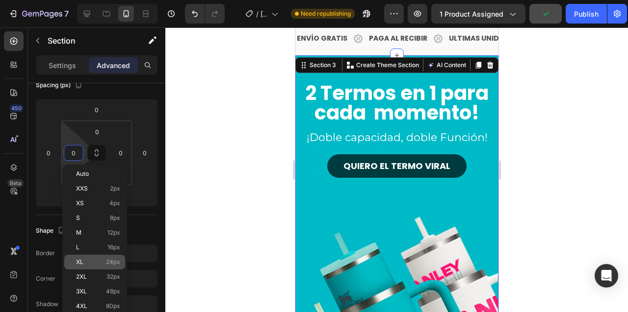
click at [93, 264] on p "XL 24px" at bounding box center [98, 262] width 44 height 7
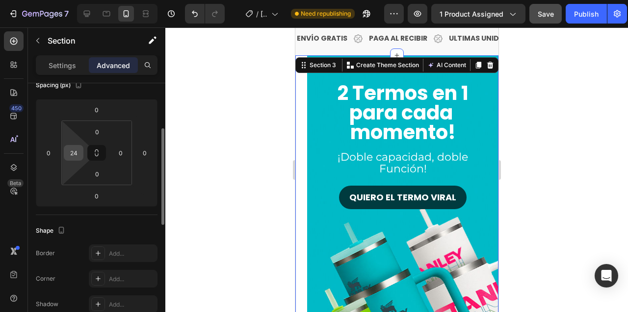
click at [68, 148] on input "24" at bounding box center [73, 153] width 15 height 15
type input "0"
click at [113, 151] on input "0" at bounding box center [120, 153] width 15 height 15
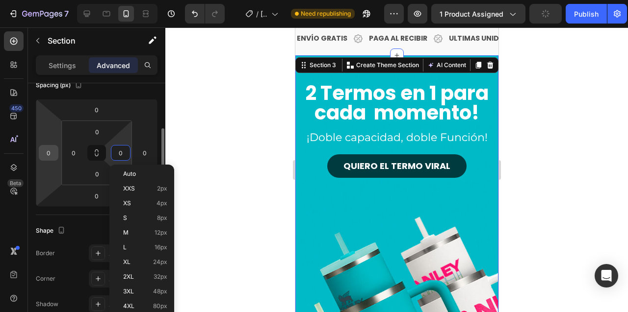
click at [50, 153] on input "0" at bounding box center [48, 153] width 15 height 15
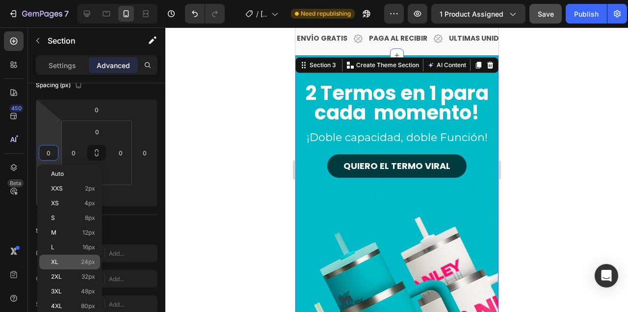
click at [66, 261] on p "XL 24px" at bounding box center [73, 262] width 44 height 7
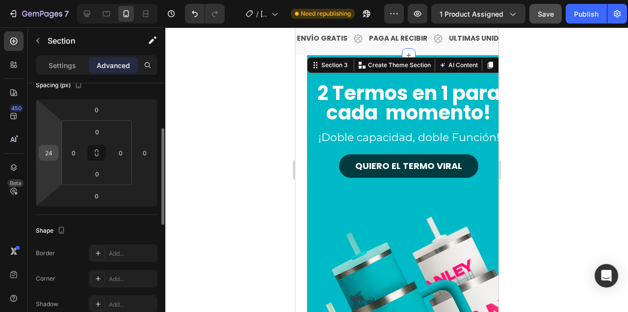
click at [48, 153] on input "24" at bounding box center [48, 153] width 15 height 15
type input "0"
click at [121, 150] on input "0" at bounding box center [120, 153] width 15 height 15
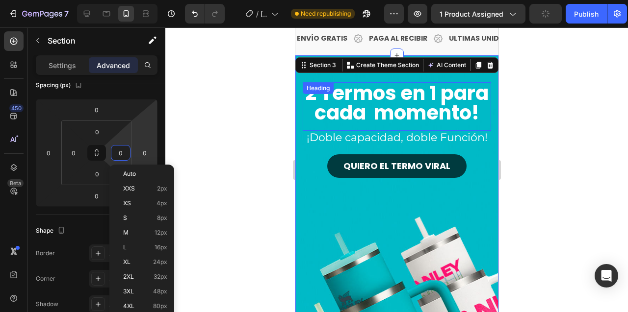
click at [333, 111] on h2 "2 Termos en 1 para cada momento!" at bounding box center [396, 102] width 188 height 41
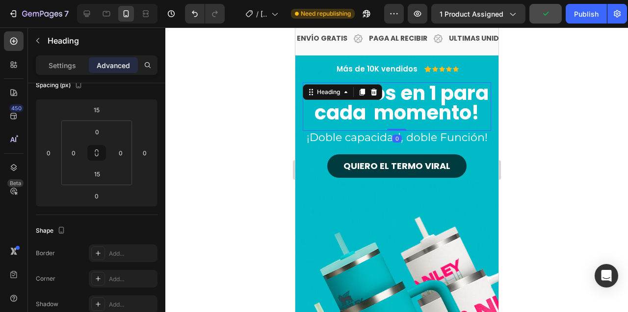
scroll to position [0, 0]
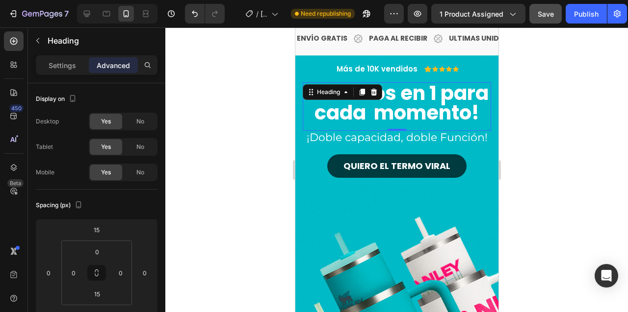
click at [243, 122] on div at bounding box center [396, 169] width 462 height 285
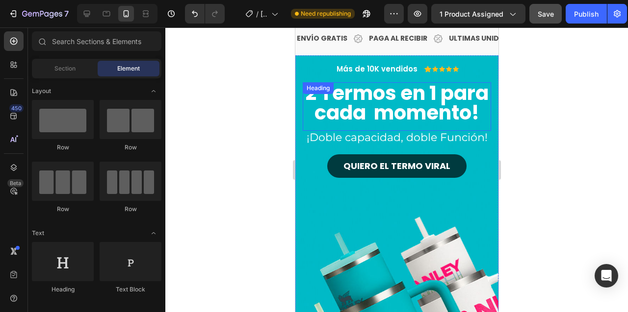
click at [363, 101] on h2 "2 Termos en 1 para cada momento!" at bounding box center [396, 102] width 188 height 41
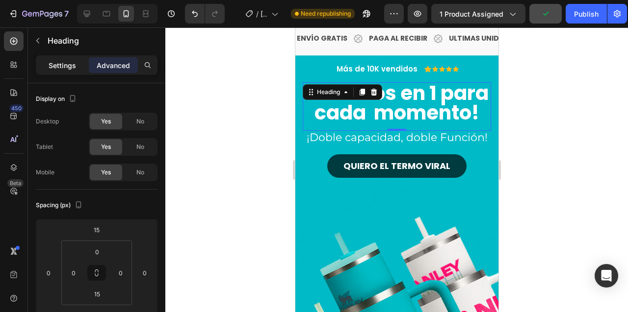
click at [60, 66] on p "Settings" at bounding box center [62, 65] width 27 height 10
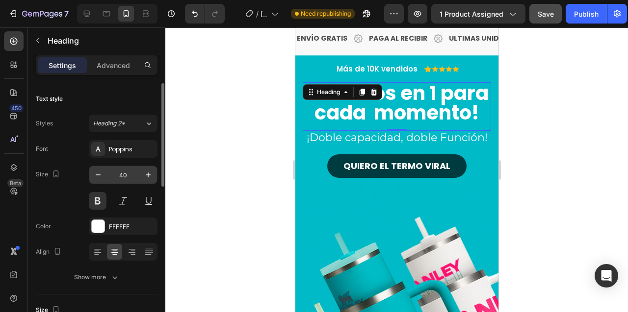
click at [121, 178] on input "40" at bounding box center [123, 175] width 32 height 18
type input "45"
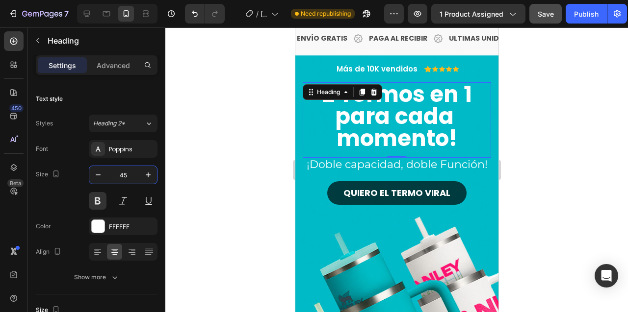
click at [238, 130] on div at bounding box center [396, 169] width 462 height 285
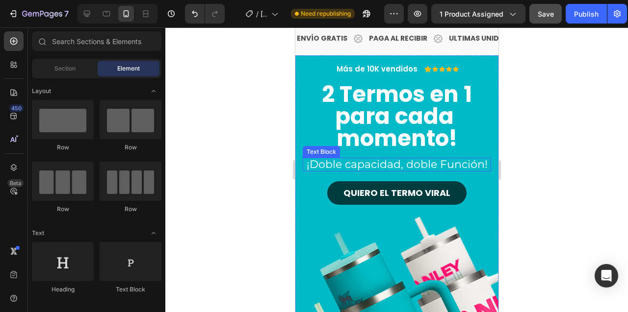
click at [391, 164] on p "¡Doble capacidad, doble Función!" at bounding box center [396, 165] width 186 height 12
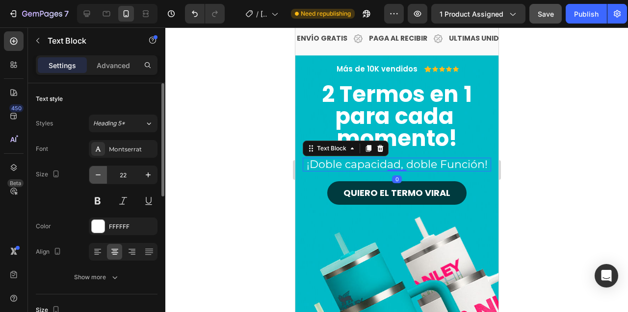
click at [95, 171] on icon "button" at bounding box center [98, 175] width 10 height 10
type input "20"
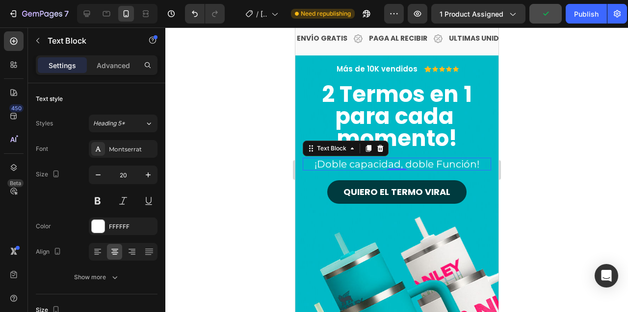
click at [230, 142] on div at bounding box center [396, 169] width 462 height 285
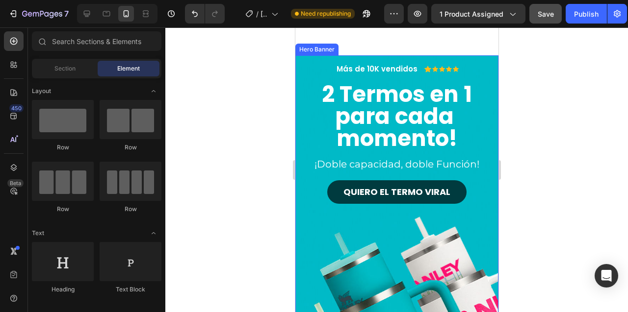
scroll to position [102, 0]
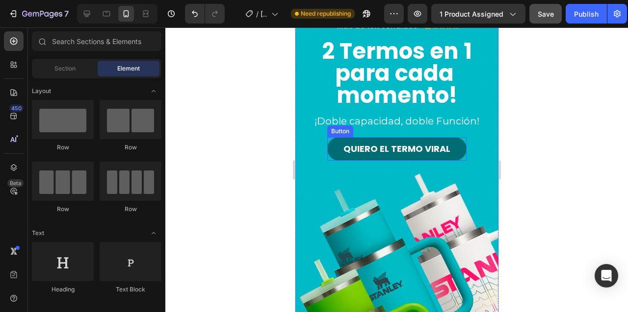
click at [333, 153] on button "QUIERO EL TERMO VIRAL" at bounding box center [396, 149] width 139 height 24
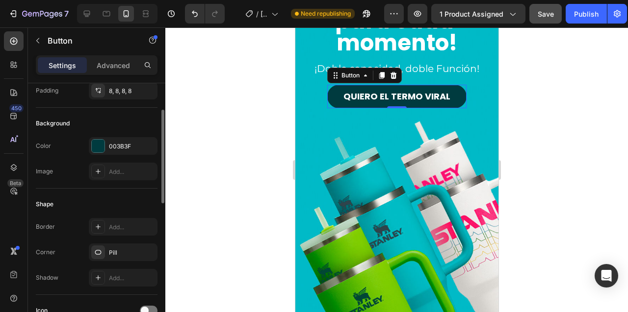
scroll to position [84, 0]
click at [336, 155] on div "Background Image" at bounding box center [396, 140] width 203 height 361
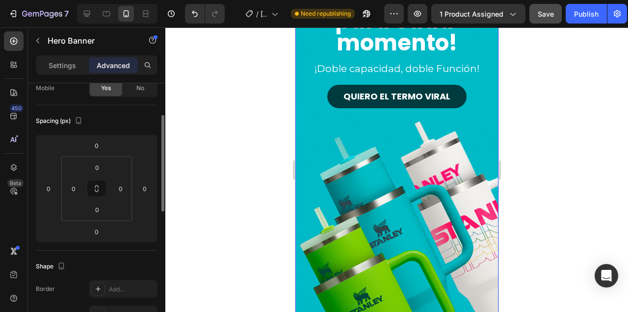
scroll to position [0, 0]
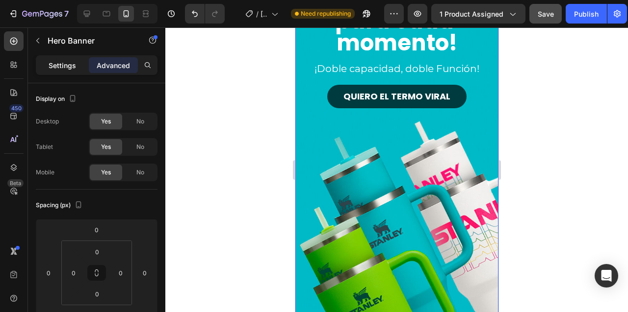
click at [54, 62] on p "Settings" at bounding box center [62, 65] width 27 height 10
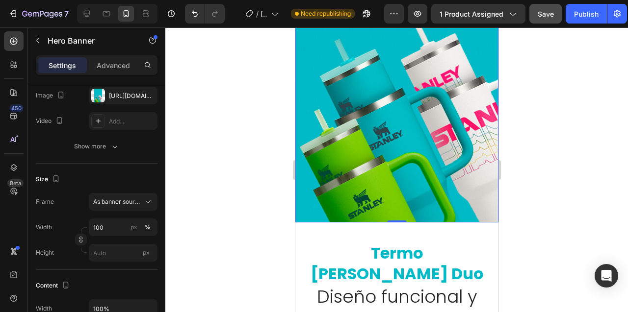
scroll to position [351, 0]
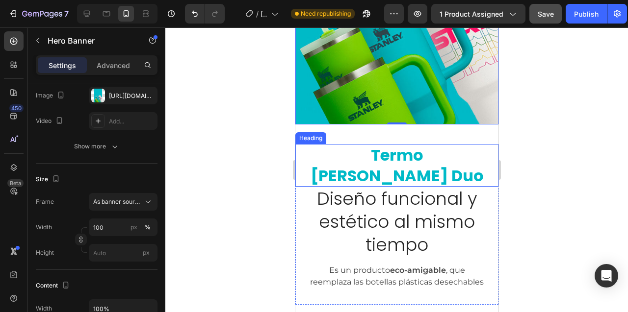
click at [372, 157] on h2 "termo [PERSON_NAME] duo" at bounding box center [395, 165] width 179 height 43
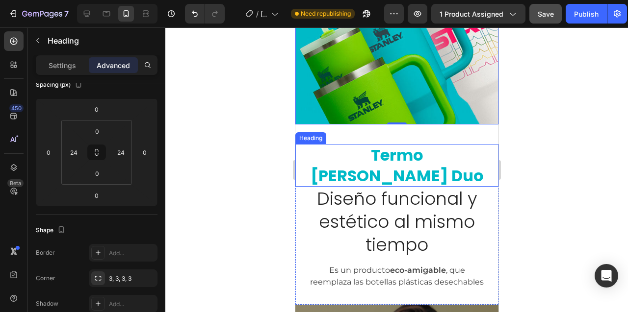
scroll to position [0, 0]
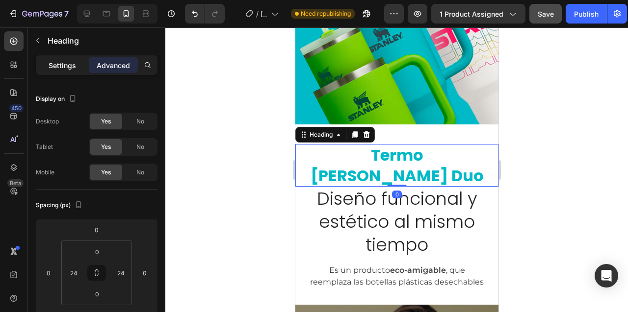
click at [56, 62] on p "Settings" at bounding box center [62, 65] width 27 height 10
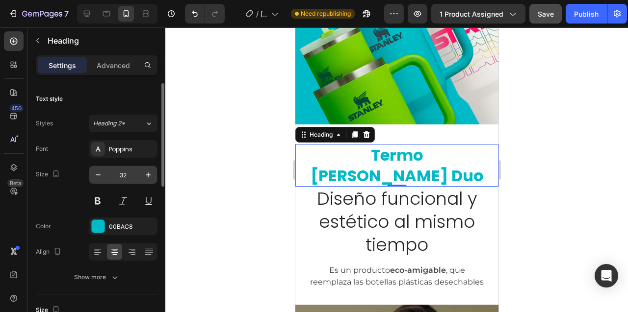
click at [122, 177] on input "32" at bounding box center [123, 175] width 32 height 18
type input "35"
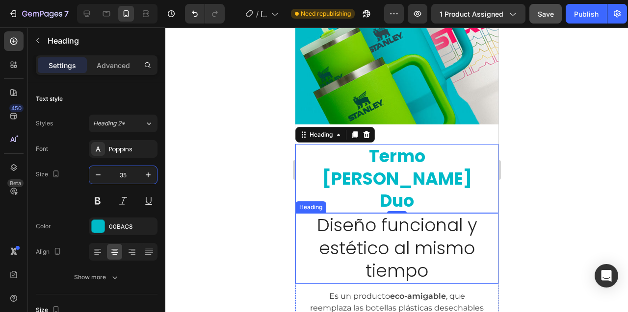
click at [351, 213] on h2 "Diseño funcional y estético al mismo tiempo" at bounding box center [395, 248] width 179 height 71
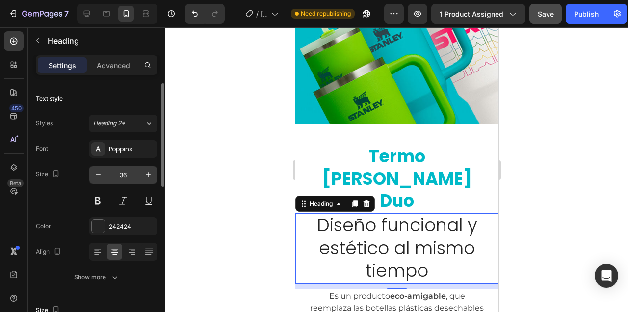
click at [125, 177] on input "36" at bounding box center [123, 175] width 32 height 18
type input "25"
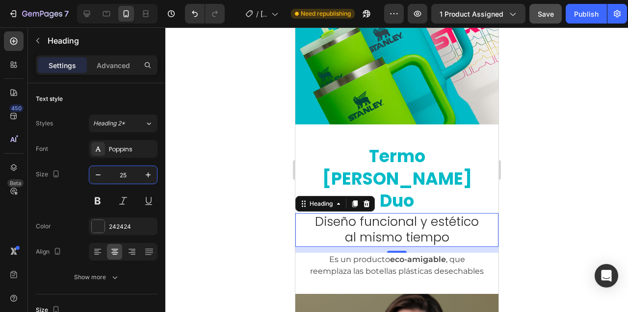
click at [217, 126] on div at bounding box center [396, 169] width 462 height 285
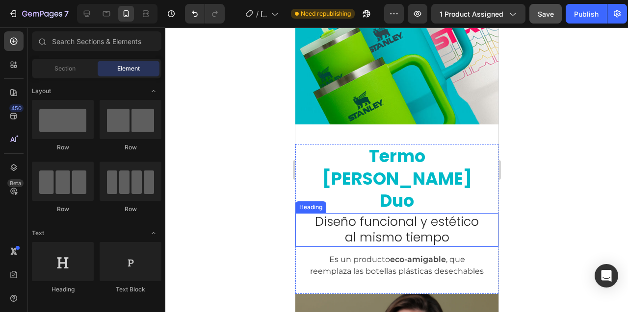
scroll to position [408, 0]
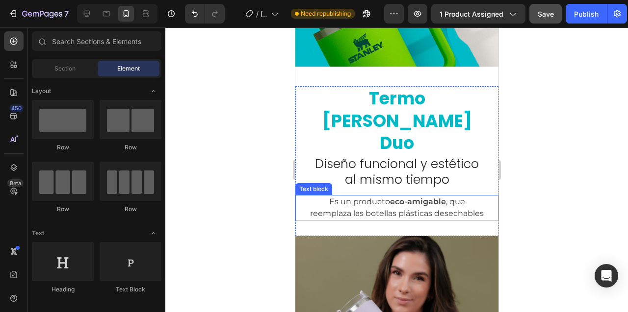
click at [350, 196] on p "Es un producto eco-amigable , que reemplaza las botellas plásticas desechables" at bounding box center [396, 208] width 178 height 24
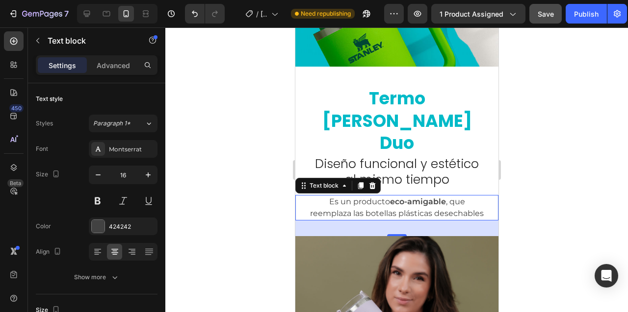
click at [203, 156] on div at bounding box center [396, 169] width 462 height 285
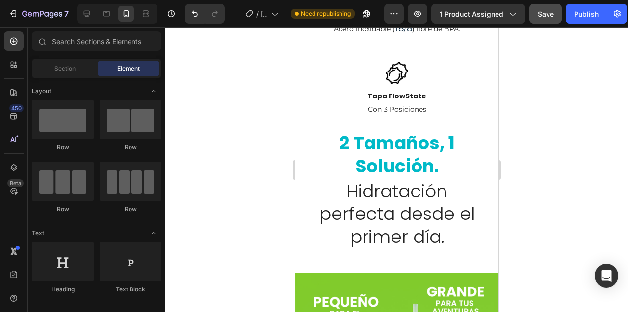
scroll to position [1000, 0]
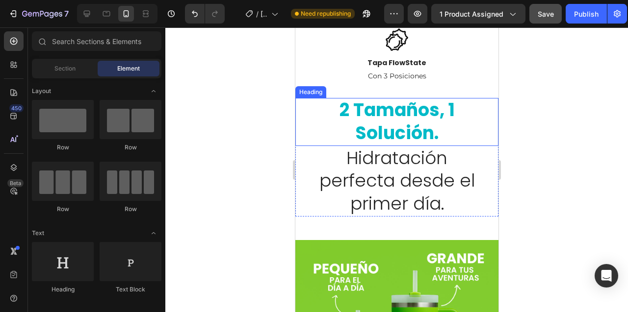
click at [386, 144] on strong "2 tamaños, 1 solución." at bounding box center [396, 122] width 115 height 48
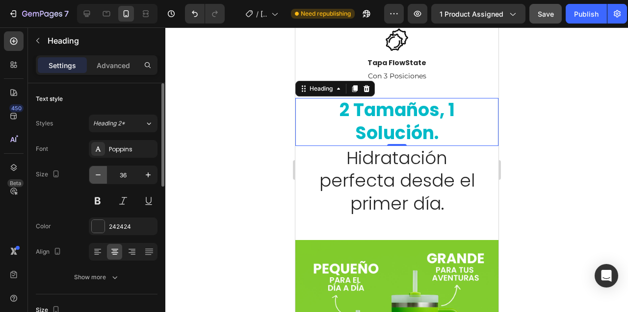
click at [101, 176] on icon "button" at bounding box center [98, 175] width 10 height 10
type input "35"
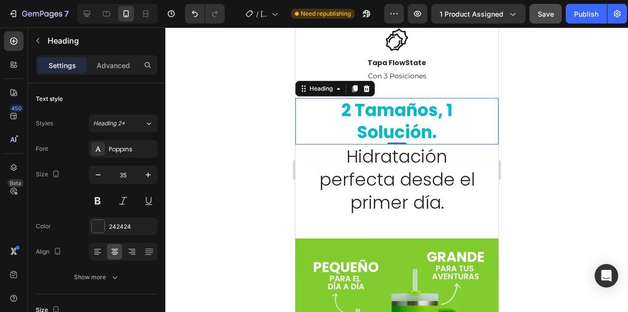
click at [245, 123] on div at bounding box center [396, 169] width 462 height 285
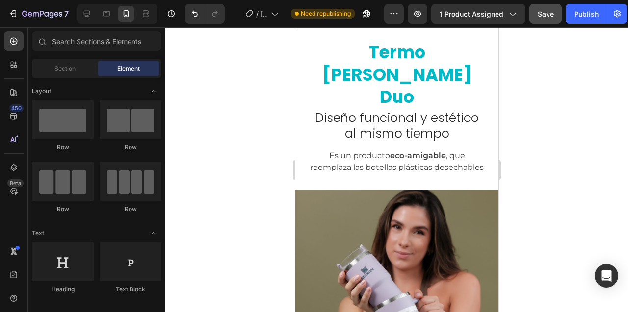
scroll to position [400, 0]
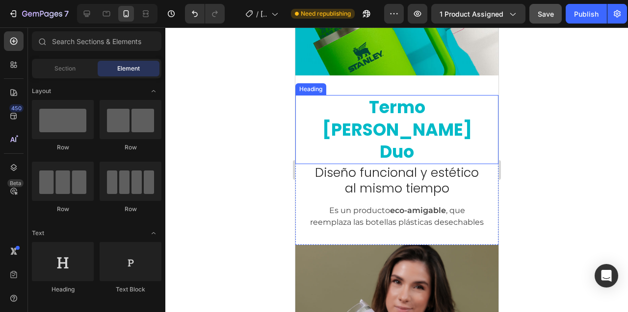
click at [373, 109] on h2 "termo [PERSON_NAME] duo" at bounding box center [395, 129] width 179 height 69
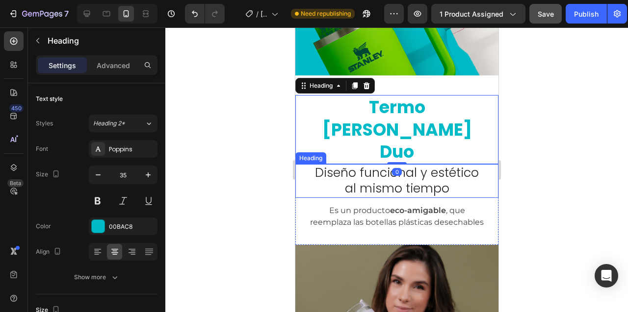
click at [369, 164] on h2 "Diseño funcional y estético al mismo tiempo" at bounding box center [395, 181] width 179 height 34
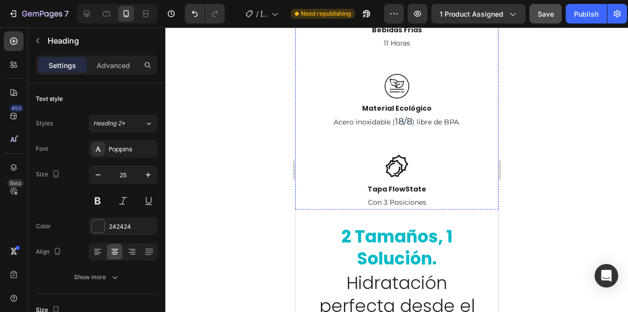
scroll to position [1023, 0]
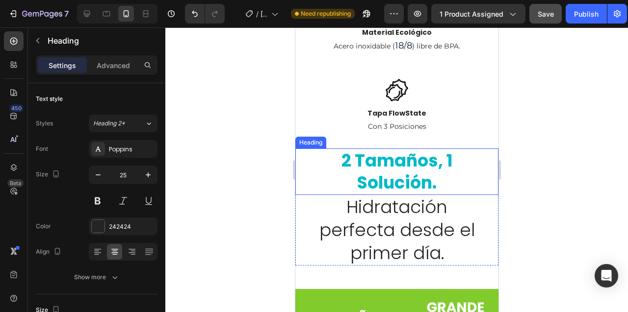
click at [377, 149] on strong "2 tamaños, 1 solución." at bounding box center [396, 172] width 111 height 47
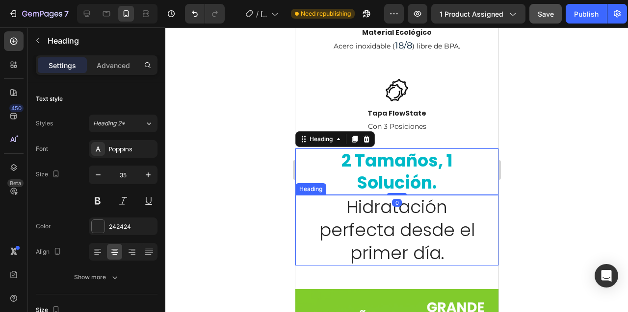
click at [363, 195] on span "Hidratación perfecta desde el primer día." at bounding box center [396, 230] width 155 height 71
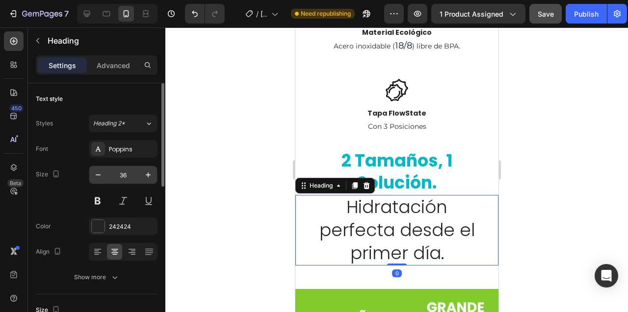
click at [118, 172] on input "36" at bounding box center [123, 175] width 32 height 18
type input "25"
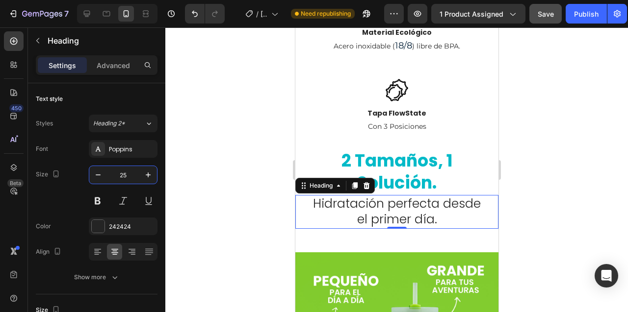
click at [231, 136] on div at bounding box center [396, 169] width 462 height 285
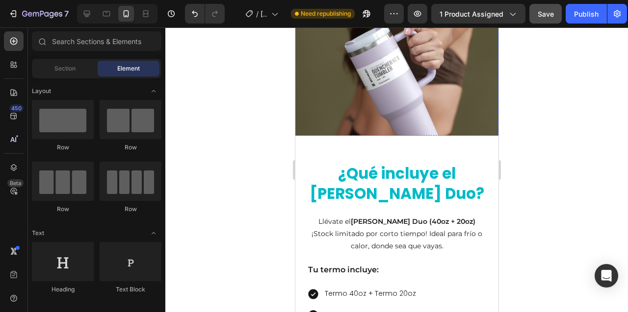
scroll to position [1502, 0]
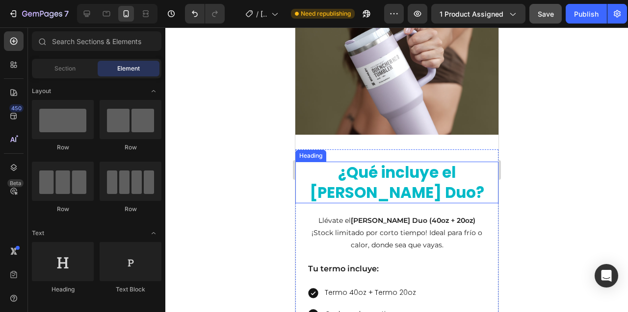
click at [366, 178] on h2 "¿Qué incluye el [PERSON_NAME] Duo?" at bounding box center [395, 183] width 179 height 42
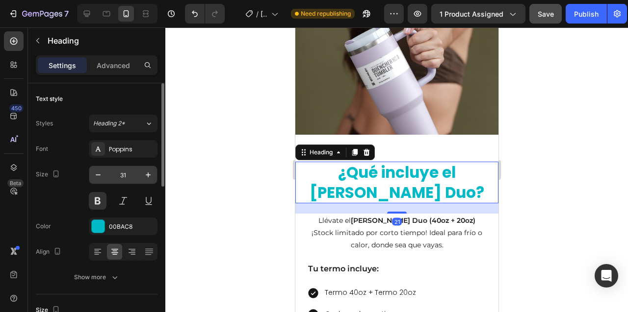
click at [122, 175] on input "31" at bounding box center [123, 175] width 32 height 18
type input "35"
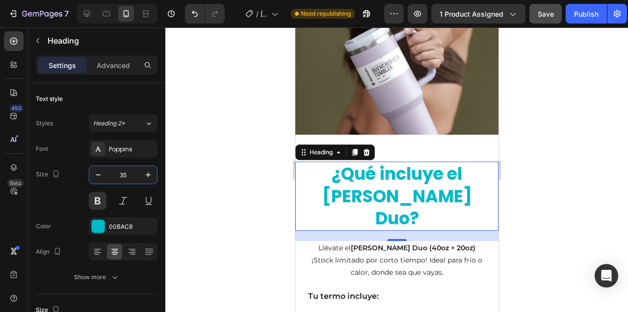
click at [250, 180] on div at bounding box center [396, 169] width 462 height 285
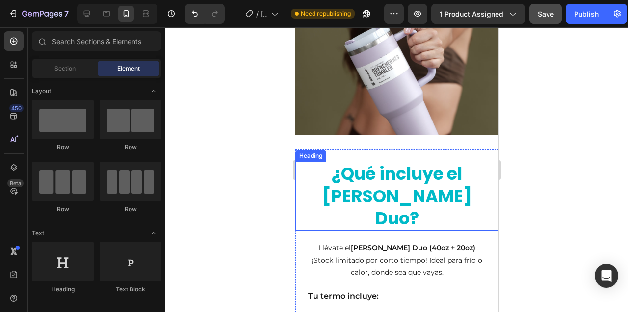
scroll to position [1558, 0]
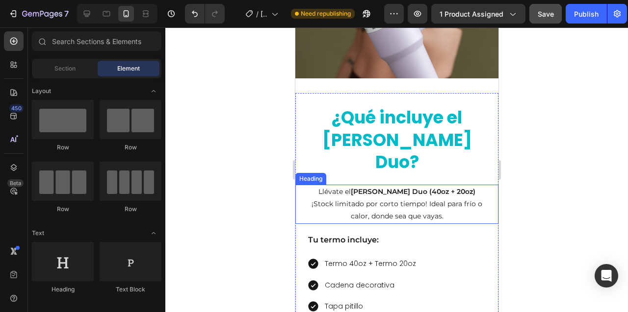
click at [369, 185] on h2 "Llévate el Termo [PERSON_NAME] Duo (40oz + 20oz) ¡Stock limitado por corto tiem…" at bounding box center [395, 204] width 179 height 39
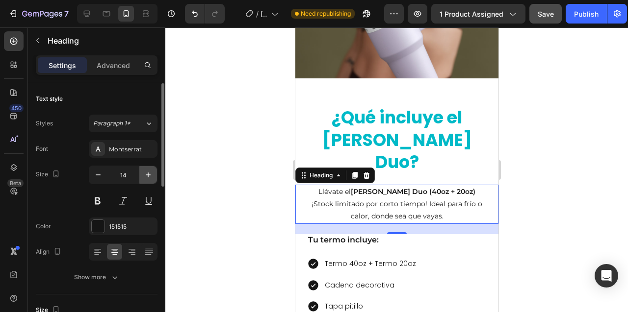
click at [150, 175] on icon "button" at bounding box center [148, 175] width 10 height 10
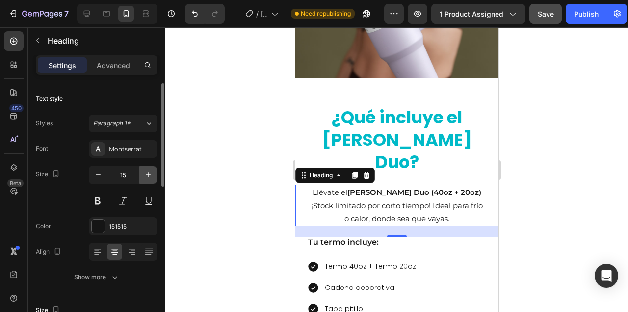
click at [150, 175] on icon "button" at bounding box center [148, 175] width 10 height 10
type input "16"
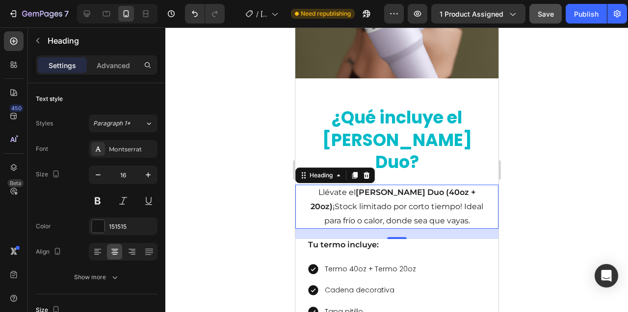
click at [243, 175] on div at bounding box center [396, 169] width 462 height 285
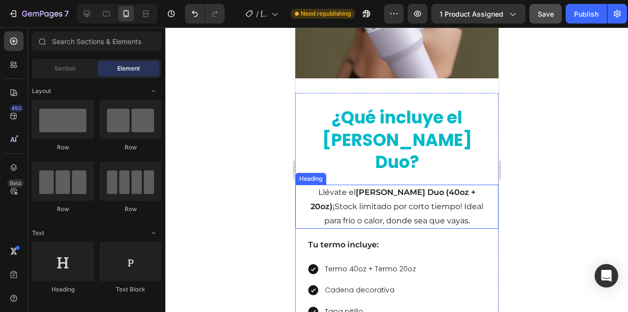
click at [381, 185] on h2 "Llévate el Termo [PERSON_NAME] Duo (40oz + 20oz) ¡Stock limitado por corto tiem…" at bounding box center [395, 207] width 179 height 44
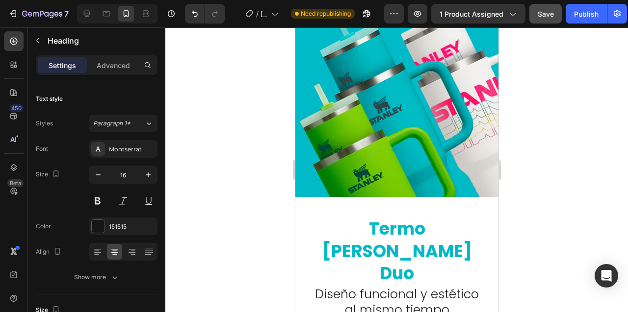
scroll to position [373, 0]
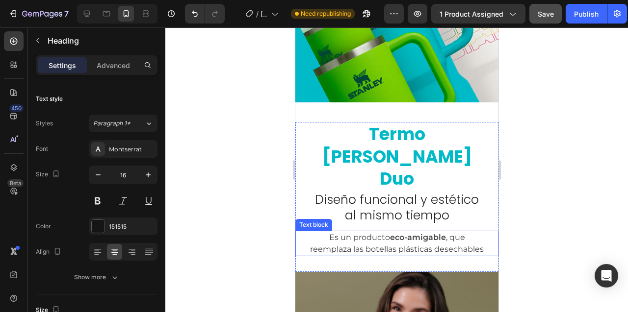
click at [373, 232] on p "Es un producto eco-amigable , que reemplaza las botellas plásticas desechables" at bounding box center [396, 244] width 178 height 24
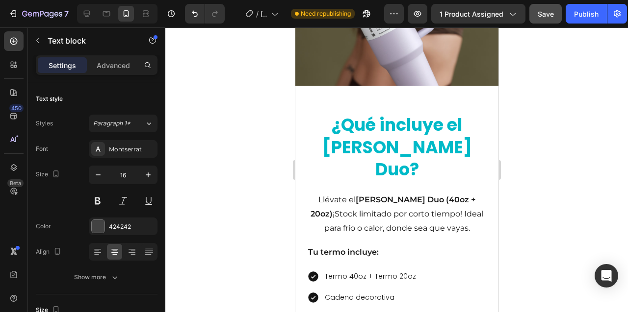
scroll to position [1603, 0]
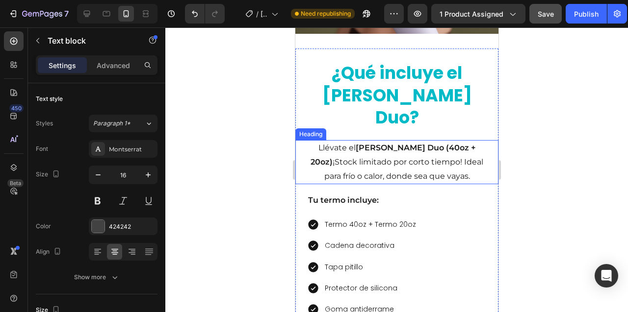
click at [365, 143] on h2 "Llévate el Termo [PERSON_NAME] Duo (40oz + 20oz) ¡Stock limitado por corto tiem…" at bounding box center [395, 162] width 179 height 44
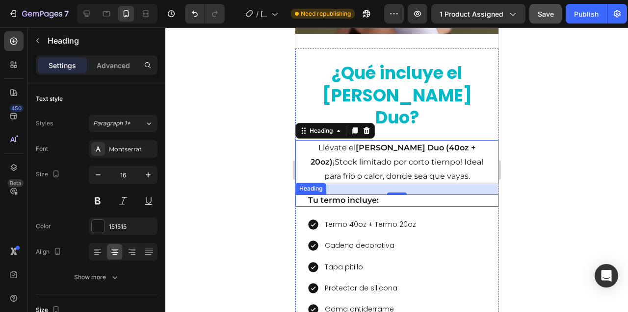
click at [355, 195] on h2 "Tu termo incluye:" at bounding box center [395, 201] width 179 height 12
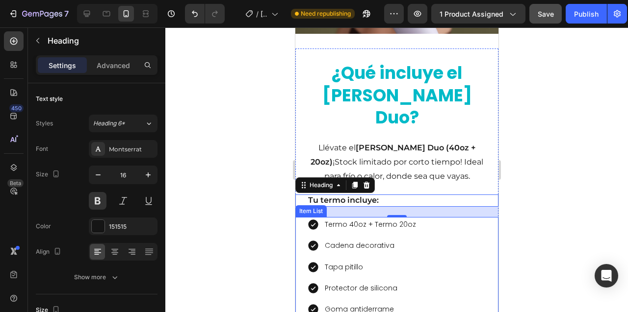
click at [357, 219] on p "Termo 40oz + Termo 20oz" at bounding box center [369, 225] width 91 height 12
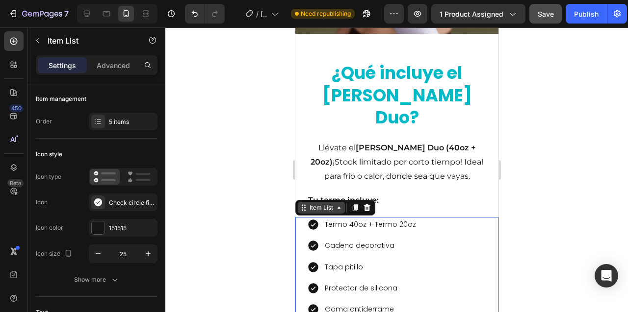
click at [314, 204] on div "Item List" at bounding box center [320, 208] width 27 height 9
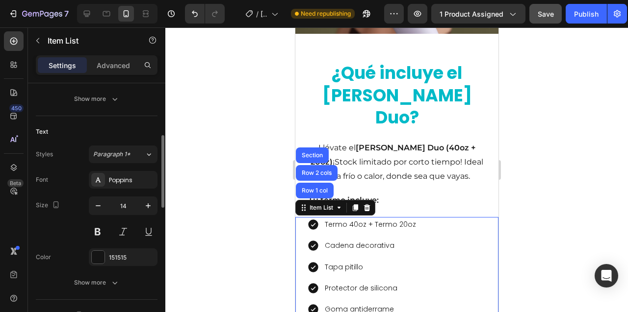
scroll to position [181, 0]
click at [258, 166] on div at bounding box center [396, 169] width 462 height 285
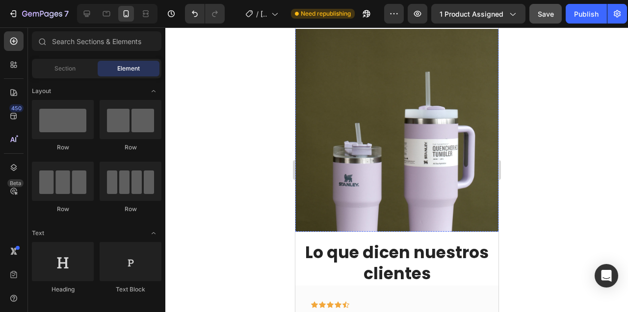
scroll to position [1985, 0]
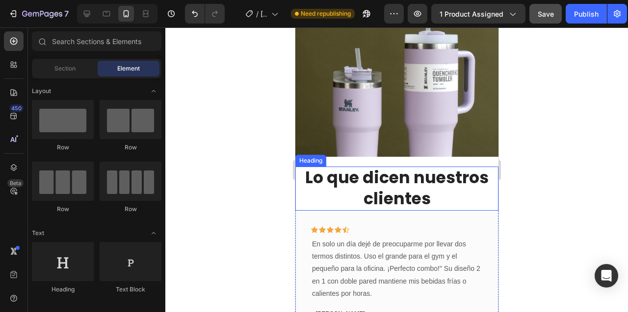
click at [384, 167] on h2 "Lo que dicen nuestros clientes" at bounding box center [396, 189] width 193 height 44
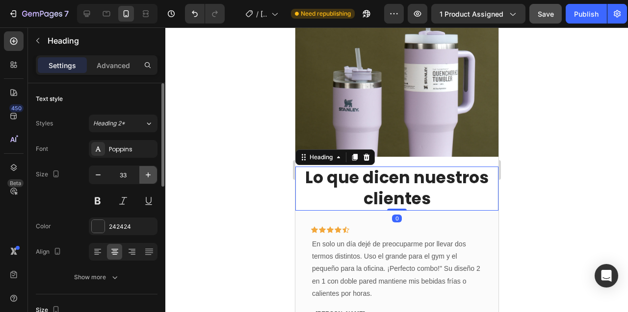
click at [147, 173] on icon "button" at bounding box center [148, 175] width 10 height 10
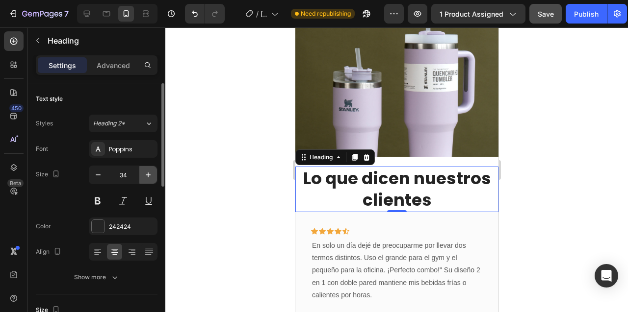
type input "35"
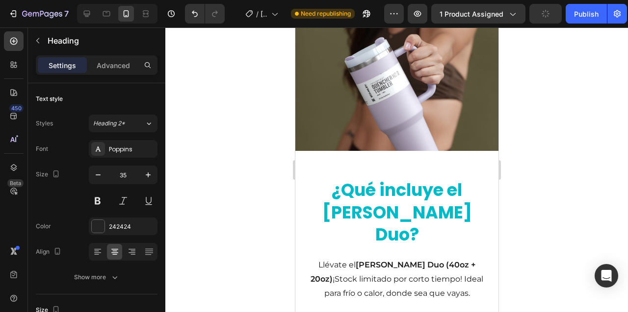
scroll to position [1534, 0]
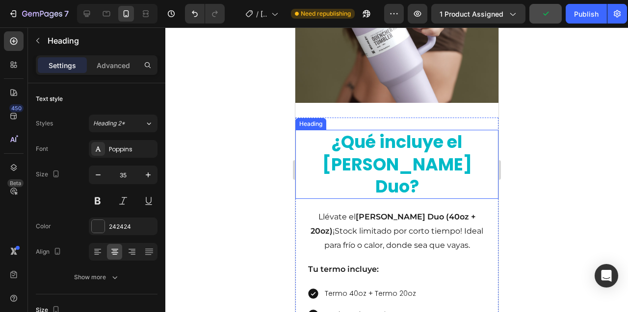
click at [306, 123] on div "Heading" at bounding box center [310, 124] width 27 height 9
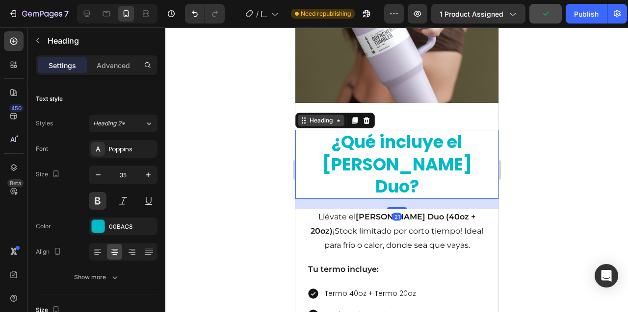
scroll to position [181, 0]
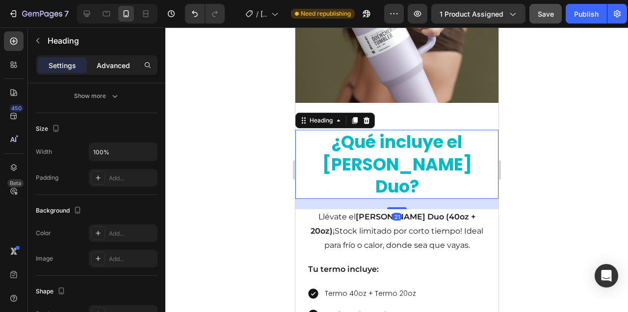
click at [115, 67] on p "Advanced" at bounding box center [113, 65] width 33 height 10
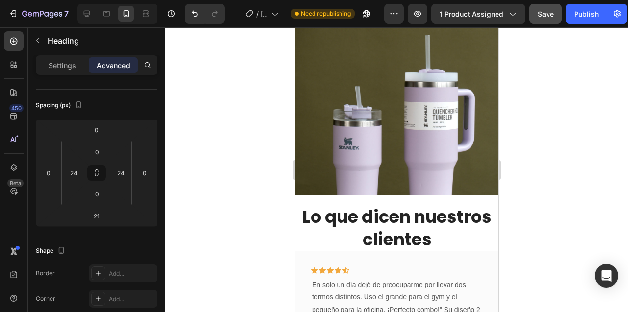
scroll to position [1958, 0]
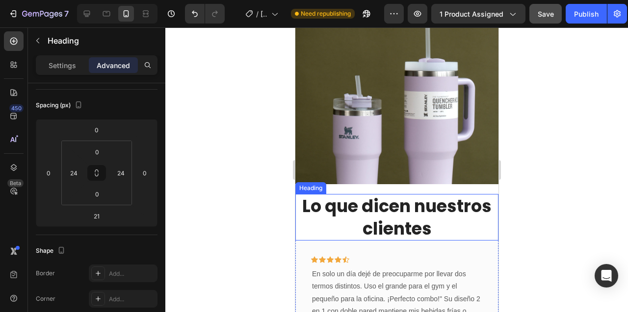
click at [326, 194] on h2 "Lo que dicen nuestros clientes" at bounding box center [396, 217] width 193 height 47
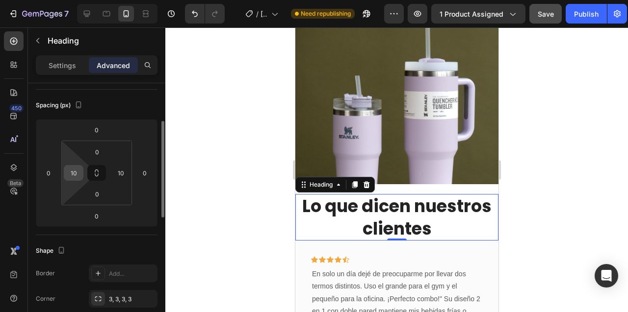
click at [74, 176] on input "10" at bounding box center [73, 173] width 15 height 15
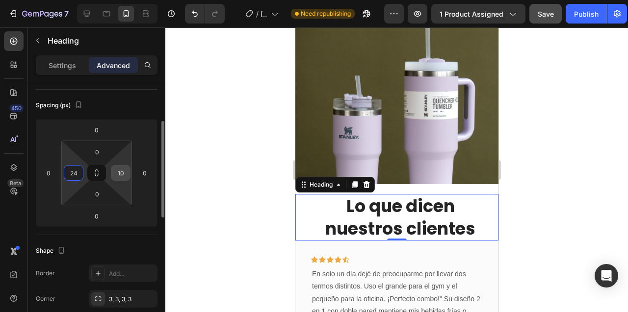
type input "24"
click at [124, 178] on input "10" at bounding box center [120, 173] width 15 height 15
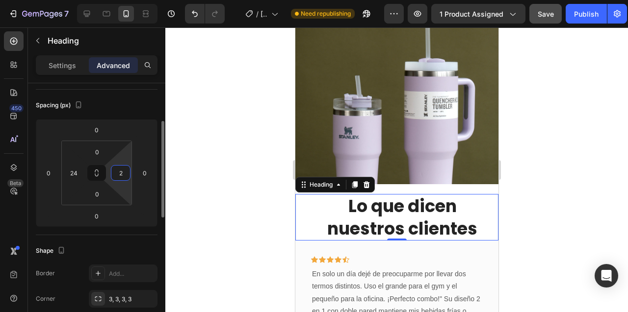
type input "24"
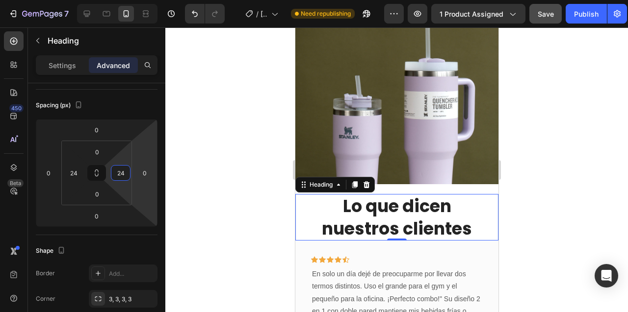
click at [227, 176] on div at bounding box center [396, 169] width 462 height 285
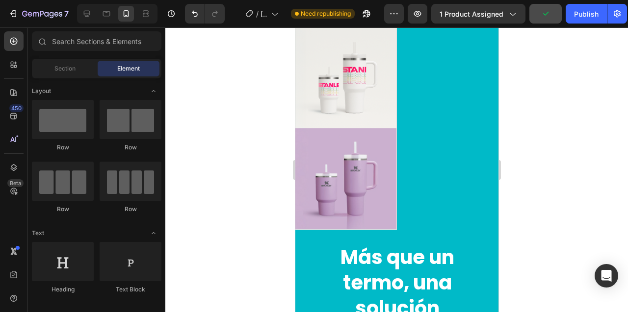
scroll to position [2415, 0]
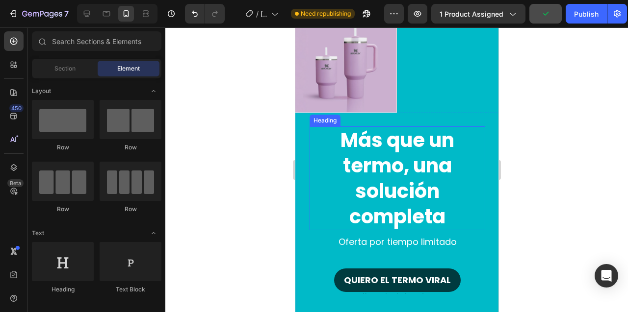
click at [371, 160] on strong "Más que un termo, una solución completa" at bounding box center [397, 179] width 114 height 104
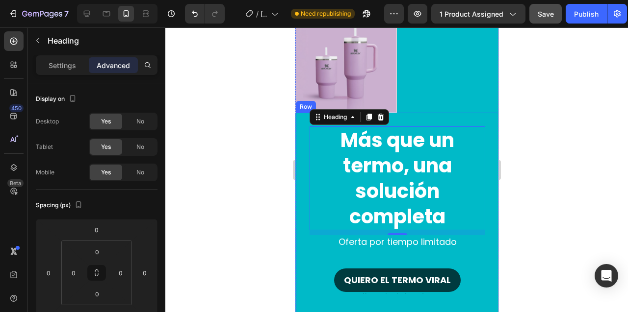
click at [262, 153] on div at bounding box center [396, 169] width 462 height 285
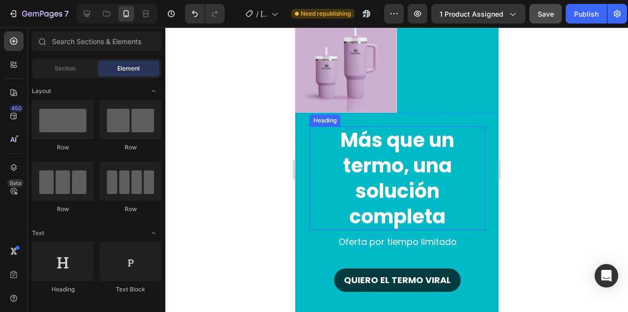
scroll to position [2504, 0]
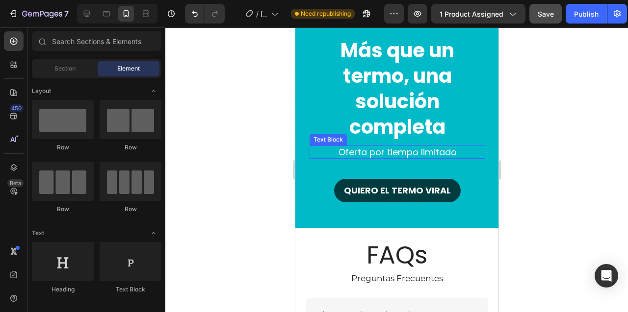
click at [385, 154] on p "Oferta por tiempo limitado" at bounding box center [397, 152] width 174 height 11
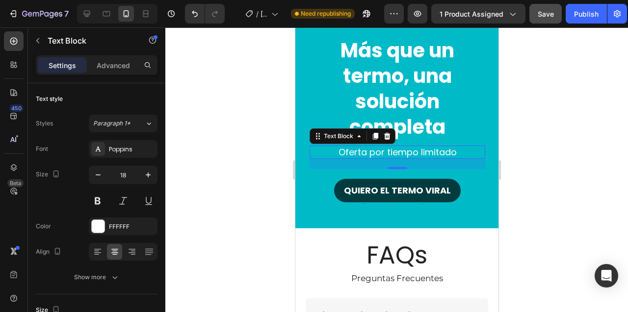
click at [240, 203] on div at bounding box center [396, 169] width 462 height 285
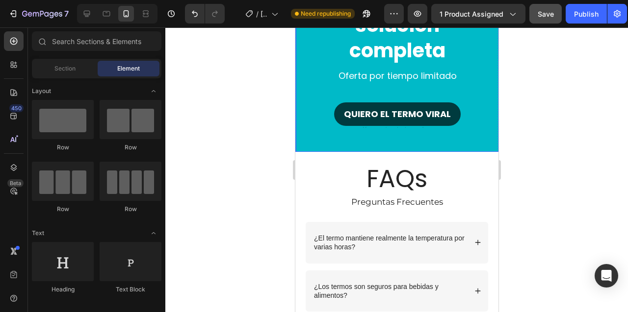
scroll to position [2640, 0]
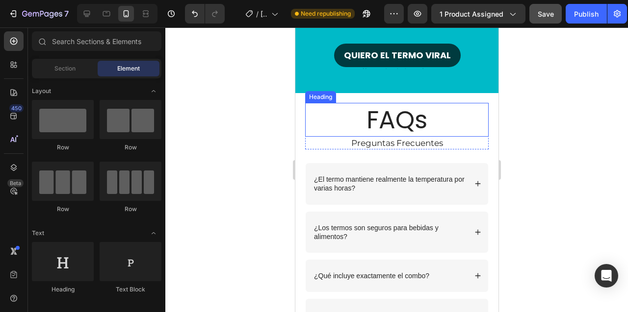
click at [392, 120] on h2 "FAQs" at bounding box center [396, 120] width 183 height 34
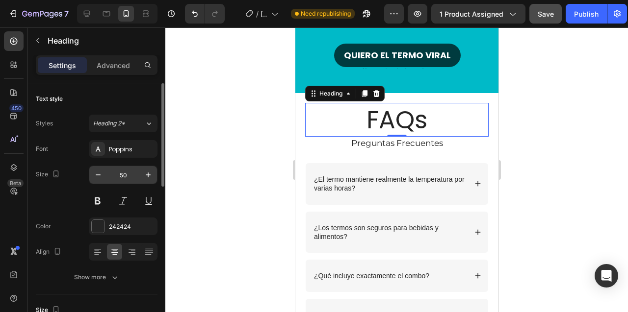
click at [121, 175] on input "50" at bounding box center [123, 175] width 32 height 18
type input "35"
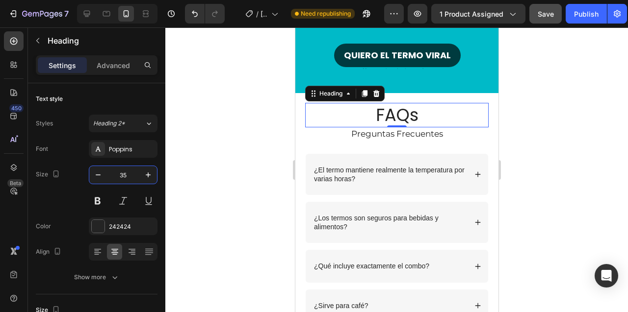
click at [256, 152] on div at bounding box center [396, 169] width 462 height 285
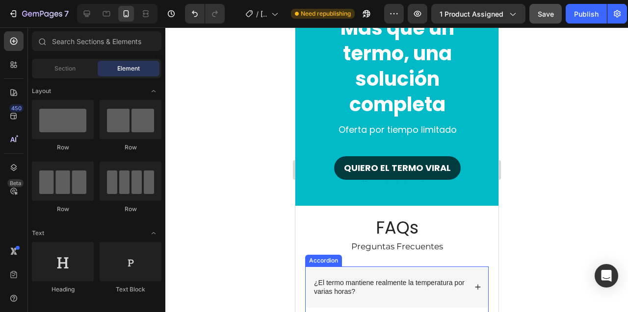
scroll to position [2622, 0]
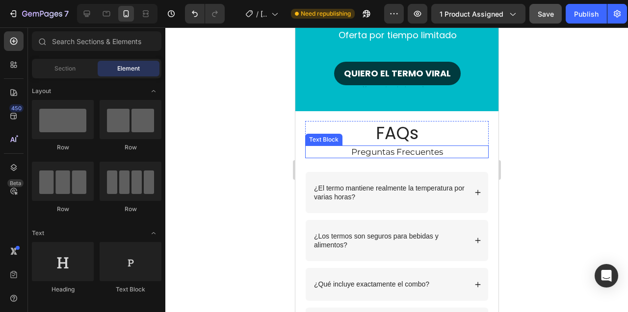
click at [400, 155] on p "preguntas frecuentes" at bounding box center [396, 152] width 181 height 11
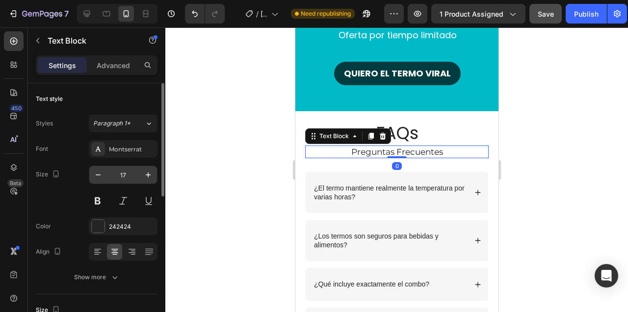
click at [122, 171] on input "17" at bounding box center [123, 175] width 32 height 18
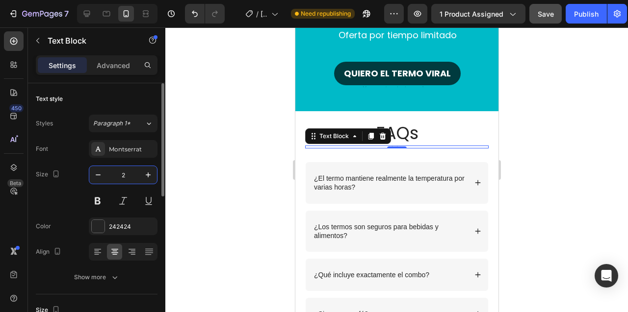
type input "25"
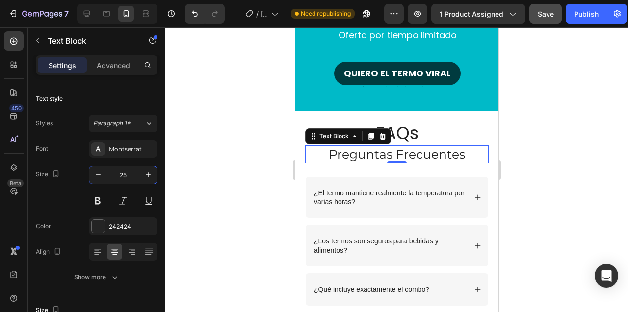
click at [210, 202] on div at bounding box center [396, 169] width 462 height 285
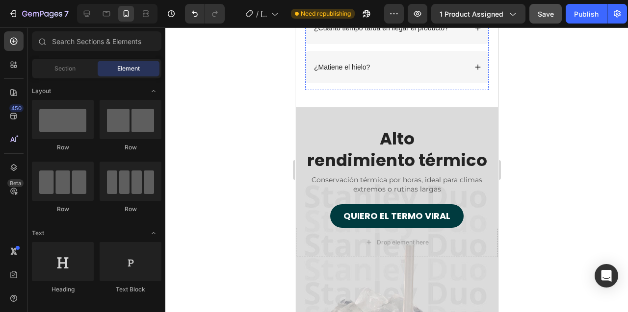
scroll to position [3048, 0]
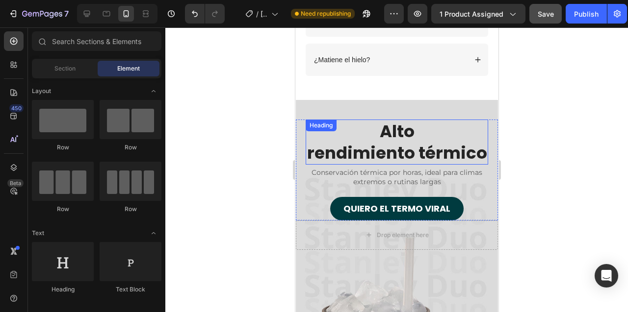
click at [391, 134] on h2 "Alto rendimiento térmico" at bounding box center [396, 142] width 182 height 45
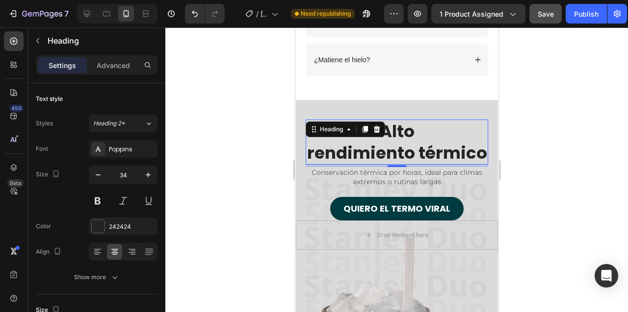
click at [272, 138] on div at bounding box center [396, 169] width 462 height 285
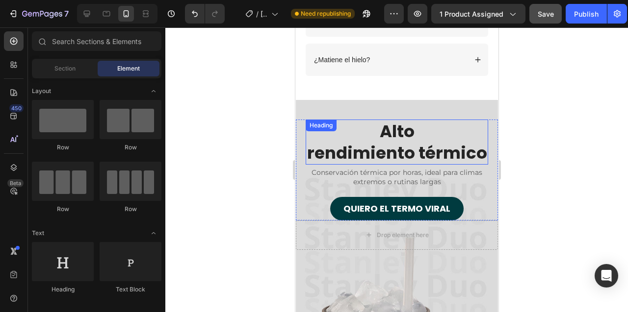
click at [396, 130] on h2 "Alto rendimiento térmico" at bounding box center [396, 142] width 182 height 45
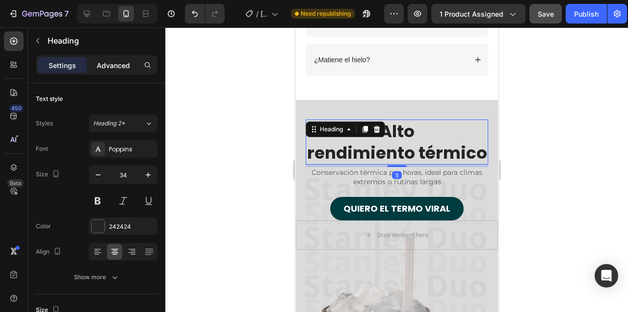
click at [115, 66] on p "Advanced" at bounding box center [113, 65] width 33 height 10
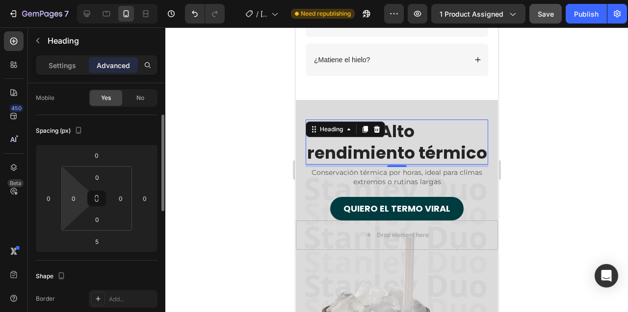
scroll to position [77, 0]
click at [71, 199] on input "0" at bounding box center [73, 196] width 15 height 15
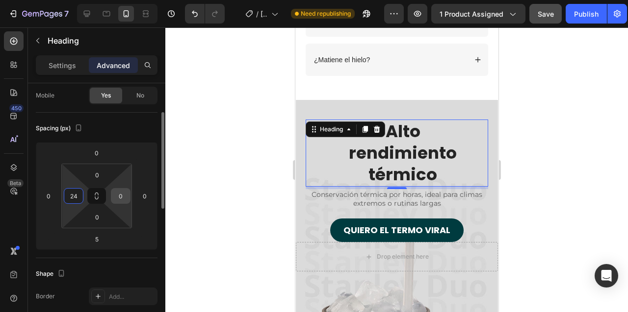
type input "24"
click at [124, 196] on input "0" at bounding box center [120, 196] width 15 height 15
type input "24"
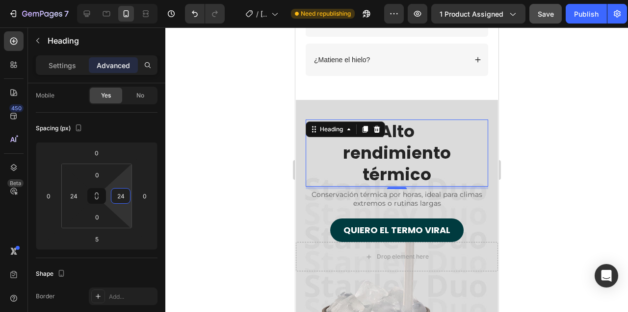
click at [252, 137] on div at bounding box center [396, 169] width 462 height 285
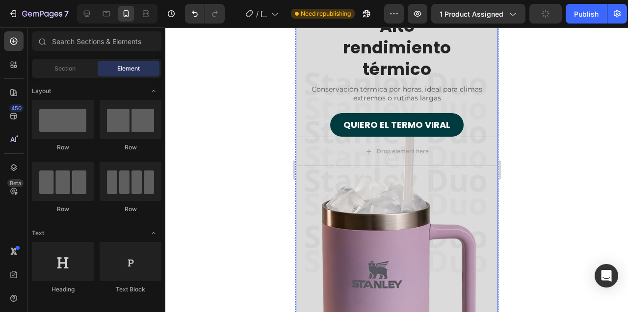
scroll to position [3165, 0]
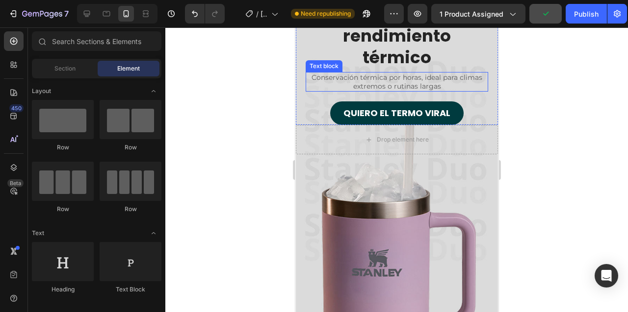
click at [375, 87] on p "Conservación térmica por horas, ideal para climas extremos o rutinas largas" at bounding box center [396, 82] width 180 height 18
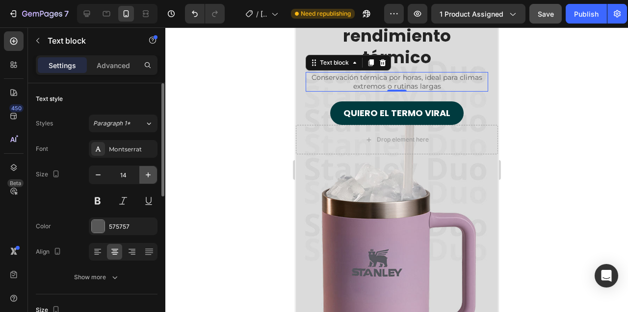
click at [148, 172] on icon "button" at bounding box center [148, 175] width 10 height 10
type input "16"
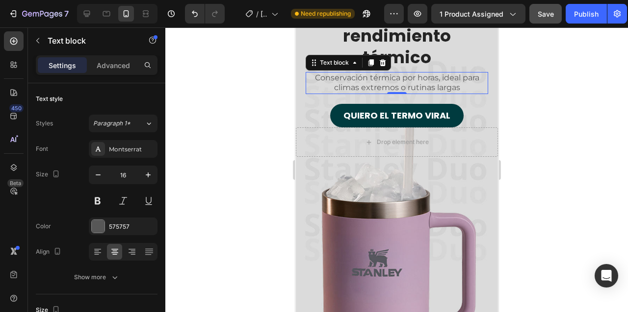
click at [244, 114] on div at bounding box center [396, 169] width 462 height 285
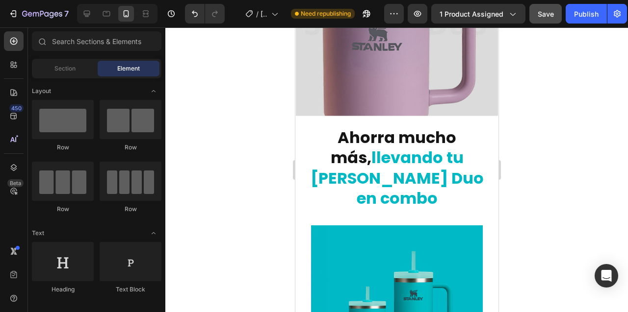
scroll to position [3415, 0]
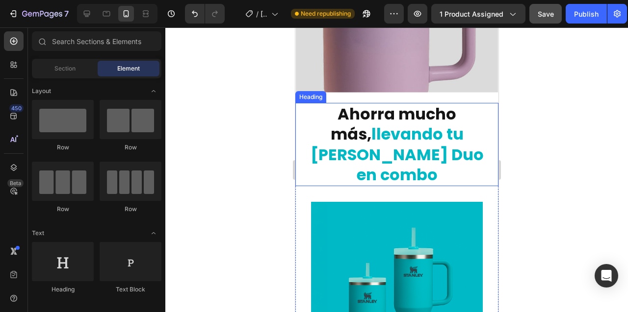
click at [388, 136] on span "llevando tu [PERSON_NAME] Duo en combo" at bounding box center [396, 154] width 173 height 63
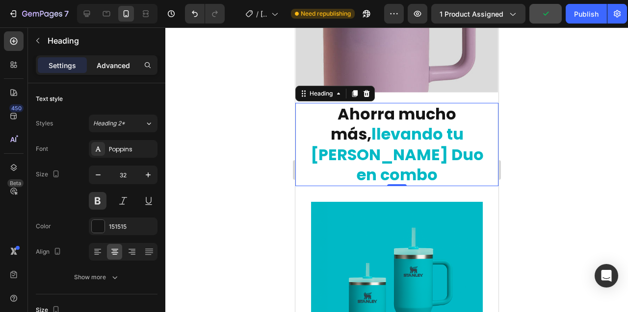
click at [117, 68] on p "Advanced" at bounding box center [113, 65] width 33 height 10
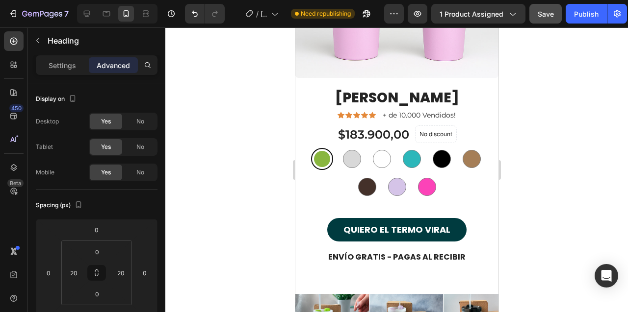
scroll to position [4637, 0]
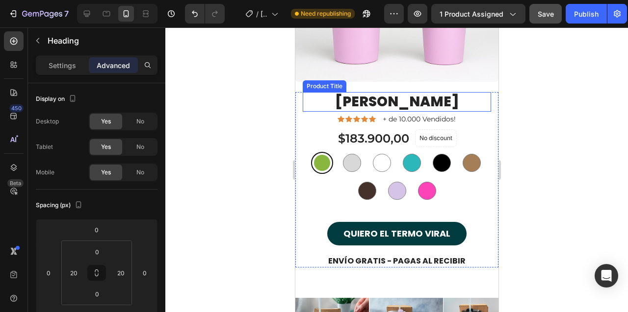
click at [402, 102] on h1 "[PERSON_NAME]" at bounding box center [396, 102] width 188 height 20
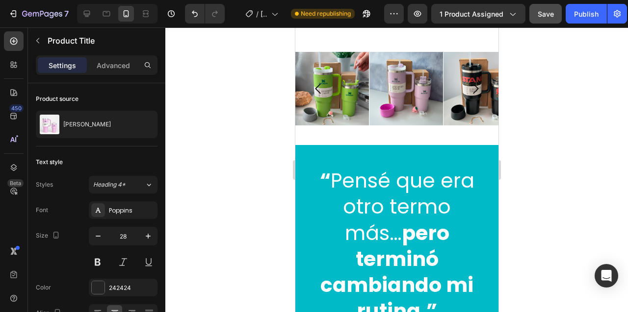
scroll to position [4949, 0]
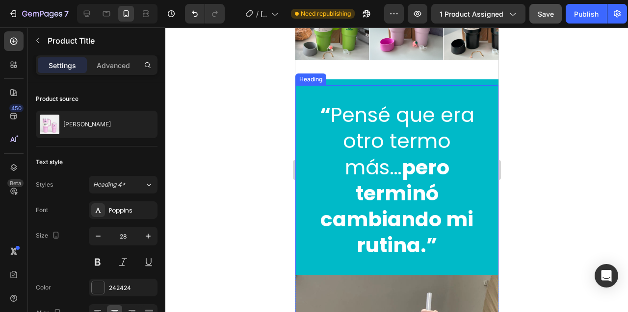
click at [383, 167] on strong "pero terminó cambiando mi rutina.”" at bounding box center [396, 206] width 153 height 106
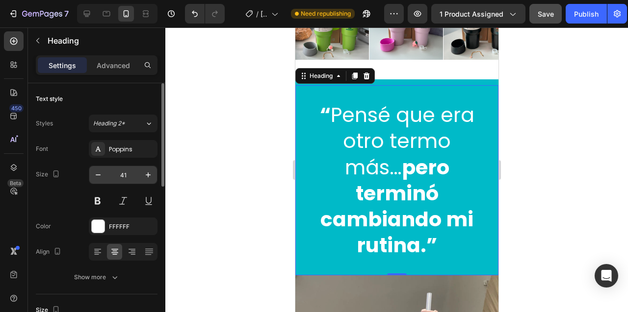
click at [127, 173] on input "41" at bounding box center [123, 175] width 32 height 18
type input "35"
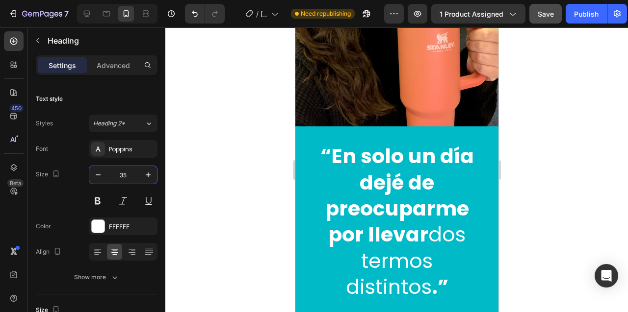
scroll to position [5461, 0]
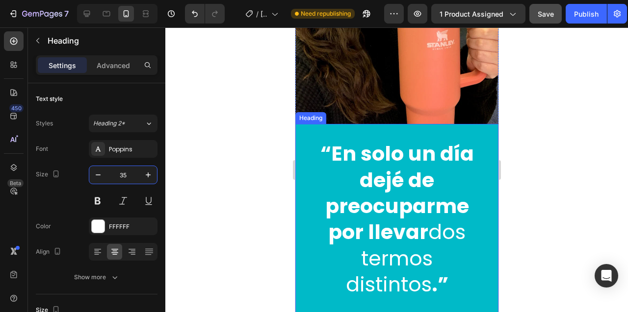
click at [390, 184] on strong "“En solo un día dejé de preocuparme por llevar" at bounding box center [396, 193] width 153 height 106
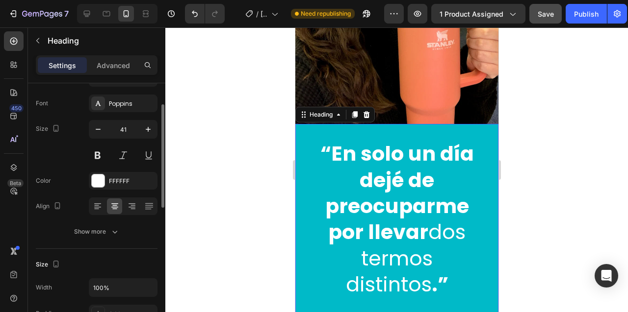
scroll to position [45, 0]
click at [122, 129] on input "41" at bounding box center [123, 130] width 32 height 18
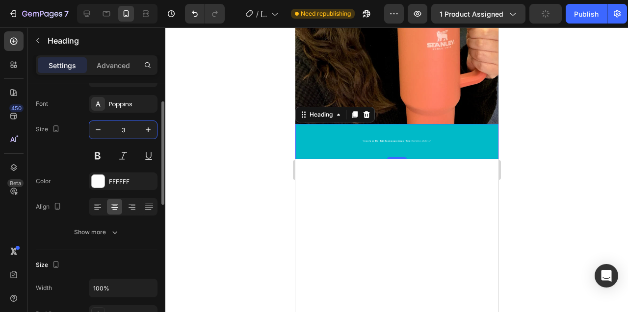
type input "35"
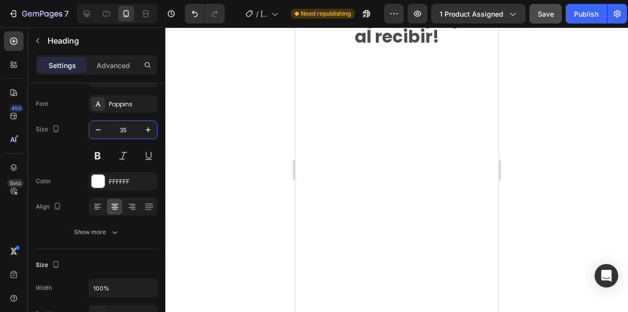
scroll to position [6020, 0]
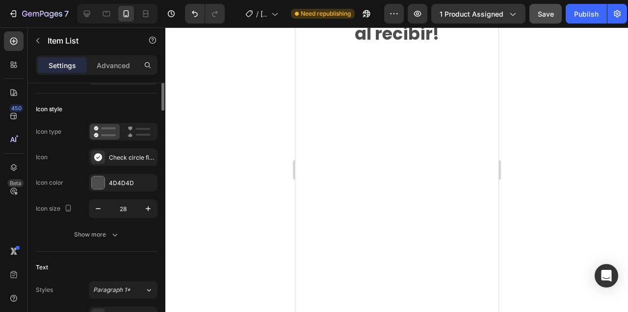
scroll to position [0, 0]
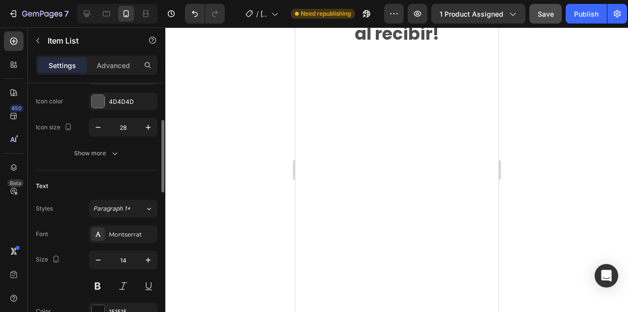
scroll to position [127, 0]
click at [148, 260] on icon "button" at bounding box center [148, 259] width 5 height 5
type input "16"
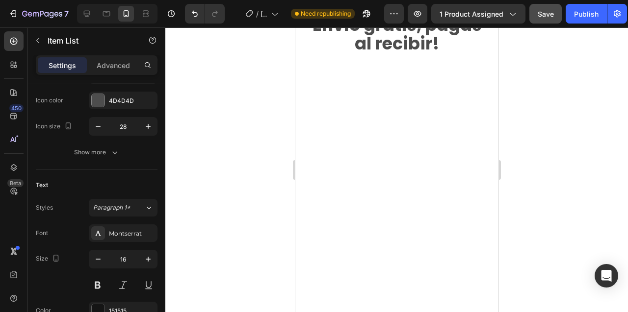
click at [257, 173] on div at bounding box center [396, 169] width 462 height 285
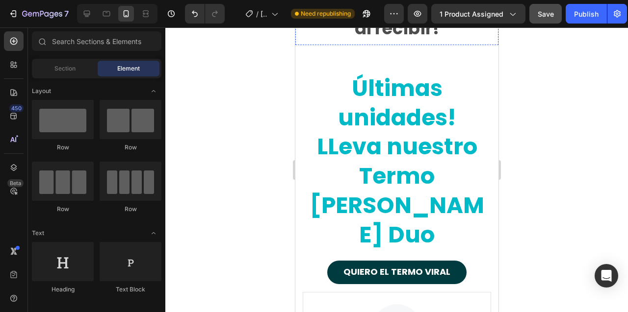
scroll to position [6108, 0]
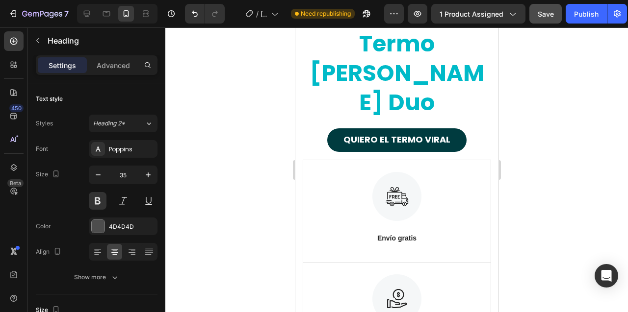
scroll to position [6179, 0]
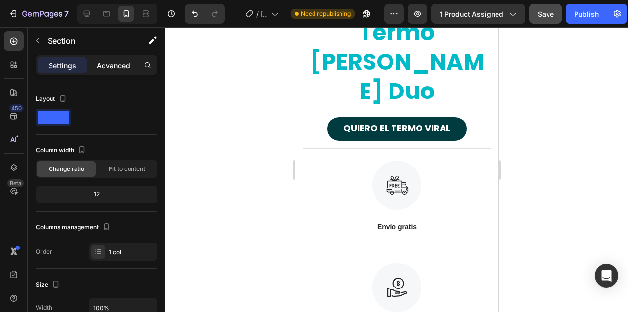
click at [105, 65] on p "Advanced" at bounding box center [113, 65] width 33 height 10
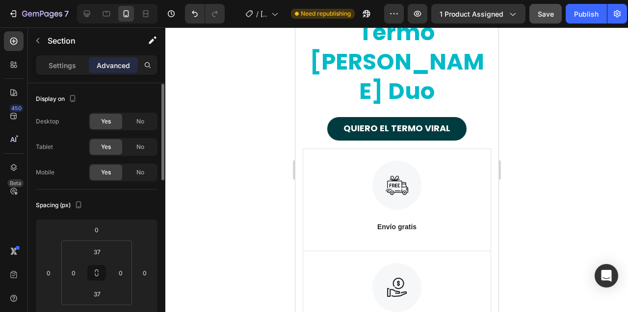
scroll to position [2, 0]
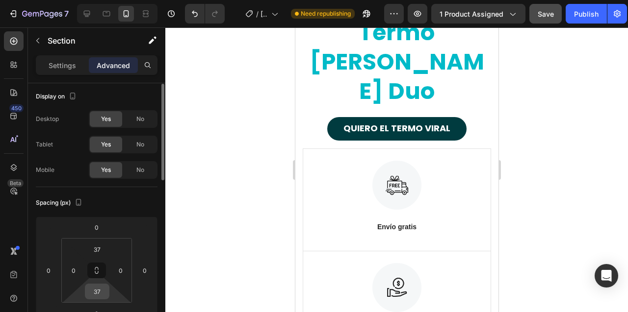
click at [93, 294] on input "37" at bounding box center [97, 291] width 20 height 15
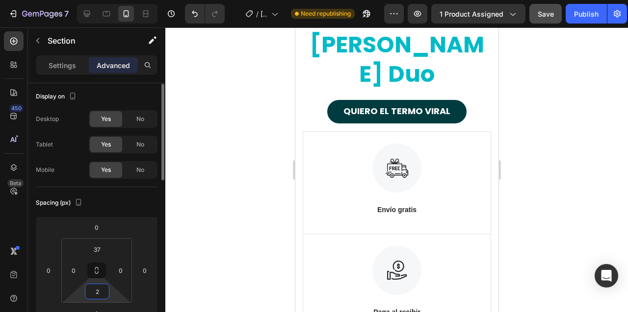
type input "20"
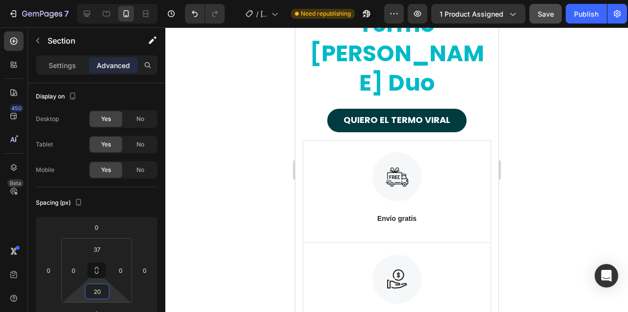
click at [250, 229] on div at bounding box center [396, 169] width 462 height 285
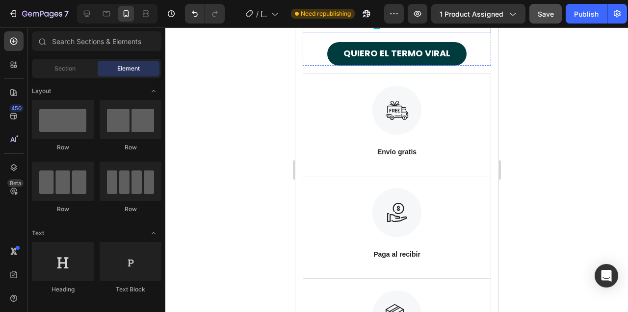
scroll to position [6247, 0]
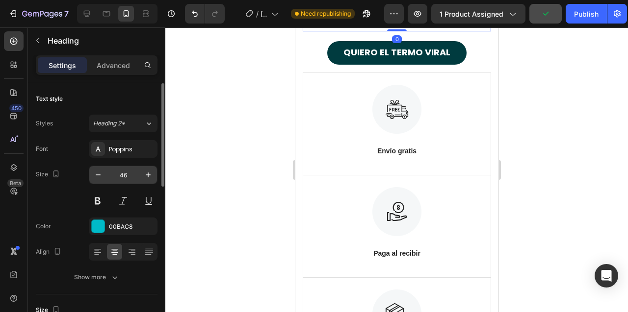
click at [120, 170] on input "46" at bounding box center [123, 175] width 32 height 18
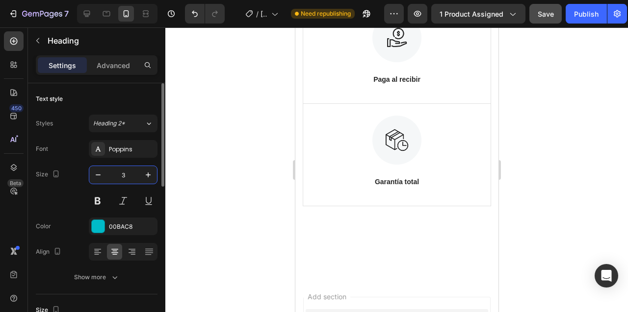
type input "35"
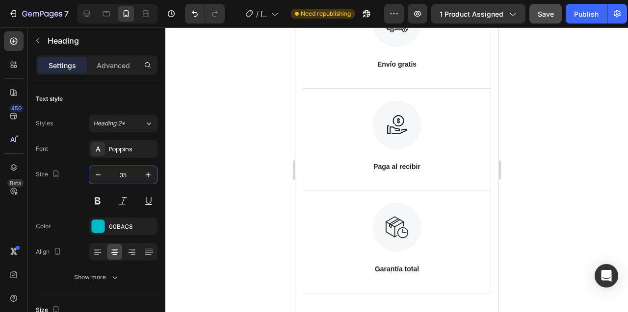
click at [233, 156] on div at bounding box center [396, 169] width 462 height 285
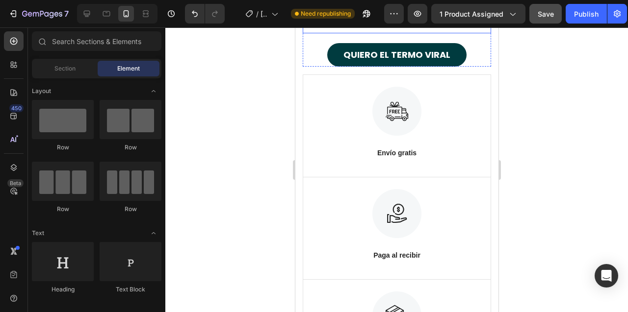
scroll to position [6155, 0]
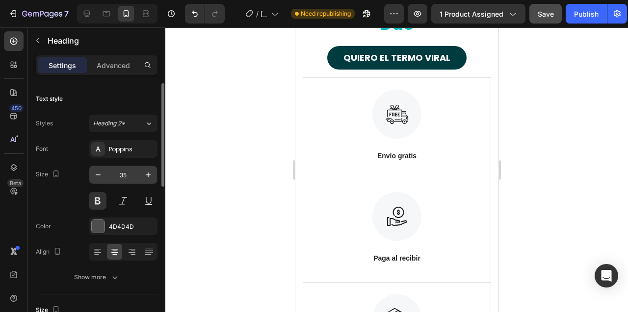
click at [119, 177] on input "35" at bounding box center [123, 175] width 32 height 18
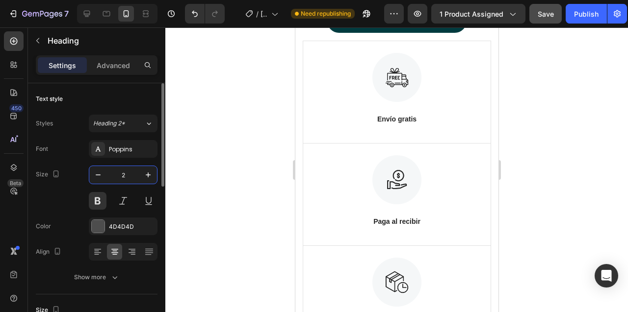
type input "25"
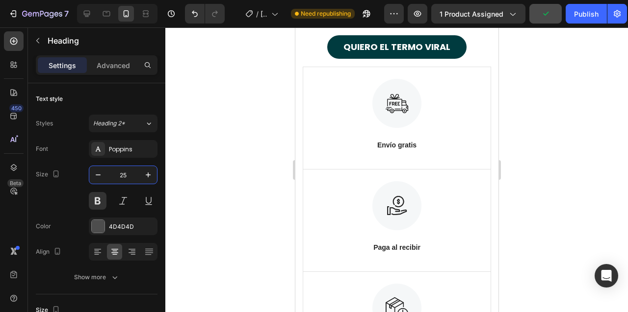
click at [249, 160] on div at bounding box center [396, 169] width 462 height 285
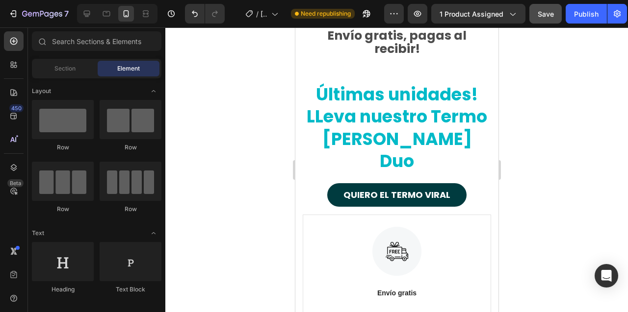
scroll to position [6098, 0]
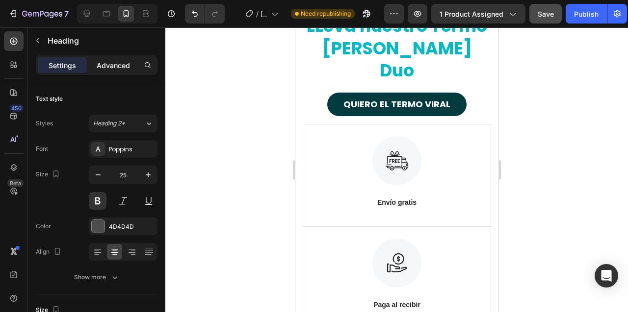
click at [119, 65] on p "Advanced" at bounding box center [113, 65] width 33 height 10
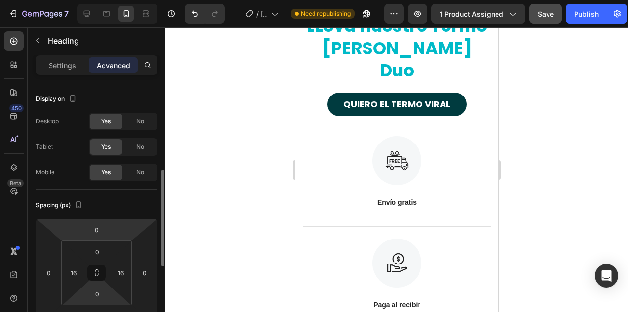
scroll to position [63, 0]
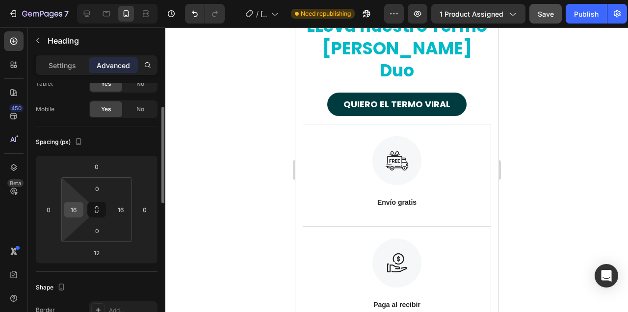
click at [76, 206] on input "16" at bounding box center [73, 210] width 15 height 15
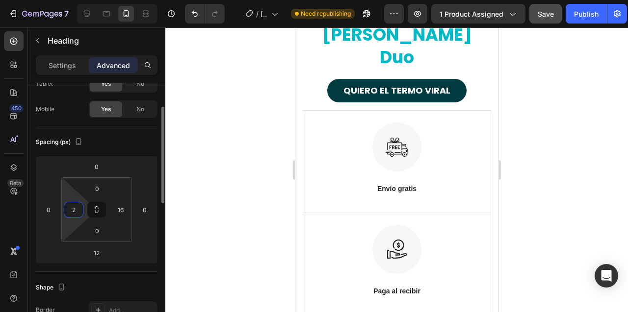
type input "24"
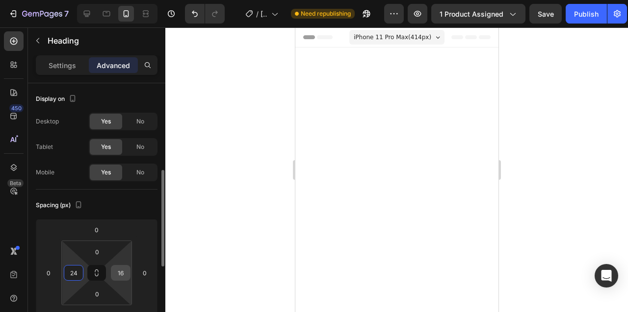
type input "24"
click at [117, 266] on input "16" at bounding box center [120, 273] width 15 height 15
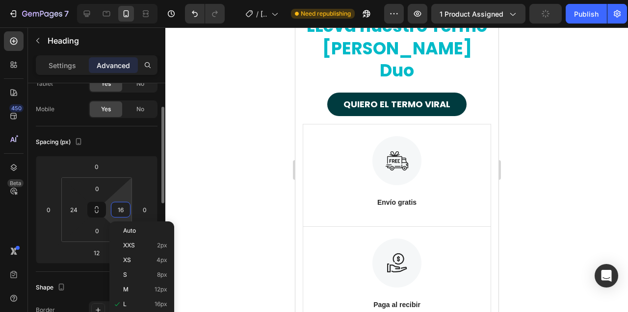
scroll to position [6098, 0]
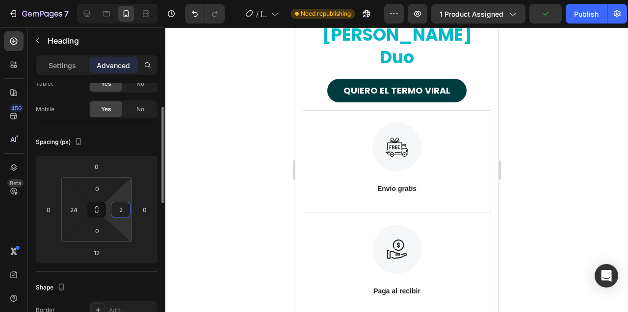
type input "24"
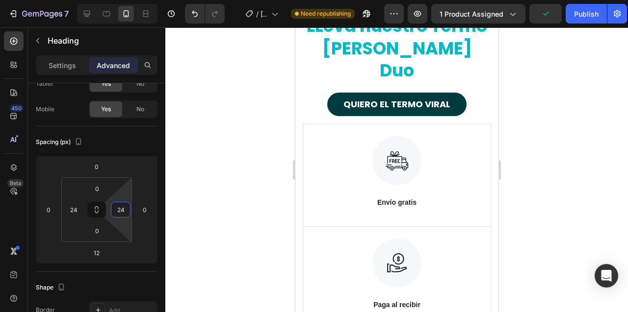
click at [260, 183] on div at bounding box center [396, 169] width 462 height 285
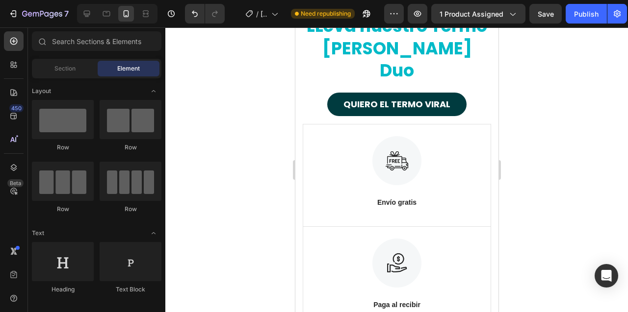
scroll to position [6165, 0]
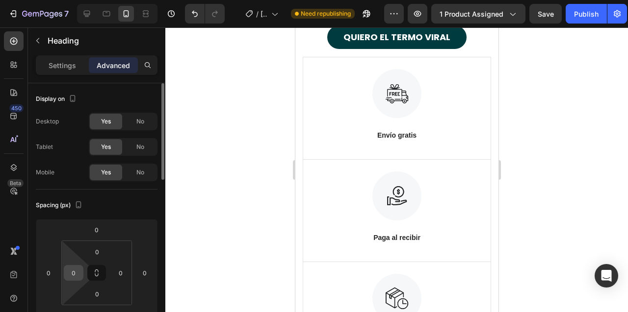
click at [75, 278] on input "0" at bounding box center [73, 273] width 15 height 15
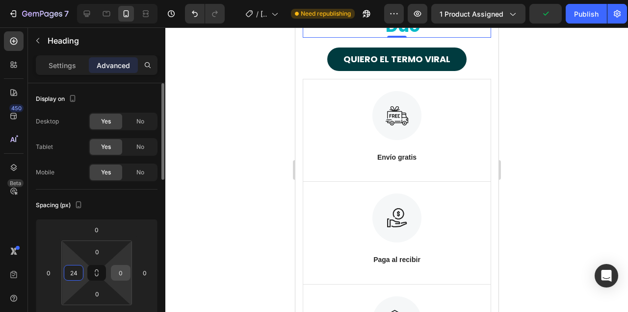
type input "24"
click at [119, 272] on input "0" at bounding box center [120, 273] width 15 height 15
type input "24"
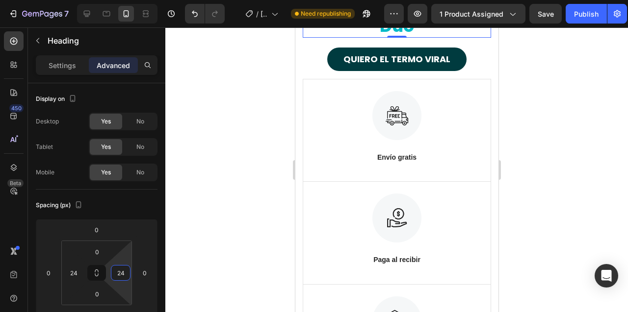
click at [233, 204] on div at bounding box center [396, 169] width 462 height 285
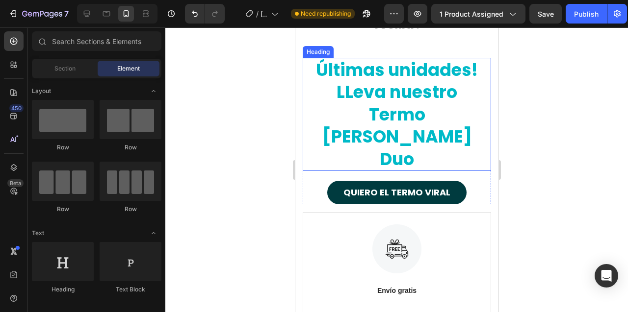
scroll to position [6030, 0]
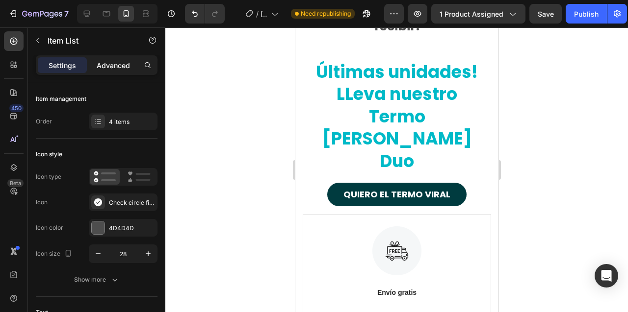
click at [114, 66] on p "Advanced" at bounding box center [113, 65] width 33 height 10
type input "100%"
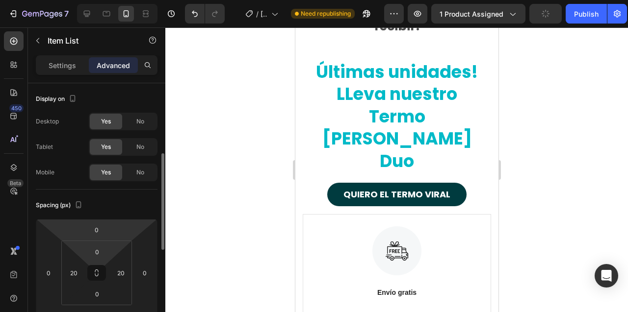
scroll to position [51, 0]
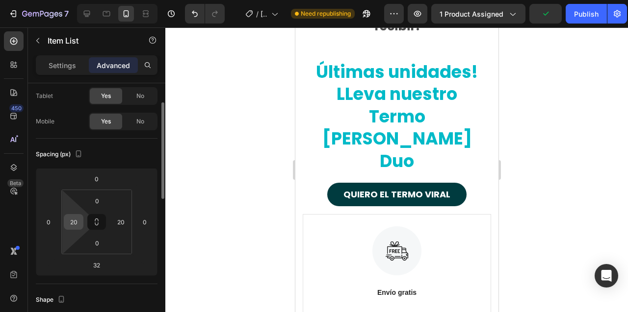
click at [75, 226] on input "20" at bounding box center [73, 222] width 15 height 15
type input "24"
click at [120, 223] on input "20" at bounding box center [120, 222] width 15 height 15
type input "24"
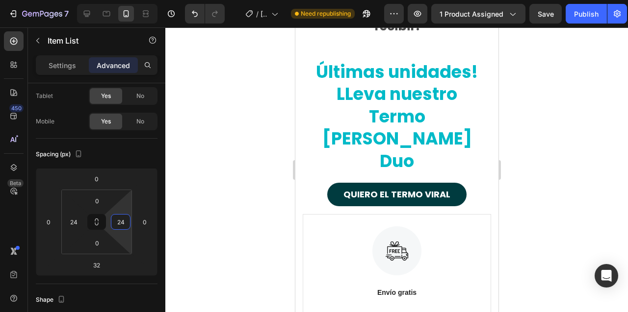
click at [265, 163] on div at bounding box center [396, 169] width 462 height 285
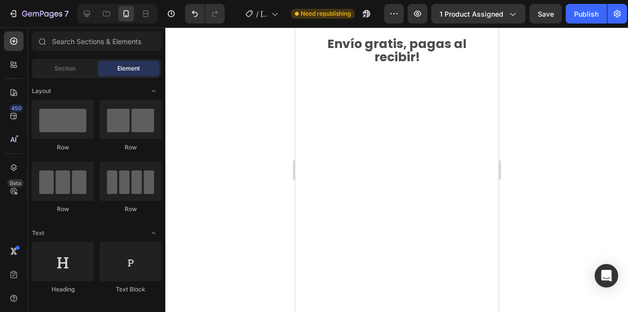
scroll to position [5992, 0]
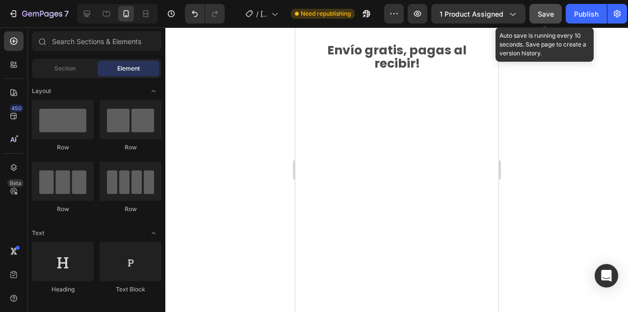
click at [540, 11] on span "Save" at bounding box center [545, 14] width 16 height 8
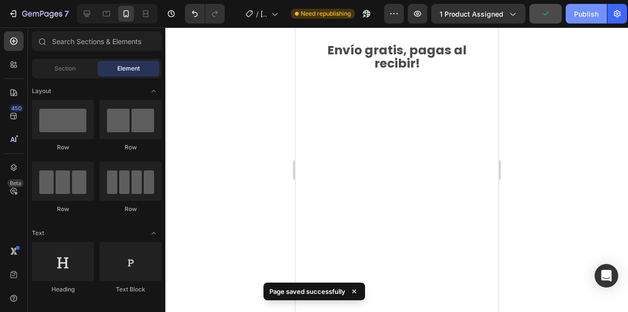
click at [581, 13] on div "Publish" at bounding box center [586, 14] width 25 height 10
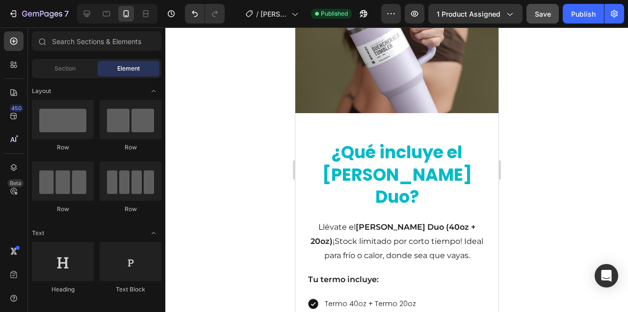
scroll to position [1576, 0]
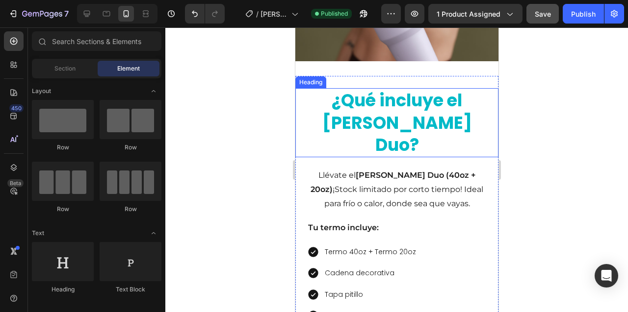
click at [304, 102] on div "¿Qué incluye el Termo Stanley Duo? Heading" at bounding box center [396, 122] width 203 height 69
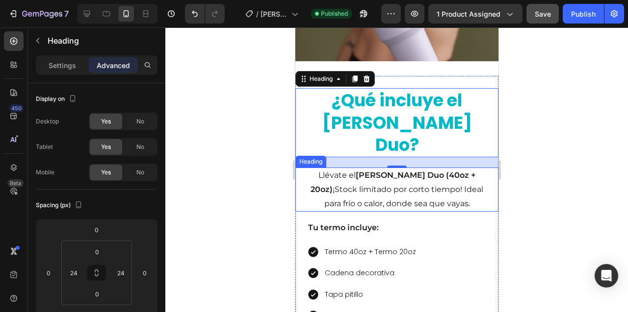
click at [303, 168] on div "Llévate el Termo Stanley Duo (40oz + 20oz) ¡Stock limitado por corto tiempo! Id…" at bounding box center [396, 190] width 203 height 44
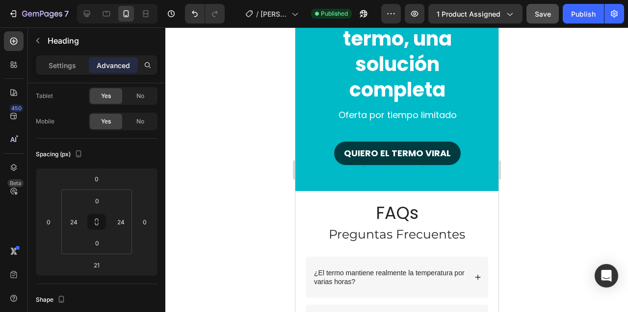
scroll to position [2524, 0]
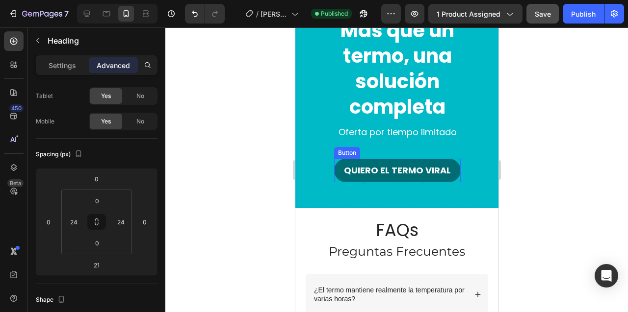
click at [366, 160] on button "QUIERO EL TERMO VIRAL" at bounding box center [396, 171] width 127 height 24
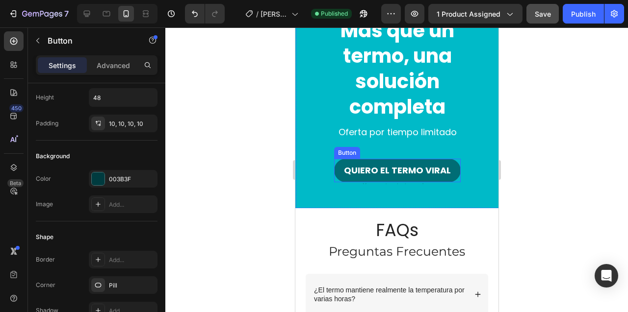
scroll to position [0, 0]
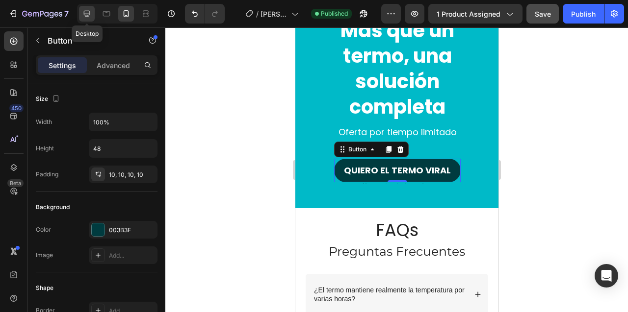
click at [88, 14] on icon at bounding box center [87, 14] width 6 height 6
type input "Auto"
type input "25"
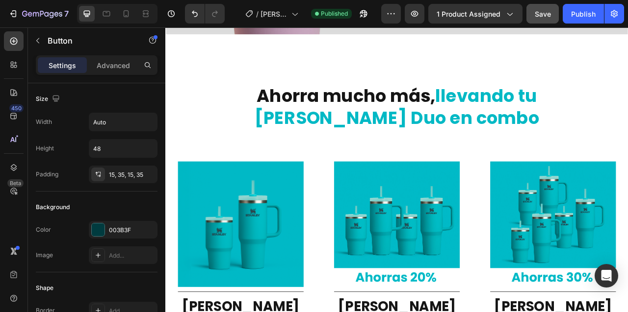
scroll to position [3336, 0]
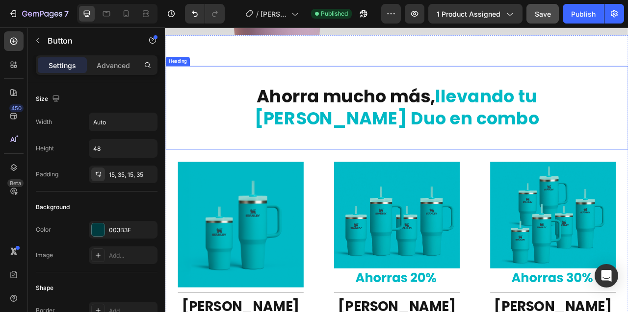
click at [285, 115] on h2 "Ahorra mucho más, llevando tu [PERSON_NAME] Duo en combo" at bounding box center [459, 129] width 541 height 59
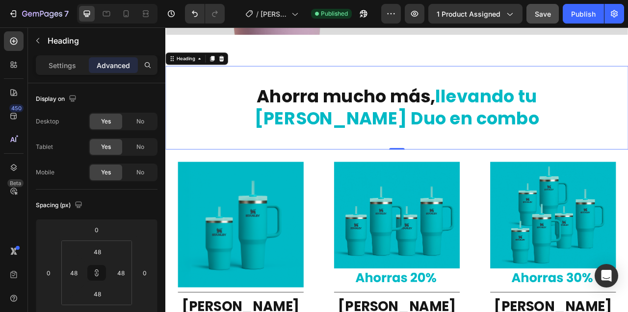
click at [251, 99] on div "Ahorra mucho más, llevando tu Stanley Duo en combo Heading 0" at bounding box center [459, 129] width 588 height 106
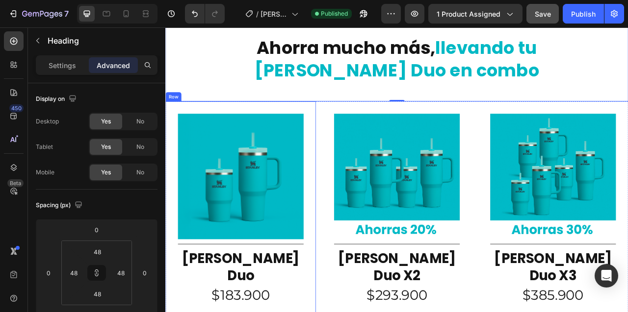
scroll to position [3323, 0]
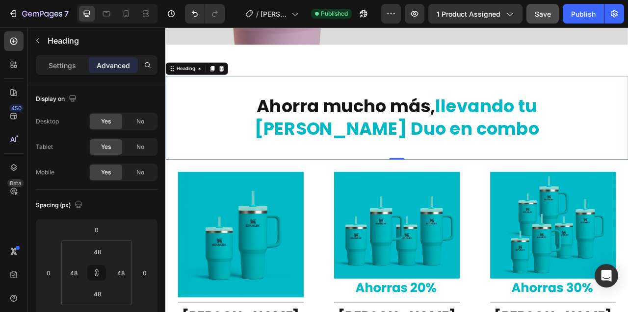
click at [198, 129] on h2 "Ahorra mucho más, llevando tu [PERSON_NAME] Duo en combo" at bounding box center [459, 142] width 541 height 59
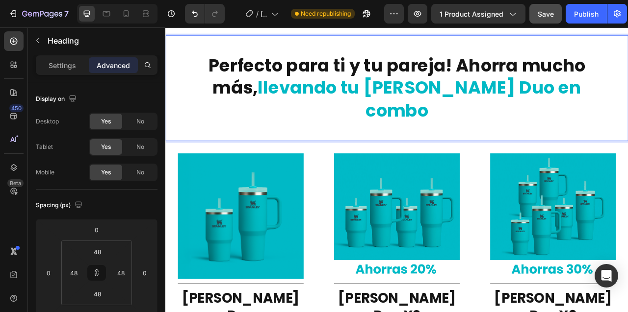
scroll to position [3366, 0]
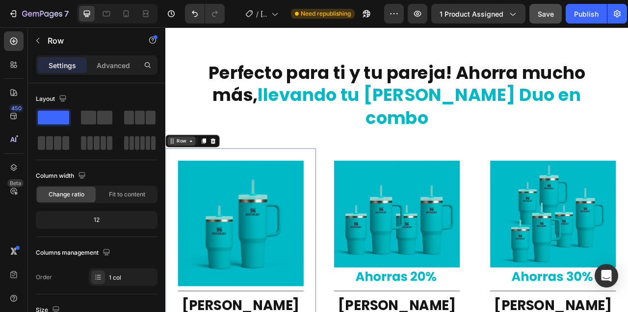
click at [201, 168] on icon at bounding box center [198, 172] width 8 height 8
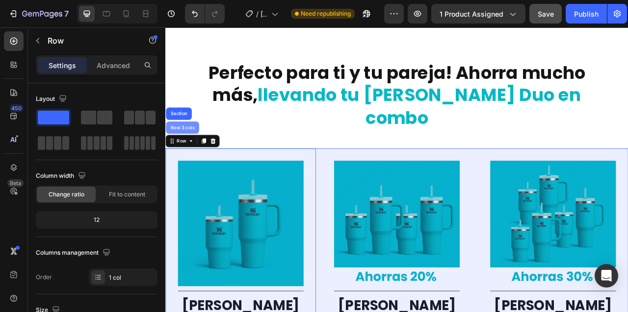
click at [185, 147] on div "Row 3 cols" at bounding box center [187, 155] width 42 height 16
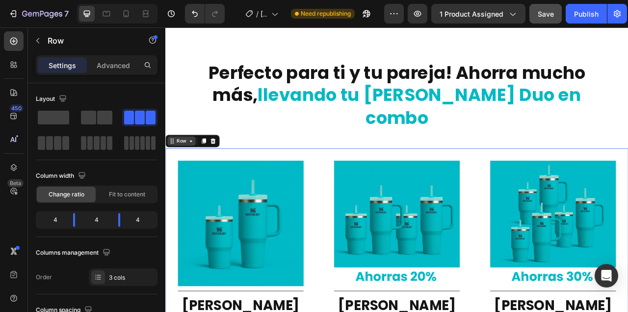
click at [196, 168] on icon at bounding box center [198, 172] width 8 height 8
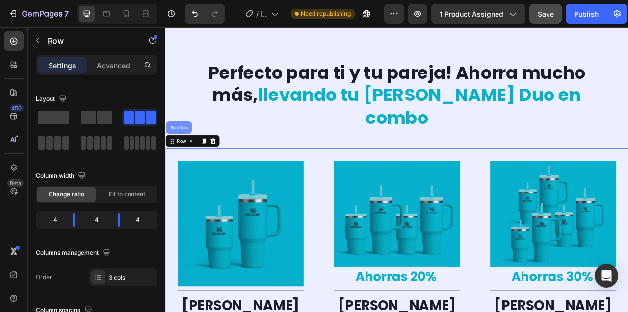
click at [187, 152] on div "Section" at bounding box center [182, 155] width 25 height 6
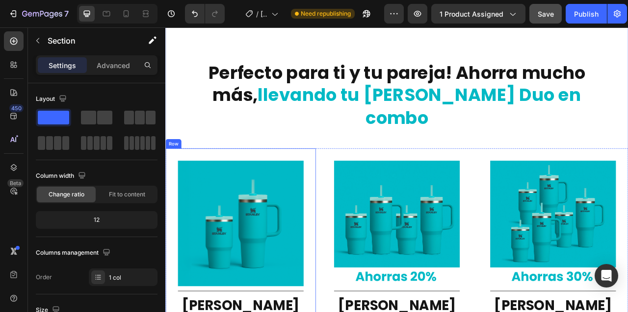
click at [196, 168] on icon at bounding box center [198, 172] width 8 height 8
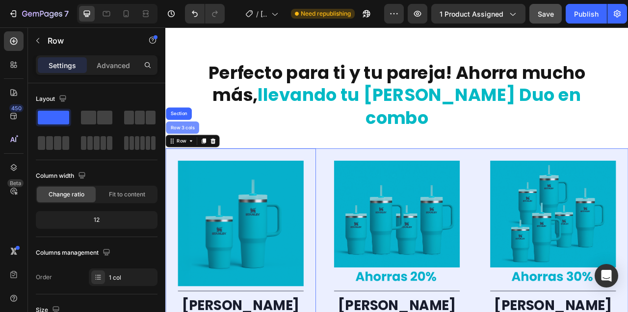
click at [194, 152] on div "Row 3 cols" at bounding box center [187, 155] width 34 height 6
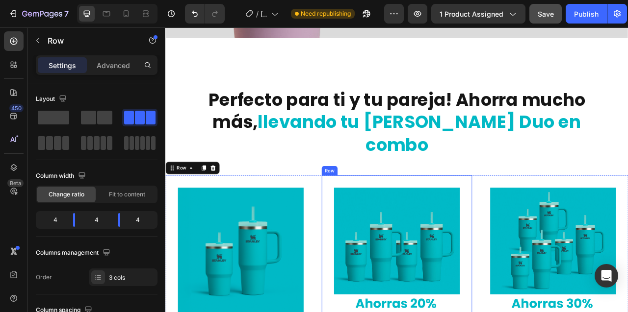
scroll to position [3329, 0]
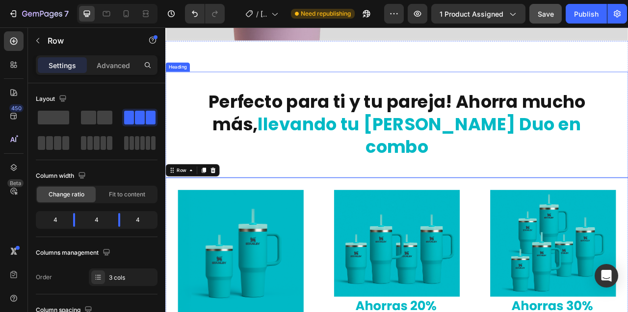
click at [522, 125] on p "Perfecto para ti y tu pareja! Ahorra mucho más, llevando tu Stanley Duo en combo" at bounding box center [459, 151] width 539 height 86
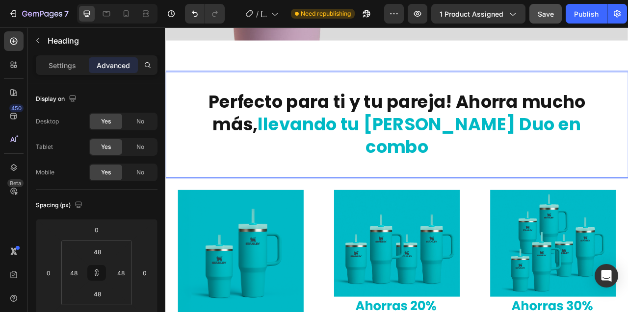
click at [522, 125] on p "Perfecto para ti y tu pareja! Ahorra mucho más, llevando tu Stanley Duo en combo" at bounding box center [459, 151] width 539 height 86
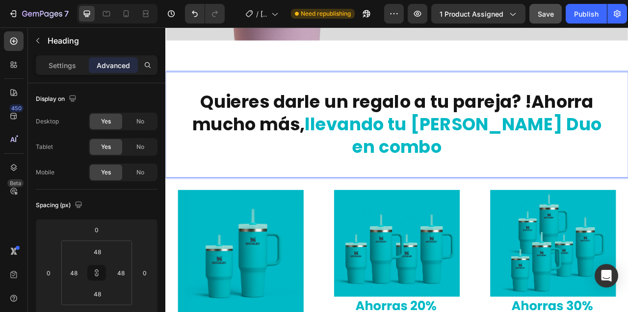
click at [190, 104] on div "Quieres darle un regalo a tu pareja? !Ahorra mucho más, llevando tu Stanley Duo…" at bounding box center [459, 151] width 588 height 135
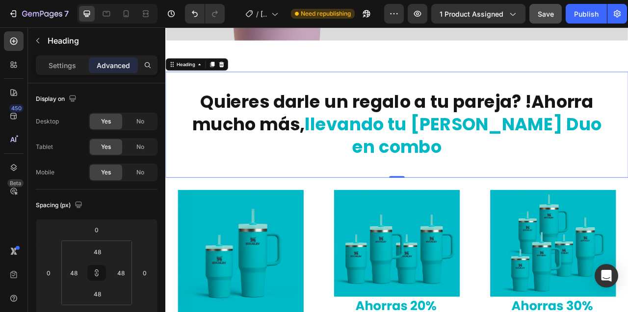
click at [466, 155] on span "llevando tu [PERSON_NAME] Duo en combo" at bounding box center [531, 165] width 378 height 60
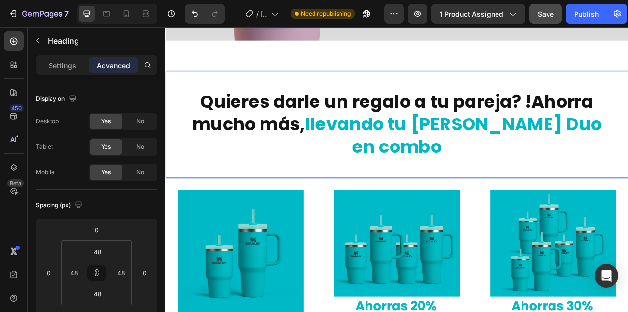
scroll to position [0, 0]
click at [339, 154] on p "Quieres darle un regalo a tu pareja? !Ahorra mucho más, llevando el Stanley Duo…" at bounding box center [459, 151] width 539 height 86
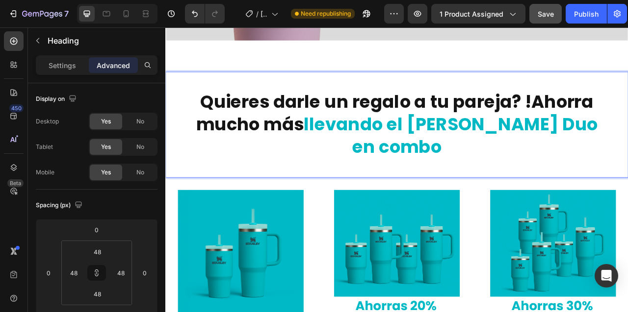
click at [215, 124] on p "Quieres darle un regalo a tu pareja? !Ahorra mucho más llevando el Stanley Duo …" at bounding box center [459, 151] width 539 height 86
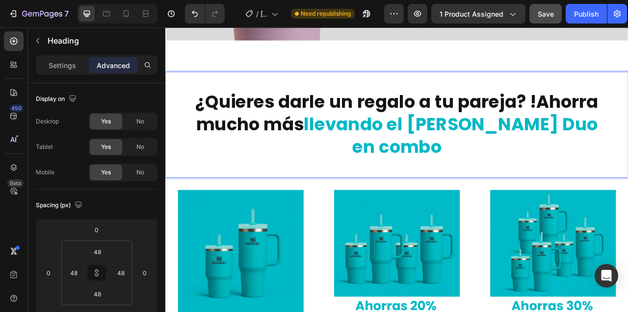
click at [618, 123] on p "¿Quieres darle un regalo a tu pareja? !Ahorra mucho más llevando el Stanley Duo…" at bounding box center [459, 151] width 539 height 86
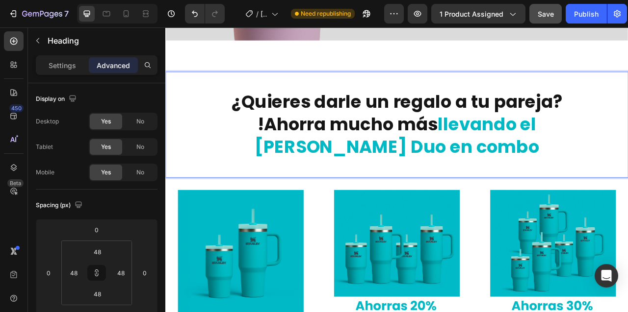
click at [204, 153] on p "¿Quieres darle un regalo a tu pareja? !Ahorra mucho más llevando el Stanley Duo…" at bounding box center [459, 151] width 539 height 86
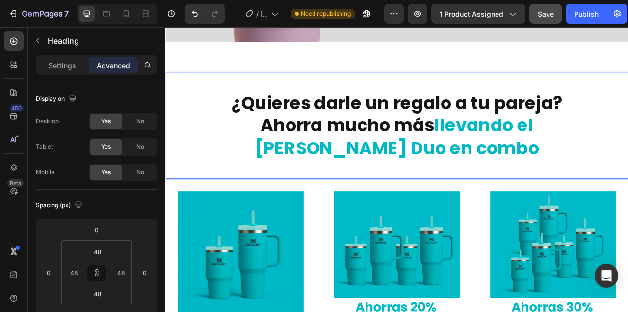
scroll to position [3320, 0]
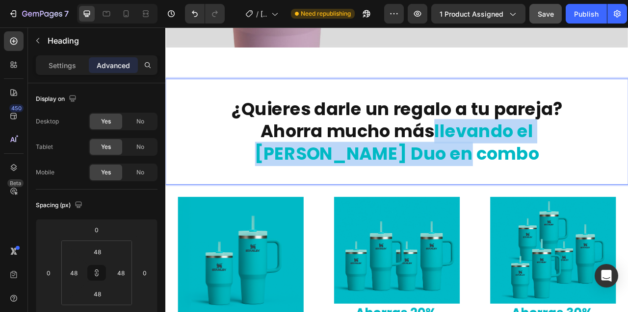
drag, startPoint x: 424, startPoint y: 163, endPoint x: 494, endPoint y: 189, distance: 74.8
click at [494, 189] on span "llevando el Stanley Duo en combo" at bounding box center [459, 174] width 361 height 60
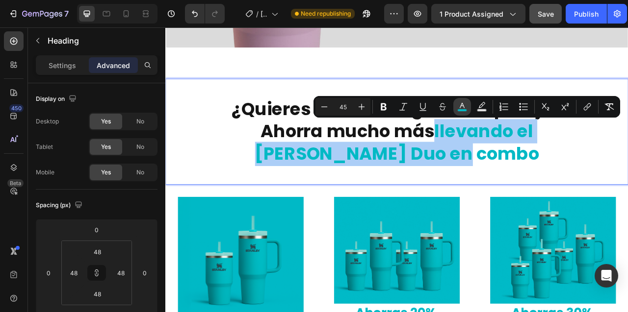
click at [461, 111] on rect "Editor contextual toolbar" at bounding box center [462, 110] width 9 height 2
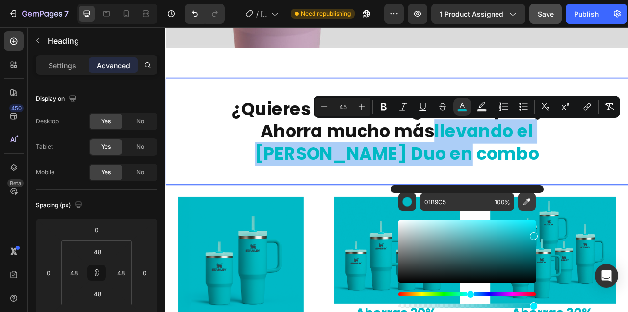
click at [528, 202] on icon "Editor contextual toolbar" at bounding box center [527, 202] width 10 height 10
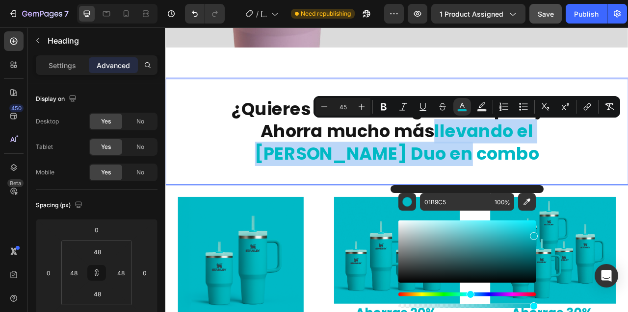
type input "151515"
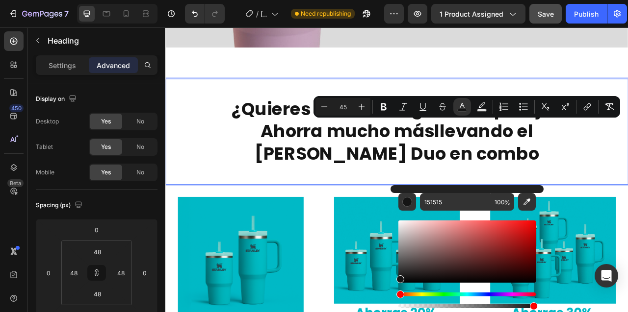
click at [371, 169] on p "¿Quieres darle un regalo a tu pareja? Ahorra mucho más llevando el Stanley Duo …" at bounding box center [459, 160] width 539 height 86
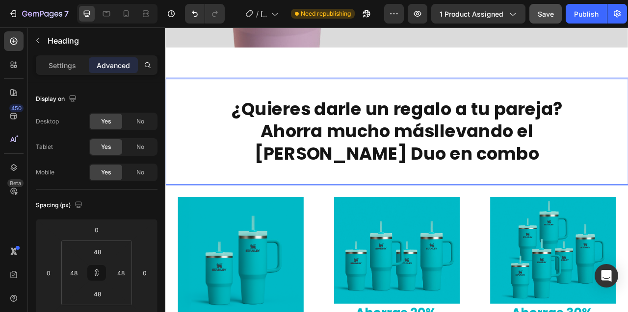
click at [254, 136] on p "¿Quieres darle un regalo a tu pareja? Ahorra mucho más llevando el Stanley Duo …" at bounding box center [459, 160] width 539 height 86
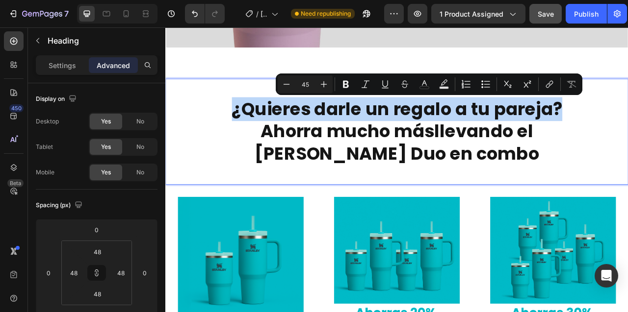
drag, startPoint x: 254, startPoint y: 136, endPoint x: 663, endPoint y: 136, distance: 408.5
click at [627, 136] on p "¿Quieres darle un regalo a tu pareja? Ahorra mucho más llevando el Stanley Duo …" at bounding box center [459, 160] width 539 height 86
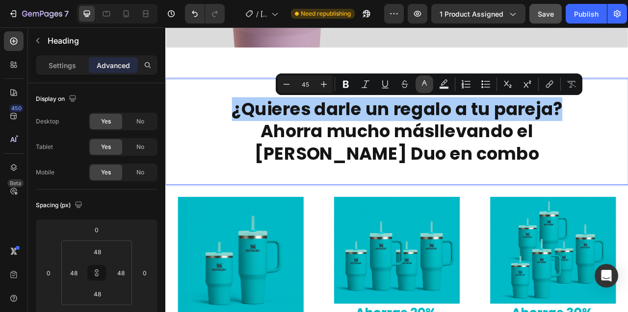
click at [421, 87] on icon "Editor contextual toolbar" at bounding box center [424, 84] width 10 height 10
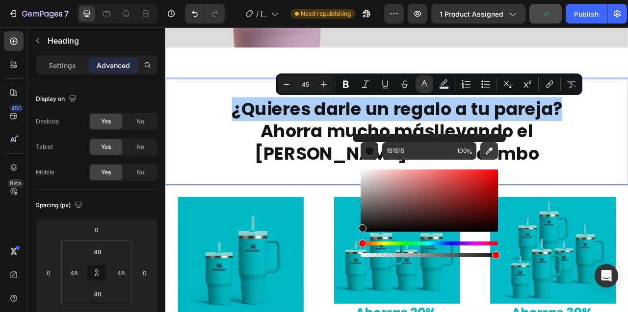
click at [487, 150] on icon "Editor contextual toolbar" at bounding box center [489, 151] width 10 height 10
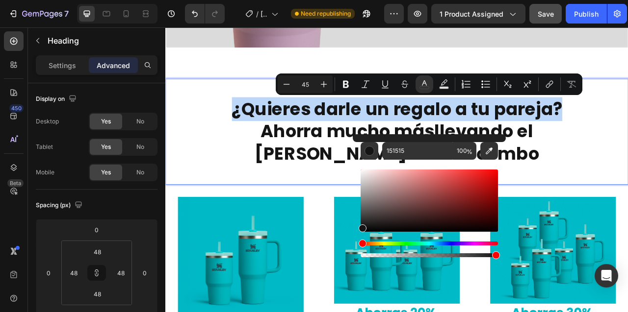
type input "00BAC6"
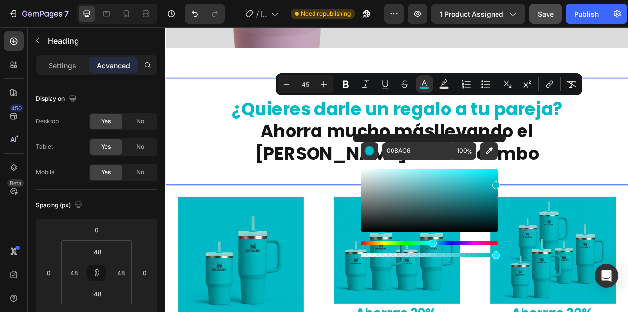
click at [303, 160] on p "¿Quieres darle un regalo a tu pareja? Ahorra mucho más llevando el Stanley Duo …" at bounding box center [459, 160] width 539 height 86
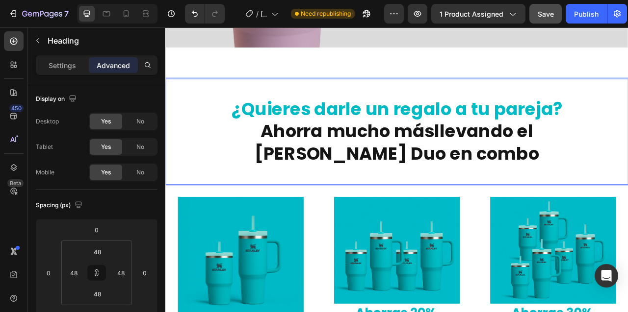
click at [211, 131] on p "¿Quieres darle un regalo a tu pareja? Ahorra mucho más llevando el Stanley Duo …" at bounding box center [459, 160] width 539 height 86
click at [627, 131] on span "¿Quieres darle un regalo a tu pareja?" at bounding box center [460, 131] width 420 height 31
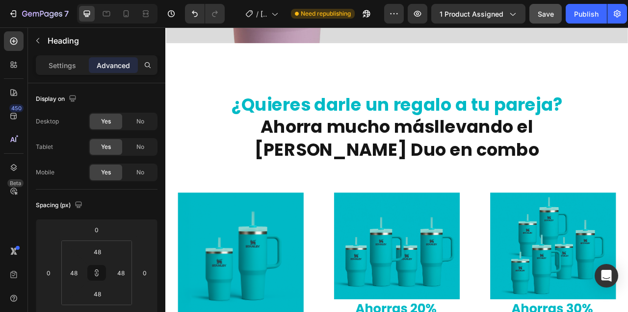
scroll to position [3315, 0]
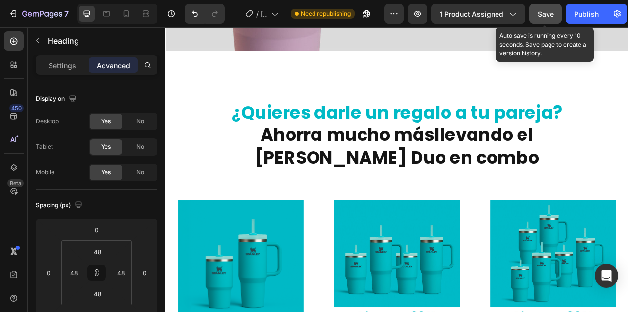
click at [541, 15] on span "Save" at bounding box center [545, 14] width 16 height 8
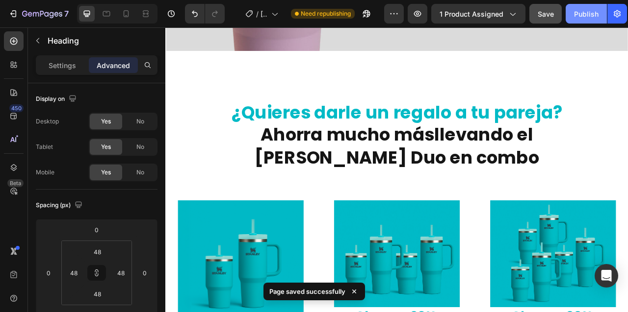
click at [584, 12] on div "Publish" at bounding box center [586, 14] width 25 height 10
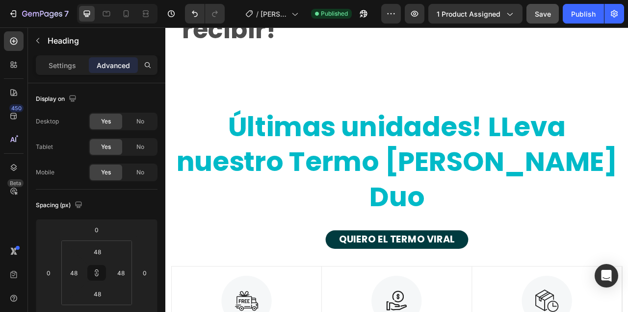
scroll to position [5488, 0]
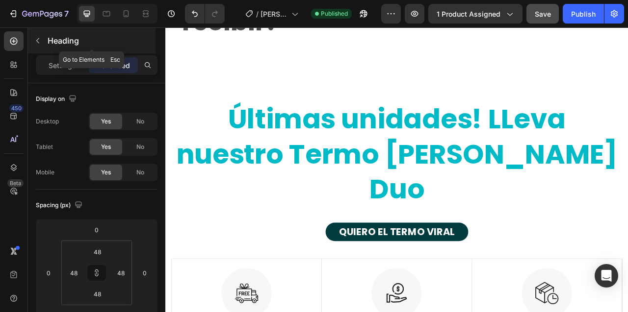
click at [39, 44] on icon "button" at bounding box center [38, 41] width 8 height 8
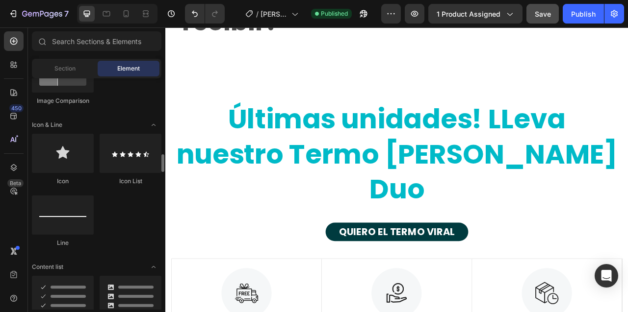
scroll to position [648, 0]
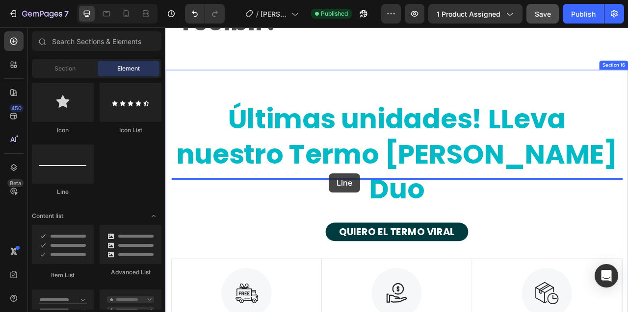
drag, startPoint x: 241, startPoint y: 198, endPoint x: 373, endPoint y: 213, distance: 133.3
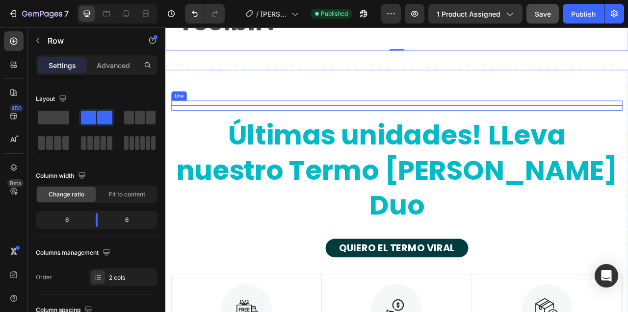
click at [377, 127] on div at bounding box center [460, 127] width 574 height 1
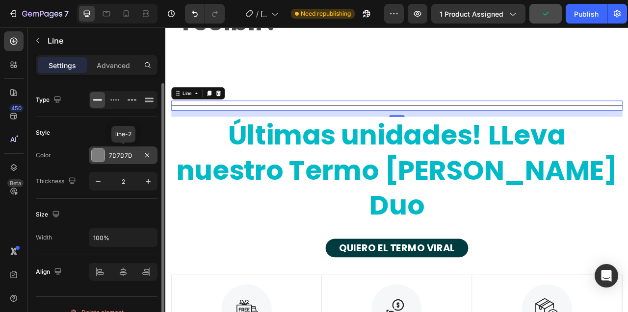
click at [98, 156] on div at bounding box center [98, 155] width 13 height 13
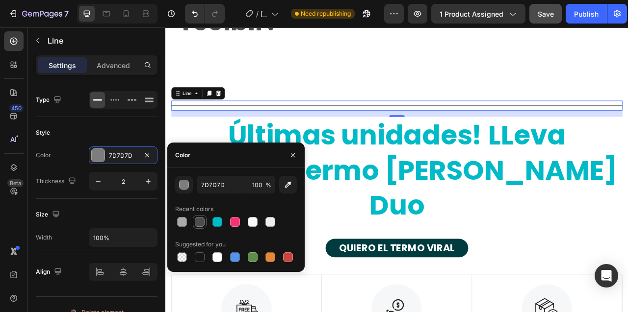
click at [200, 220] on div at bounding box center [200, 222] width 10 height 10
type input "4D4D4D"
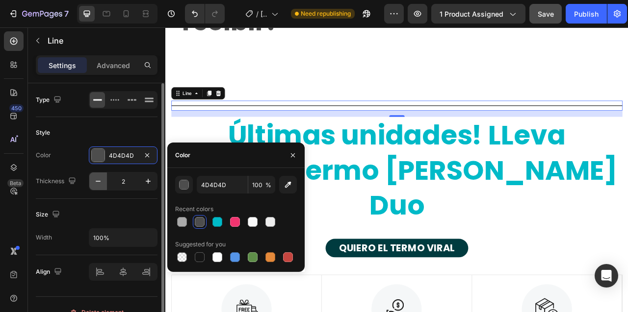
click at [101, 181] on icon "button" at bounding box center [98, 182] width 10 height 10
type input "1"
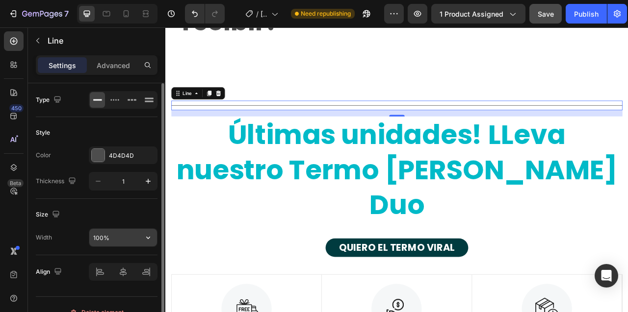
click at [126, 238] on input "100%" at bounding box center [123, 238] width 68 height 18
click at [149, 238] on icon "button" at bounding box center [148, 238] width 10 height 10
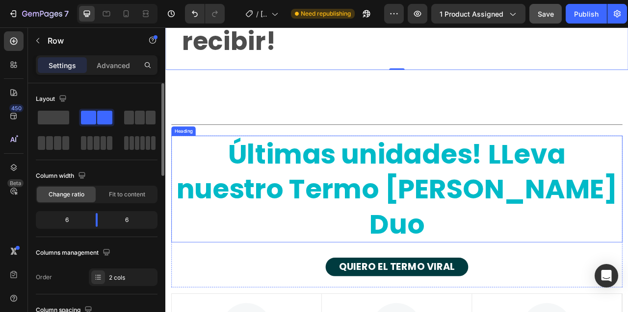
scroll to position [5462, 0]
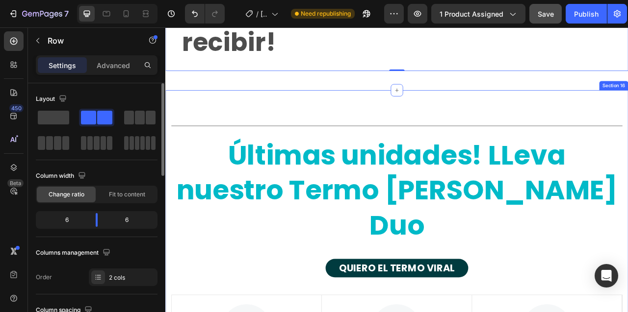
click at [360, 238] on div "Title Line Últimas unidades! LLeva nuestro Termo Stanley Duo Heading QUIERO EL …" at bounding box center [459, 310] width 588 height 407
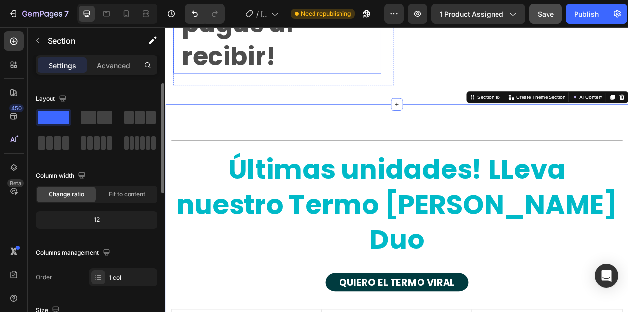
scroll to position [5523, 0]
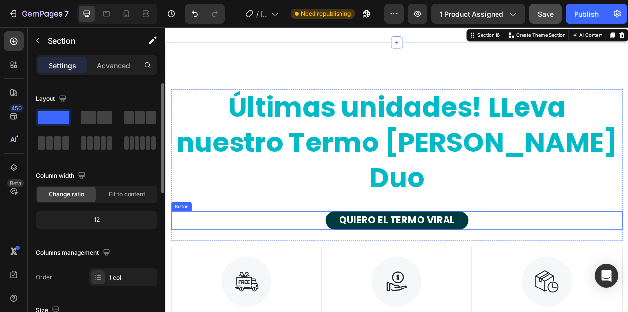
click at [250, 285] on div "QUIERO EL TERMO VIRAL Button" at bounding box center [460, 273] width 574 height 24
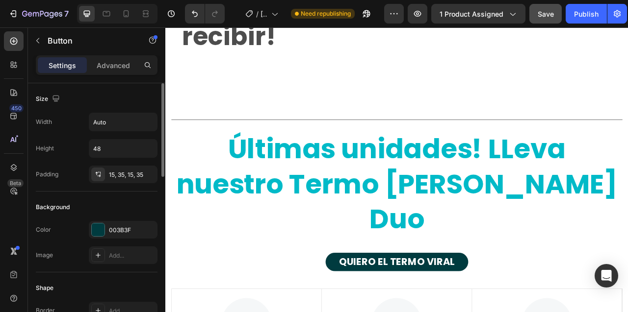
scroll to position [5483, 0]
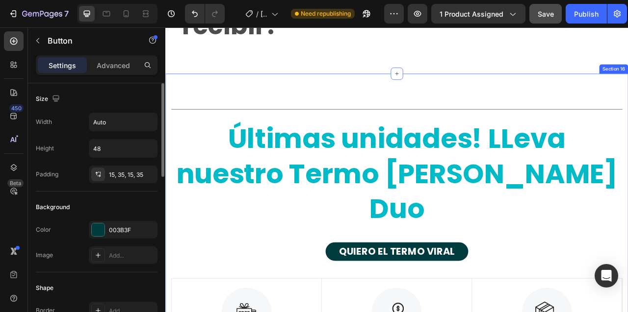
click at [330, 202] on div "Title Line Últimas unidades! LLeva nuestro Termo Stanley Duo Heading QUIERO EL …" at bounding box center [459, 289] width 588 height 407
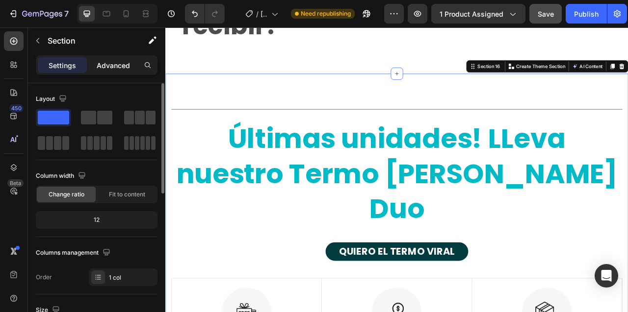
click at [112, 66] on p "Advanced" at bounding box center [113, 65] width 33 height 10
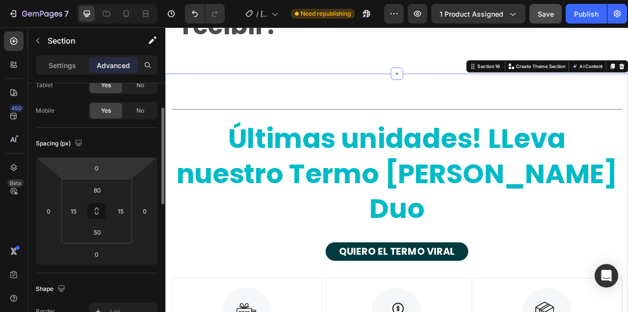
scroll to position [63, 0]
click at [95, 193] on input "80" at bounding box center [97, 189] width 20 height 15
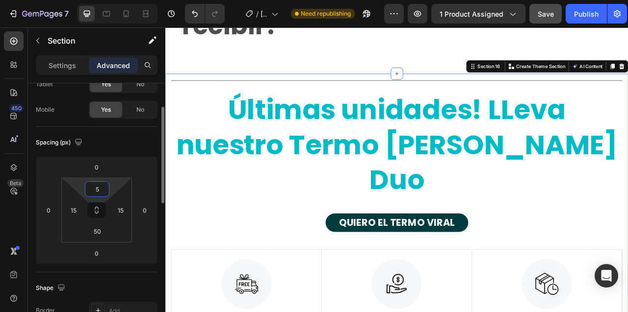
type input "50"
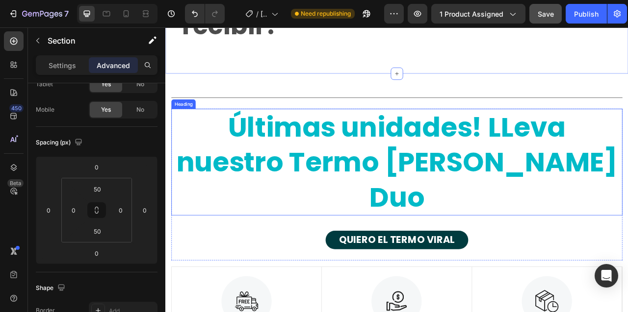
click at [215, 267] on h2 "Últimas unidades! LLeva nuestro Termo [PERSON_NAME] Duo" at bounding box center [460, 199] width 574 height 136
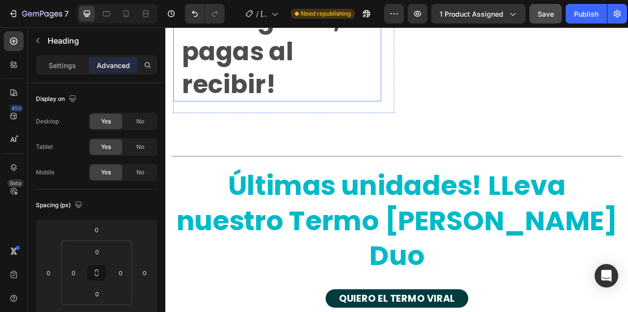
scroll to position [5413, 0]
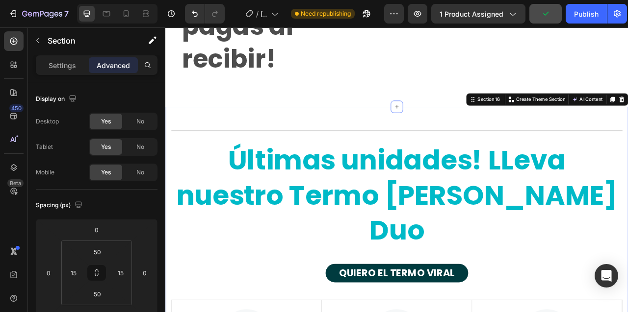
scroll to position [5450, 0]
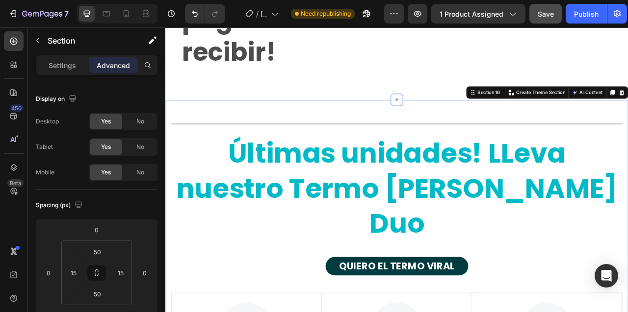
click at [272, 232] on div "Title Line Últimas unidades! LLeva nuestro Termo Stanley Duo Heading QUIERO EL …" at bounding box center [459, 316] width 588 height 392
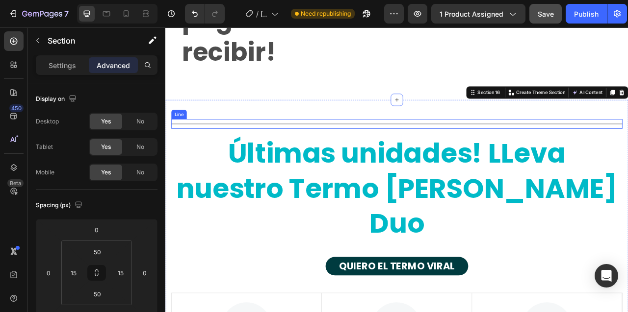
click at [280, 156] on div "Title Line" at bounding box center [460, 150] width 574 height 12
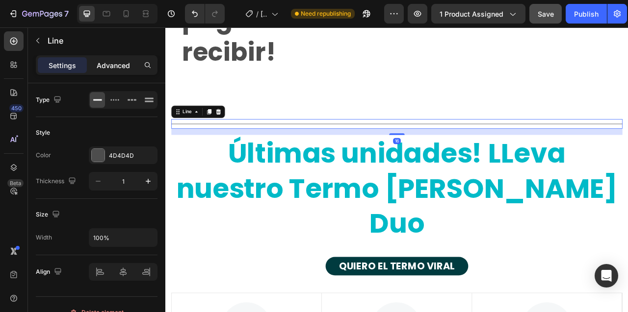
click at [122, 63] on p "Advanced" at bounding box center [113, 65] width 33 height 10
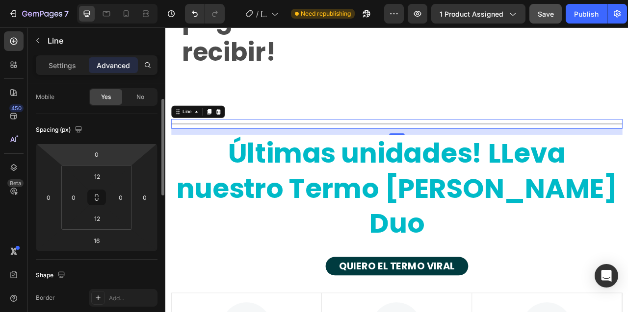
scroll to position [81, 0]
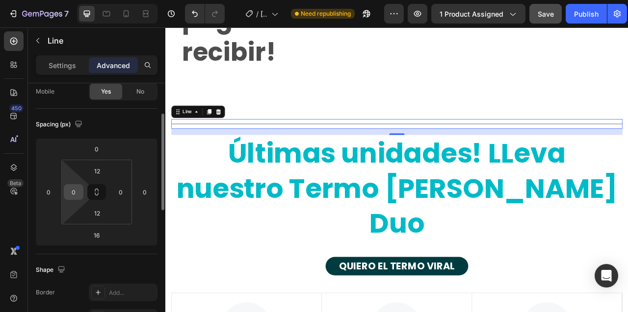
click at [73, 196] on input "0" at bounding box center [73, 192] width 15 height 15
type input "24"
click at [119, 194] on input "0" at bounding box center [120, 192] width 15 height 15
type input "24"
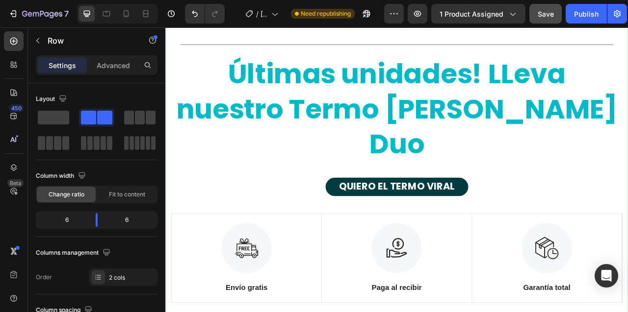
scroll to position [5582, 0]
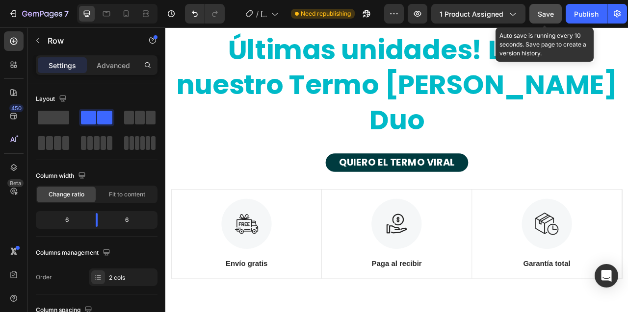
click at [542, 14] on span "Save" at bounding box center [545, 14] width 16 height 8
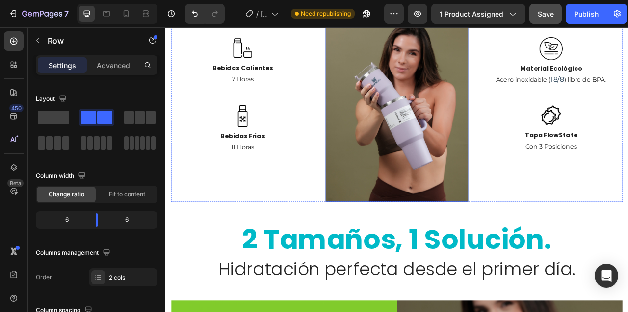
scroll to position [781, 0]
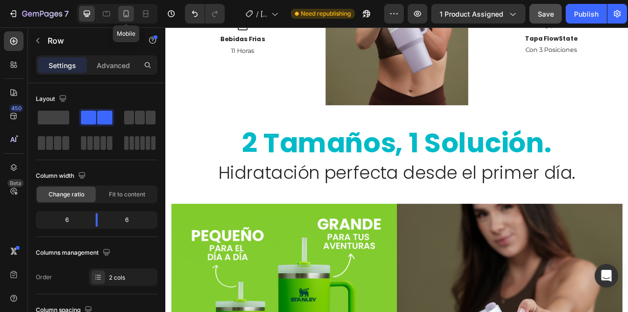
click at [127, 15] on icon at bounding box center [126, 14] width 10 height 10
type input "0"
type input "100%"
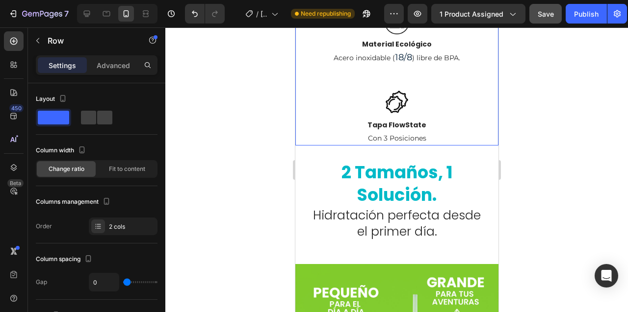
scroll to position [988, 0]
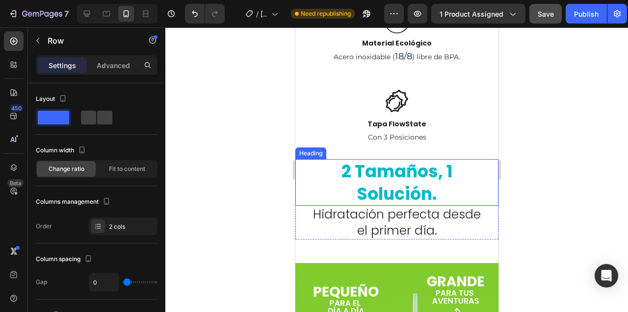
click at [437, 159] on strong "2 tamaños, 1 solución." at bounding box center [396, 182] width 111 height 47
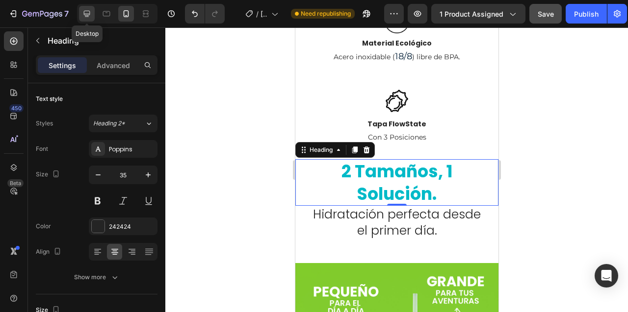
click at [88, 13] on icon at bounding box center [87, 14] width 10 height 10
type input "70"
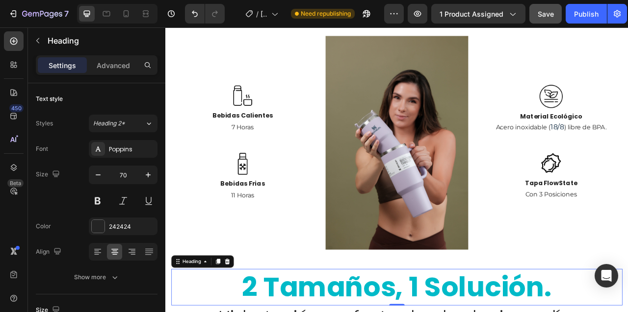
scroll to position [694, 0]
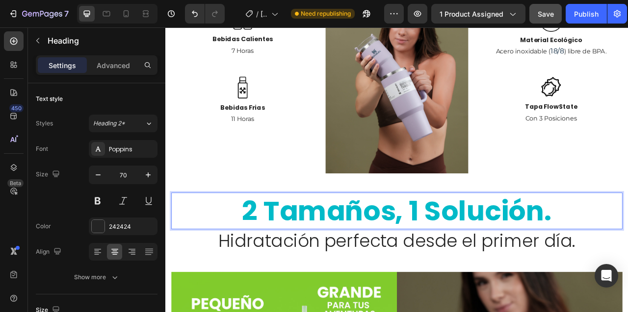
click at [465, 272] on strong "2 tamaños, 1 solución." at bounding box center [460, 261] width 394 height 49
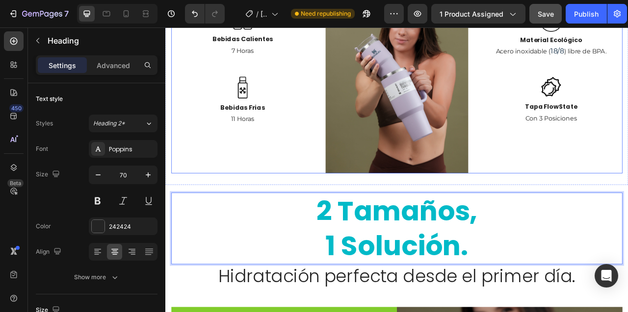
scroll to position [0, 0]
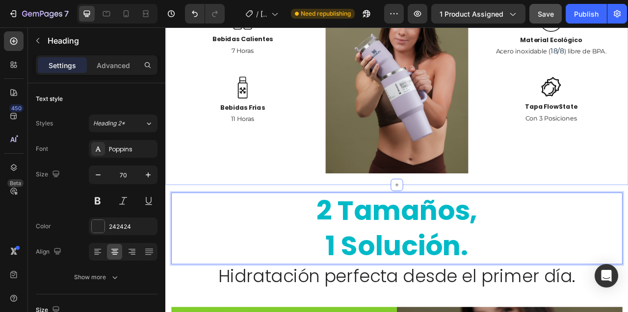
click at [203, 224] on div "termo stanley duo Heading Diseño funcional y estético al mismo tiempo Heading E…" at bounding box center [459, 0] width 588 height 456
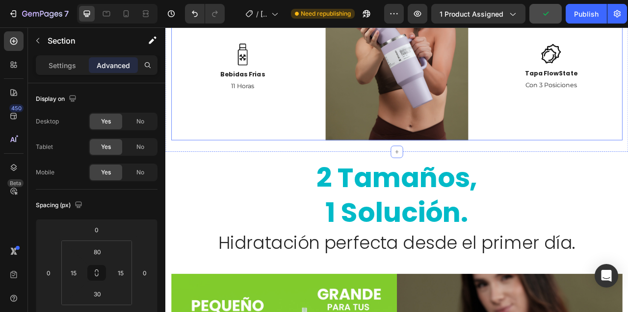
scroll to position [737, 0]
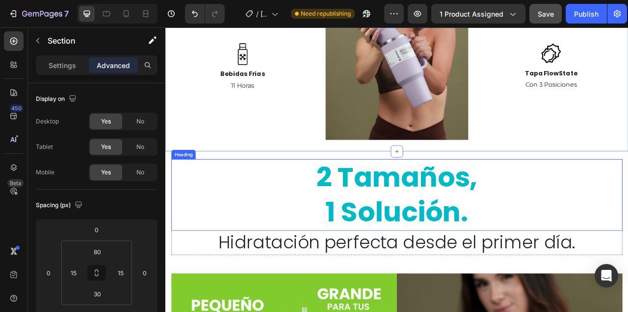
click at [371, 262] on strong "1 solución." at bounding box center [460, 262] width 182 height 49
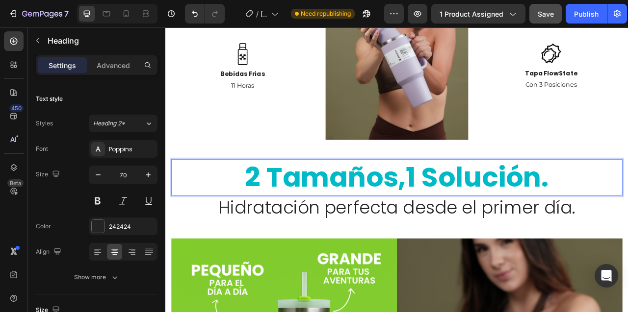
scroll to position [0, 0]
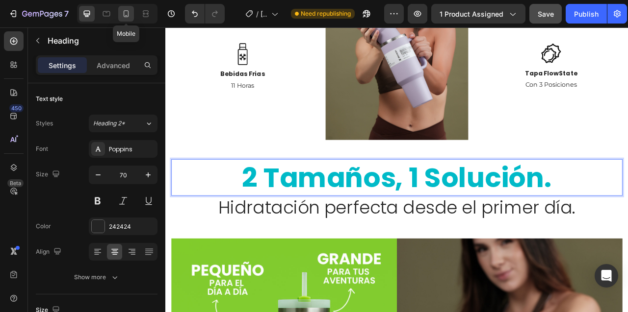
click at [127, 11] on icon at bounding box center [126, 14] width 10 height 10
type input "35"
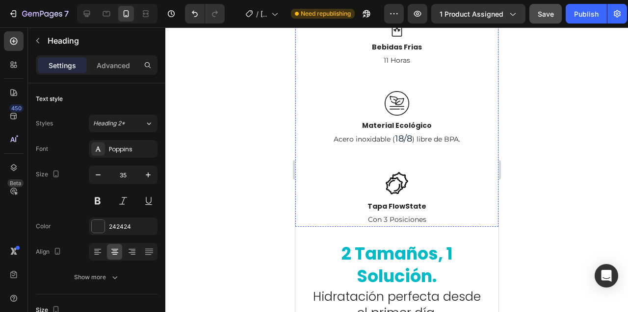
scroll to position [954, 0]
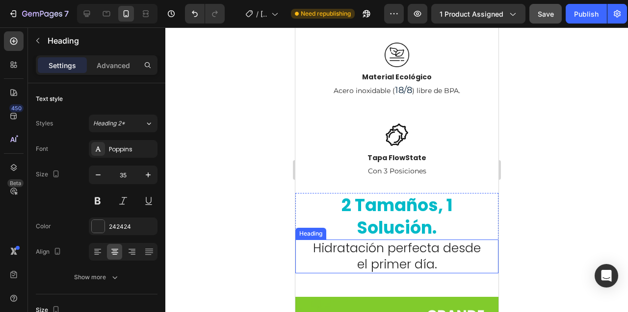
click at [260, 206] on div at bounding box center [396, 169] width 462 height 285
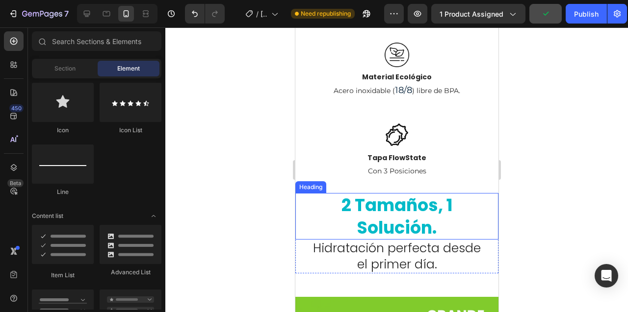
click at [400, 193] on strong "2 tamaños, 1 solución." at bounding box center [396, 216] width 111 height 47
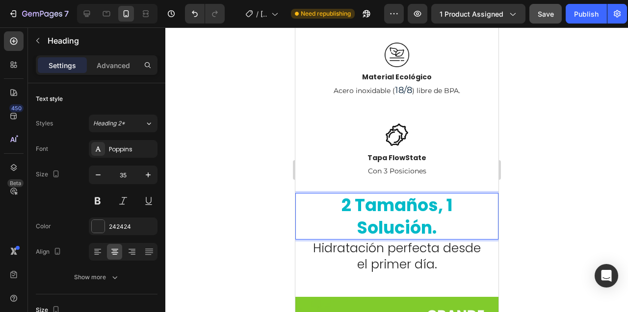
click at [440, 193] on strong "2 tamaños, 1 solución." at bounding box center [396, 216] width 111 height 47
click at [238, 162] on div at bounding box center [396, 169] width 462 height 285
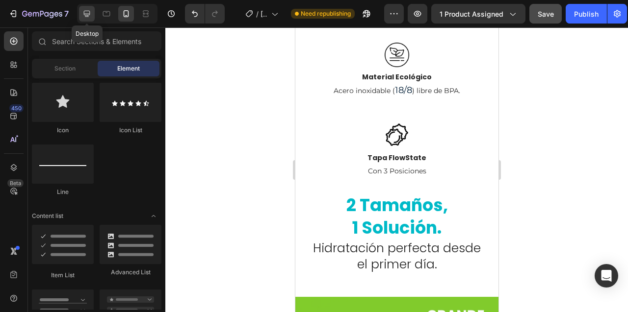
click at [85, 13] on icon at bounding box center [87, 14] width 10 height 10
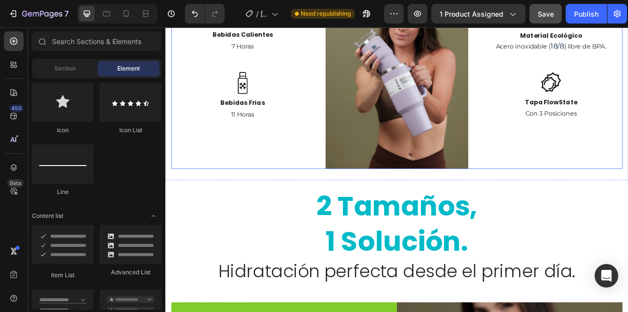
scroll to position [751, 0]
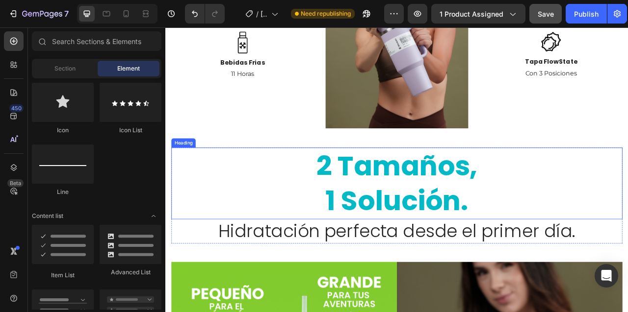
click at [372, 252] on strong "1 solución." at bounding box center [460, 248] width 182 height 49
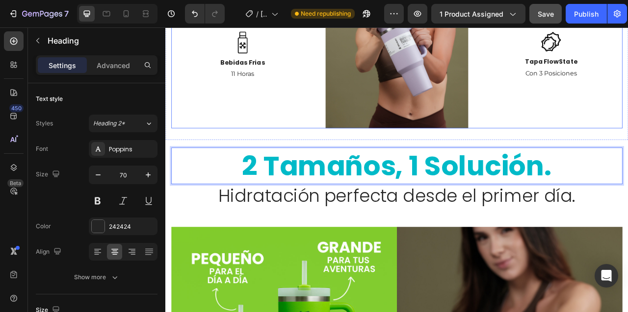
click at [259, 153] on div "Image Bebidas Calientes Text block 7 Horas Text block Row Image Bebidas Frias T…" at bounding box center [263, 20] width 181 height 272
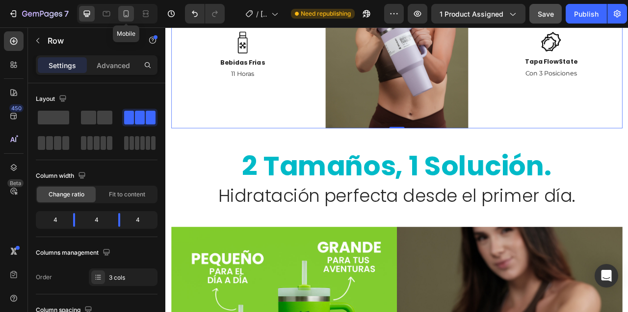
click at [123, 13] on icon at bounding box center [126, 14] width 10 height 10
type input "0"
type input "100%"
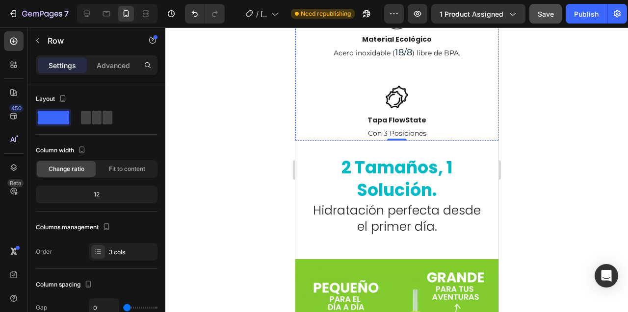
scroll to position [955, 0]
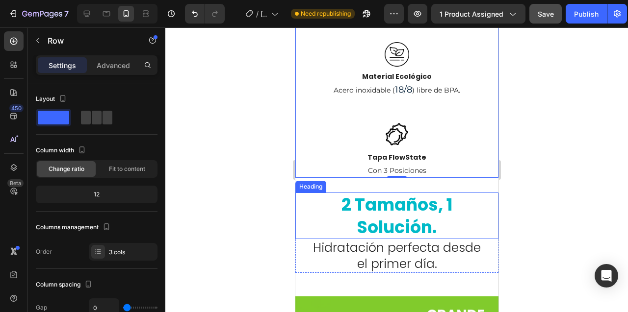
click at [449, 193] on strong "2 tamaños, 1 solución." at bounding box center [396, 216] width 111 height 47
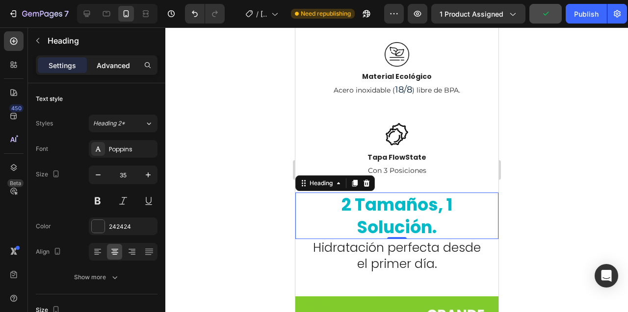
click at [109, 64] on p "Advanced" at bounding box center [113, 65] width 33 height 10
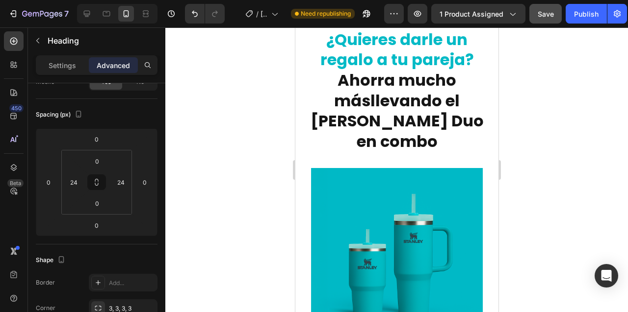
scroll to position [3441, 0]
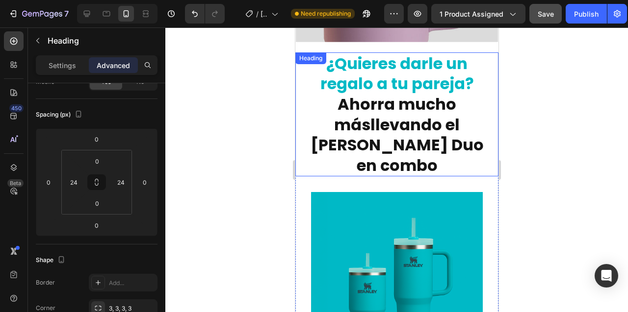
click at [313, 59] on div "Heading" at bounding box center [310, 58] width 27 height 9
click at [337, 64] on icon at bounding box center [338, 62] width 8 height 8
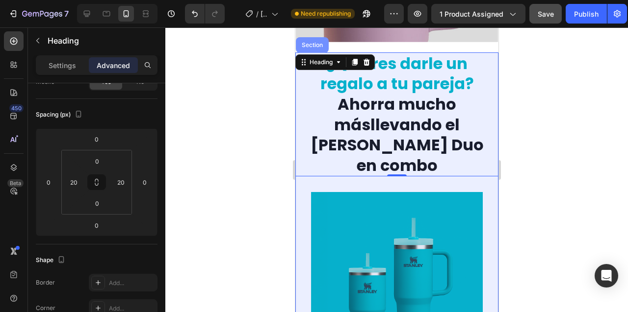
click at [313, 46] on div "Section" at bounding box center [311, 45] width 25 height 6
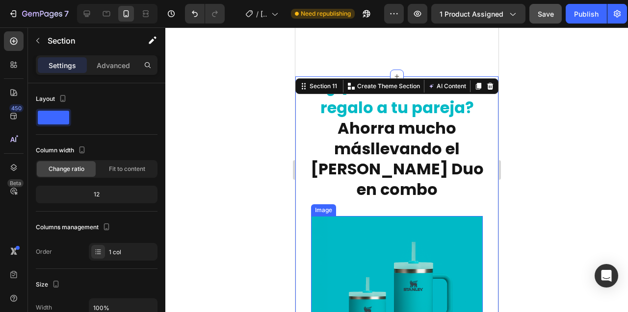
scroll to position [3488, 0]
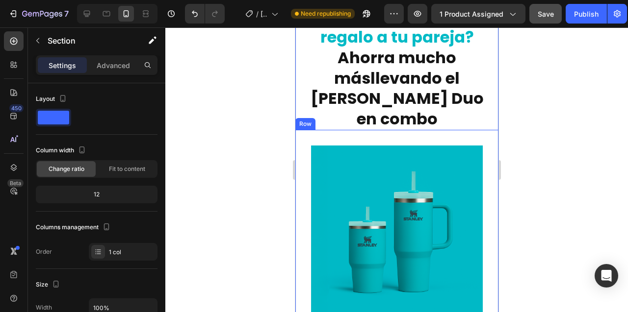
click at [304, 120] on div "Row" at bounding box center [305, 124] width 16 height 9
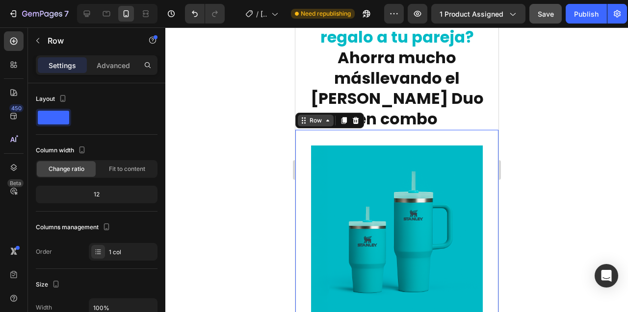
click at [324, 117] on icon at bounding box center [327, 121] width 8 height 8
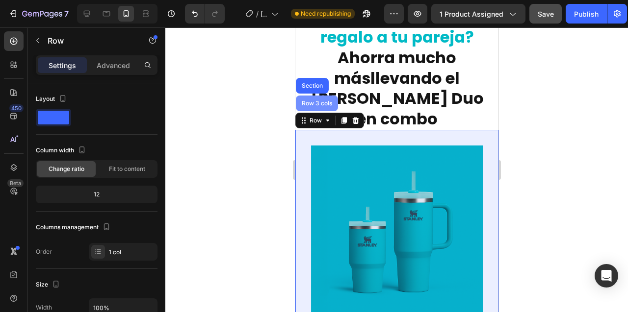
click at [317, 101] on div "Row 3 cols" at bounding box center [316, 104] width 34 height 6
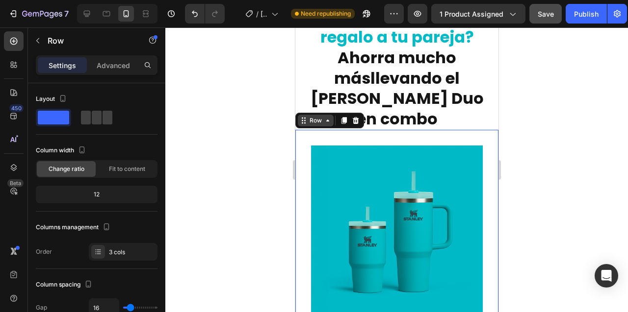
click at [328, 117] on icon at bounding box center [327, 121] width 8 height 8
click at [326, 117] on icon at bounding box center [327, 121] width 8 height 8
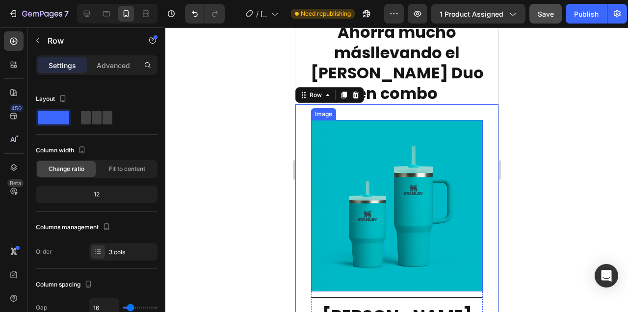
scroll to position [3513, 0]
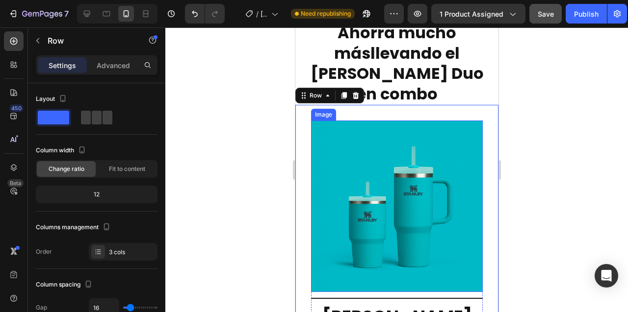
click at [324, 110] on div "Image" at bounding box center [322, 114] width 21 height 9
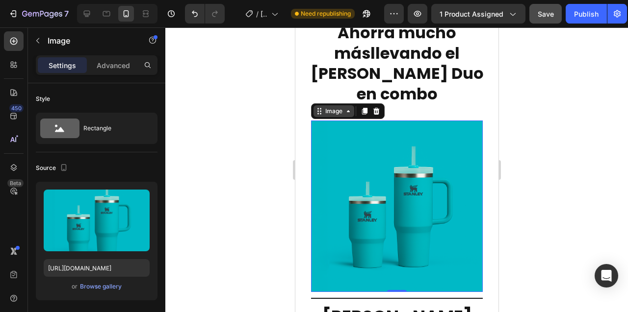
click at [348, 107] on icon at bounding box center [348, 111] width 8 height 8
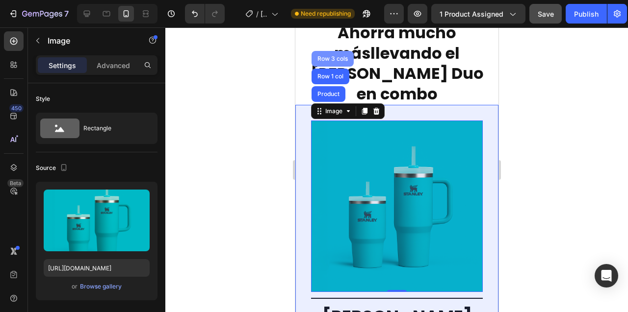
click at [330, 56] on div "Row 3 cols" at bounding box center [332, 59] width 34 height 6
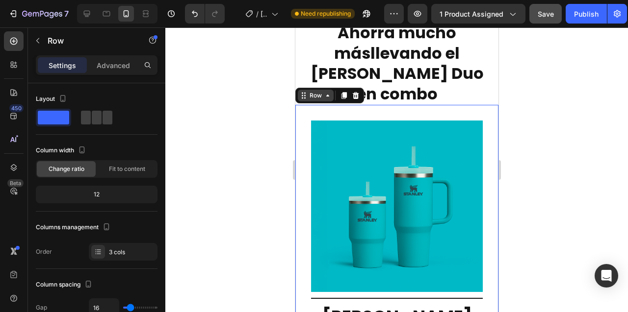
click at [326, 92] on icon at bounding box center [327, 96] width 8 height 8
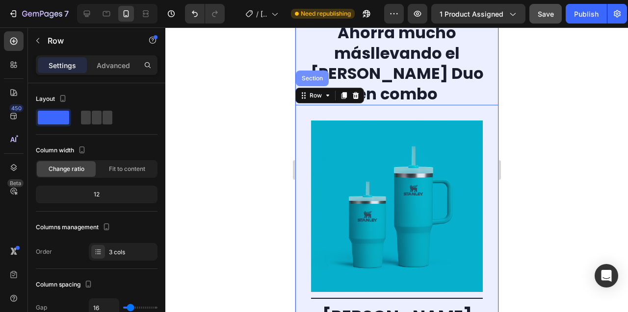
click at [314, 76] on div "Section" at bounding box center [311, 79] width 25 height 6
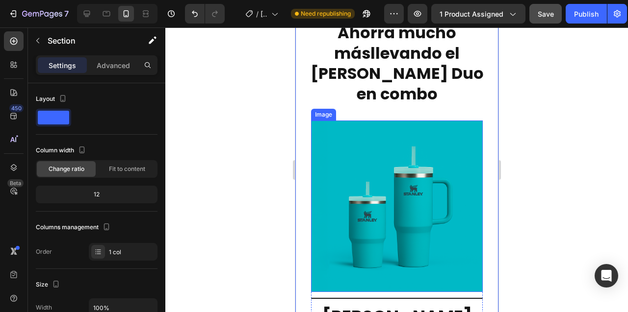
click at [328, 132] on img at bounding box center [396, 207] width 172 height 172
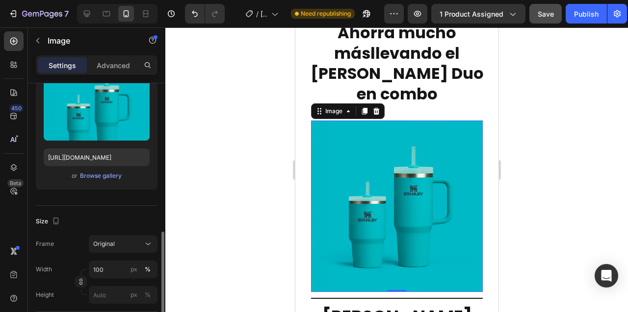
scroll to position [193, 0]
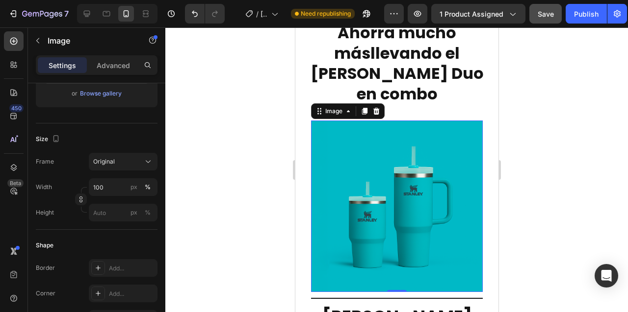
click at [321, 123] on img at bounding box center [396, 207] width 172 height 172
click at [347, 107] on icon at bounding box center [348, 111] width 8 height 8
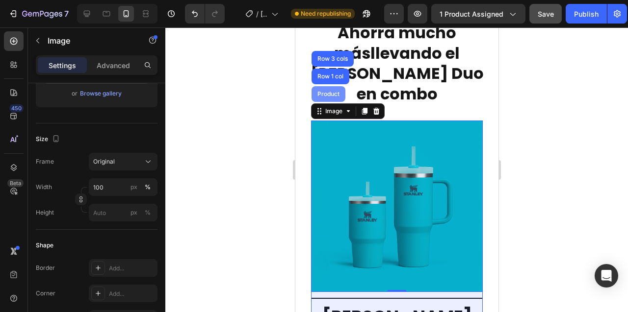
click at [334, 91] on div "Product" at bounding box center [328, 94] width 26 height 6
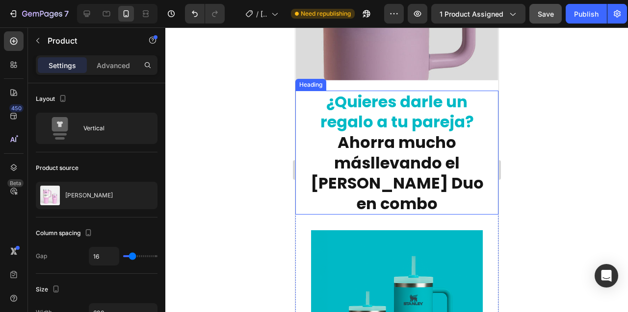
scroll to position [3516, 0]
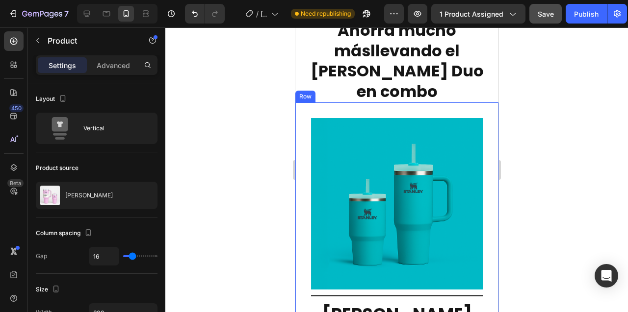
click at [304, 92] on div "Row" at bounding box center [305, 96] width 16 height 9
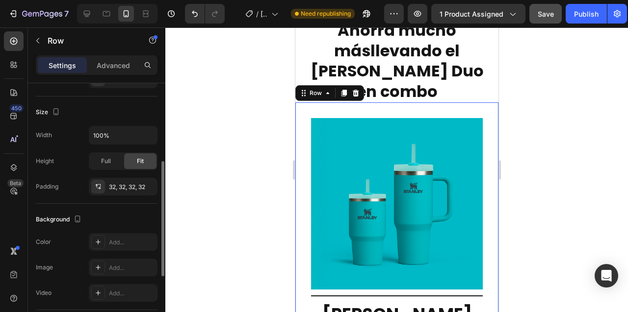
scroll to position [173, 0]
click at [85, 16] on icon at bounding box center [87, 14] width 10 height 10
type input "1200"
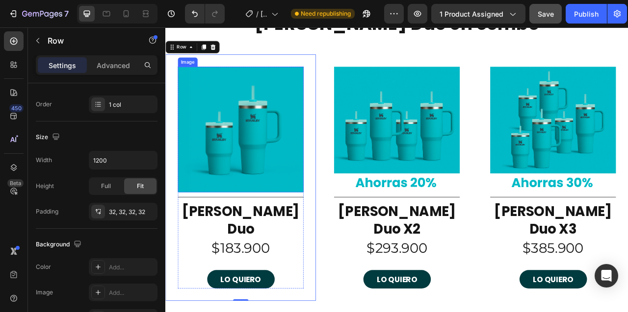
scroll to position [3644, 0]
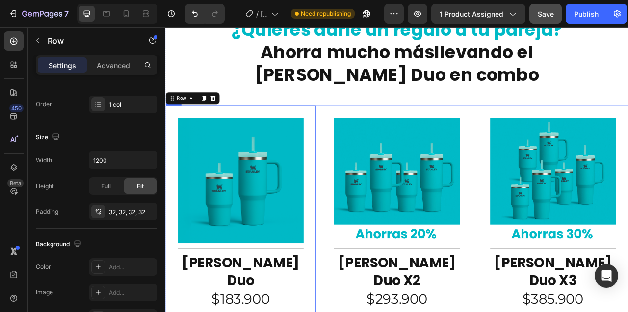
click at [361, 127] on div "Image Title Line Stanley Duo Heading $183.900 Heading LO QUIERO Button Product …" at bounding box center [459, 284] width 588 height 314
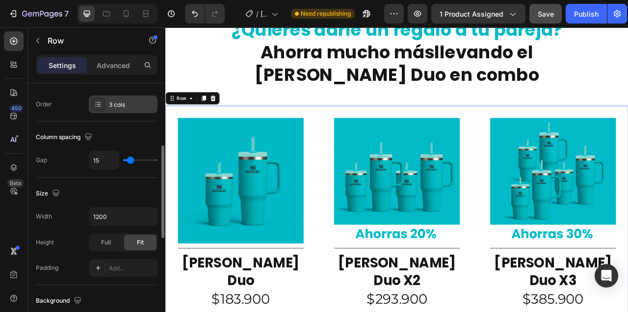
click at [128, 105] on div "3 cols" at bounding box center [132, 105] width 46 height 9
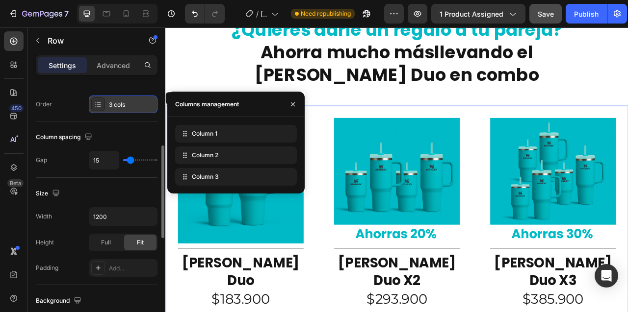
click at [128, 105] on div "3 cols" at bounding box center [132, 105] width 46 height 9
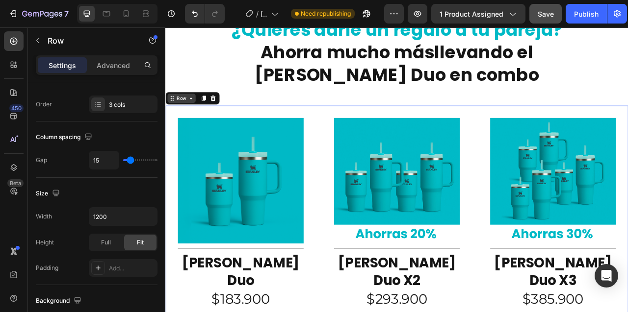
click at [196, 122] on div "Row" at bounding box center [186, 118] width 36 height 12
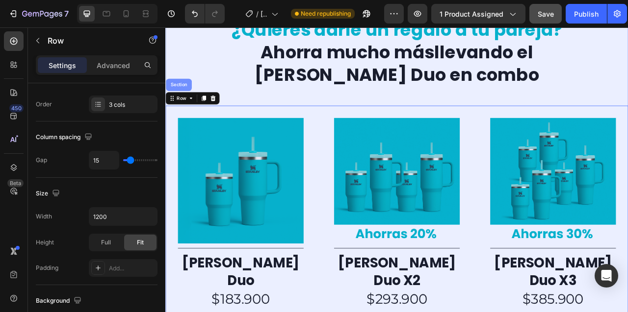
click at [189, 102] on div "Section" at bounding box center [182, 101] width 25 height 6
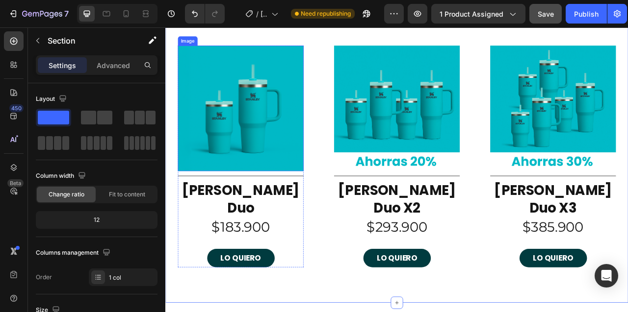
scroll to position [3647, 0]
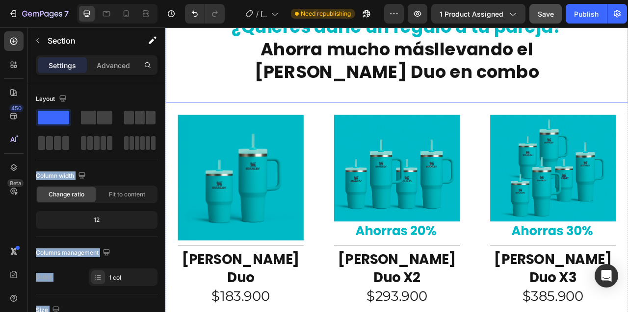
drag, startPoint x: 265, startPoint y: 148, endPoint x: 348, endPoint y: 115, distance: 89.3
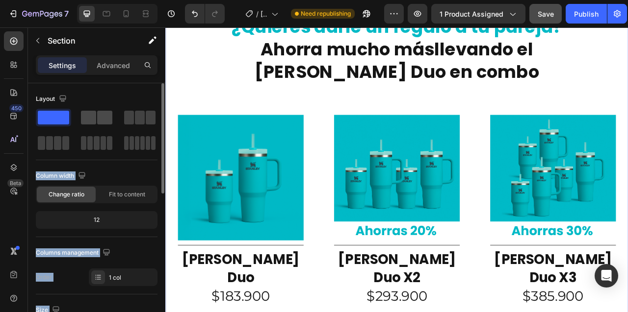
click at [95, 120] on span at bounding box center [88, 118] width 15 height 14
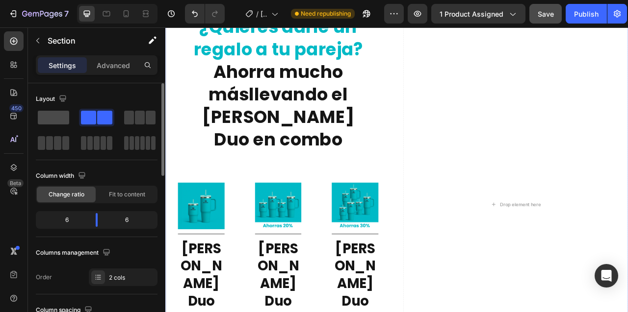
click at [54, 120] on span at bounding box center [53, 118] width 31 height 14
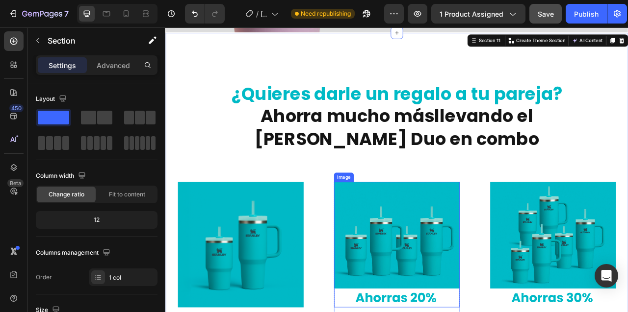
scroll to position [3597, 0]
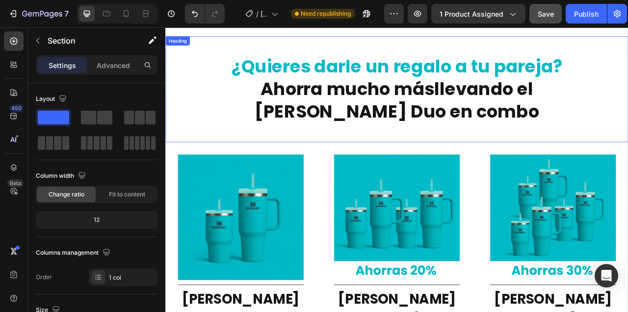
click at [217, 159] on div "¿Quieres darle un regalo a tu pareja? Ahorra mucho más llevando el Stanley Duo …" at bounding box center [459, 106] width 588 height 135
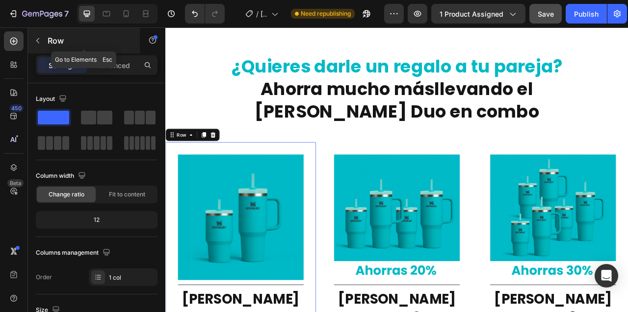
click at [37, 42] on icon "button" at bounding box center [38, 41] width 8 height 8
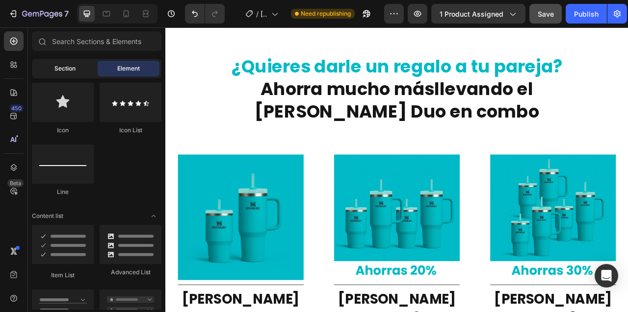
click at [57, 70] on span "Section" at bounding box center [64, 68] width 21 height 9
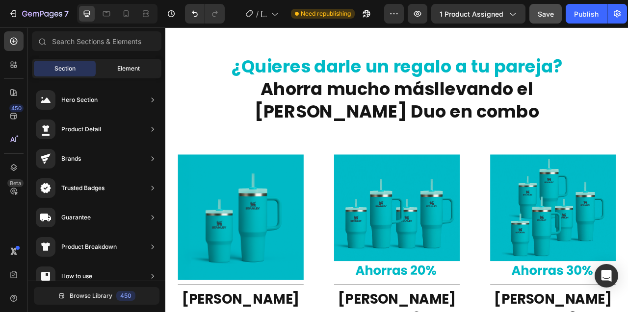
click at [124, 70] on span "Element" at bounding box center [128, 68] width 23 height 9
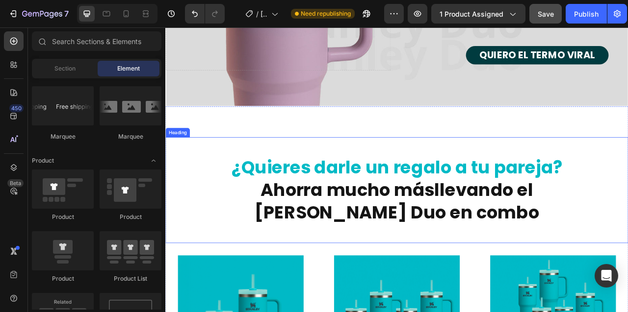
scroll to position [3539, 0]
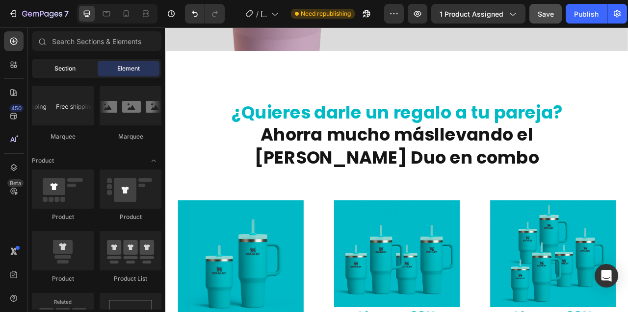
click at [52, 70] on div "Section" at bounding box center [65, 69] width 62 height 16
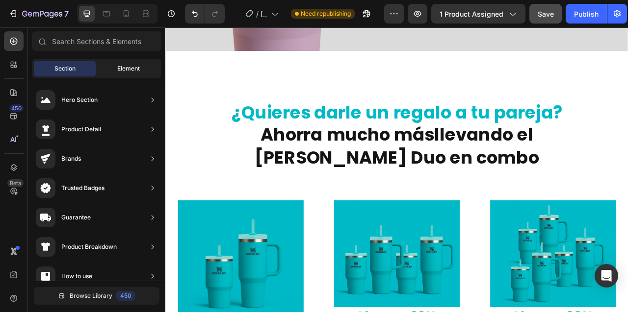
click at [122, 71] on span "Element" at bounding box center [128, 68] width 23 height 9
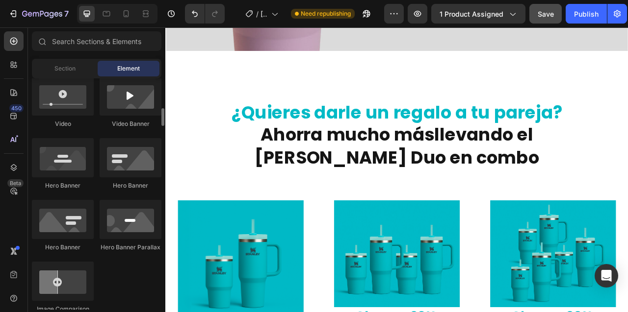
scroll to position [0, 0]
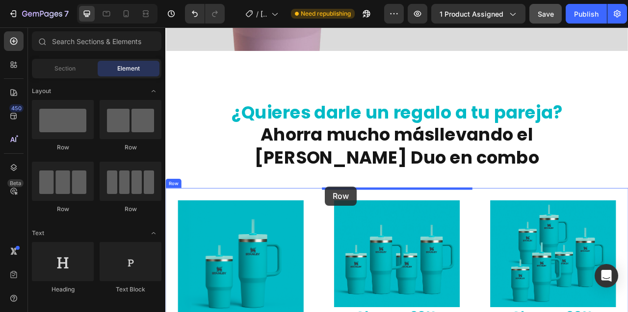
drag, startPoint x: 228, startPoint y: 217, endPoint x: 333, endPoint y: 281, distance: 123.5
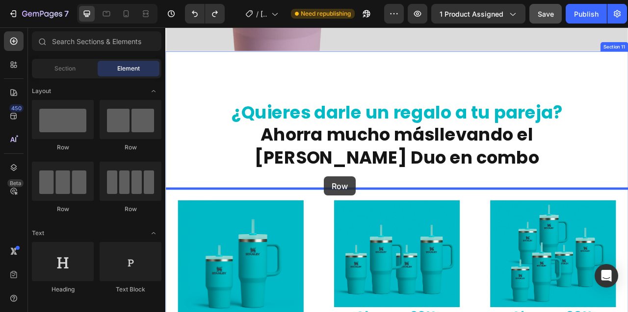
drag, startPoint x: 235, startPoint y: 212, endPoint x: 367, endPoint y: 218, distance: 132.0
drag, startPoint x: 288, startPoint y: 158, endPoint x: 373, endPoint y: 210, distance: 99.8
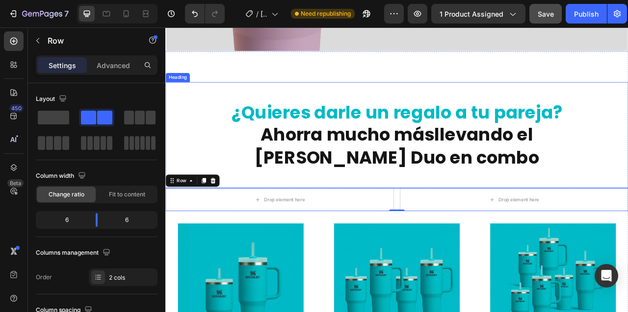
click at [229, 117] on div "¿Quieres darle un regalo a tu pareja? Ahorra mucho más llevando el Stanley Duo …" at bounding box center [459, 164] width 588 height 135
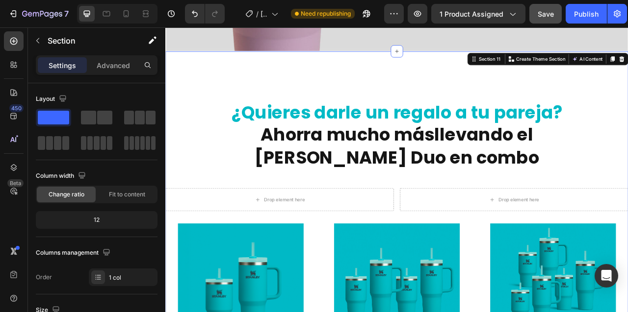
click at [374, 133] on span "¿Quieres darle un regalo a tu pareja?" at bounding box center [460, 135] width 420 height 31
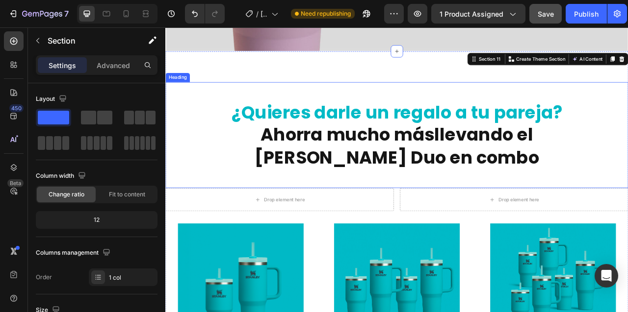
click at [379, 143] on span "¿Quieres darle un regalo a tu pareja?" at bounding box center [460, 135] width 420 height 31
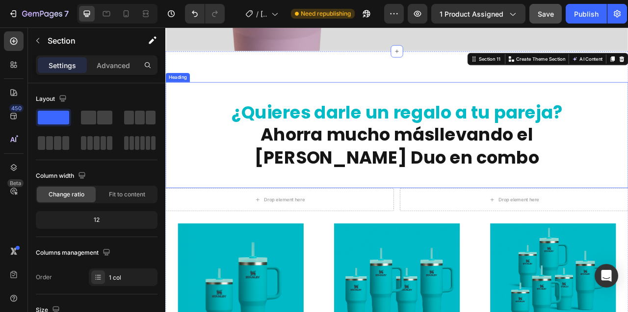
click at [331, 160] on h2 "¿Quieres darle un regalo a tu pareja? Ahorra mucho más llevando el Stanley Duo …" at bounding box center [459, 165] width 541 height 88
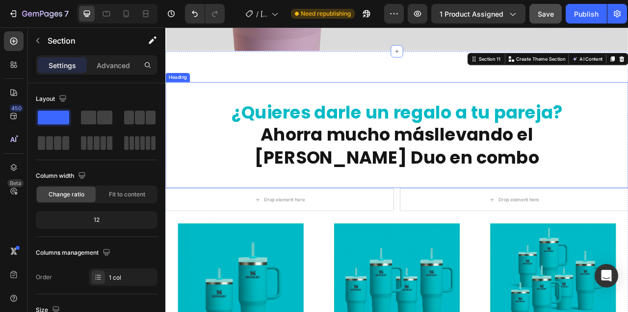
click at [298, 125] on span "¿Quieres darle un regalo a tu pareja?" at bounding box center [460, 135] width 420 height 31
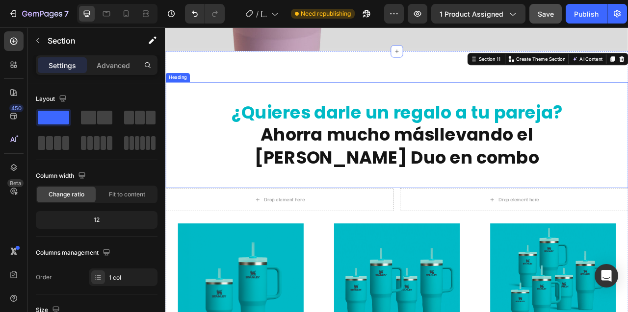
click at [324, 133] on span "¿Quieres darle un regalo a tu pareja?" at bounding box center [460, 135] width 420 height 31
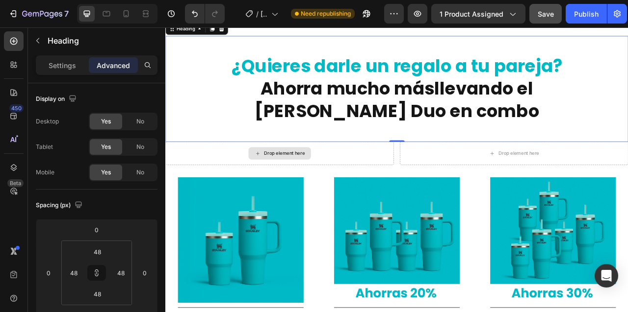
scroll to position [3632, 0]
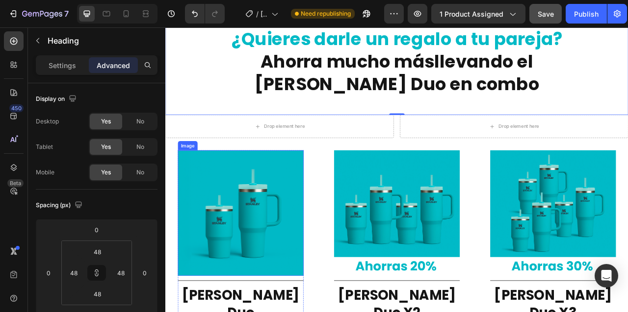
click at [216, 200] on img at bounding box center [261, 264] width 160 height 160
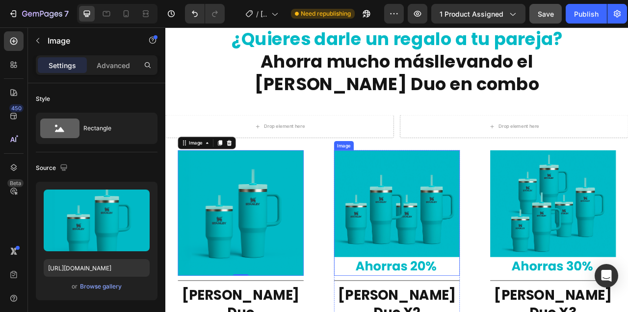
click at [437, 219] on img at bounding box center [460, 264] width 160 height 160
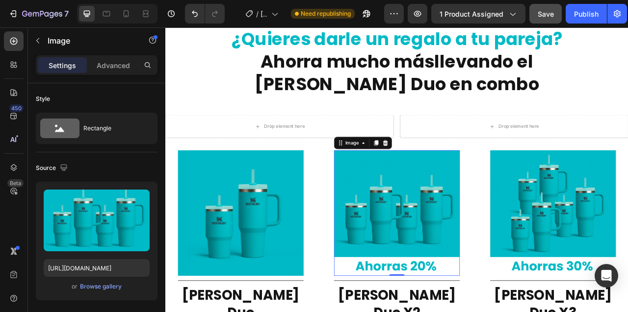
scroll to position [3676, 0]
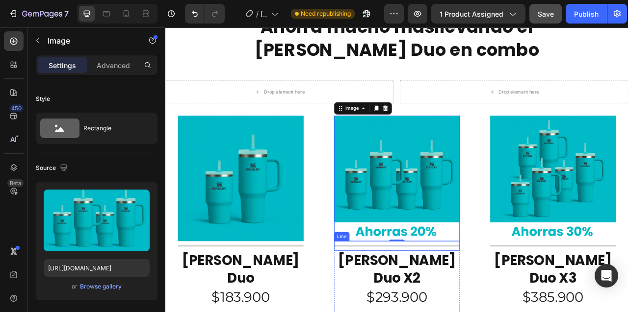
click at [382, 300] on div "Title Line" at bounding box center [460, 306] width 160 height 12
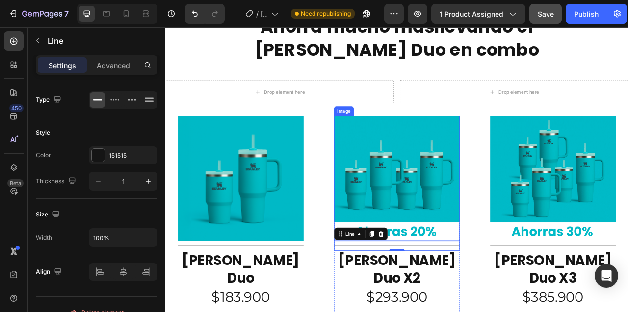
click at [385, 147] on img at bounding box center [460, 220] width 160 height 160
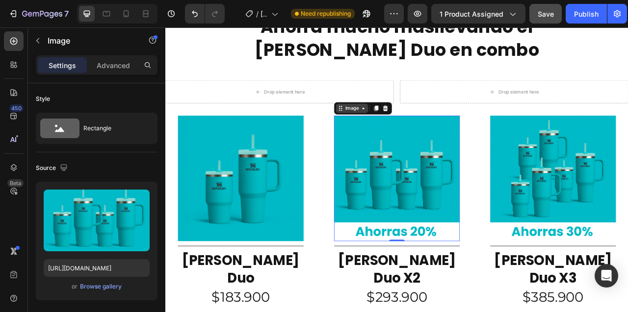
click at [413, 130] on icon at bounding box center [417, 131] width 8 height 8
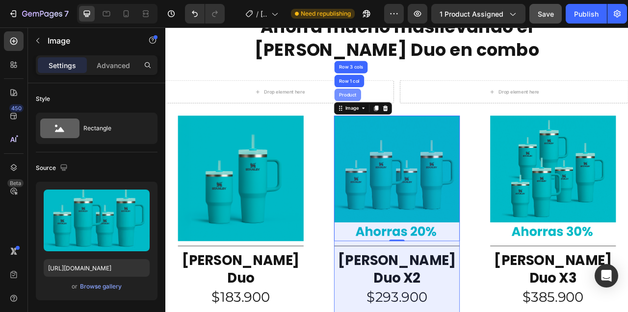
click at [401, 116] on div "Product" at bounding box center [397, 113] width 26 height 6
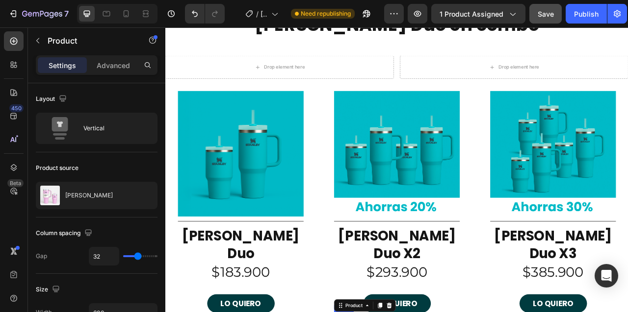
scroll to position [3717, 0]
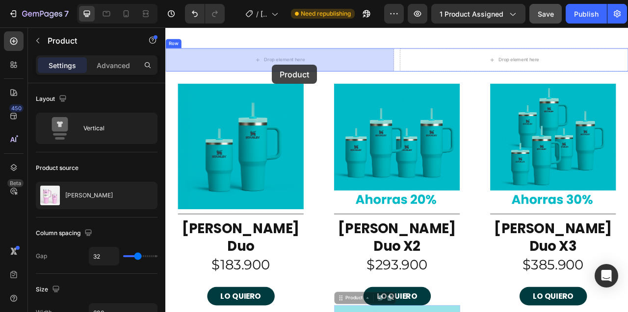
drag, startPoint x: 389, startPoint y: 354, endPoint x: 301, endPoint y: 75, distance: 292.7
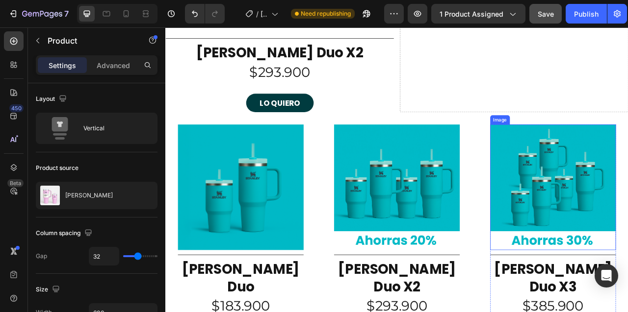
scroll to position [3959, 0]
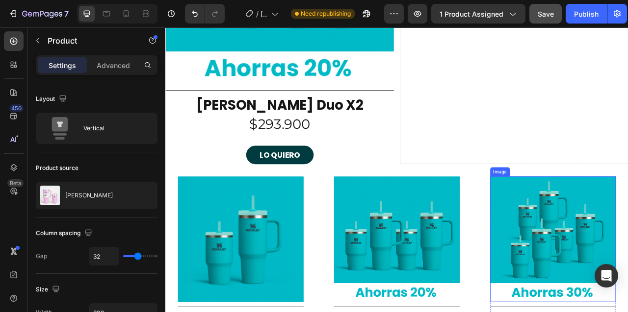
click at [591, 213] on div "Image" at bounding box center [590, 211] width 21 height 9
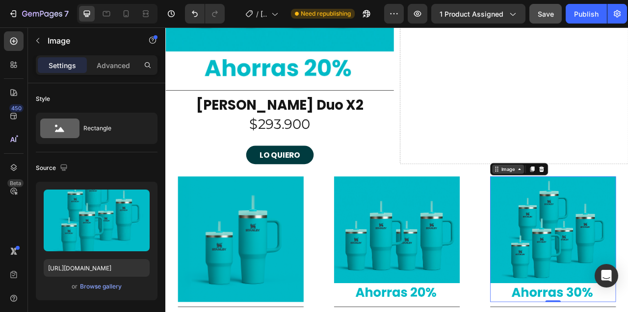
click at [615, 212] on div "Image" at bounding box center [601, 208] width 41 height 12
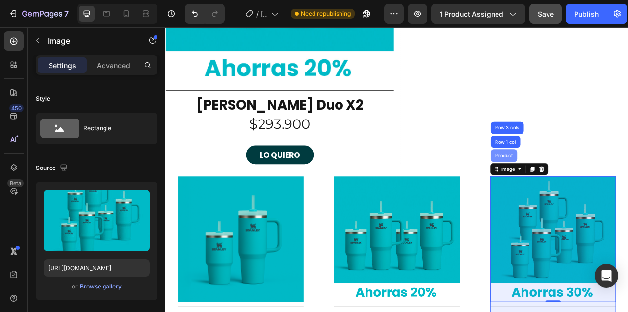
click at [602, 193] on div "Product" at bounding box center [596, 191] width 26 height 6
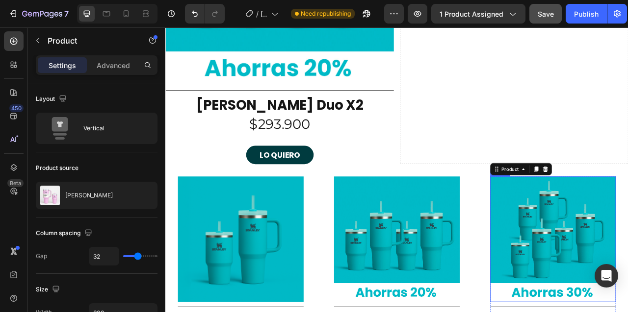
scroll to position [4064, 0]
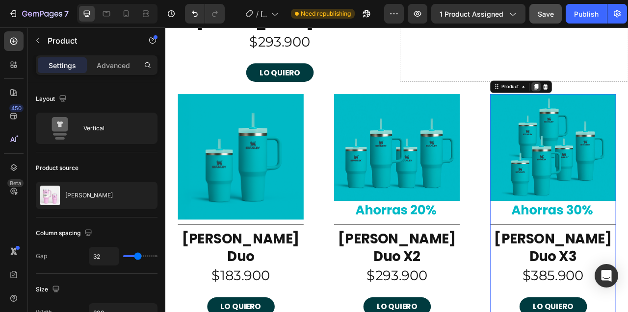
click at [627, 102] on icon at bounding box center [636, 103] width 5 height 7
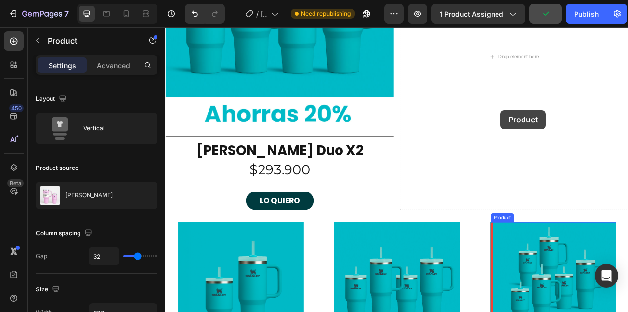
scroll to position [3899, 0]
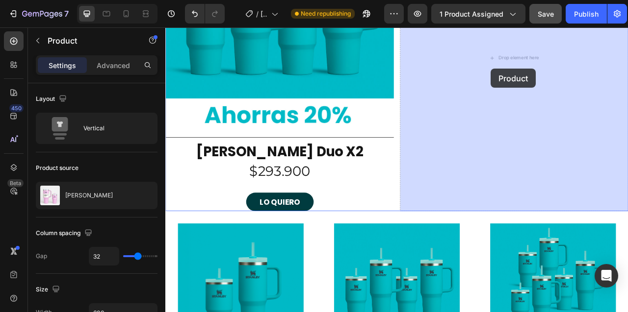
drag, startPoint x: 587, startPoint y: 327, endPoint x: 579, endPoint y: 80, distance: 247.3
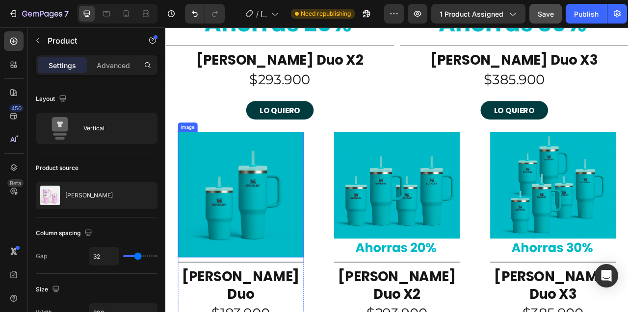
scroll to position [4019, 0]
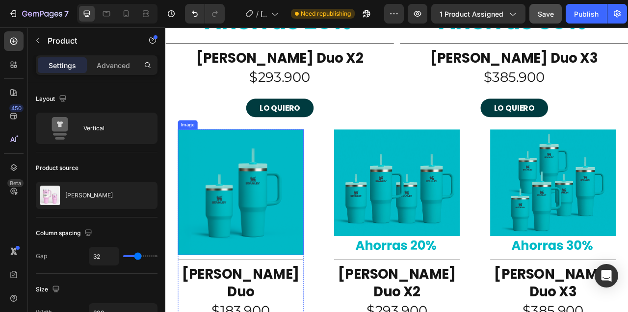
click at [194, 153] on div "Image" at bounding box center [193, 151] width 21 height 9
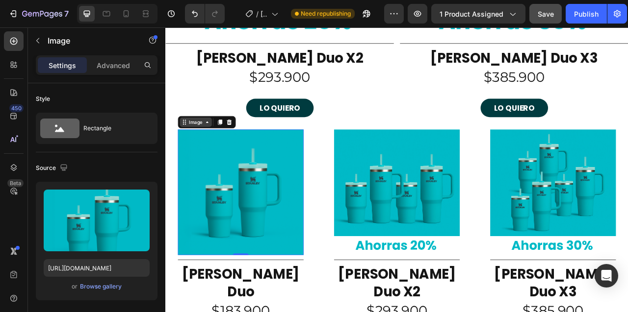
click at [219, 150] on icon at bounding box center [218, 148] width 8 height 8
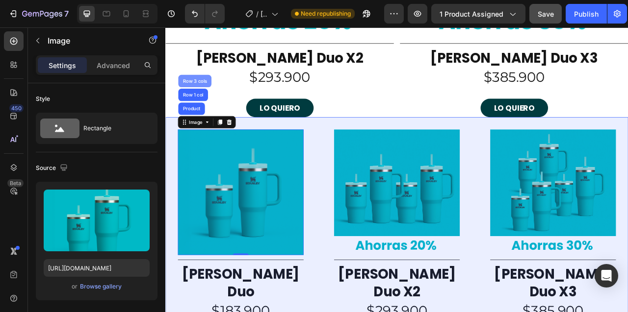
click at [200, 99] on div "Row 3 cols" at bounding box center [202, 96] width 42 height 16
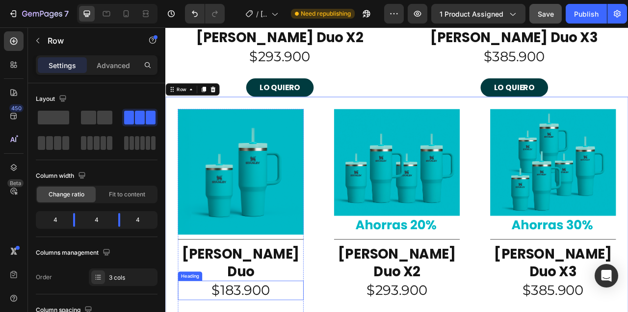
scroll to position [4000, 0]
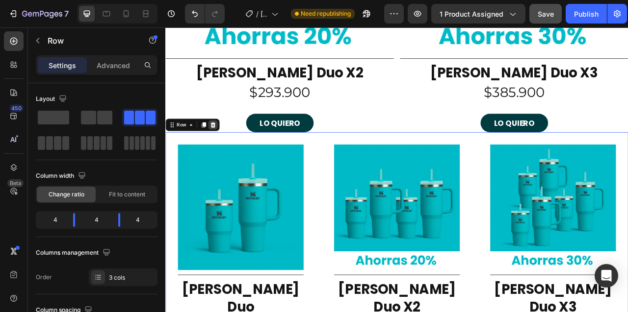
click at [229, 153] on icon at bounding box center [226, 152] width 8 height 8
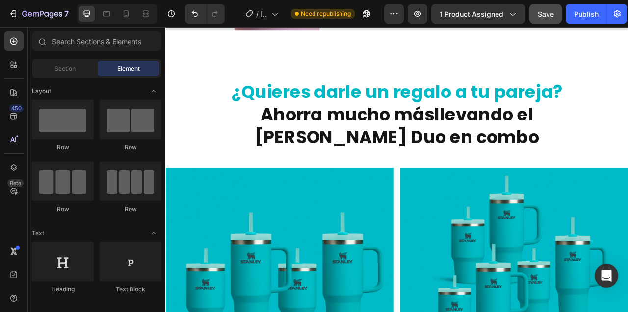
scroll to position [3555, 0]
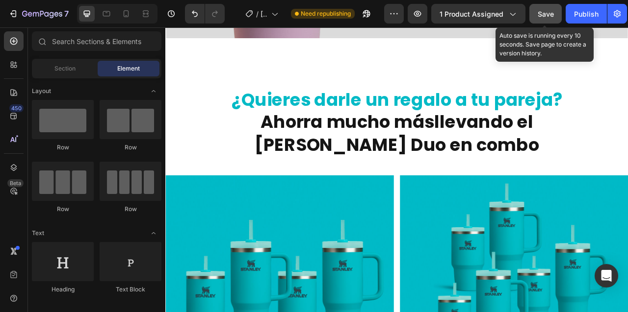
click at [538, 16] on span "Save" at bounding box center [545, 14] width 16 height 8
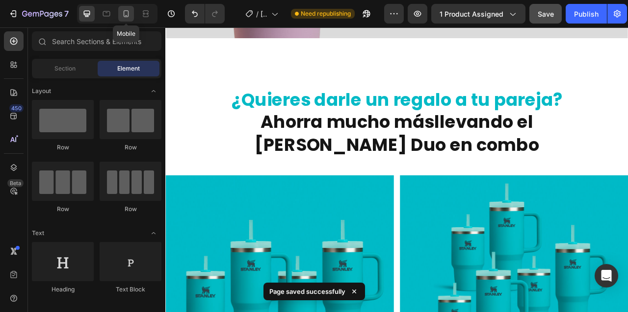
click at [127, 14] on icon at bounding box center [126, 14] width 10 height 10
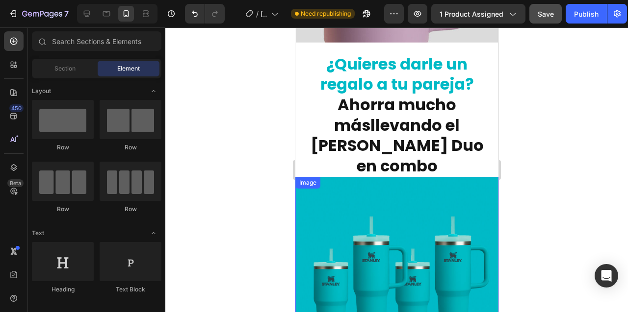
scroll to position [3440, 0]
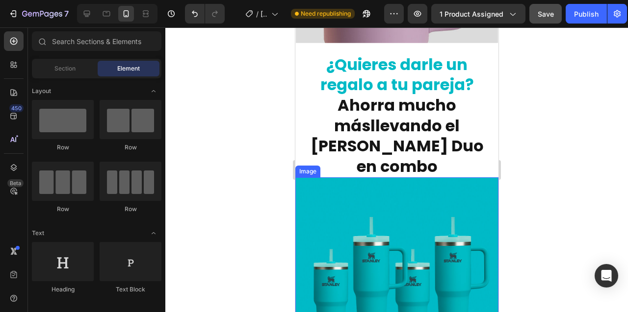
click at [311, 167] on div "Image" at bounding box center [307, 171] width 21 height 9
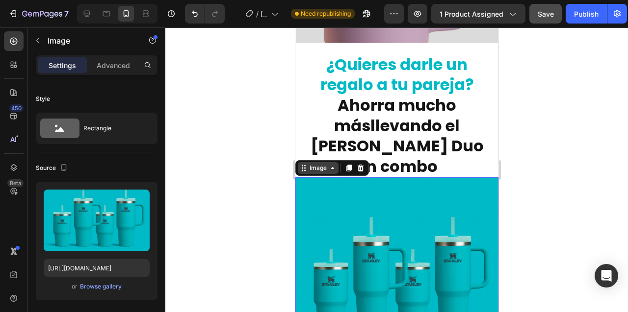
click at [331, 164] on icon at bounding box center [332, 168] width 8 height 8
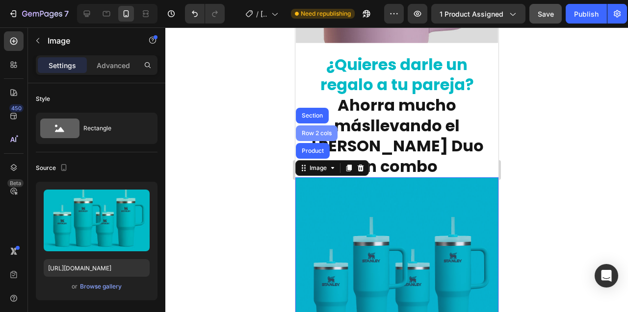
click at [315, 130] on div "Row 2 cols" at bounding box center [316, 133] width 34 height 6
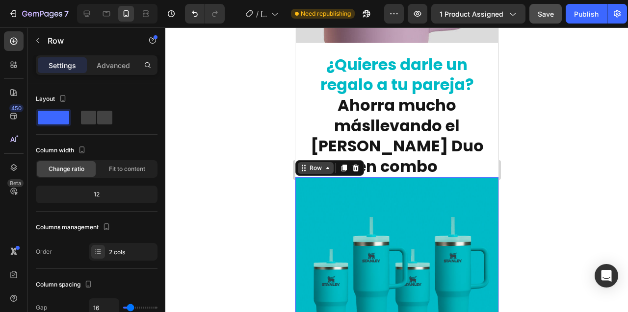
click at [326, 164] on icon at bounding box center [327, 168] width 8 height 8
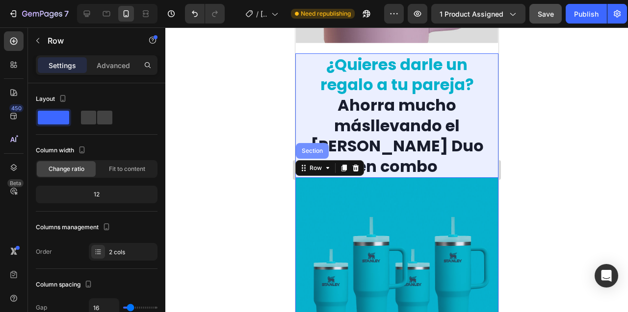
click at [314, 148] on div "Section" at bounding box center [311, 151] width 25 height 6
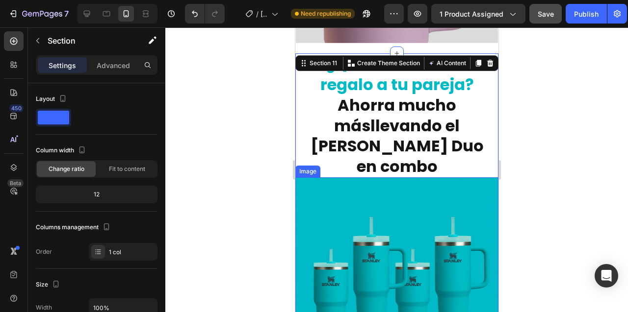
click at [316, 178] on img at bounding box center [396, 279] width 203 height 203
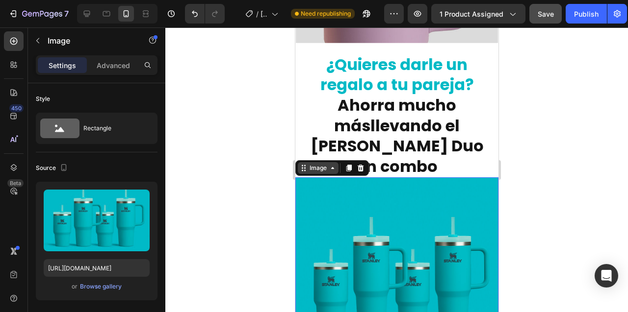
click at [333, 164] on icon at bounding box center [332, 168] width 8 height 8
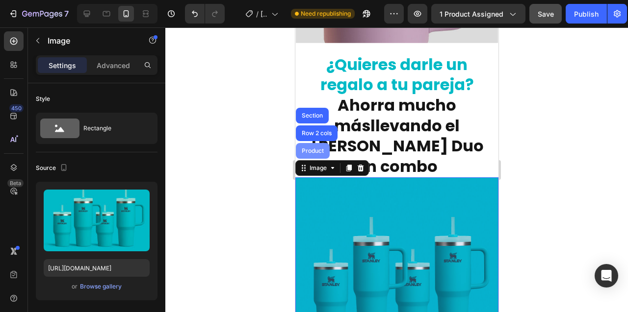
click at [314, 148] on div "Product" at bounding box center [312, 151] width 26 height 6
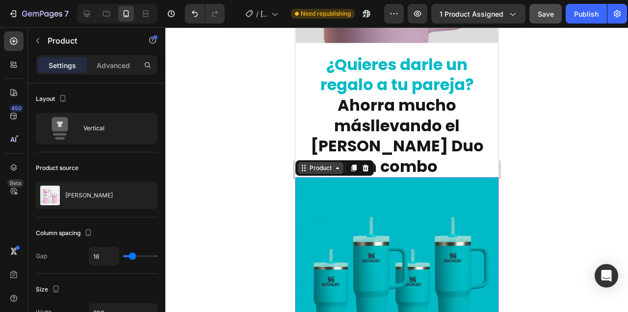
click at [338, 162] on div "Product" at bounding box center [320, 168] width 46 height 12
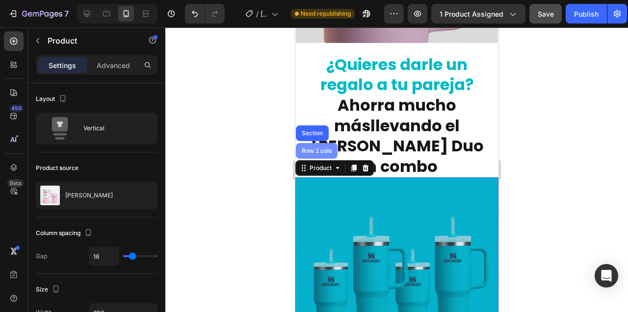
click at [314, 148] on div "Row 2 cols" at bounding box center [316, 151] width 34 height 6
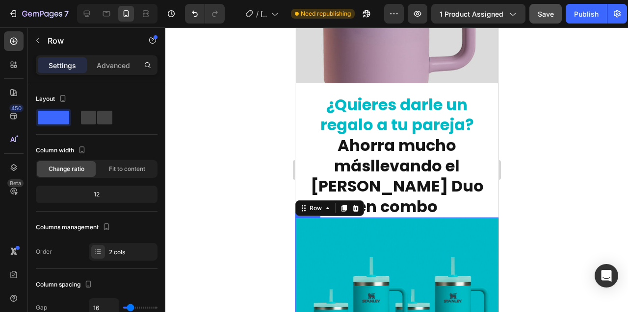
scroll to position [3403, 0]
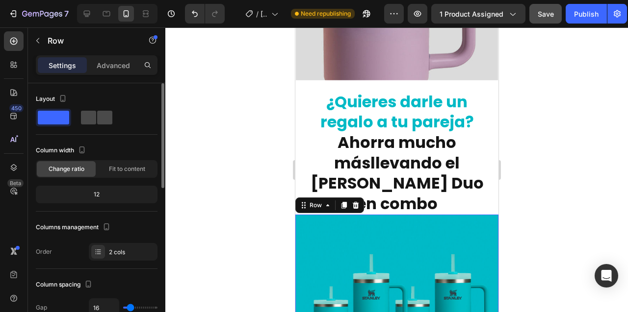
click at [96, 116] on div at bounding box center [96, 118] width 31 height 14
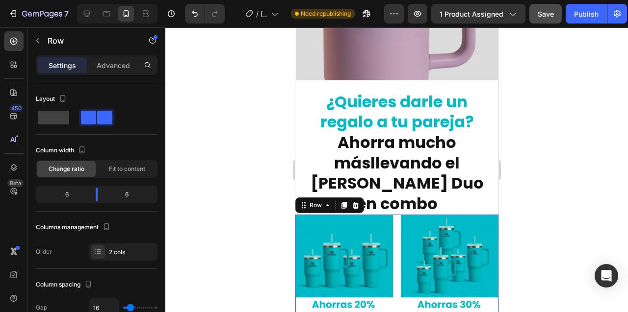
click at [225, 152] on div at bounding box center [396, 169] width 462 height 285
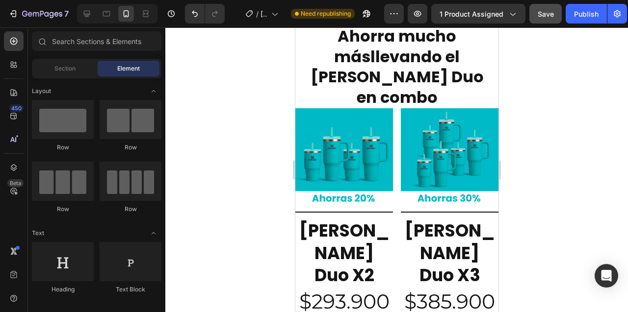
scroll to position [3545, 0]
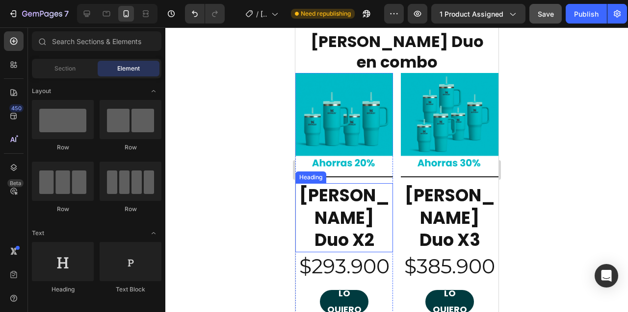
click at [337, 183] on h2 "[PERSON_NAME] Duo X2" at bounding box center [344, 217] width 98 height 69
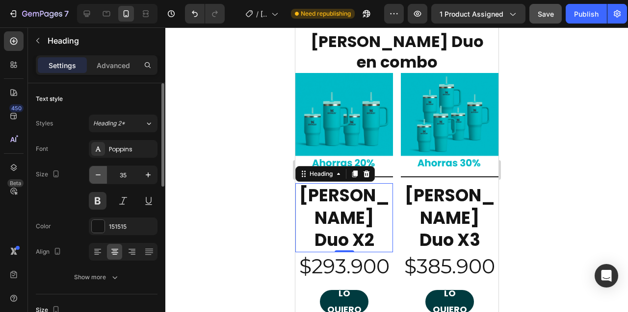
click at [97, 175] on icon "button" at bounding box center [98, 175] width 5 height 1
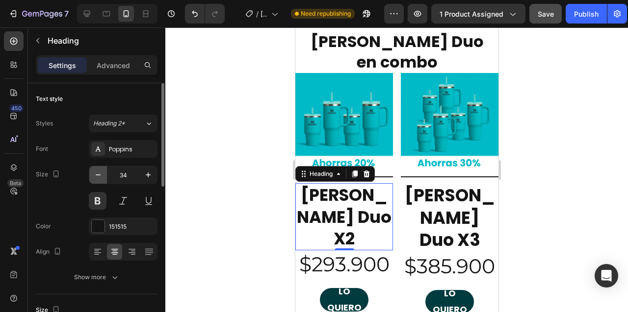
click at [97, 175] on icon "button" at bounding box center [98, 175] width 5 height 1
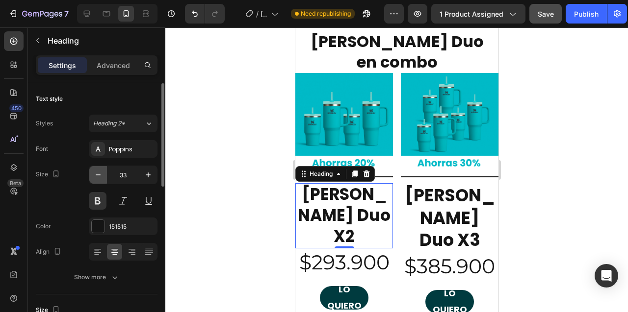
click at [97, 175] on icon "button" at bounding box center [98, 175] width 5 height 1
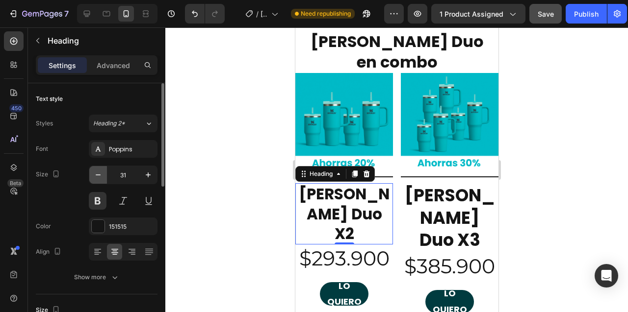
click at [94, 178] on icon "button" at bounding box center [98, 175] width 10 height 10
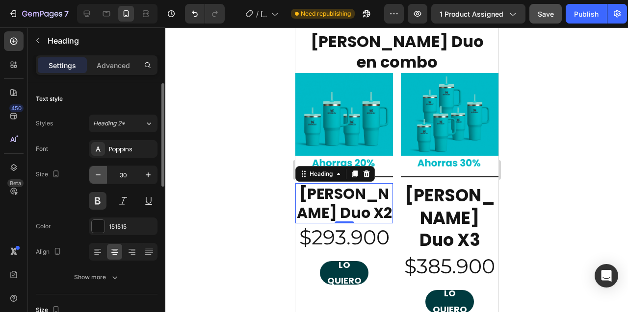
click at [94, 178] on icon "button" at bounding box center [98, 175] width 10 height 10
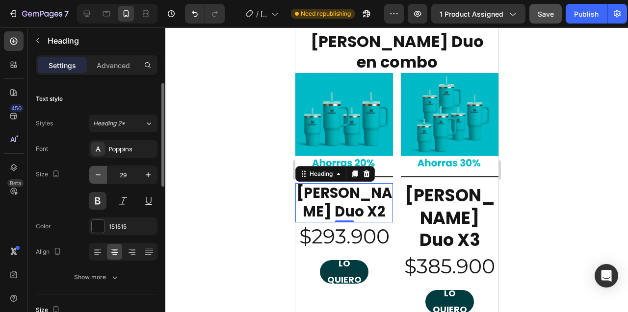
click at [94, 178] on icon "button" at bounding box center [98, 175] width 10 height 10
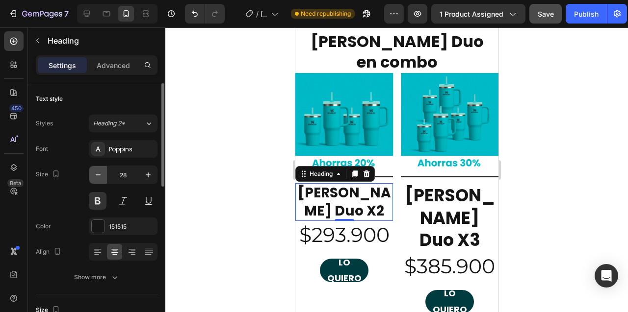
click at [94, 178] on icon "button" at bounding box center [98, 175] width 10 height 10
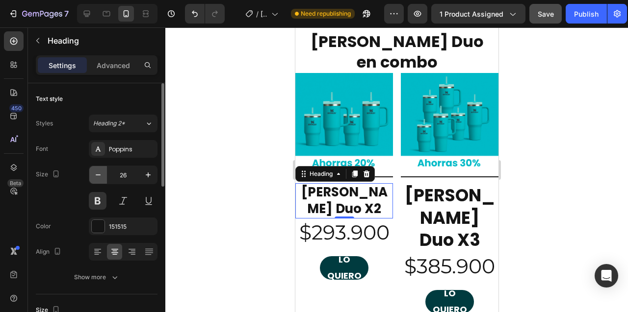
click at [94, 178] on icon "button" at bounding box center [98, 175] width 10 height 10
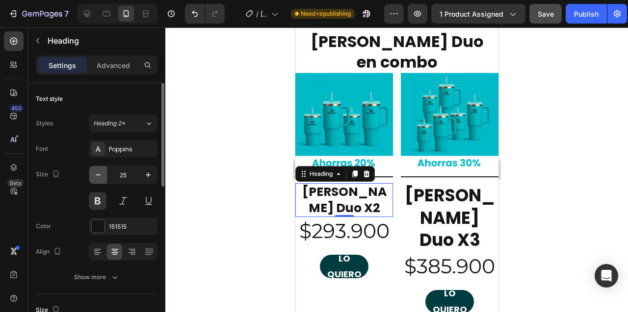
click at [94, 178] on icon "button" at bounding box center [98, 175] width 10 height 10
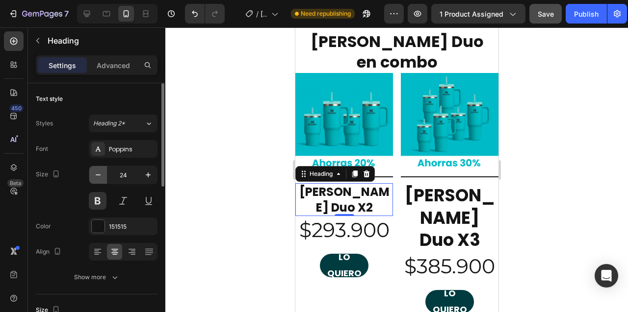
click at [94, 178] on icon "button" at bounding box center [98, 175] width 10 height 10
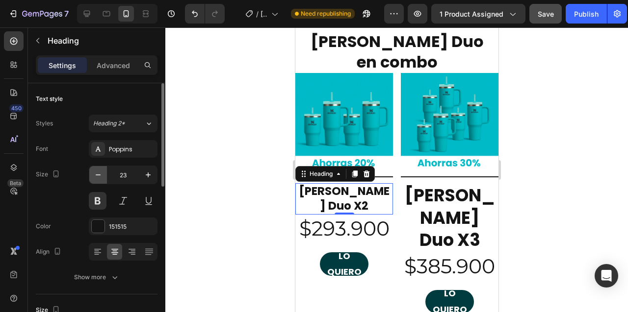
click at [94, 178] on icon "button" at bounding box center [98, 175] width 10 height 10
type input "22"
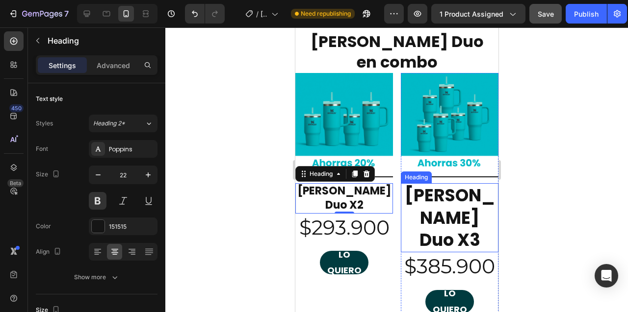
click at [437, 183] on h2 "[PERSON_NAME] Duo X3" at bounding box center [449, 217] width 98 height 69
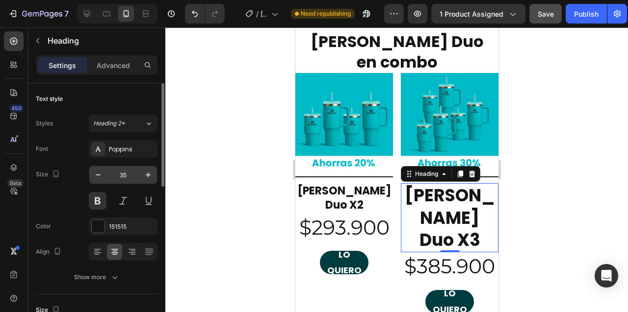
click at [121, 171] on input "35" at bounding box center [123, 175] width 32 height 18
type input "22"
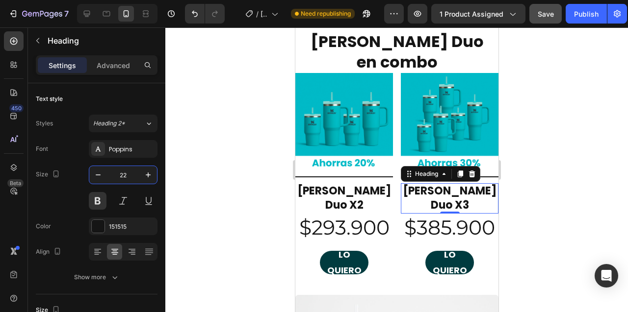
click at [240, 137] on div at bounding box center [396, 169] width 462 height 285
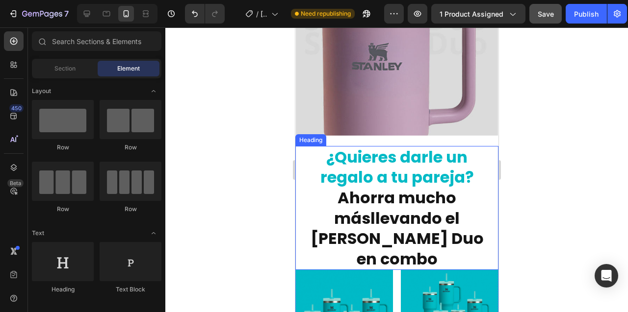
scroll to position [3433, 0]
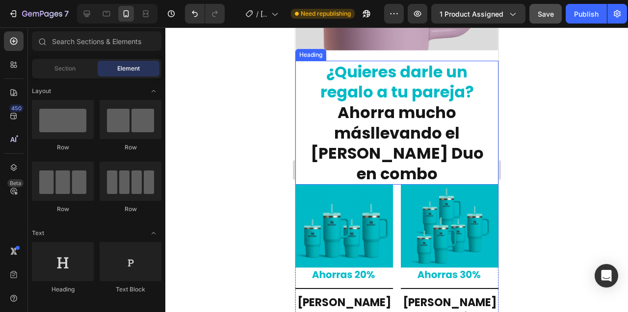
click at [326, 144] on h2 "¿Quieres darle un regalo a tu pareja? Ahorra mucho más llevando el Stanley Duo …" at bounding box center [396, 123] width 183 height 125
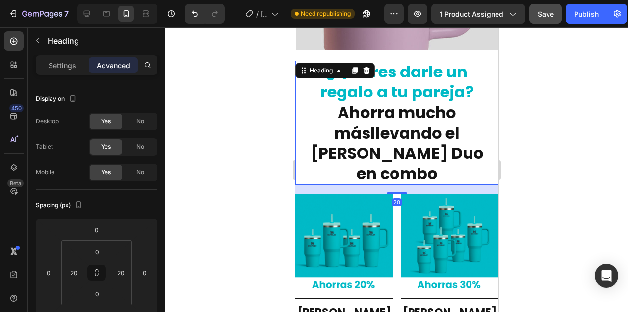
drag, startPoint x: 399, startPoint y: 164, endPoint x: 399, endPoint y: 173, distance: 9.3
click at [399, 192] on div at bounding box center [396, 193] width 20 height 3
click at [393, 192] on div at bounding box center [396, 193] width 20 height 3
type input "20"
click at [240, 184] on div at bounding box center [396, 169] width 462 height 285
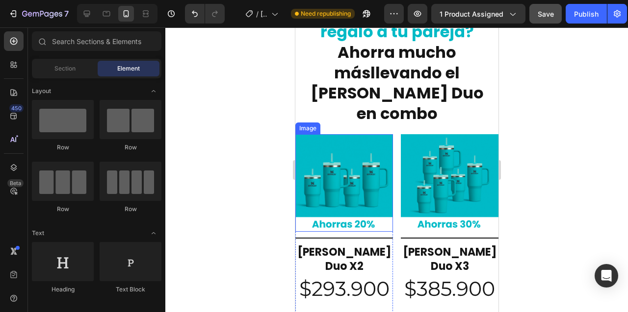
scroll to position [3538, 0]
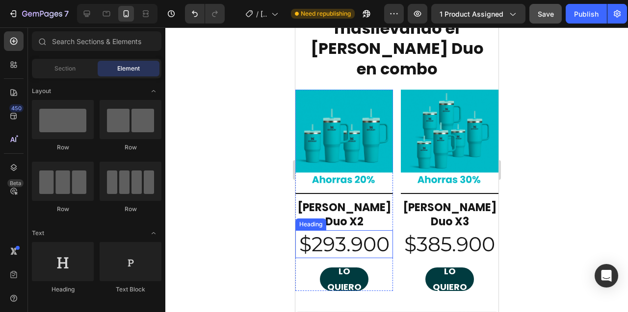
click at [340, 230] on h2 "$293.900" at bounding box center [344, 244] width 98 height 28
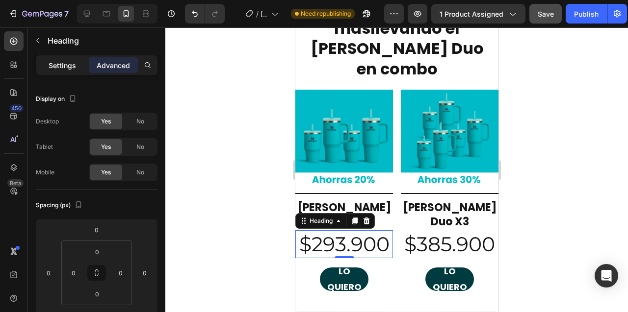
click at [59, 66] on p "Settings" at bounding box center [62, 65] width 27 height 10
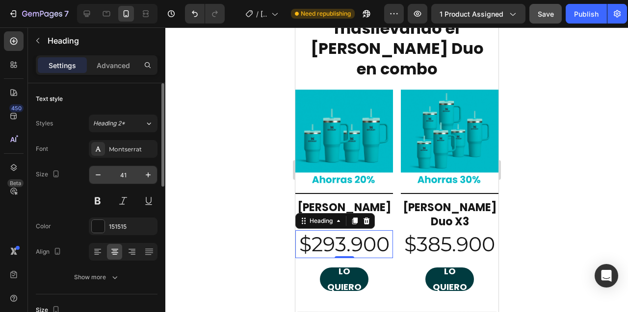
click at [120, 175] on input "41" at bounding box center [123, 175] width 32 height 18
type input "35"
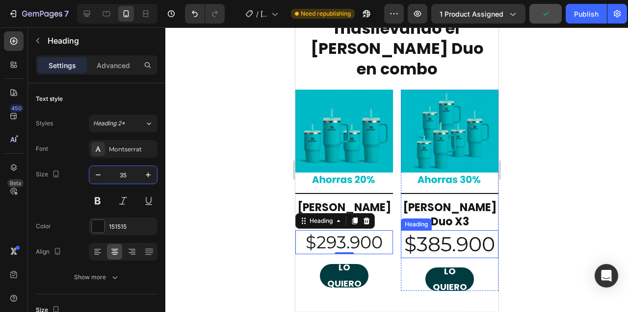
click at [443, 230] on h2 "$385.900" at bounding box center [449, 244] width 98 height 28
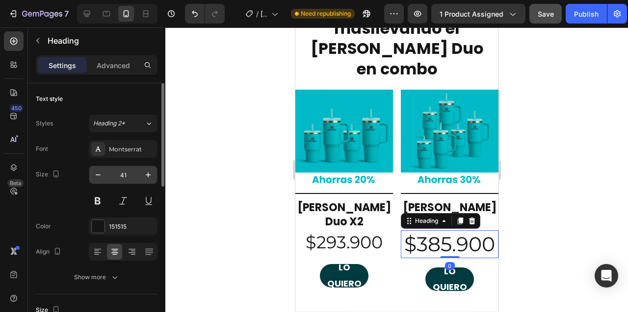
click at [120, 174] on input "41" at bounding box center [123, 175] width 32 height 18
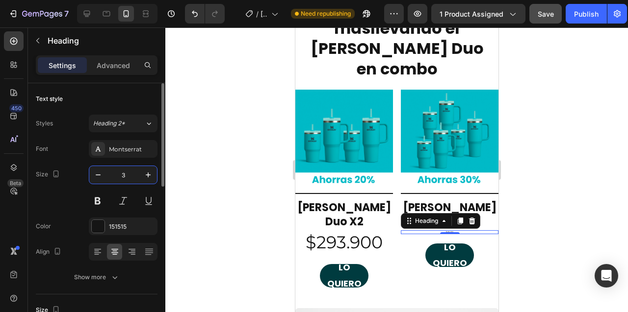
type input "35"
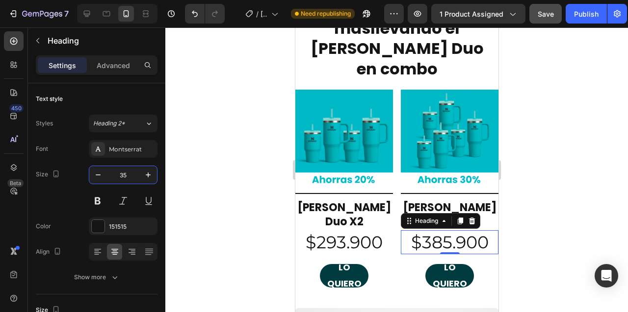
click at [247, 165] on div at bounding box center [396, 169] width 462 height 285
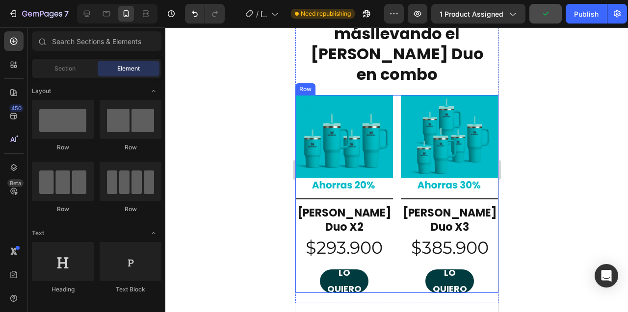
scroll to position [3539, 0]
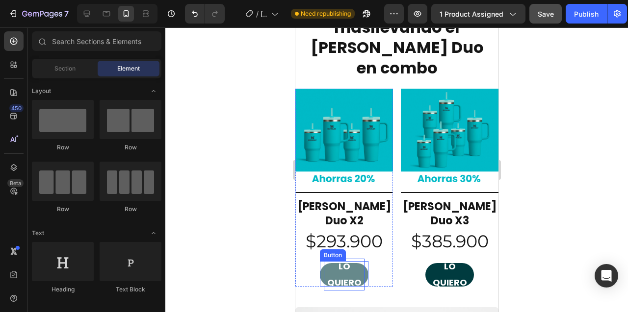
click at [359, 259] on p "LO QUIERO" at bounding box center [343, 275] width 41 height 32
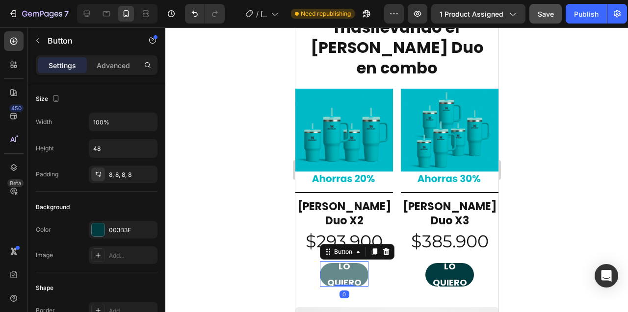
click at [366, 263] on button "LO QUIERO" at bounding box center [343, 275] width 49 height 24
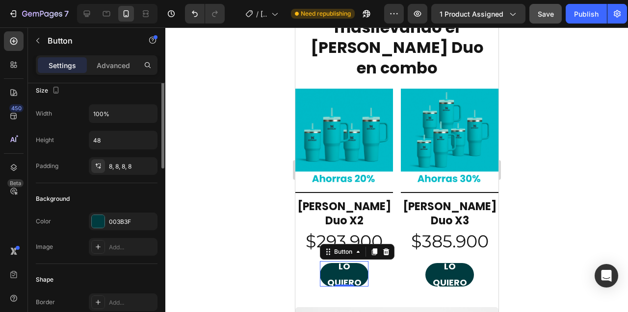
scroll to position [0, 0]
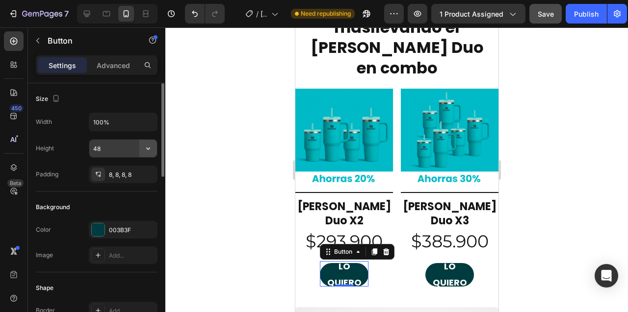
click at [149, 150] on icon "button" at bounding box center [148, 149] width 10 height 10
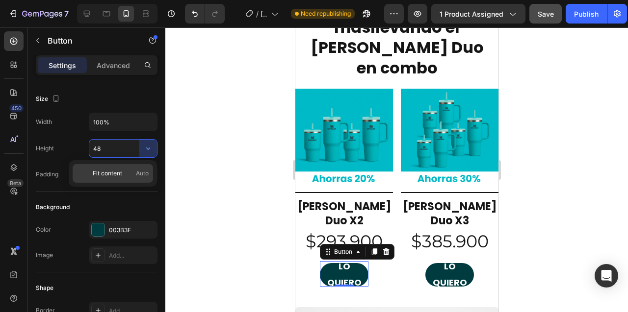
click at [111, 174] on span "Fit content" at bounding box center [107, 173] width 29 height 9
type input "Auto"
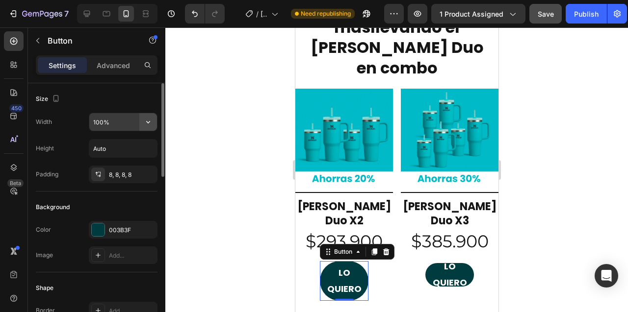
click at [149, 121] on icon "button" at bounding box center [148, 122] width 4 height 2
click at [150, 149] on icon "button" at bounding box center [148, 149] width 10 height 10
click at [214, 166] on div at bounding box center [396, 169] width 462 height 285
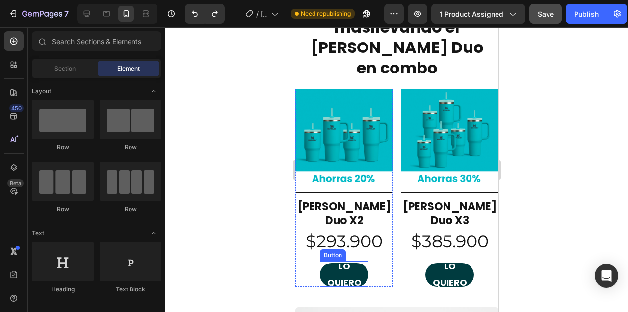
click at [332, 251] on div "Button" at bounding box center [332, 255] width 22 height 9
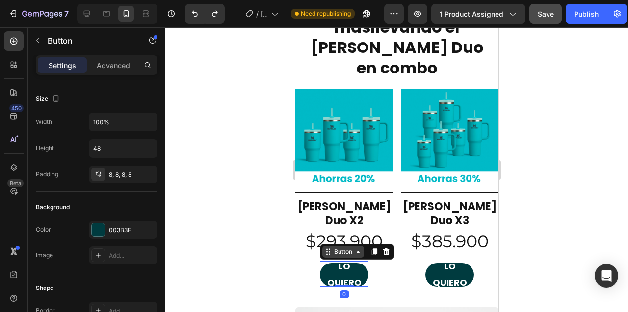
click at [359, 248] on icon at bounding box center [358, 252] width 8 height 8
click at [340, 248] on div "Button" at bounding box center [342, 252] width 22 height 9
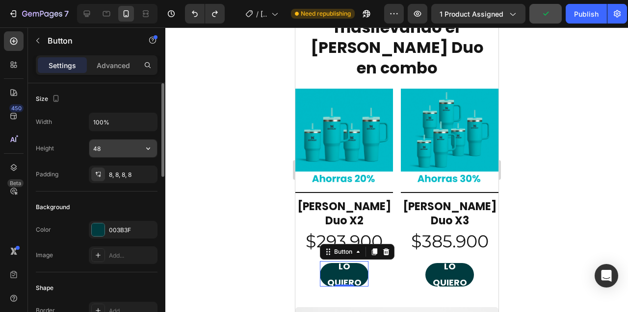
click at [107, 151] on input "48" at bounding box center [123, 149] width 68 height 18
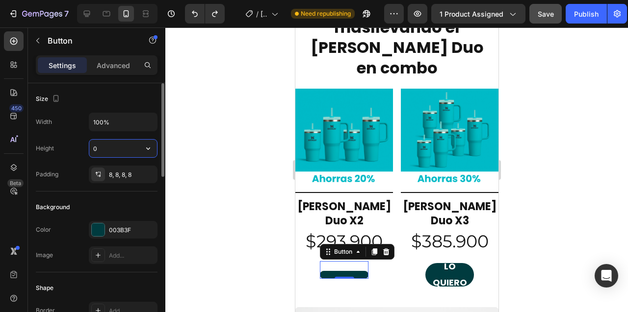
click at [107, 151] on input "0" at bounding box center [123, 149] width 68 height 18
click at [107, 151] on input "50" at bounding box center [123, 149] width 68 height 18
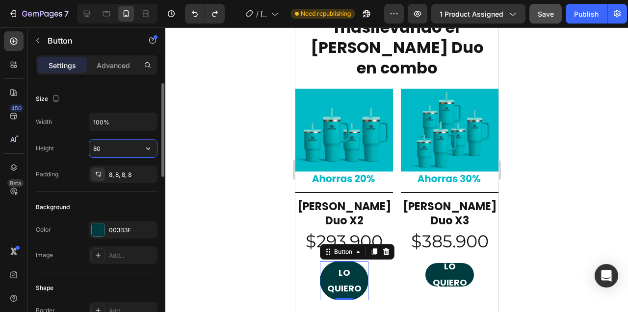
click at [107, 151] on input "80" at bounding box center [123, 149] width 68 height 18
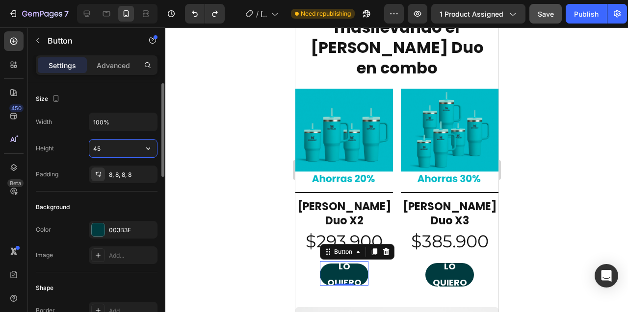
click at [107, 151] on input "45" at bounding box center [123, 149] width 68 height 18
type input "50"
click at [130, 177] on div "8, 8, 8, 8" at bounding box center [123, 175] width 28 height 9
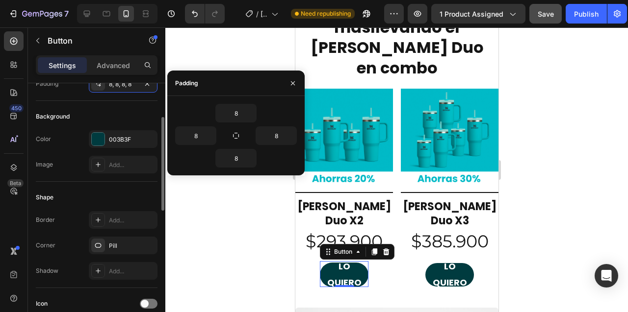
scroll to position [157, 0]
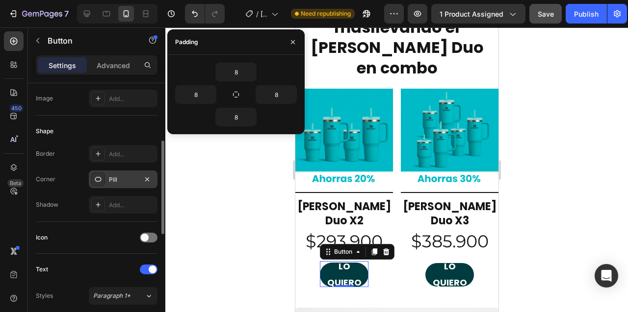
click at [123, 178] on div "Pill" at bounding box center [123, 180] width 28 height 9
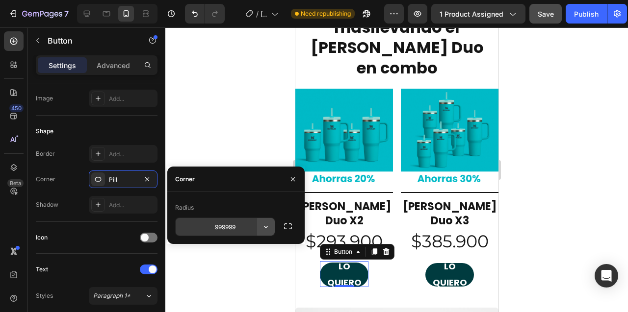
click at [267, 229] on icon "button" at bounding box center [266, 227] width 10 height 10
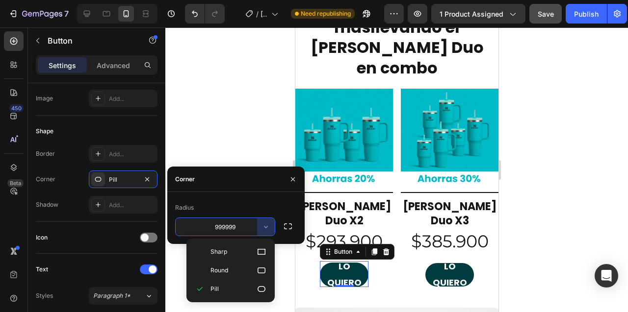
click at [222, 231] on input "999999" at bounding box center [225, 227] width 99 height 18
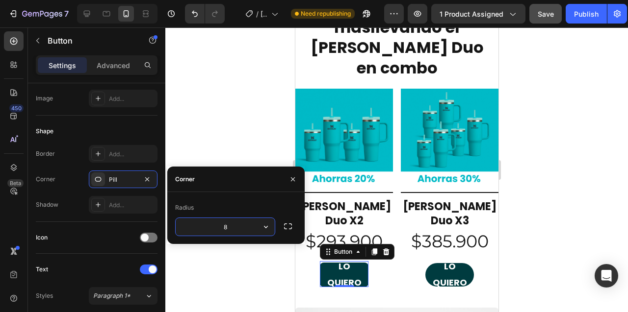
click at [225, 228] on input "8" at bounding box center [225, 227] width 99 height 18
click at [235, 228] on input "5" at bounding box center [225, 227] width 99 height 18
click at [225, 226] on input "5" at bounding box center [225, 227] width 99 height 18
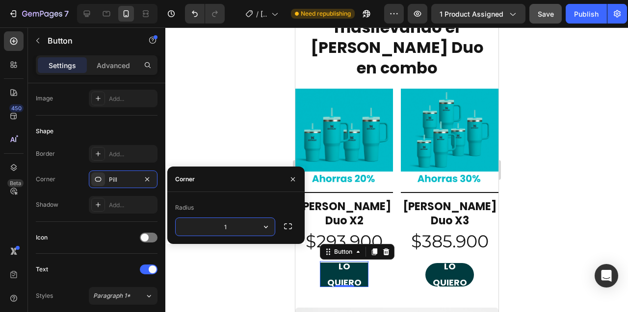
type input "15"
click at [223, 227] on input "15" at bounding box center [225, 227] width 99 height 18
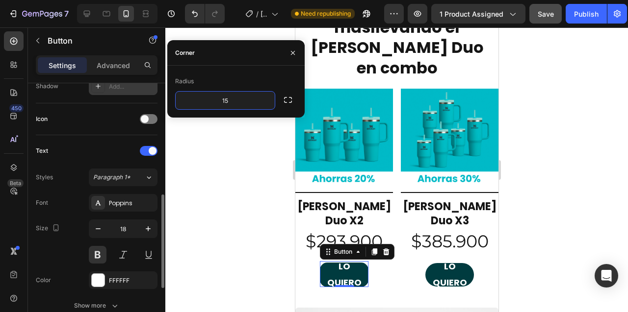
scroll to position [283, 0]
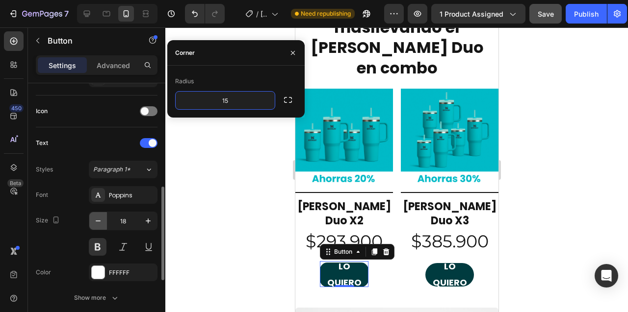
click at [99, 221] on icon "button" at bounding box center [98, 221] width 5 height 1
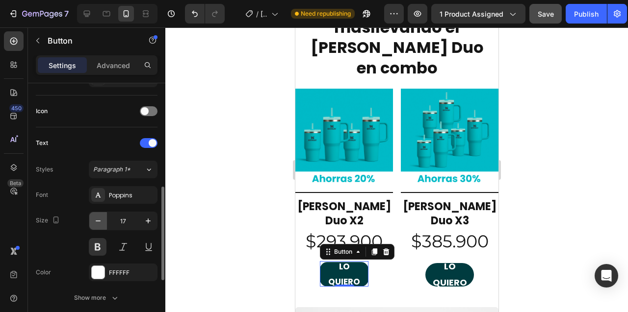
click at [99, 221] on icon "button" at bounding box center [98, 221] width 5 height 1
click at [145, 221] on icon "button" at bounding box center [148, 221] width 10 height 10
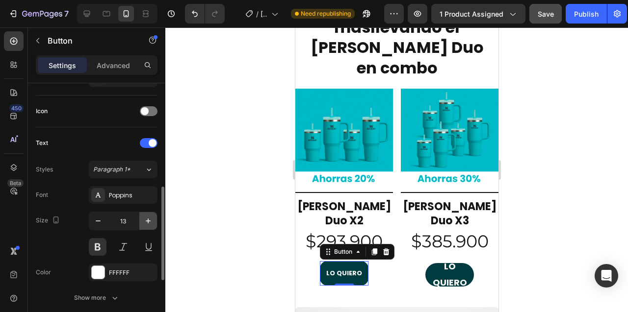
type input "14"
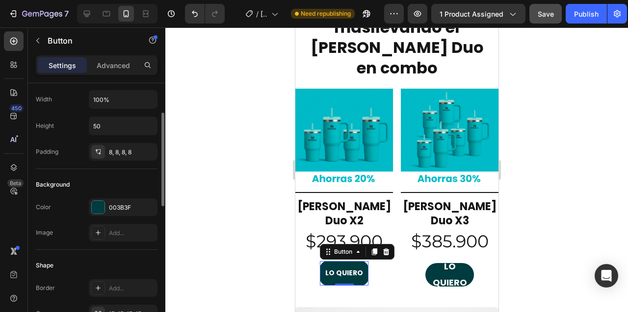
scroll to position [18, 0]
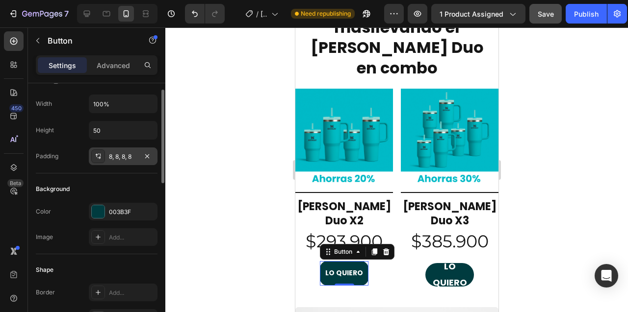
click at [127, 153] on div "8, 8, 8, 8" at bounding box center [123, 157] width 28 height 9
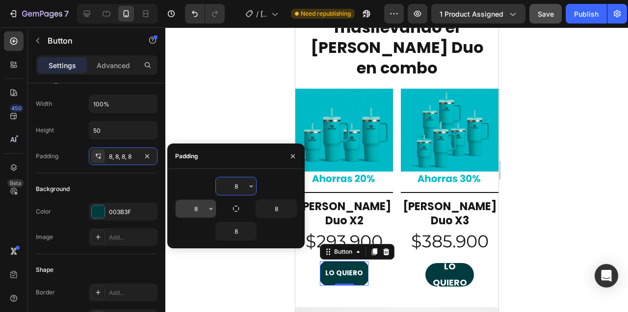
click at [190, 207] on input "8" at bounding box center [196, 209] width 40 height 18
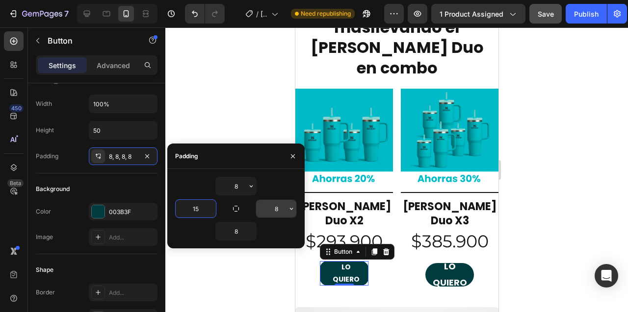
type input "15"
click at [272, 209] on input "8" at bounding box center [276, 209] width 40 height 18
type input "15"
click at [235, 187] on input "8" at bounding box center [236, 187] width 40 height 18
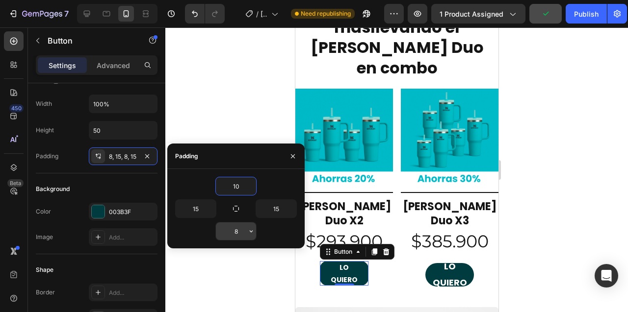
type input "10"
click at [234, 233] on input "8" at bounding box center [236, 232] width 40 height 18
type input "10"
click at [195, 205] on input "15" at bounding box center [196, 209] width 40 height 18
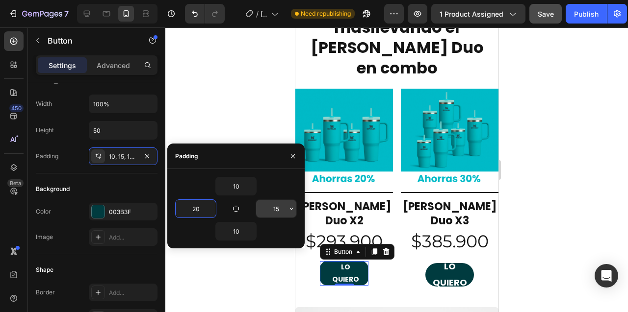
type input "20"
click at [275, 207] on input "15" at bounding box center [276, 209] width 40 height 18
click at [272, 206] on input "20" at bounding box center [276, 209] width 40 height 18
type input "0"
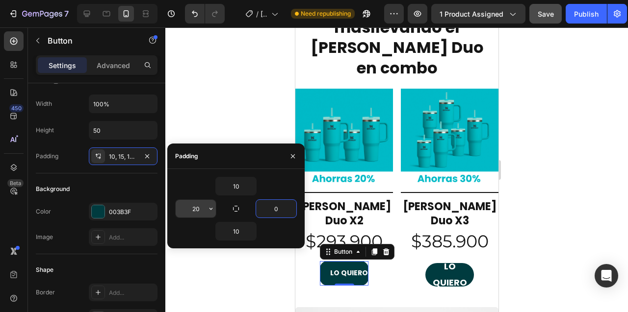
click at [189, 209] on input "20" at bounding box center [196, 209] width 40 height 18
type input "0"
click at [233, 190] on input "10" at bounding box center [236, 187] width 40 height 18
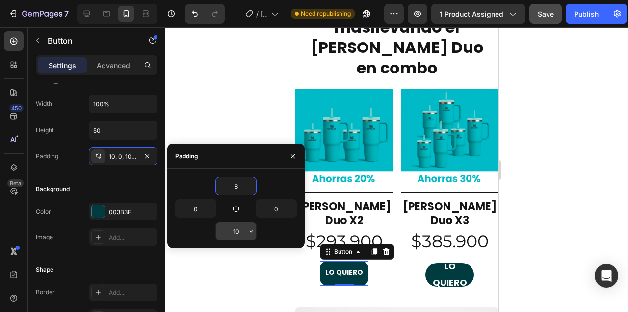
type input "8"
click at [235, 231] on input "10" at bounding box center [236, 232] width 40 height 18
type input "8"
click at [233, 185] on input "8" at bounding box center [236, 187] width 40 height 18
type input "0"
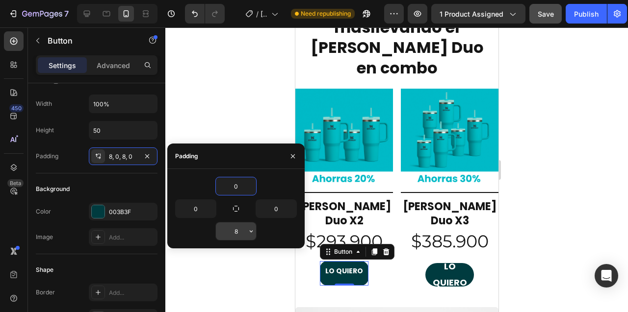
click at [233, 231] on input "8" at bounding box center [236, 232] width 40 height 18
type input "0"
click at [219, 111] on div at bounding box center [396, 169] width 462 height 285
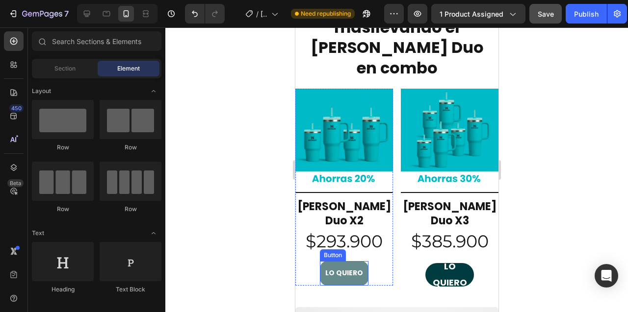
click at [336, 261] on button "LO QUIERO" at bounding box center [343, 273] width 49 height 25
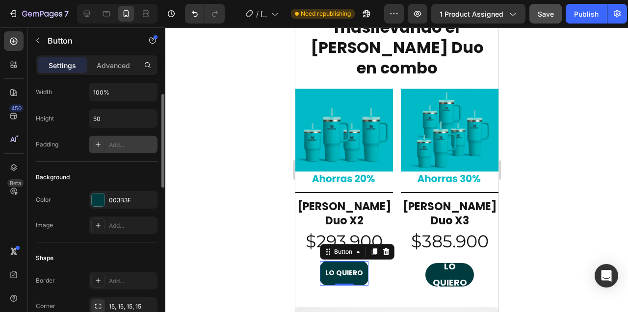
scroll to position [29, 0]
click at [147, 119] on icon "button" at bounding box center [148, 119] width 4 height 2
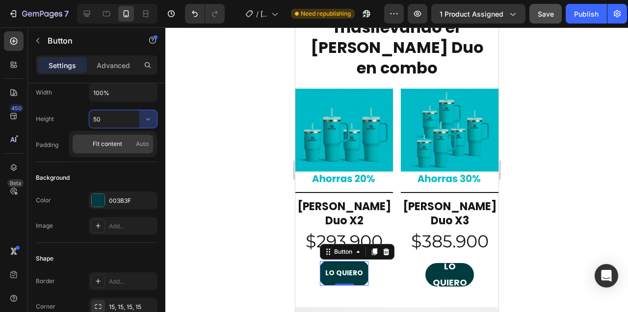
click at [101, 143] on span "Fit content" at bounding box center [107, 144] width 29 height 9
type input "Auto"
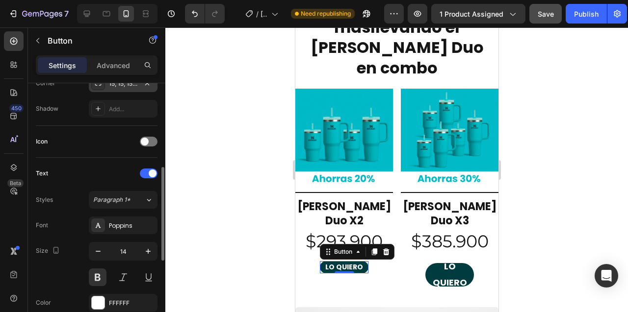
scroll to position [254, 0]
click at [149, 252] on icon "button" at bounding box center [148, 251] width 10 height 10
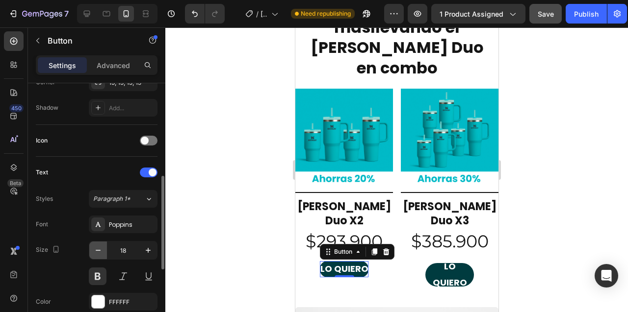
click at [99, 253] on icon "button" at bounding box center [98, 251] width 10 height 10
type input "16"
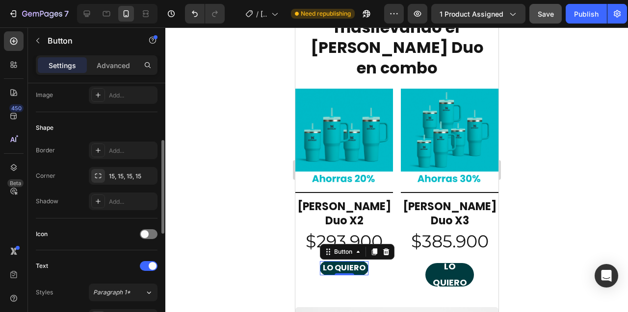
scroll to position [159, 0]
click at [120, 177] on div "15, 15, 15, 15" at bounding box center [123, 177] width 28 height 9
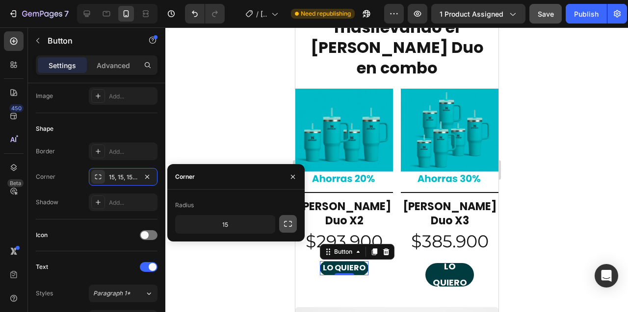
click at [287, 224] on icon "button" at bounding box center [288, 224] width 10 height 10
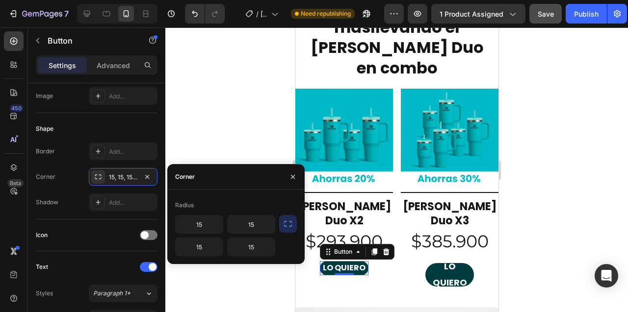
click at [287, 224] on icon "button" at bounding box center [288, 224] width 10 height 10
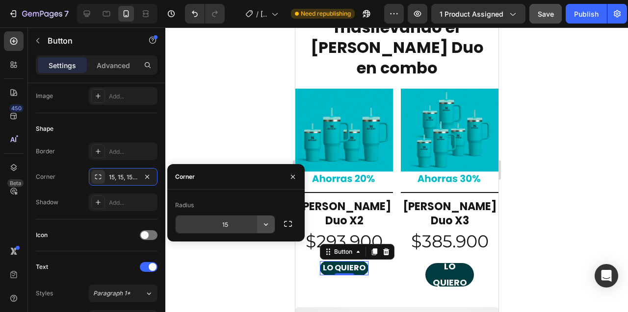
click at [266, 225] on icon "button" at bounding box center [266, 225] width 4 height 2
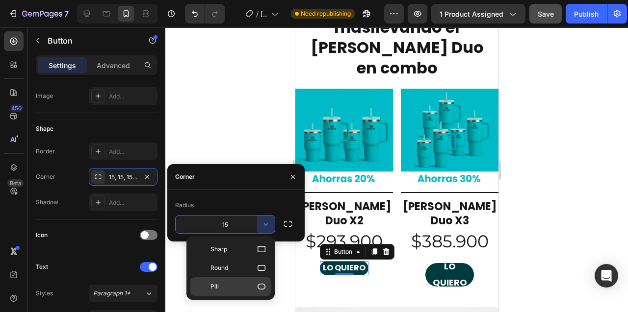
click at [247, 284] on p "Pill" at bounding box center [238, 287] width 56 height 10
type input "9999"
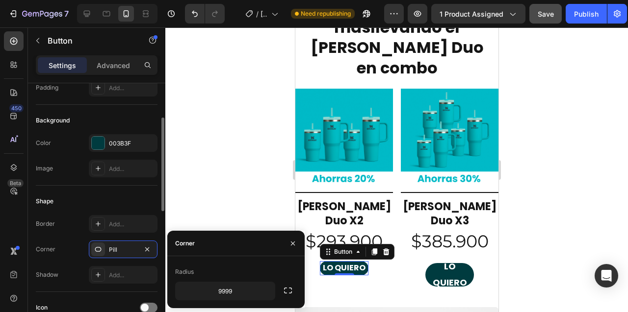
scroll to position [142, 0]
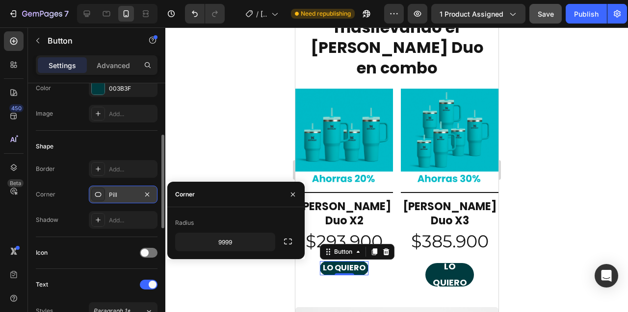
click at [124, 199] on div "Pill" at bounding box center [123, 195] width 28 height 9
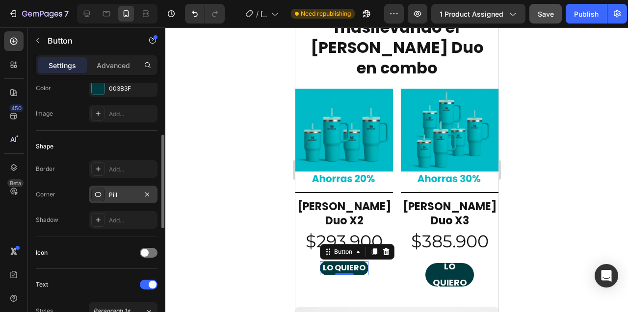
click at [124, 199] on div "Pill" at bounding box center [123, 195] width 28 height 9
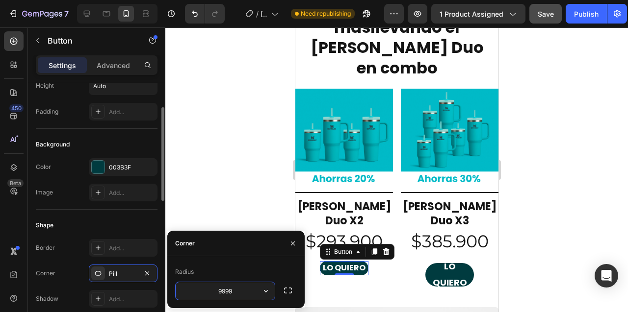
scroll to position [61, 0]
click at [123, 112] on div "Add..." at bounding box center [132, 114] width 46 height 9
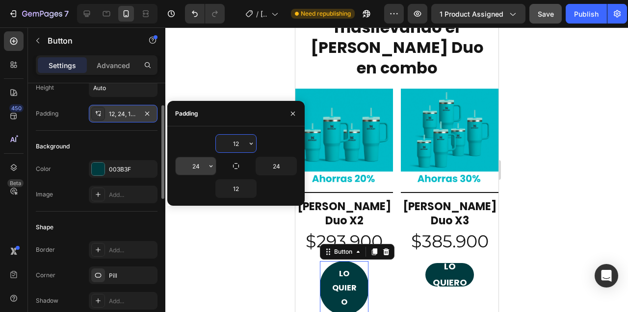
click at [194, 162] on input "24" at bounding box center [196, 166] width 40 height 18
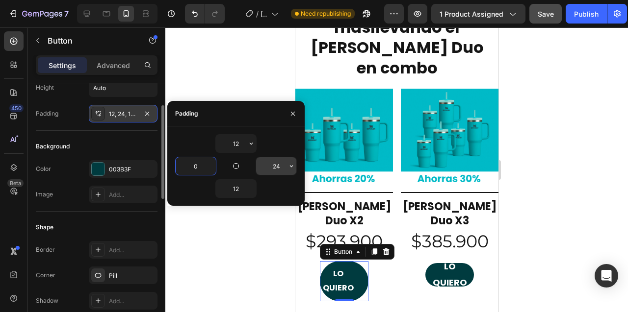
type input "0"
click at [272, 166] on input "24" at bounding box center [276, 166] width 40 height 18
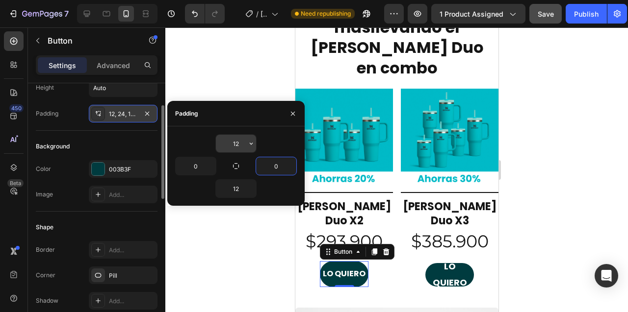
type input "0"
click at [233, 142] on input "12" at bounding box center [236, 144] width 40 height 18
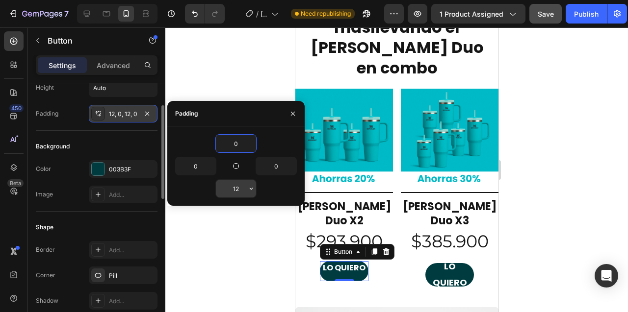
type input "0"
click at [233, 191] on input "12" at bounding box center [236, 189] width 40 height 18
type input "0"
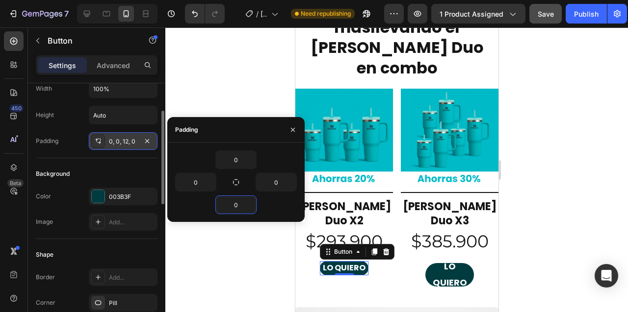
scroll to position [0, 0]
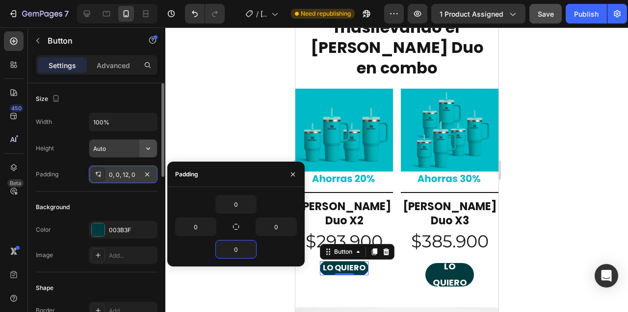
click at [143, 145] on icon "button" at bounding box center [148, 149] width 10 height 10
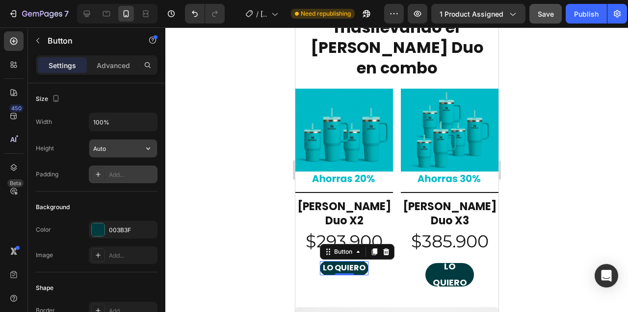
click at [102, 148] on input "Auto" at bounding box center [123, 149] width 68 height 18
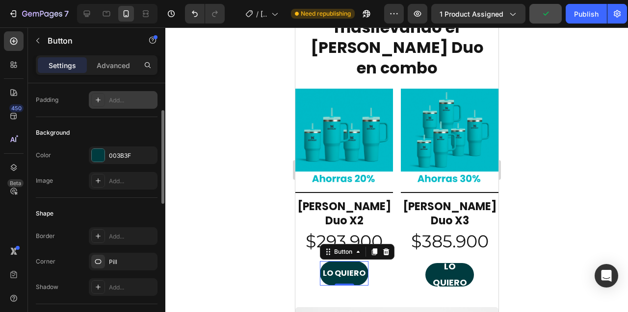
scroll to position [75, 0]
type input "50"
click at [120, 104] on div "Add..." at bounding box center [132, 100] width 46 height 9
type input "12"
type input "24"
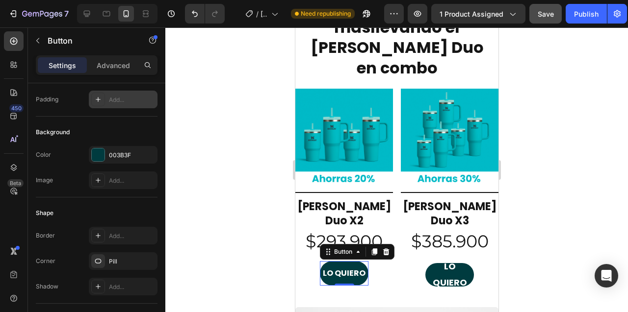
type input "24"
type input "12"
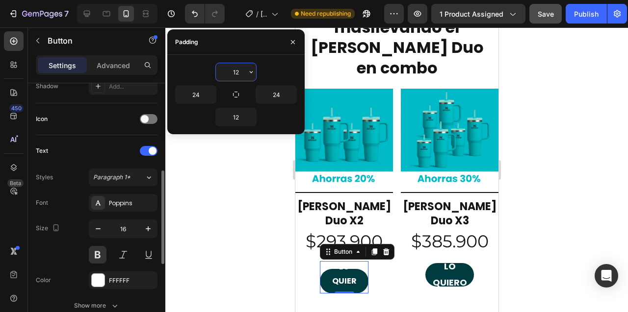
scroll to position [277, 0]
click at [97, 229] on icon "button" at bounding box center [98, 228] width 10 height 10
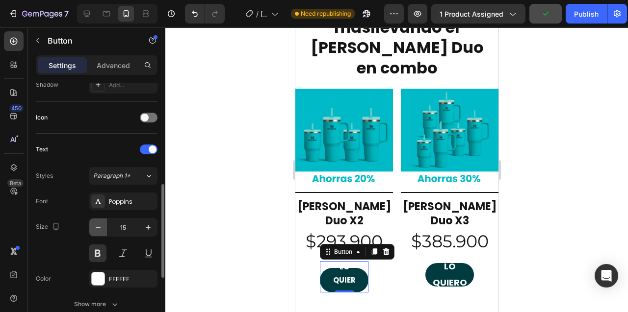
click at [97, 229] on icon "button" at bounding box center [98, 228] width 10 height 10
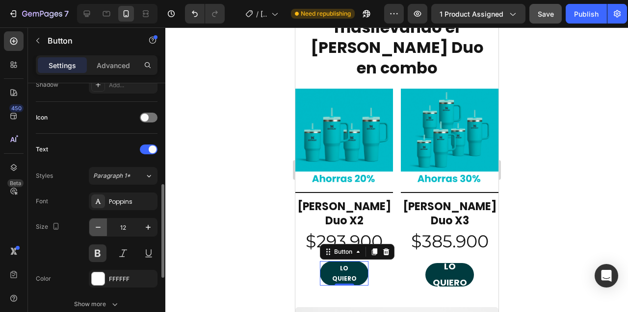
click at [97, 229] on icon "button" at bounding box center [98, 228] width 10 height 10
click at [147, 227] on icon "button" at bounding box center [148, 228] width 10 height 10
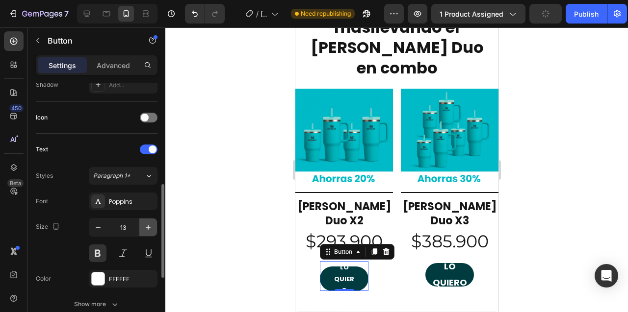
click at [147, 227] on icon "button" at bounding box center [148, 228] width 10 height 10
type input "14"
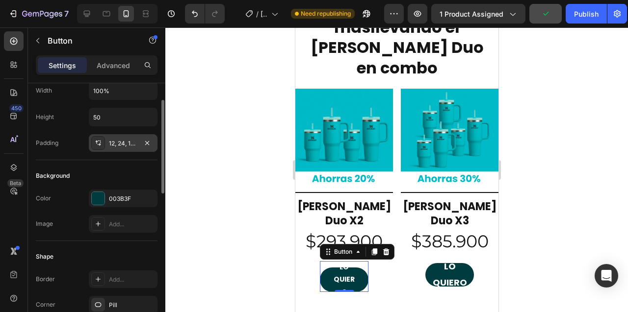
scroll to position [31, 0]
click at [148, 92] on icon "button" at bounding box center [148, 91] width 4 height 2
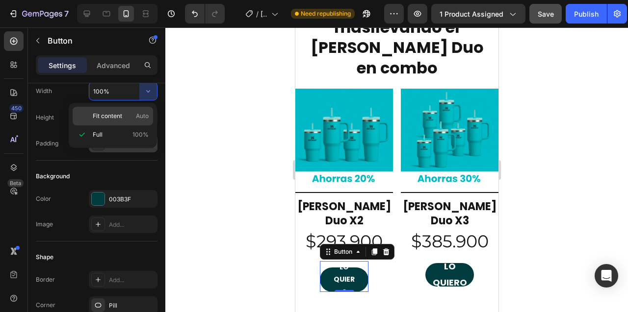
click at [124, 117] on p "Fit content Auto" at bounding box center [121, 116] width 56 height 9
type input "Auto"
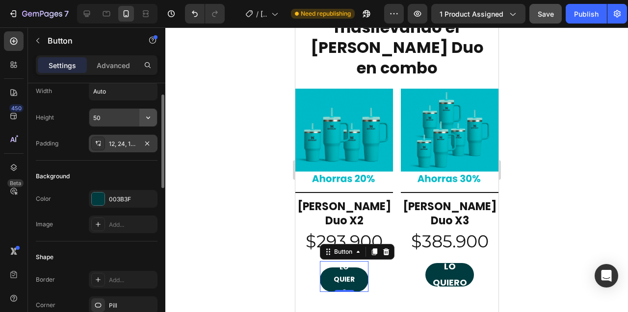
click at [149, 122] on icon "button" at bounding box center [148, 118] width 10 height 10
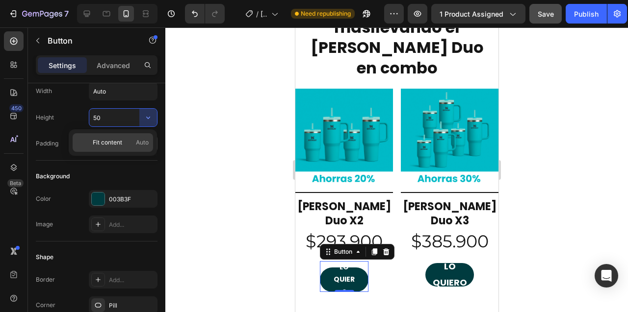
click at [113, 142] on span "Fit content" at bounding box center [107, 142] width 29 height 9
type input "Auto"
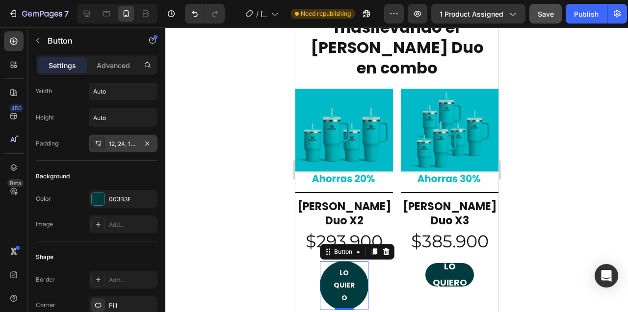
click at [125, 148] on div "12, 24, 12, 24" at bounding box center [123, 144] width 28 height 9
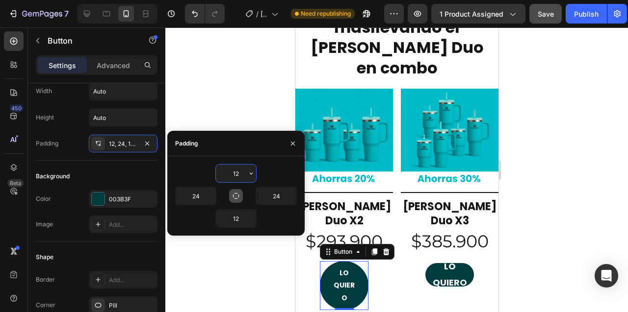
click at [235, 196] on icon "button" at bounding box center [236, 196] width 8 height 8
type input "12"
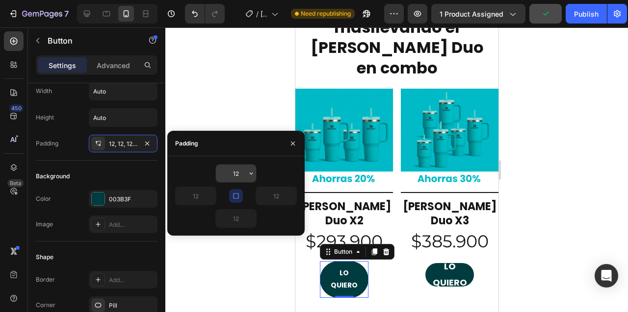
click at [238, 174] on input "12" at bounding box center [236, 174] width 40 height 18
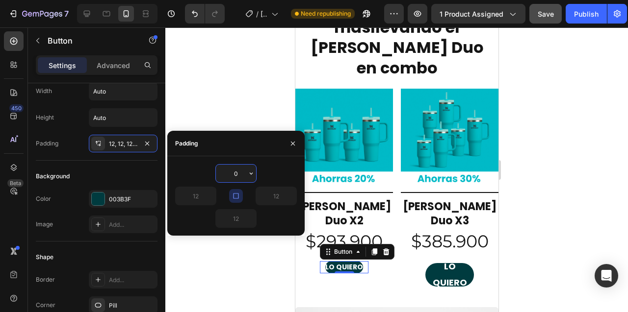
click at [238, 174] on input "0" at bounding box center [236, 174] width 40 height 18
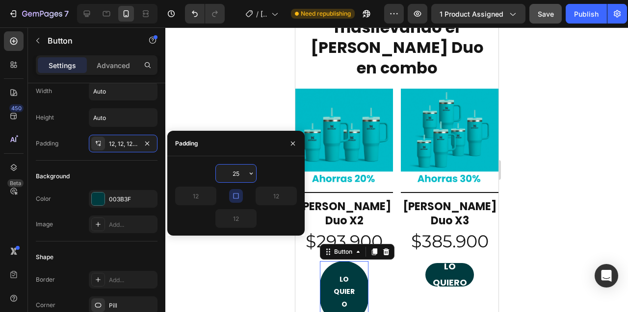
click at [238, 174] on input "25" at bounding box center [236, 174] width 40 height 18
type input "15"
click at [234, 194] on icon "button" at bounding box center [236, 196] width 8 height 8
type input "15"
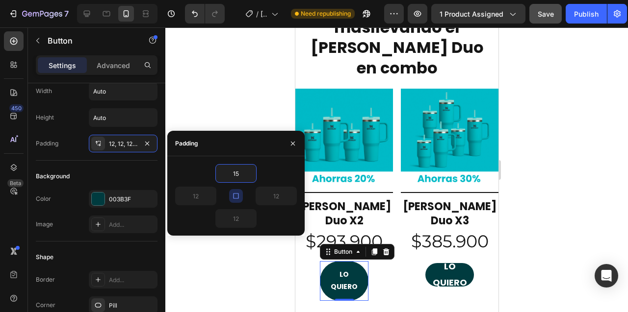
type input "15"
click at [199, 197] on input "15" at bounding box center [196, 196] width 40 height 18
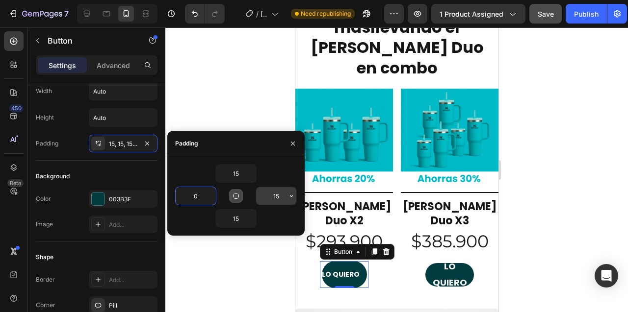
type input "0"
click at [285, 194] on input "15" at bounding box center [276, 196] width 40 height 18
type input "0"
click at [236, 195] on icon "button" at bounding box center [236, 196] width 8 height 8
type input "15"
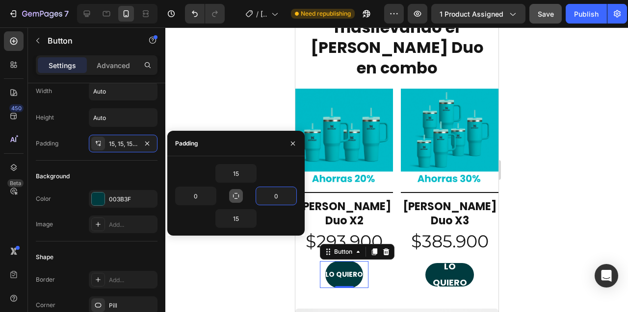
type input "15"
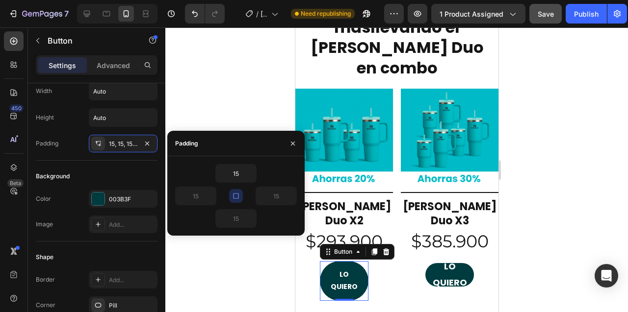
click at [236, 195] on icon "button" at bounding box center [236, 196] width 8 height 8
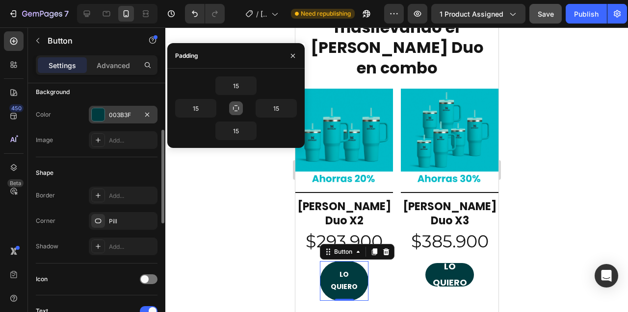
scroll to position [118, 0]
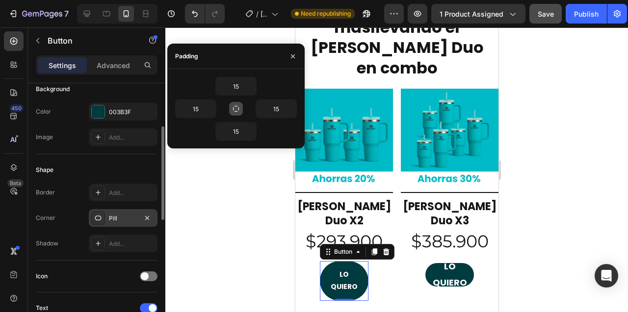
click at [125, 220] on div "Pill" at bounding box center [123, 218] width 28 height 9
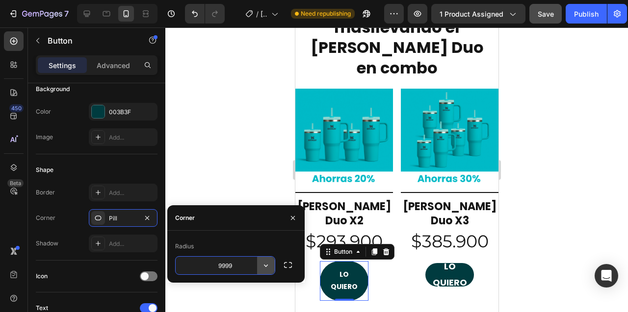
click at [266, 269] on icon "button" at bounding box center [266, 266] width 10 height 10
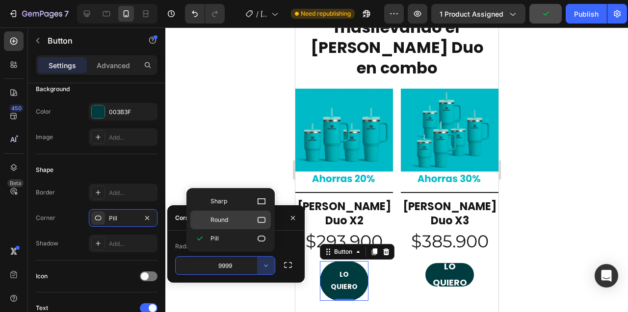
click at [237, 217] on p "Round" at bounding box center [238, 220] width 56 height 10
type input "8"
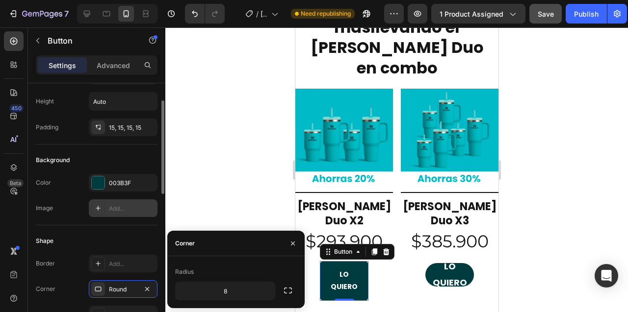
scroll to position [38, 0]
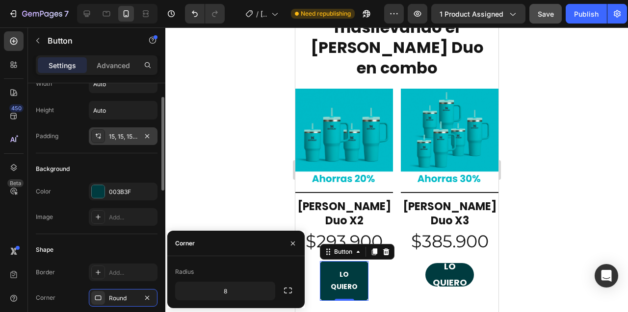
click at [113, 138] on div "15, 15, 15, 15" at bounding box center [123, 136] width 28 height 9
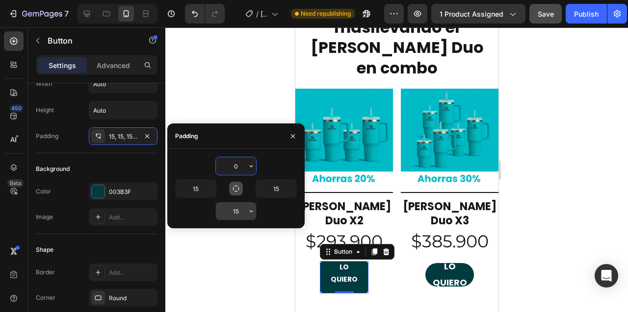
type input "0"
click at [235, 211] on input "15" at bounding box center [236, 212] width 40 height 18
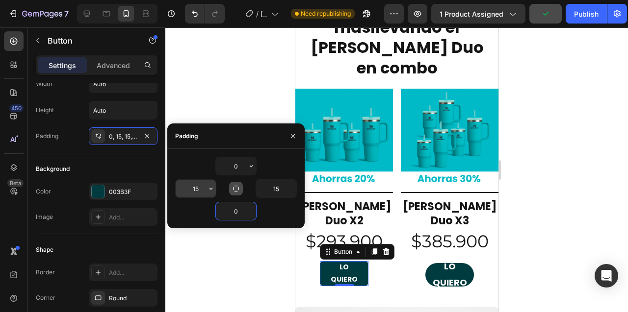
type input "0"
click at [190, 182] on input "15" at bounding box center [196, 189] width 40 height 18
type input "20"
click at [277, 192] on input "15" at bounding box center [276, 189] width 40 height 18
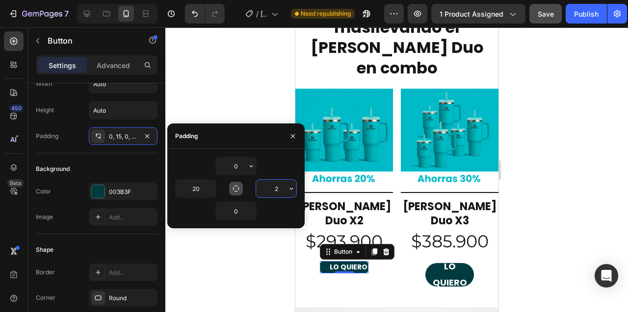
type input "20"
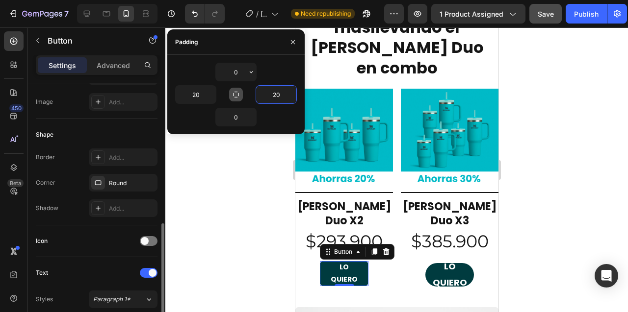
scroll to position [265, 0]
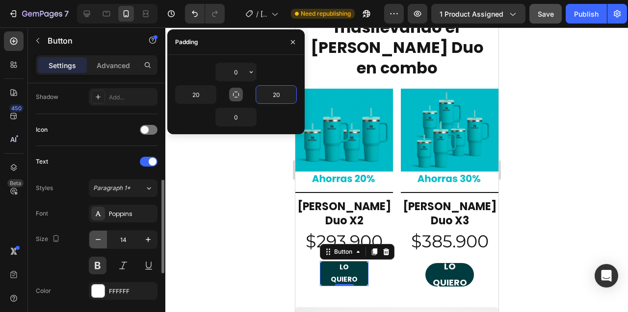
click at [97, 243] on icon "button" at bounding box center [98, 240] width 10 height 10
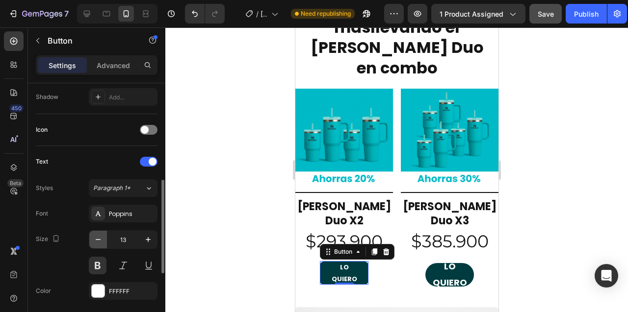
click at [97, 243] on icon "button" at bounding box center [98, 240] width 10 height 10
type input "11"
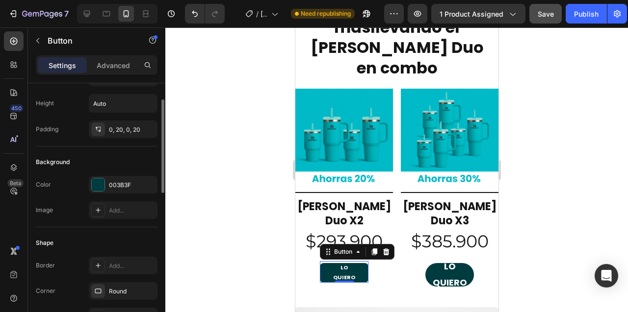
scroll to position [57, 0]
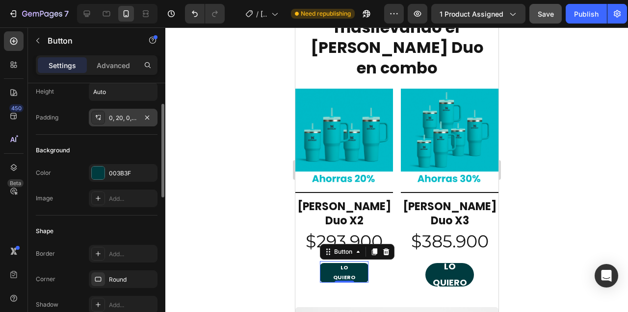
click at [127, 118] on div "0, 20, 0, 20" at bounding box center [123, 118] width 28 height 9
